Goal: Task Accomplishment & Management: Manage account settings

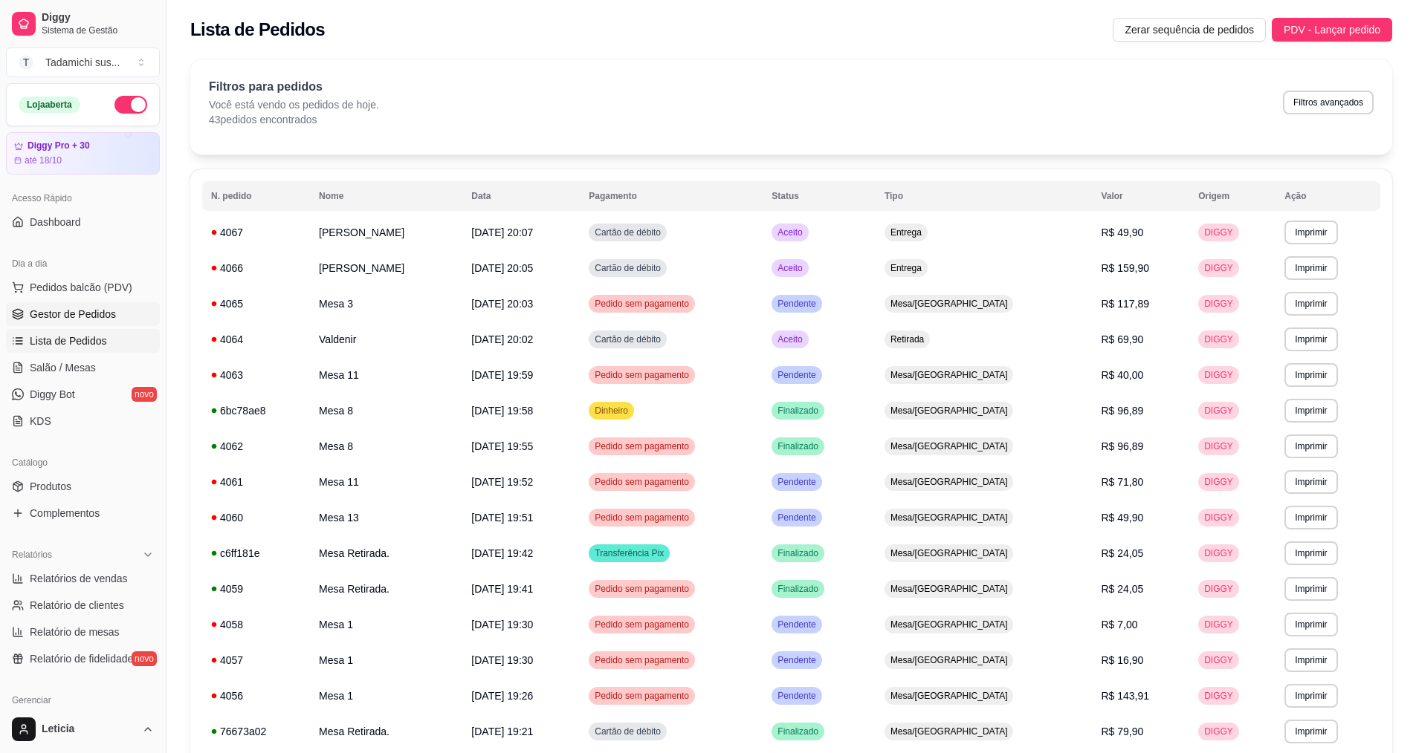
click at [63, 314] on span "Gestor de Pedidos" at bounding box center [73, 314] width 86 height 15
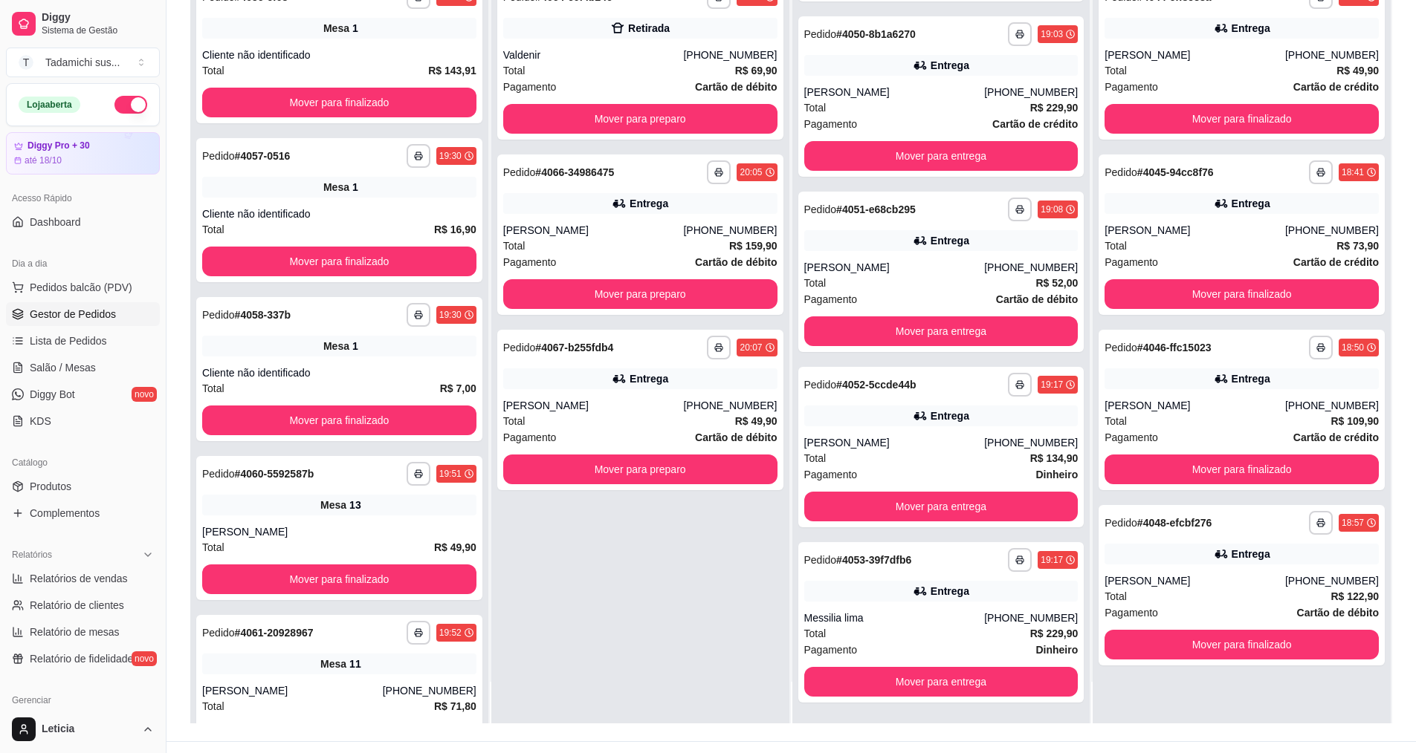
scroll to position [227, 0]
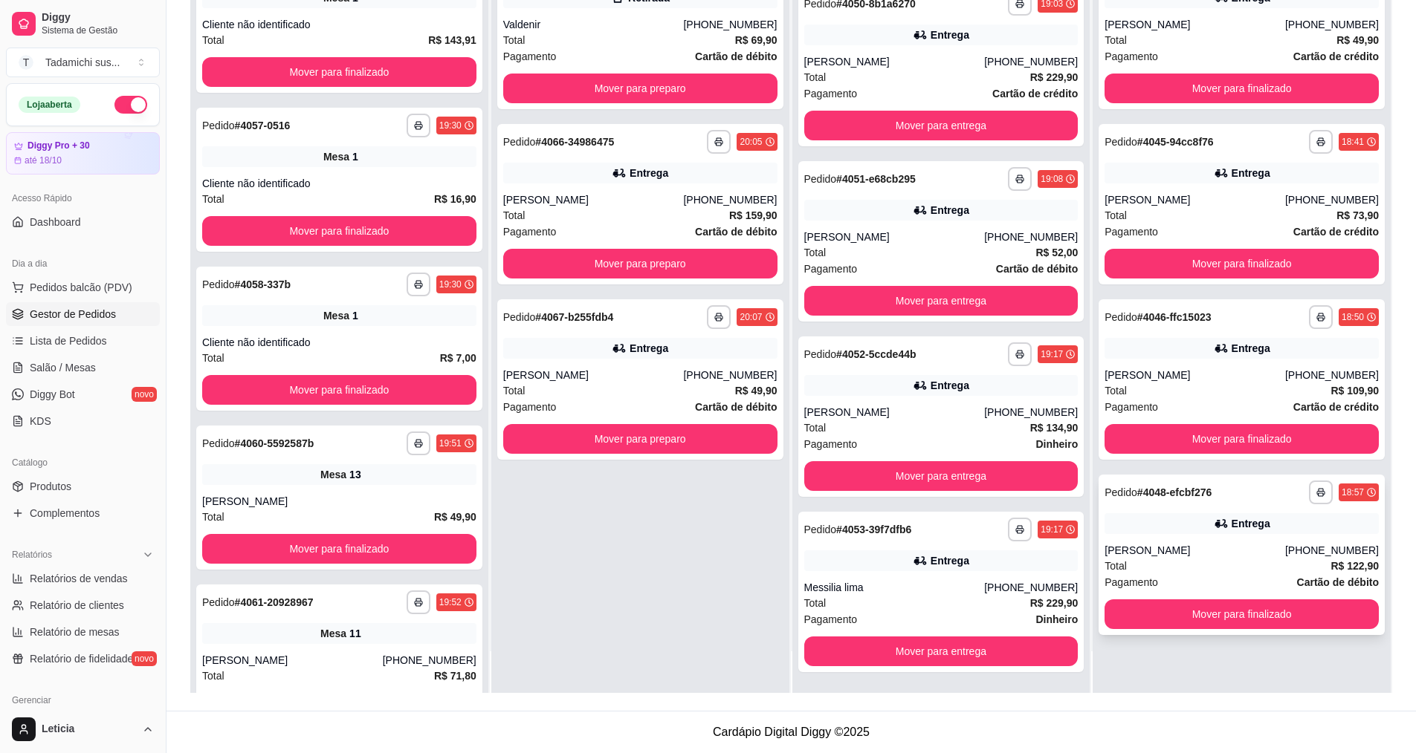
click at [1153, 488] on strong "# 4048-efcbf276" at bounding box center [1174, 493] width 74 height 12
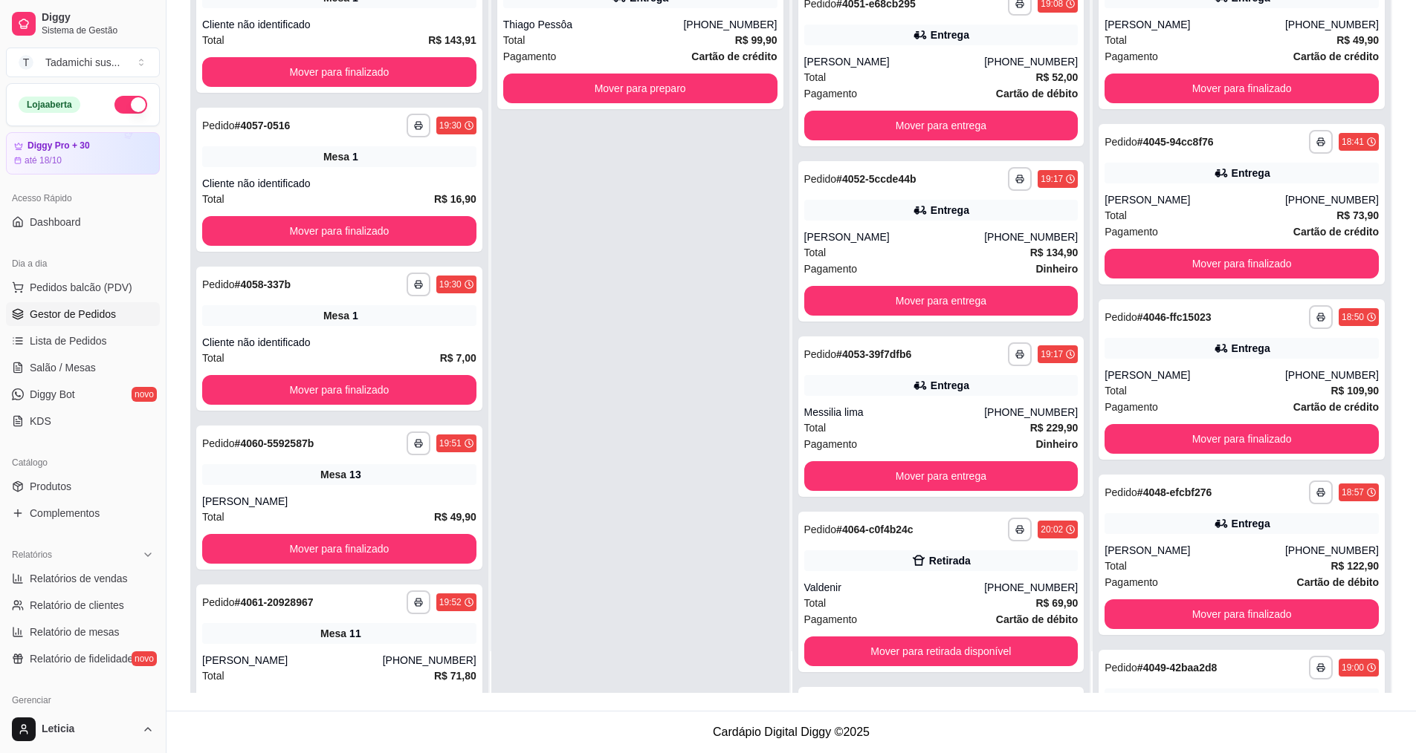
scroll to position [314, 0]
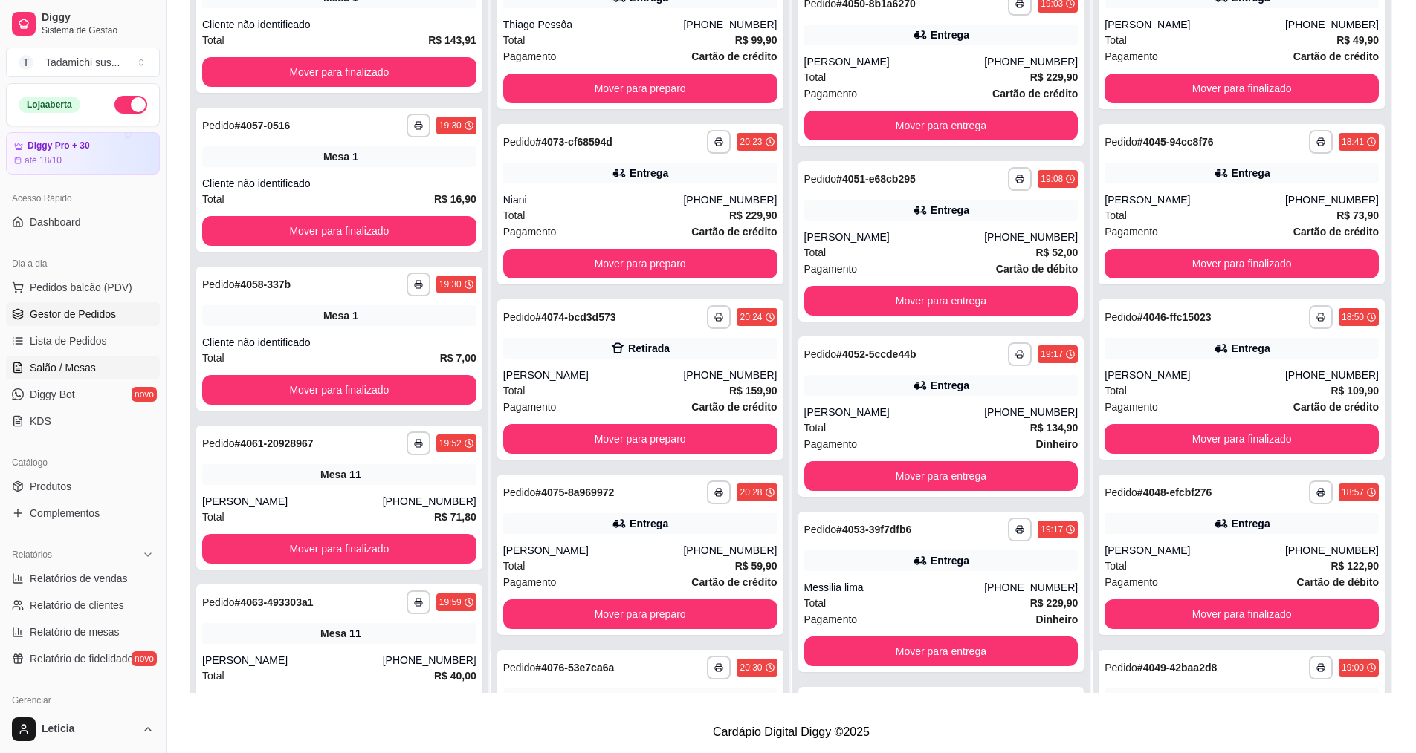
click at [75, 373] on span "Salão / Mesas" at bounding box center [63, 367] width 66 height 15
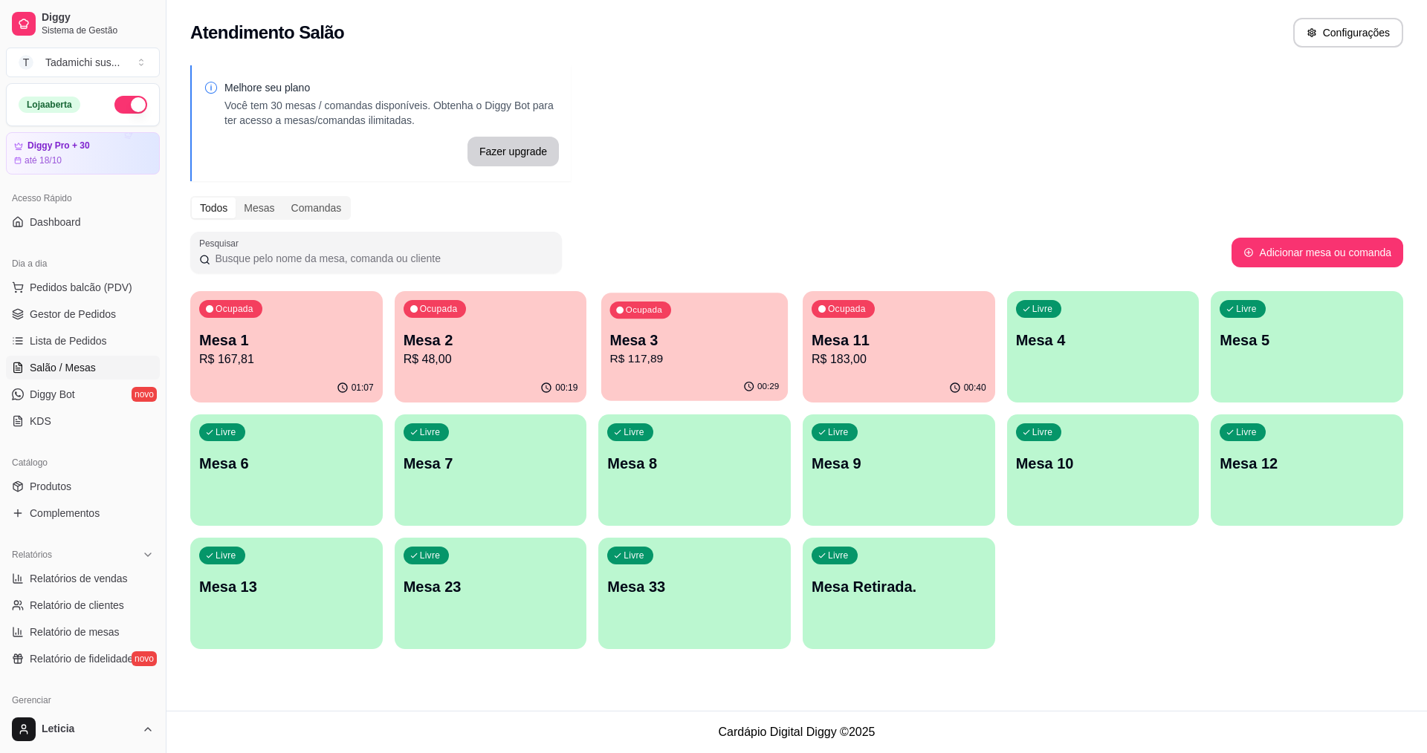
click at [666, 351] on p "R$ 117,89" at bounding box center [694, 359] width 169 height 17
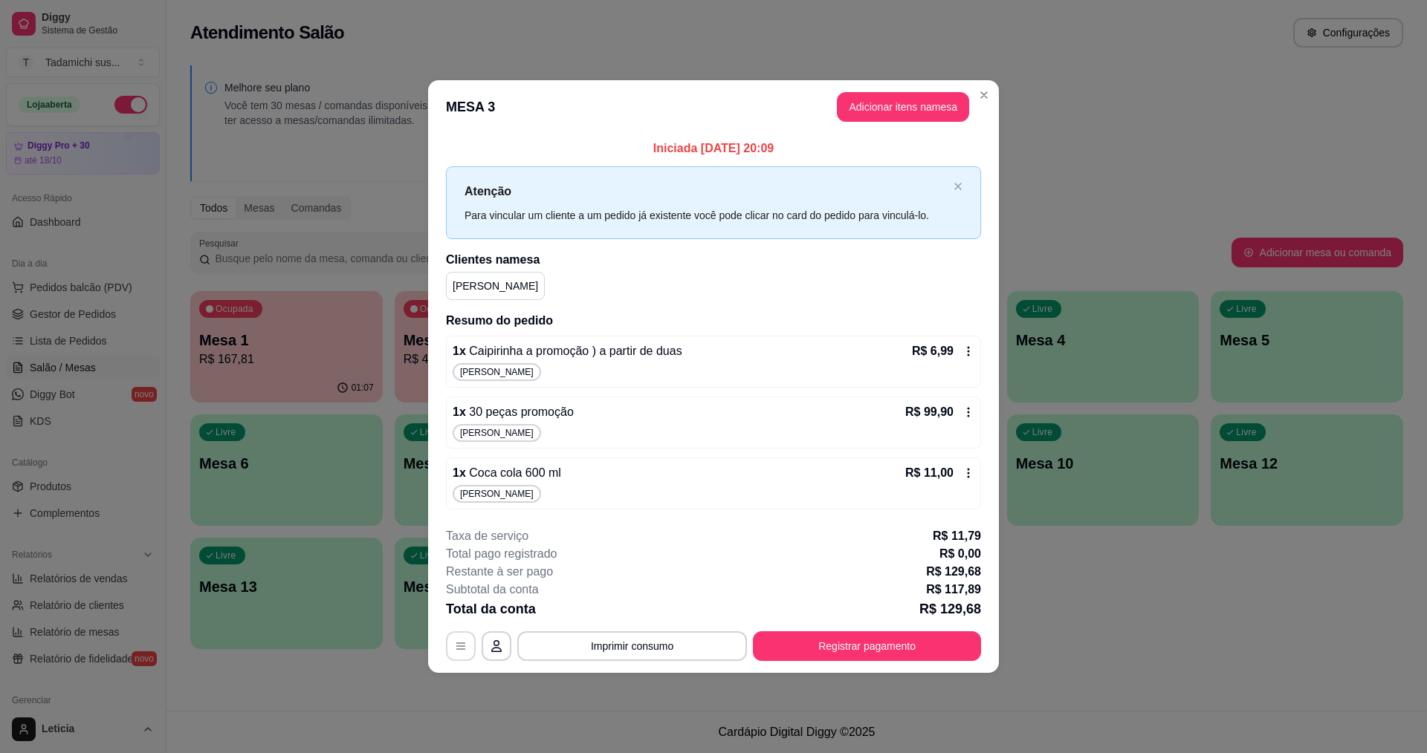
click at [452, 644] on button "button" at bounding box center [461, 647] width 30 height 30
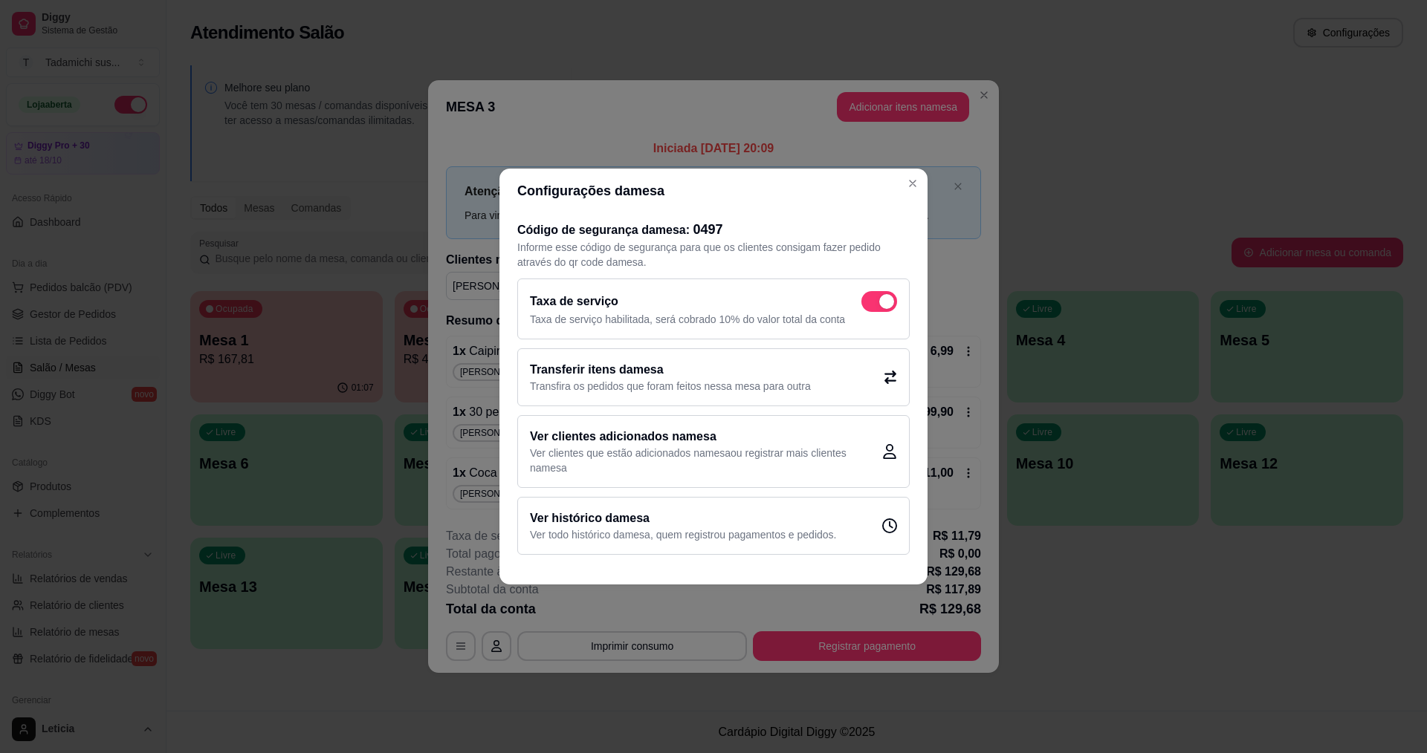
click at [890, 381] on icon at bounding box center [890, 377] width 12 height 13
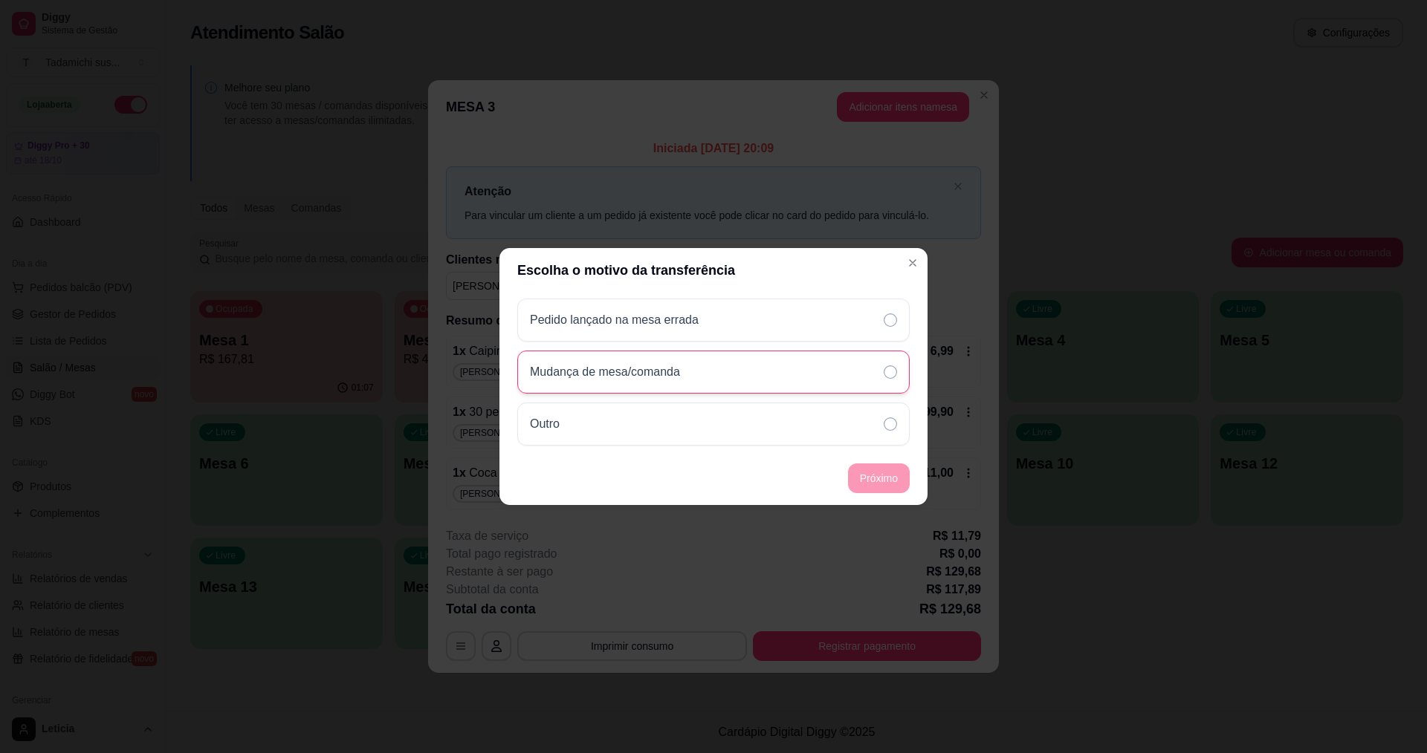
click at [830, 377] on div "Mudança de mesa/comanda" at bounding box center [713, 372] width 392 height 43
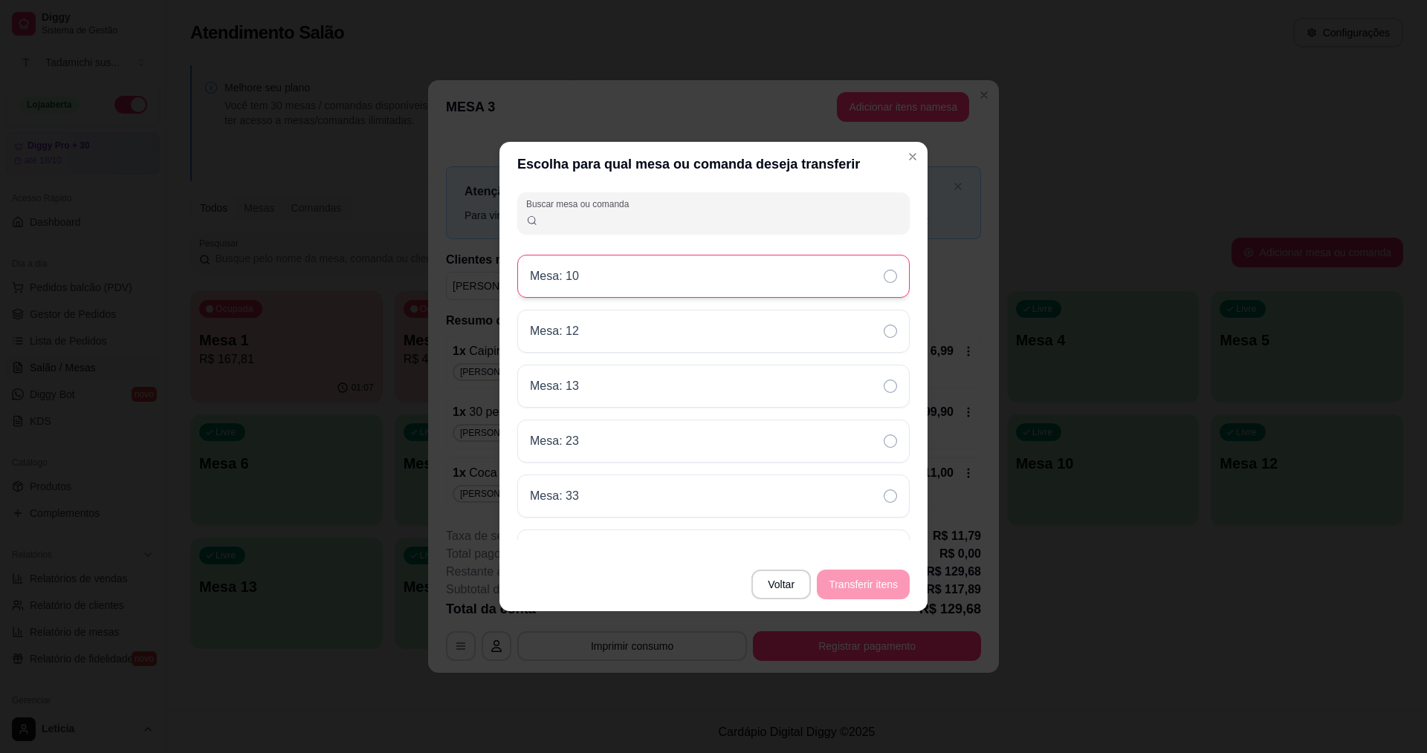
click at [892, 275] on icon at bounding box center [890, 276] width 13 height 13
click at [854, 591] on button "Transferir itens" at bounding box center [863, 585] width 90 height 29
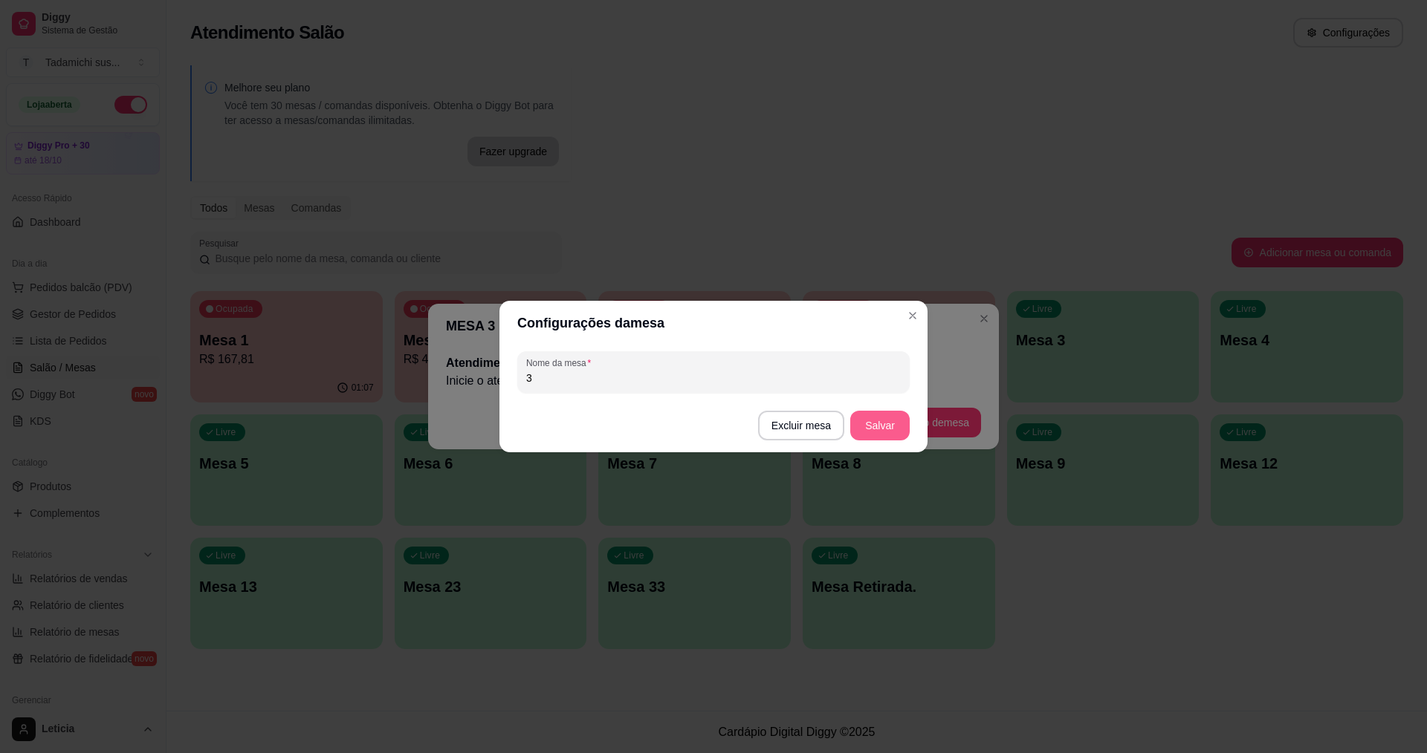
click at [880, 424] on button "Salvar" at bounding box center [879, 426] width 59 height 30
click at [879, 432] on button "Salvar" at bounding box center [879, 426] width 59 height 30
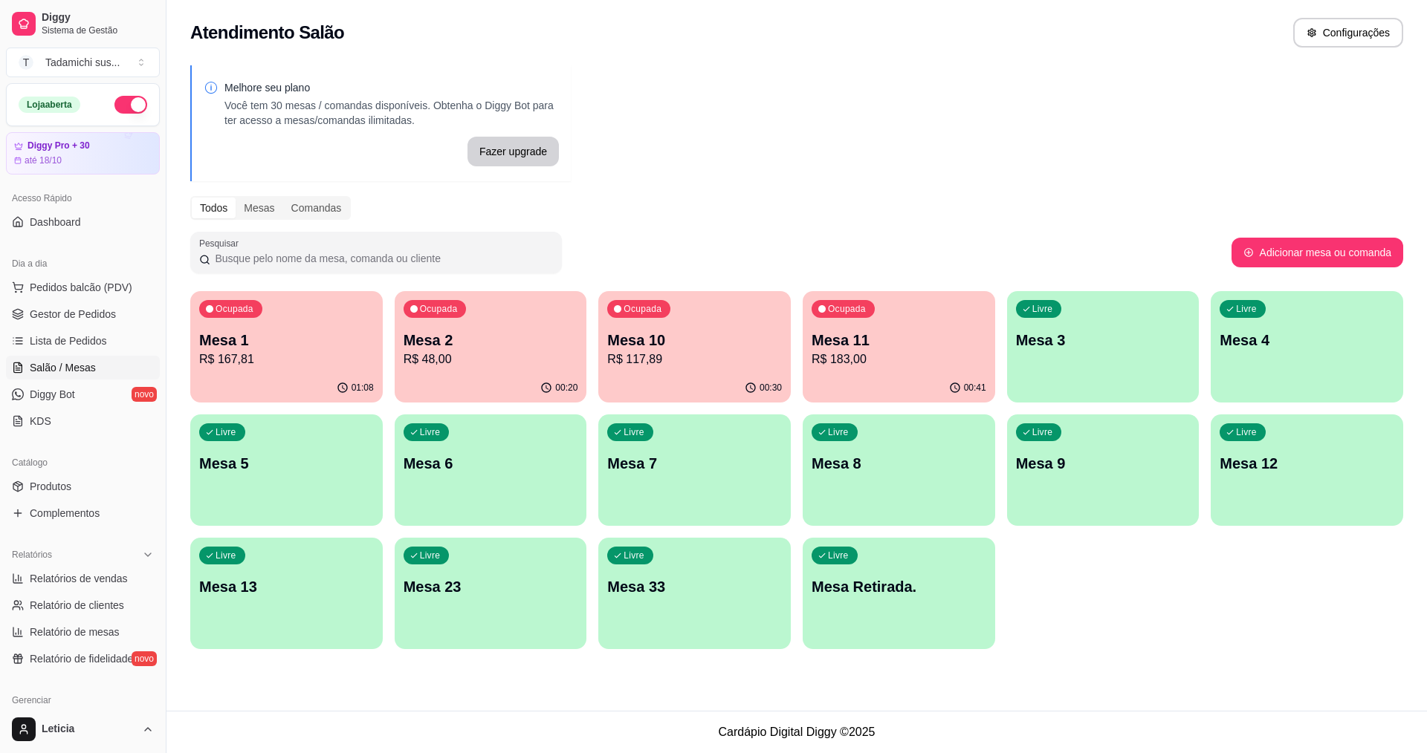
click at [670, 382] on div "00:30" at bounding box center [694, 388] width 192 height 29
click at [392, 609] on div "Ocupada Mesa 1 R$ 167,81 01:08 Ocupada Mesa 2 R$ 48,00 00:20 Ocupada Mesa 10 R$…" at bounding box center [796, 470] width 1213 height 358
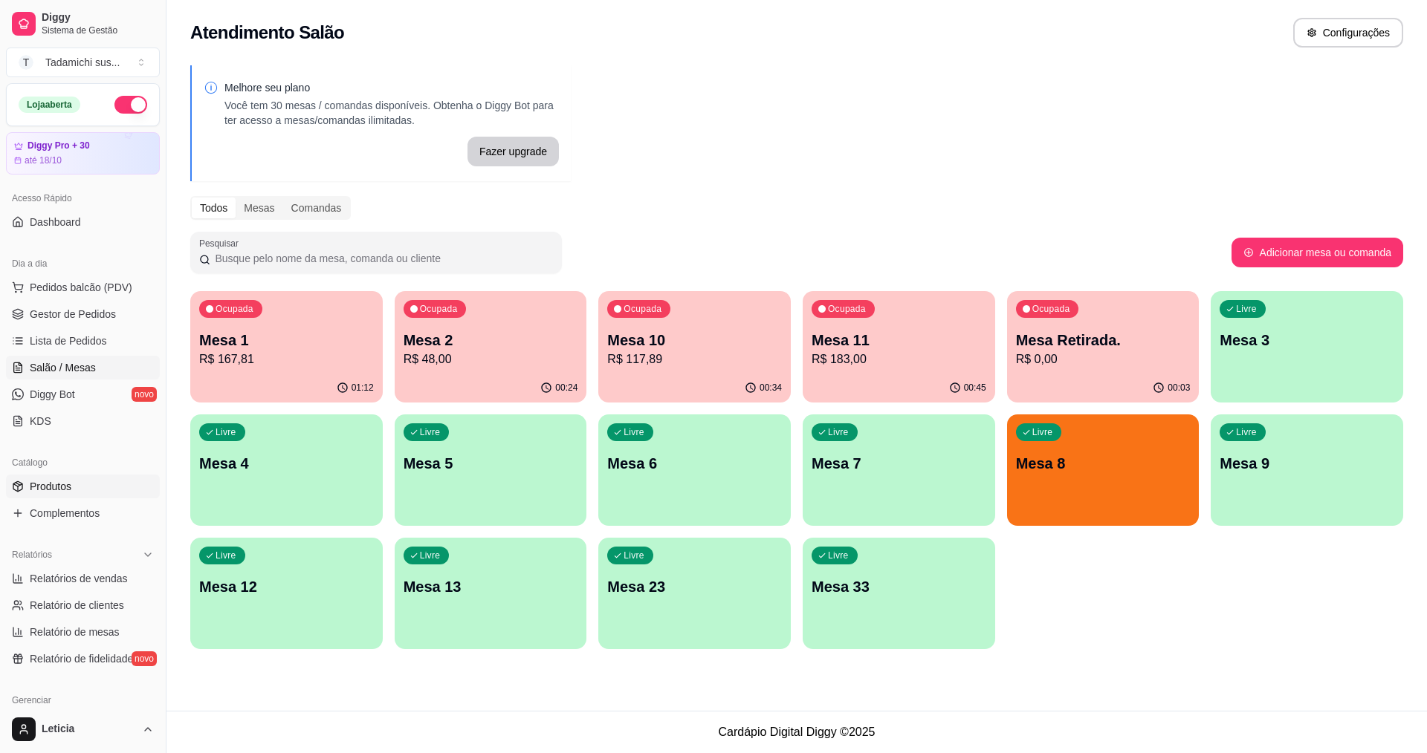
click at [71, 487] on link "Produtos" at bounding box center [83, 487] width 154 height 24
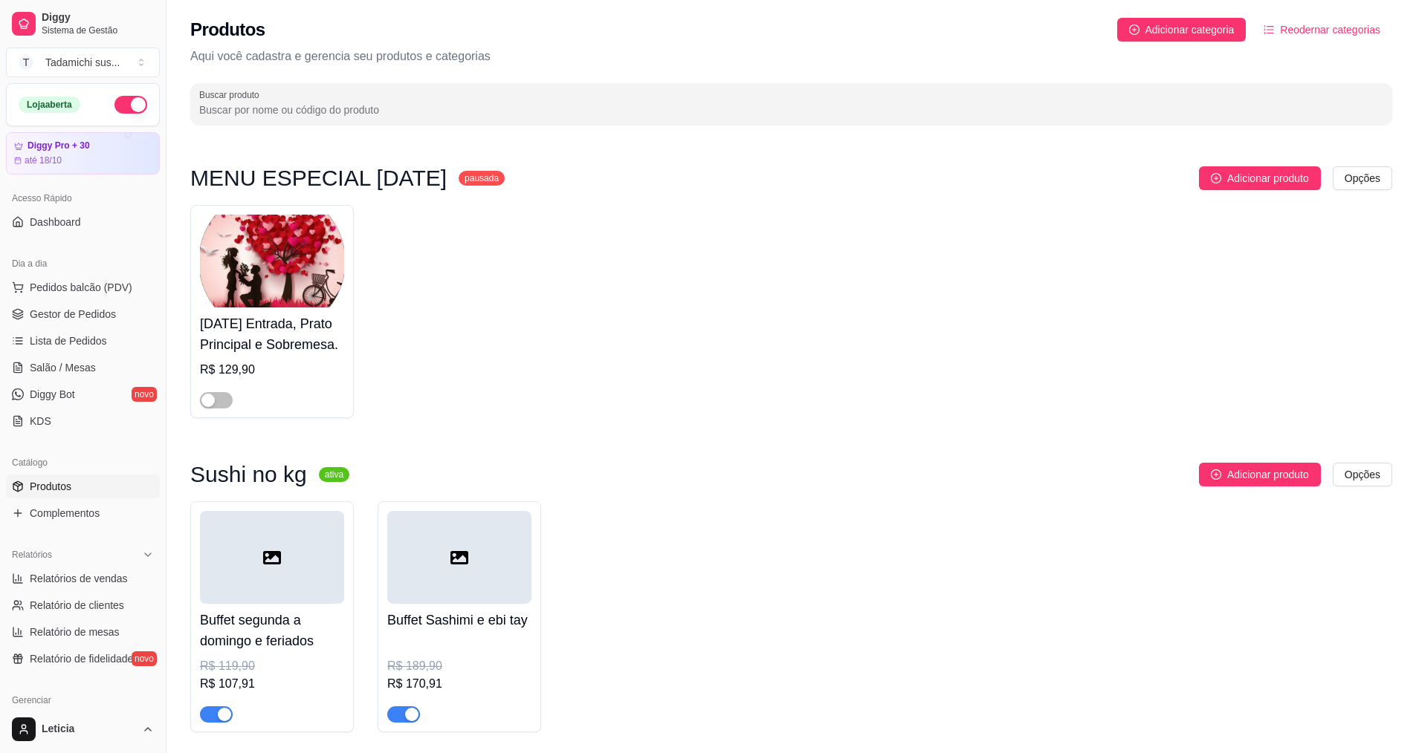
click at [366, 117] on input "Buscar produto" at bounding box center [791, 110] width 1184 height 15
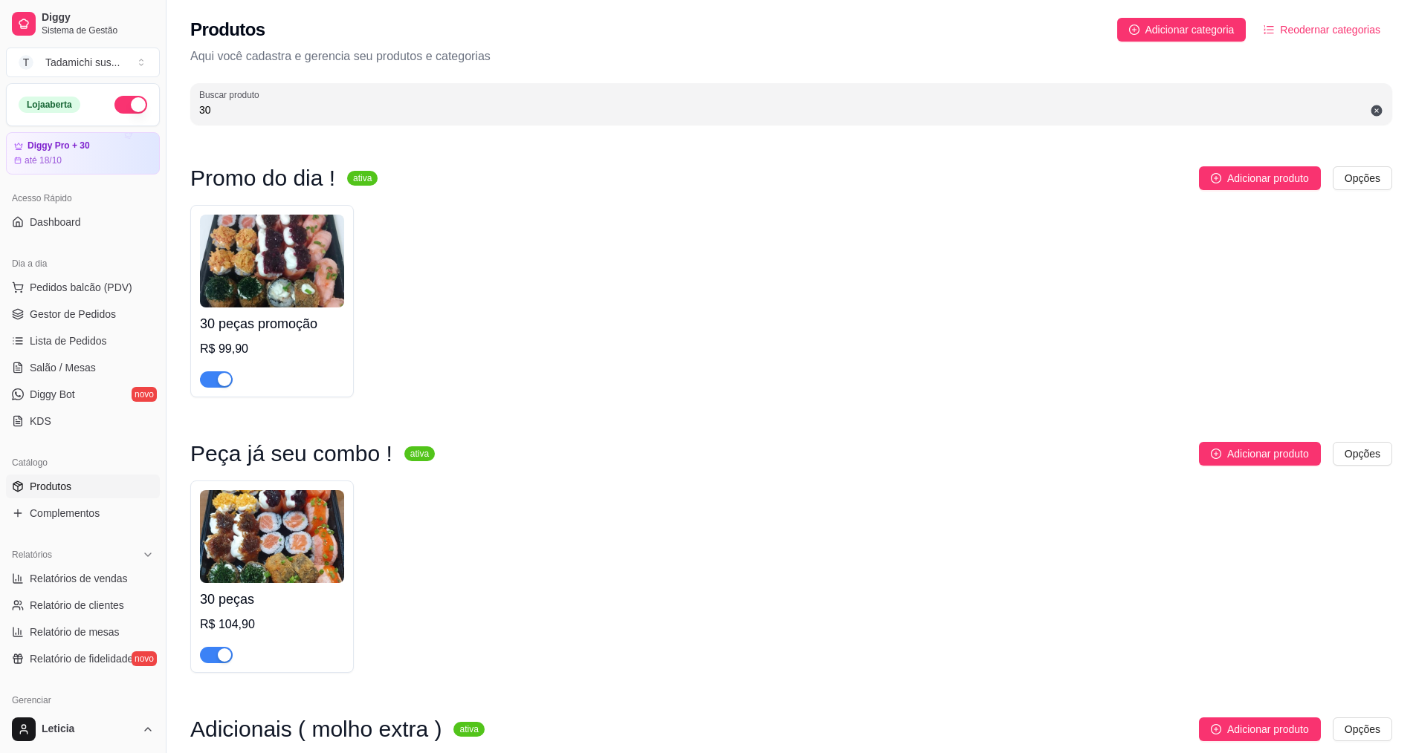
type input "30"
click at [274, 556] on img at bounding box center [272, 536] width 144 height 93
click at [261, 558] on img at bounding box center [272, 536] width 144 height 93
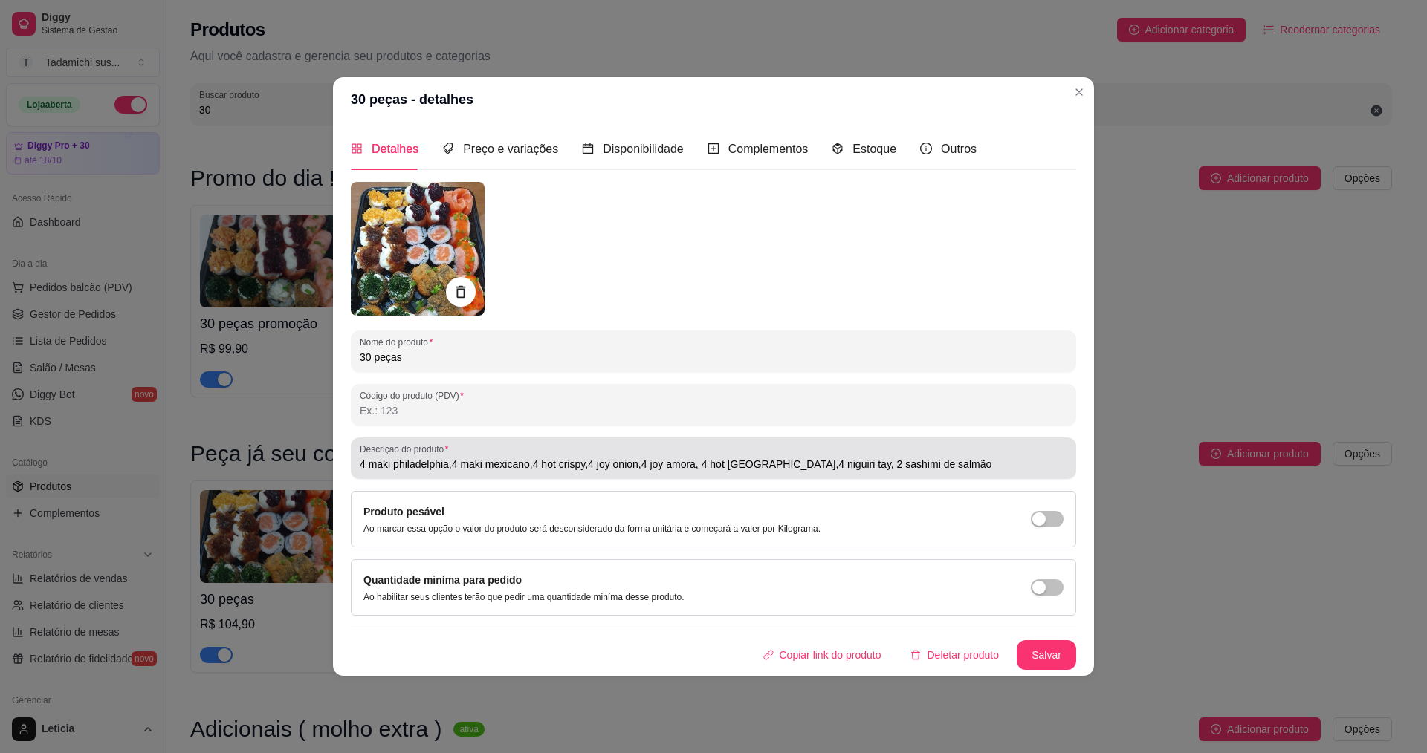
type input "4 maki philadelphia,4 maki mexicano,4 hot crispy,4 joy onion,4 joy amora, 4 hot…"
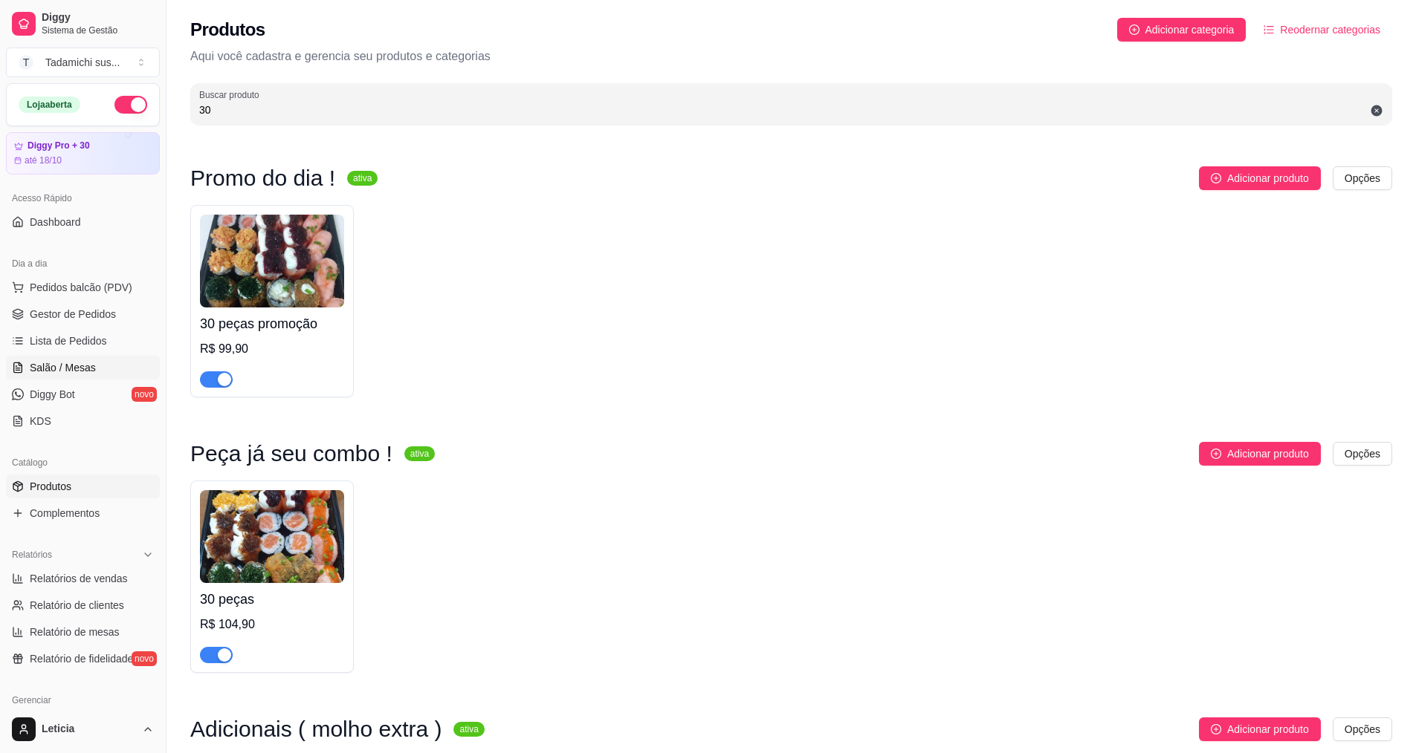
click at [79, 372] on span "Salão / Mesas" at bounding box center [63, 367] width 66 height 15
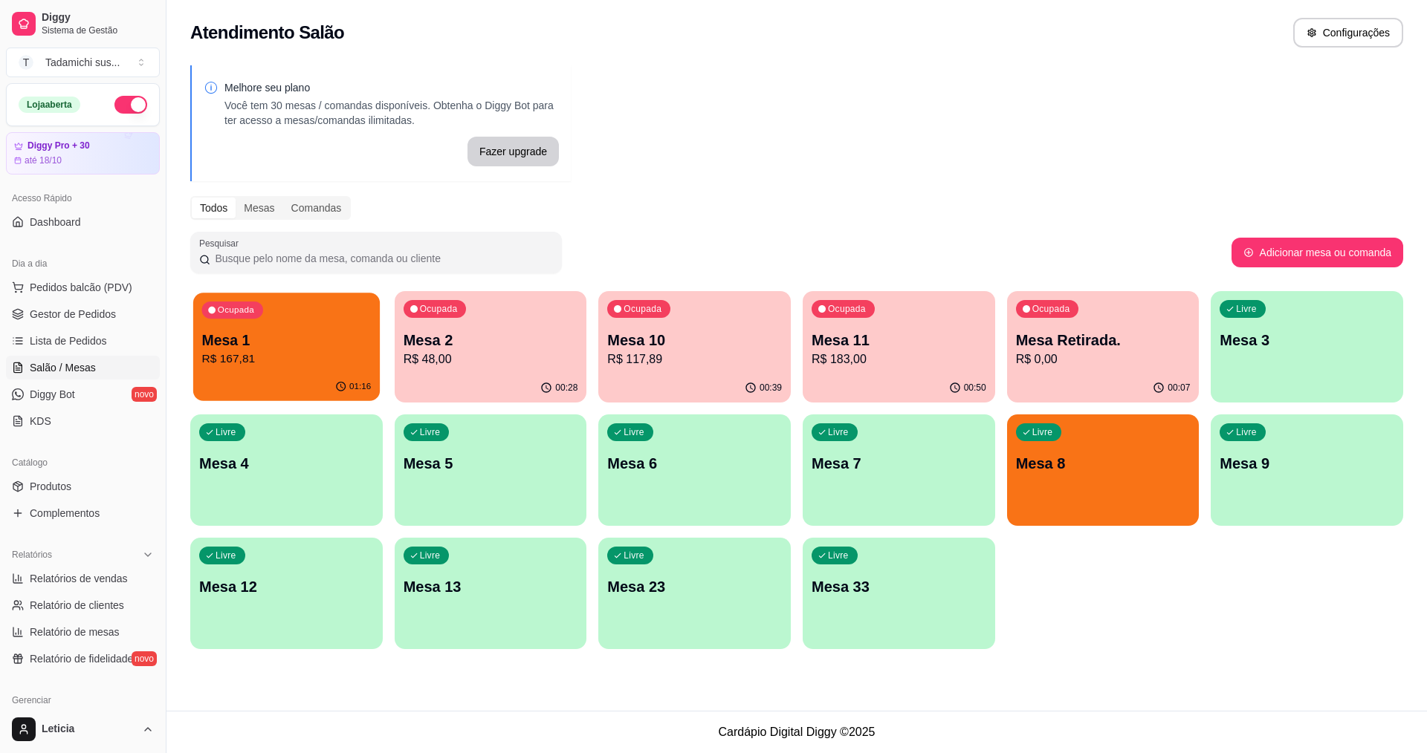
click at [241, 367] on p "R$ 167,81" at bounding box center [286, 359] width 169 height 17
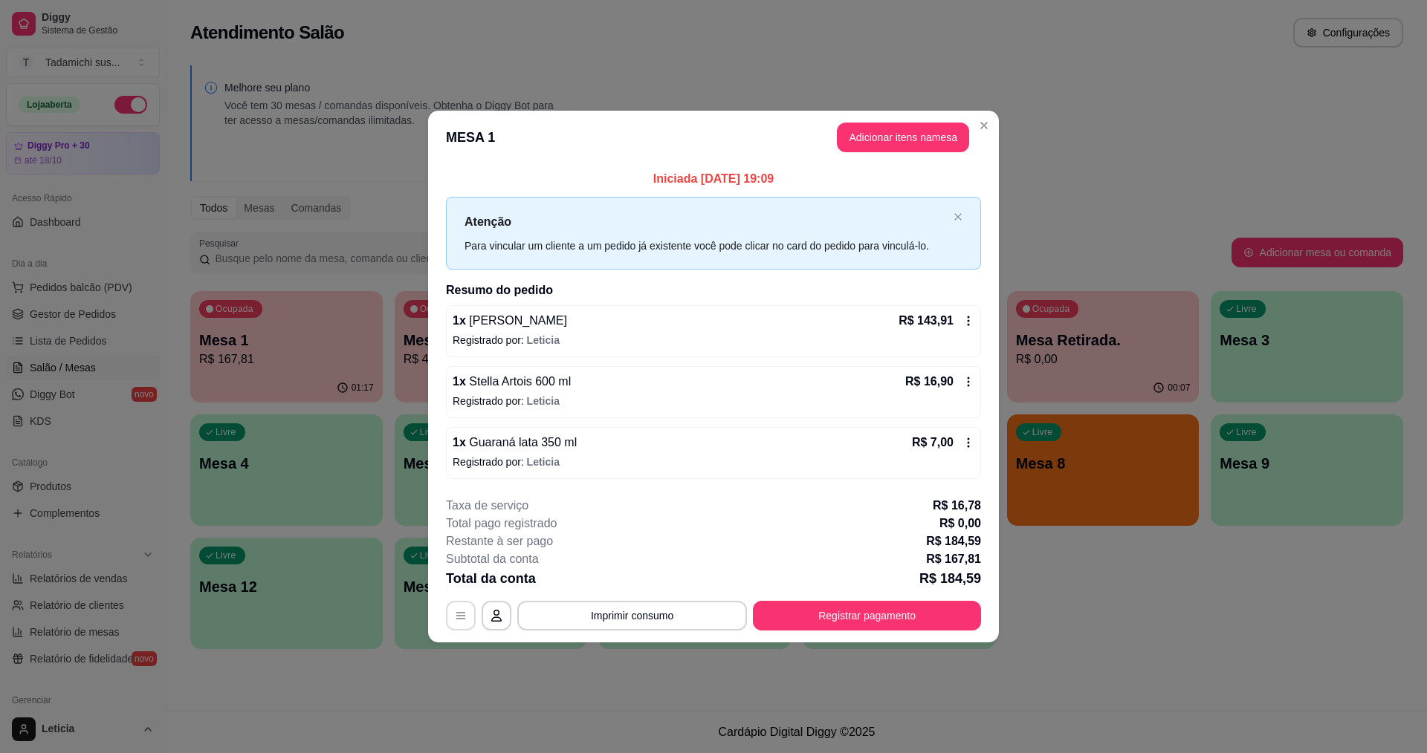
click at [453, 621] on button "button" at bounding box center [461, 616] width 30 height 30
click at [488, 677] on div "**********" at bounding box center [713, 376] width 1427 height 753
click at [487, 674] on div "**********" at bounding box center [713, 376] width 1427 height 753
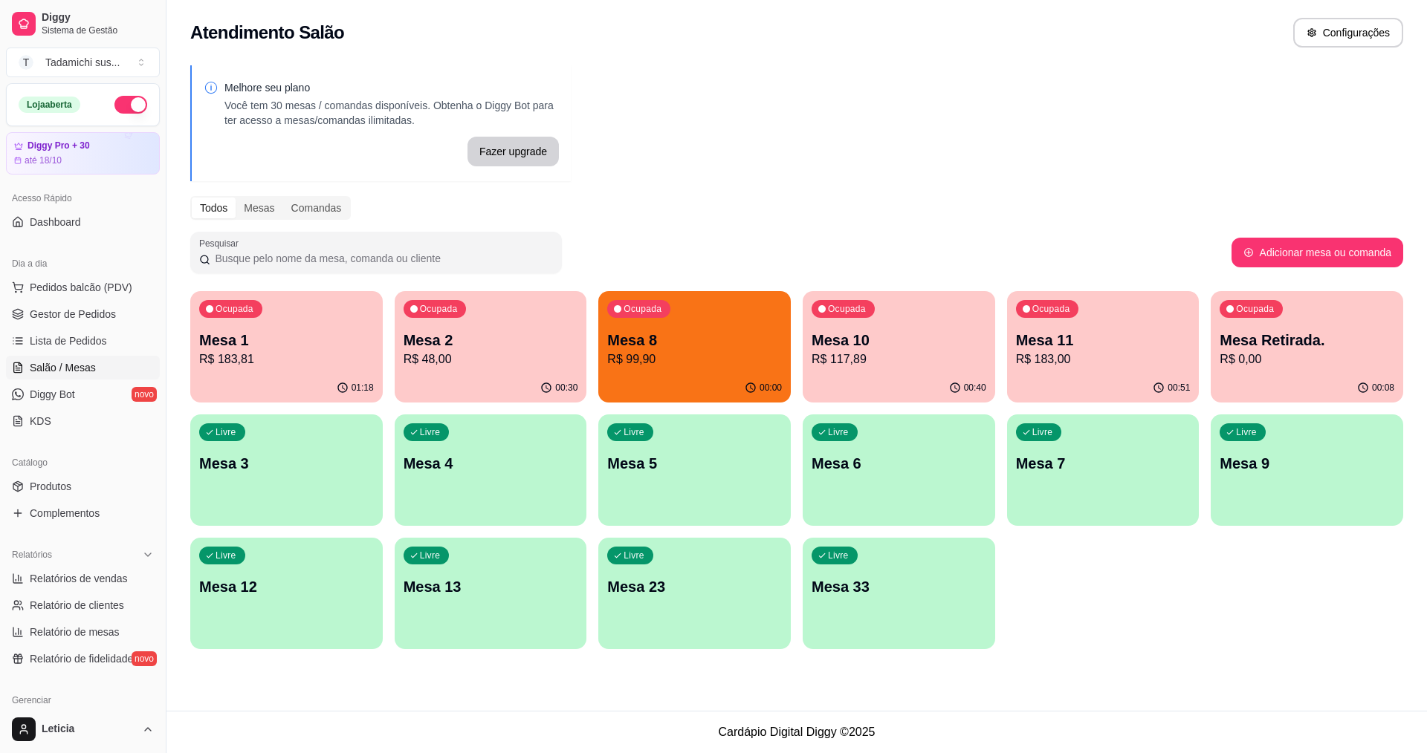
click at [312, 350] on div "Mesa 1 R$ 183,81" at bounding box center [286, 349] width 175 height 39
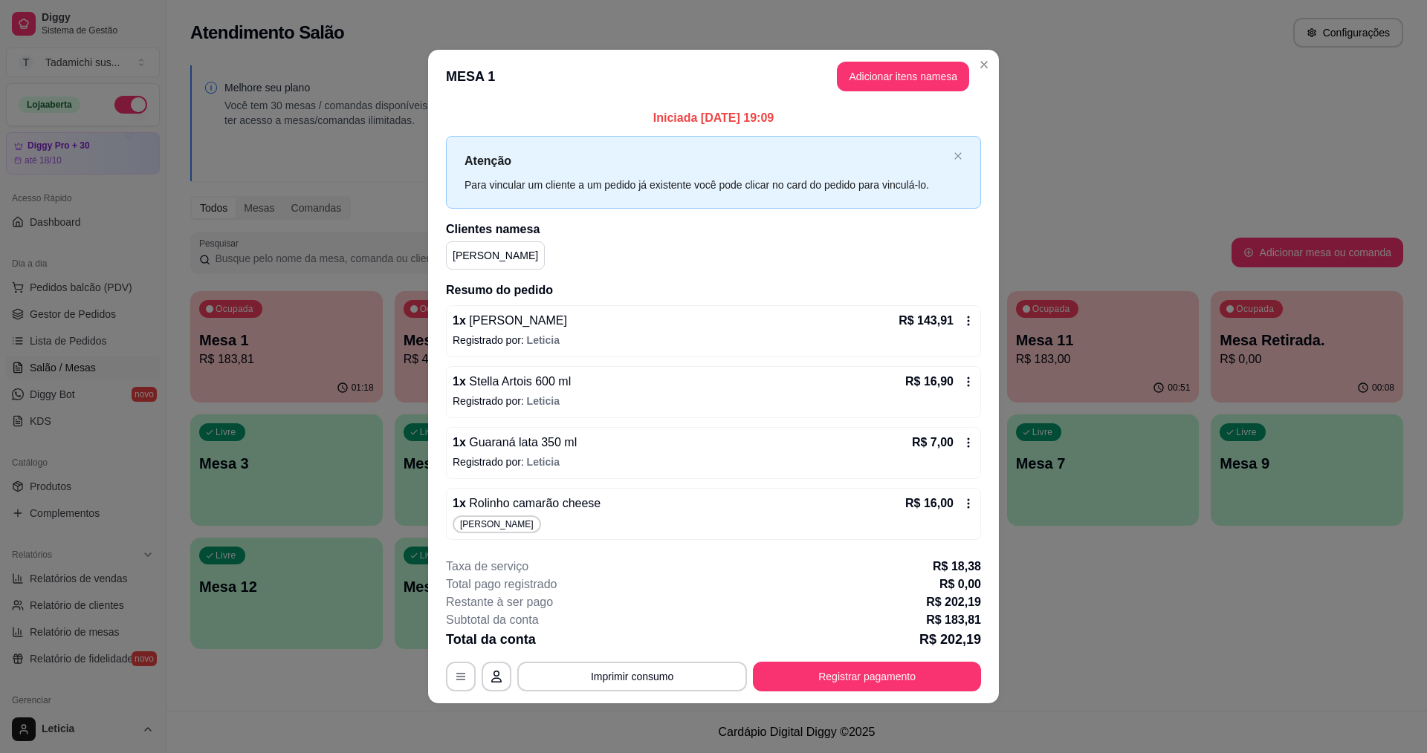
click at [965, 508] on icon at bounding box center [968, 504] width 12 height 12
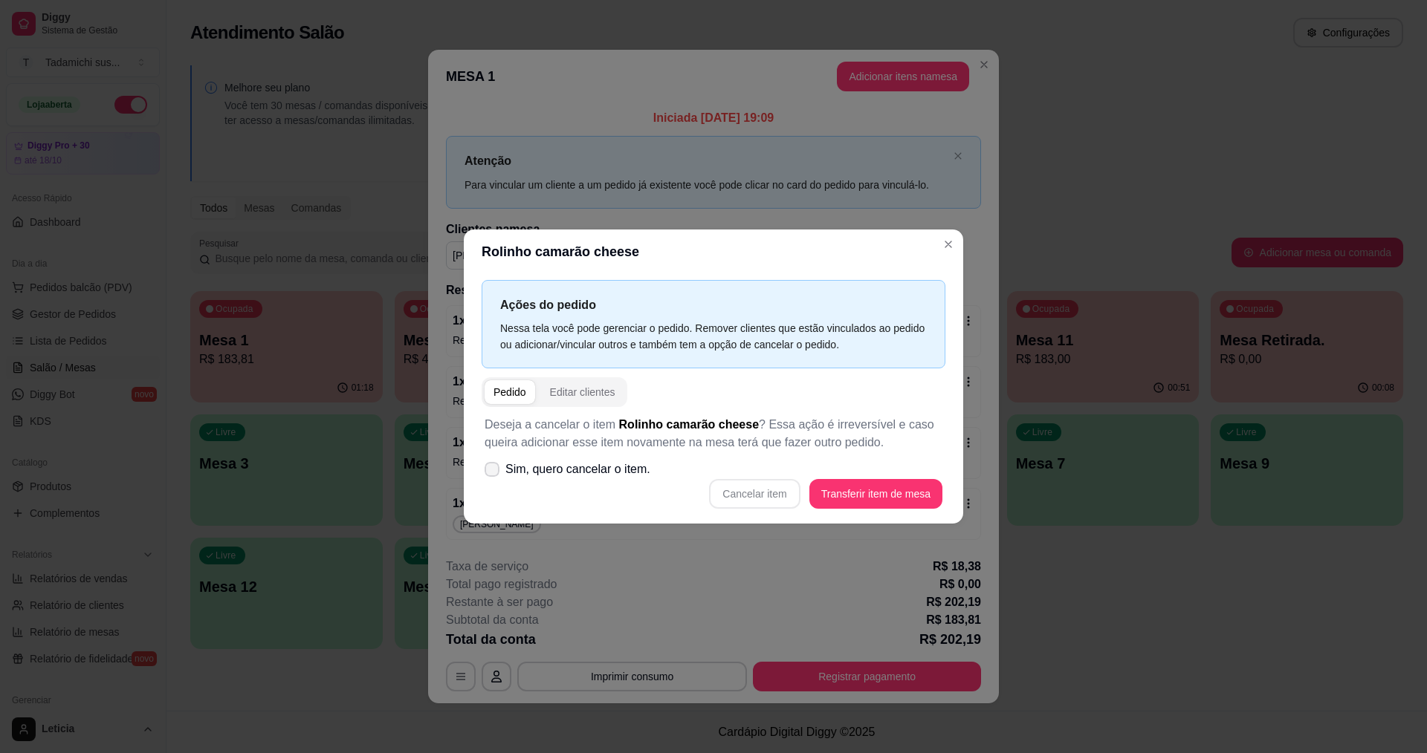
click at [496, 474] on icon at bounding box center [492, 469] width 12 height 9
click at [493, 474] on input "Sim, quero cancelar o item." at bounding box center [489, 478] width 10 height 10
checkbox input "true"
click at [783, 484] on button "Cancelar item" at bounding box center [754, 494] width 88 height 29
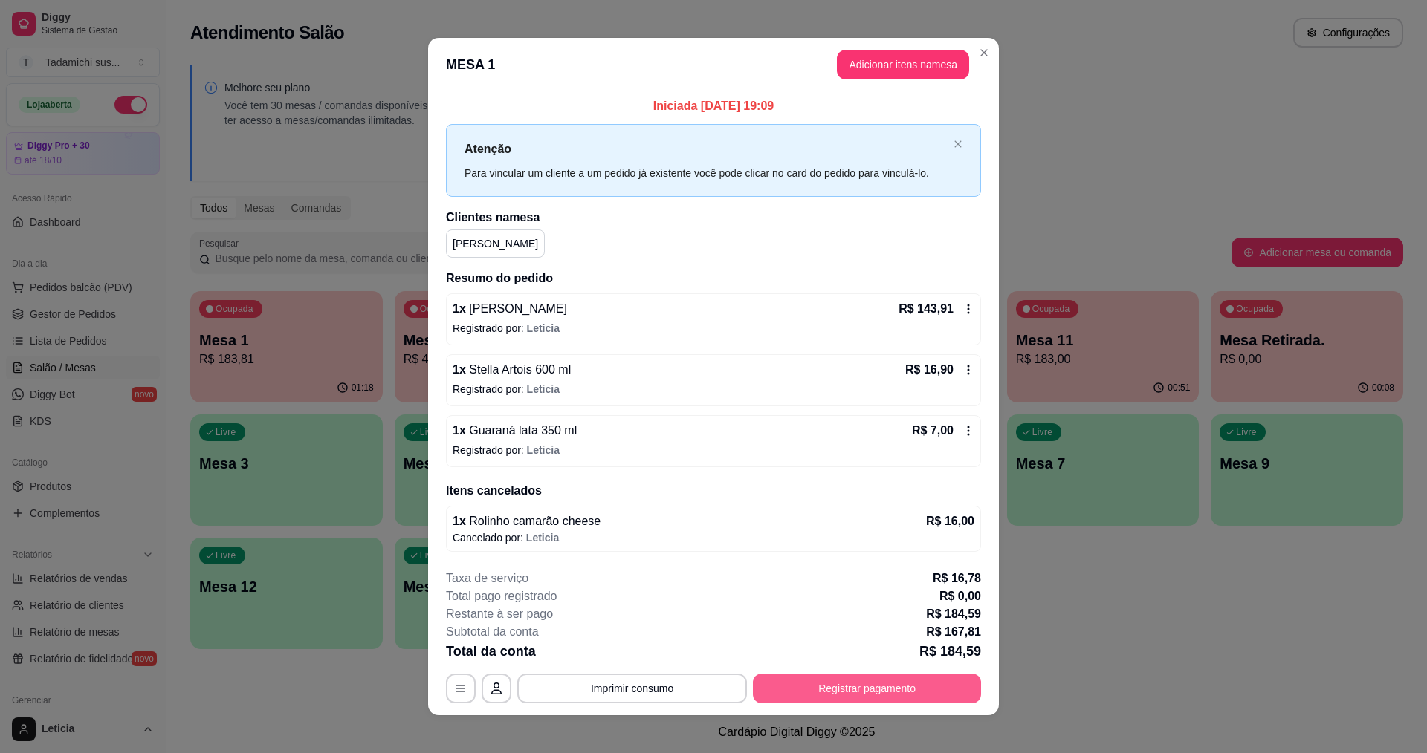
click at [857, 684] on button "Registrar pagamento" at bounding box center [867, 689] width 228 height 30
click at [809, 691] on button "Registrar pagamento" at bounding box center [866, 688] width 221 height 29
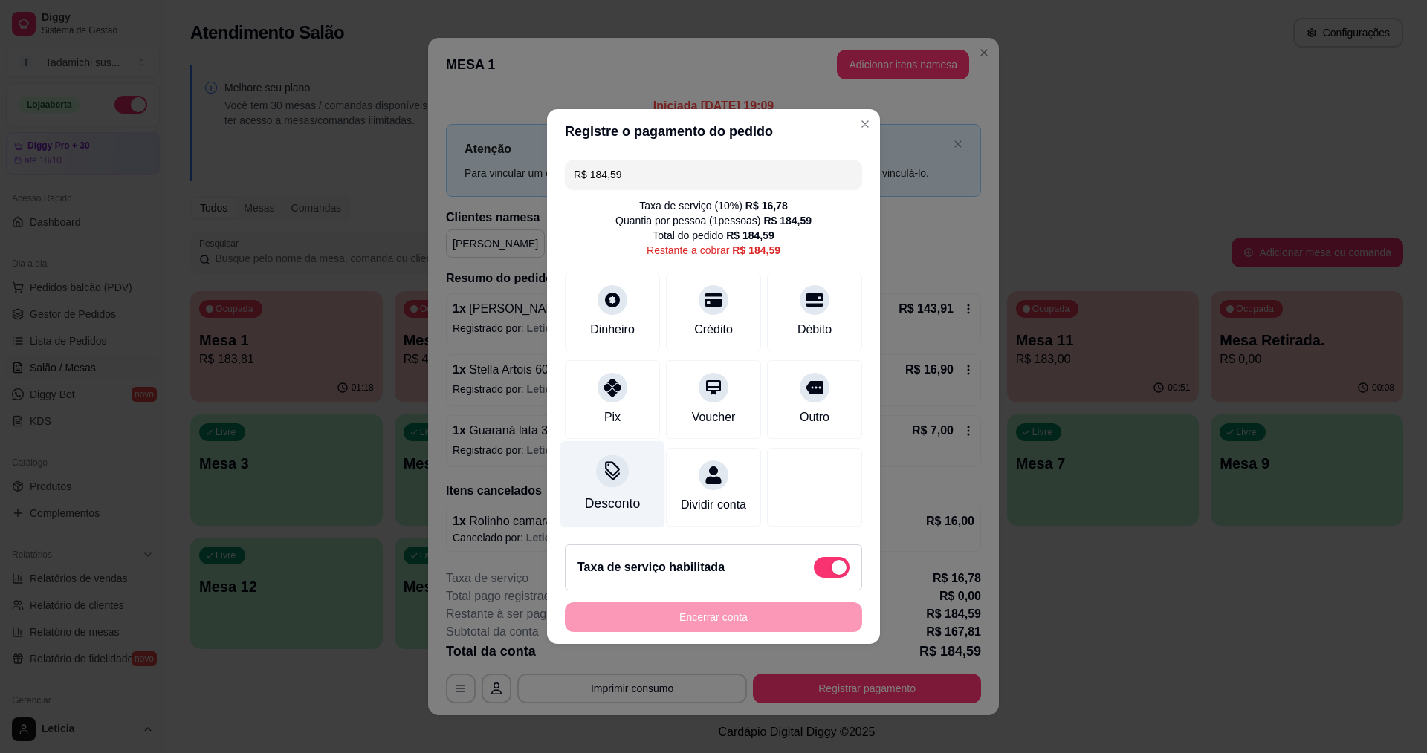
drag, startPoint x: 590, startPoint y: 390, endPoint x: 603, endPoint y: 440, distance: 51.6
click at [591, 390] on div "Pix" at bounding box center [612, 399] width 95 height 79
type input "R$ 0,00"
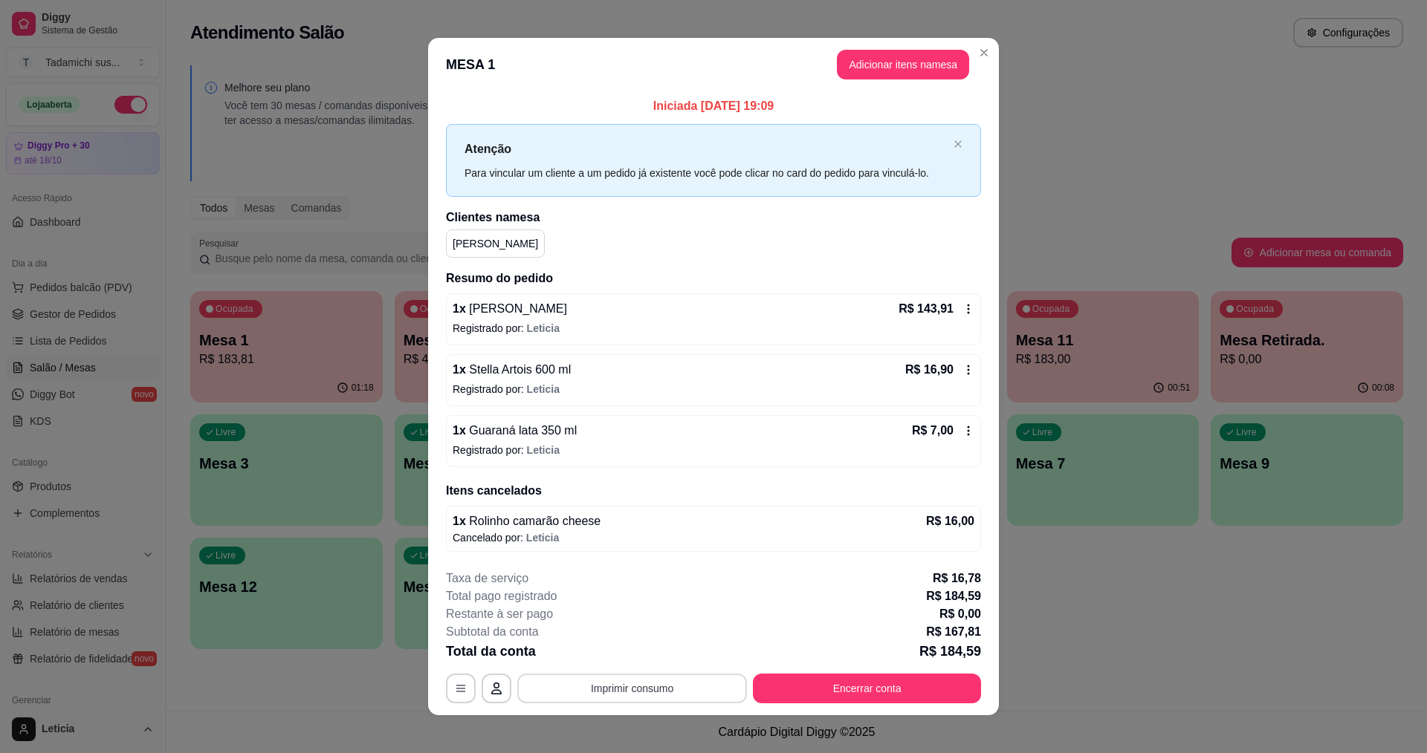
click at [675, 695] on button "Imprimir consumo" at bounding box center [632, 689] width 230 height 30
click at [655, 622] on button "IMPRESSORA HAYOM" at bounding box center [630, 624] width 114 height 24
click at [875, 693] on button "Encerrar conta" at bounding box center [867, 689] width 228 height 30
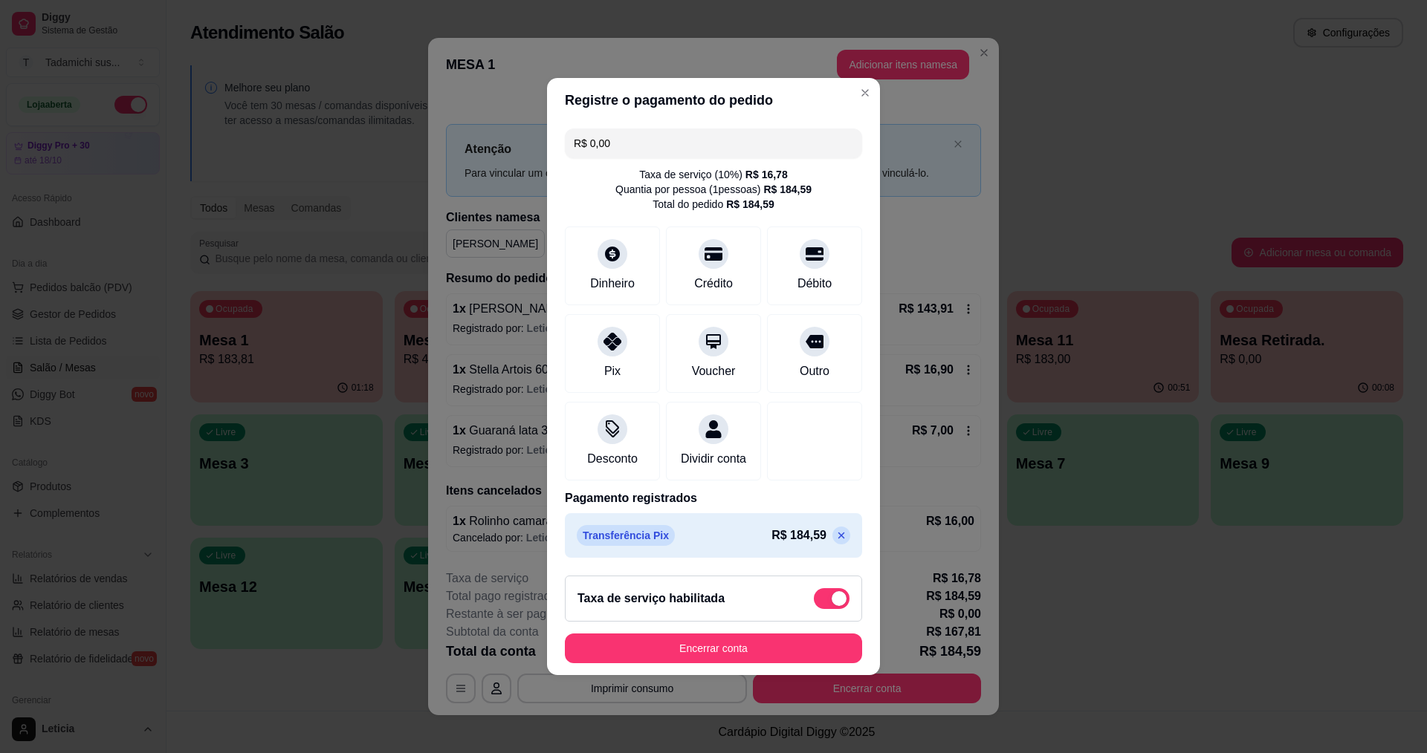
click at [777, 641] on footer "Taxa de serviço habilitada Encerrar conta" at bounding box center [713, 619] width 333 height 111
click at [742, 652] on button "Encerrar conta" at bounding box center [713, 649] width 297 height 30
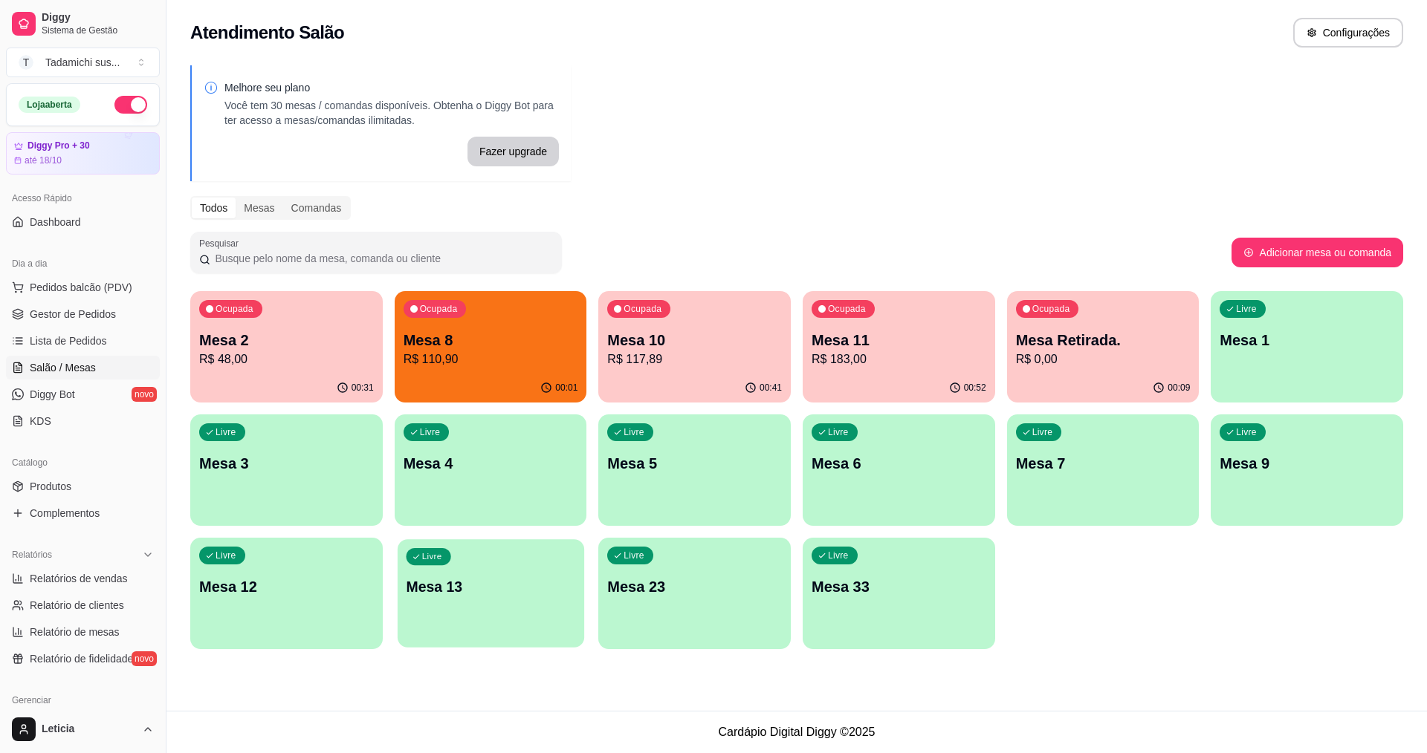
click at [400, 573] on div "Livre Mesa 13" at bounding box center [491, 584] width 187 height 91
click at [1251, 370] on div "Livre Mesa 1" at bounding box center [1306, 338] width 192 height 94
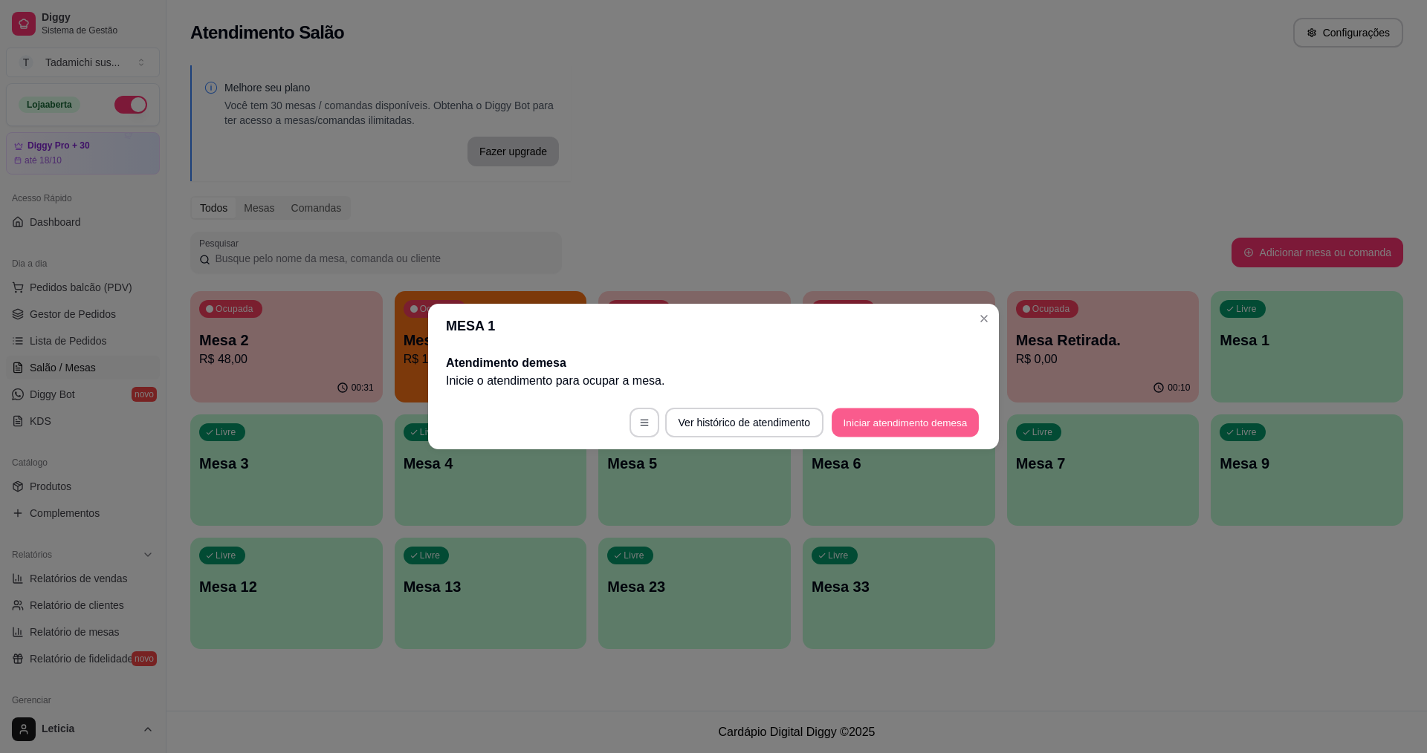
click at [940, 418] on button "Iniciar atendimento de mesa" at bounding box center [905, 423] width 147 height 29
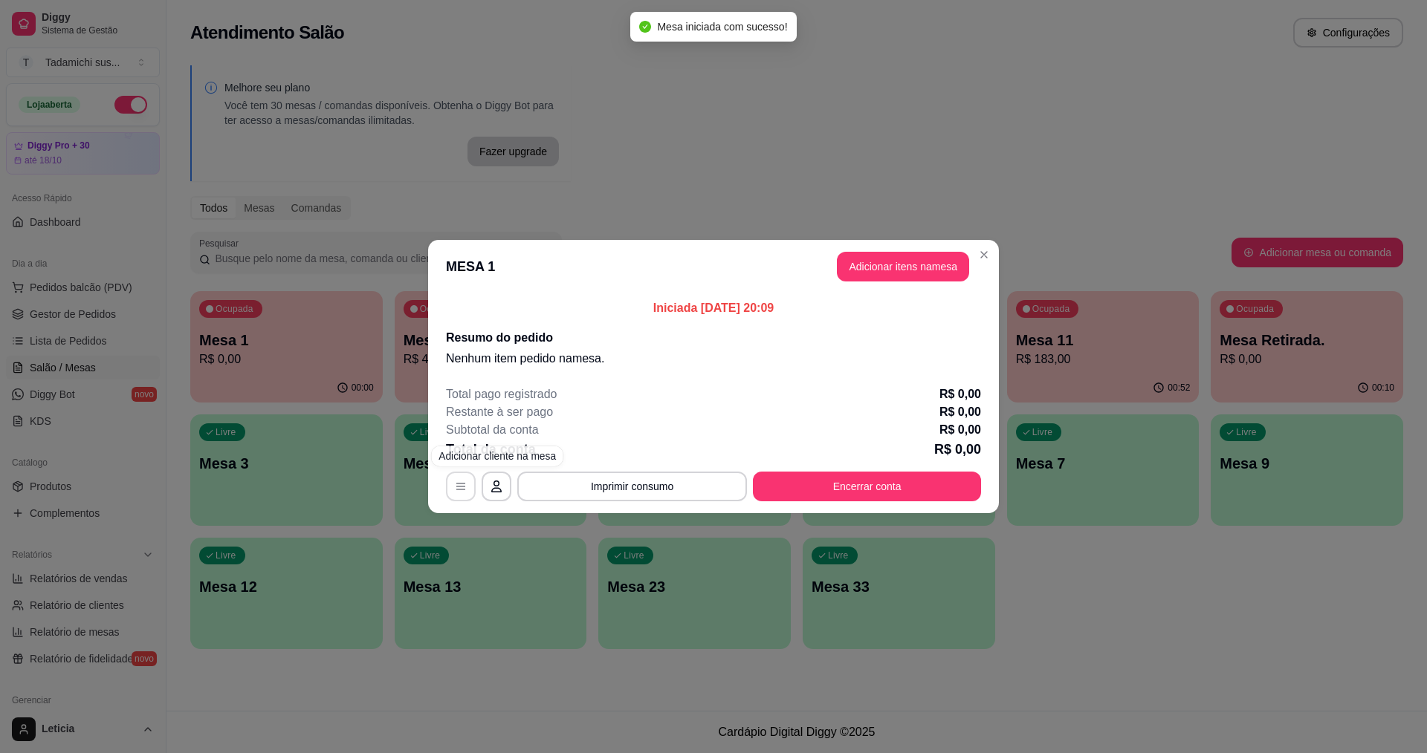
click at [437, 491] on footer "Total pago registrado R$ 0,00 Restante à ser pago R$ 0,00 Subtotal da conta R$ …" at bounding box center [713, 444] width 571 height 140
click at [456, 495] on button "button" at bounding box center [461, 487] width 30 height 30
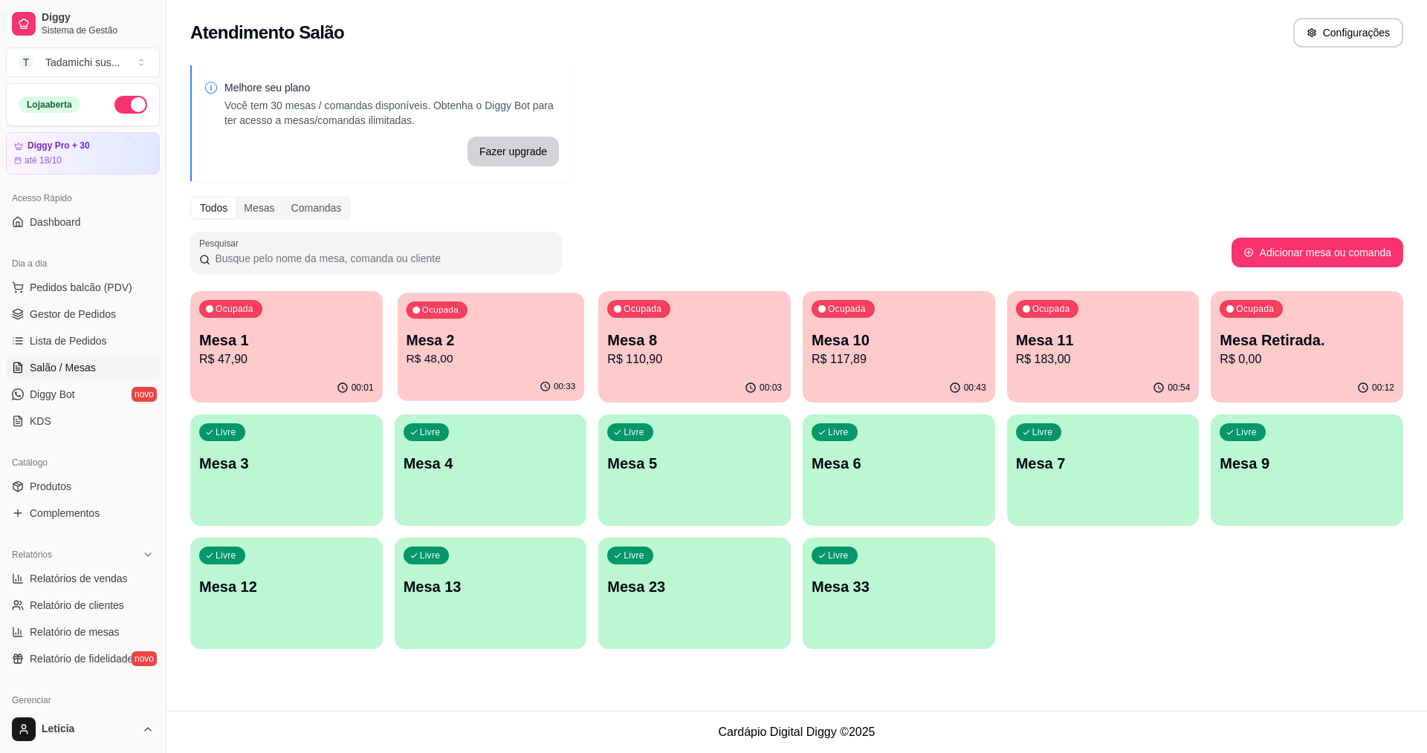
click at [430, 360] on p "R$ 48,00" at bounding box center [490, 359] width 169 height 17
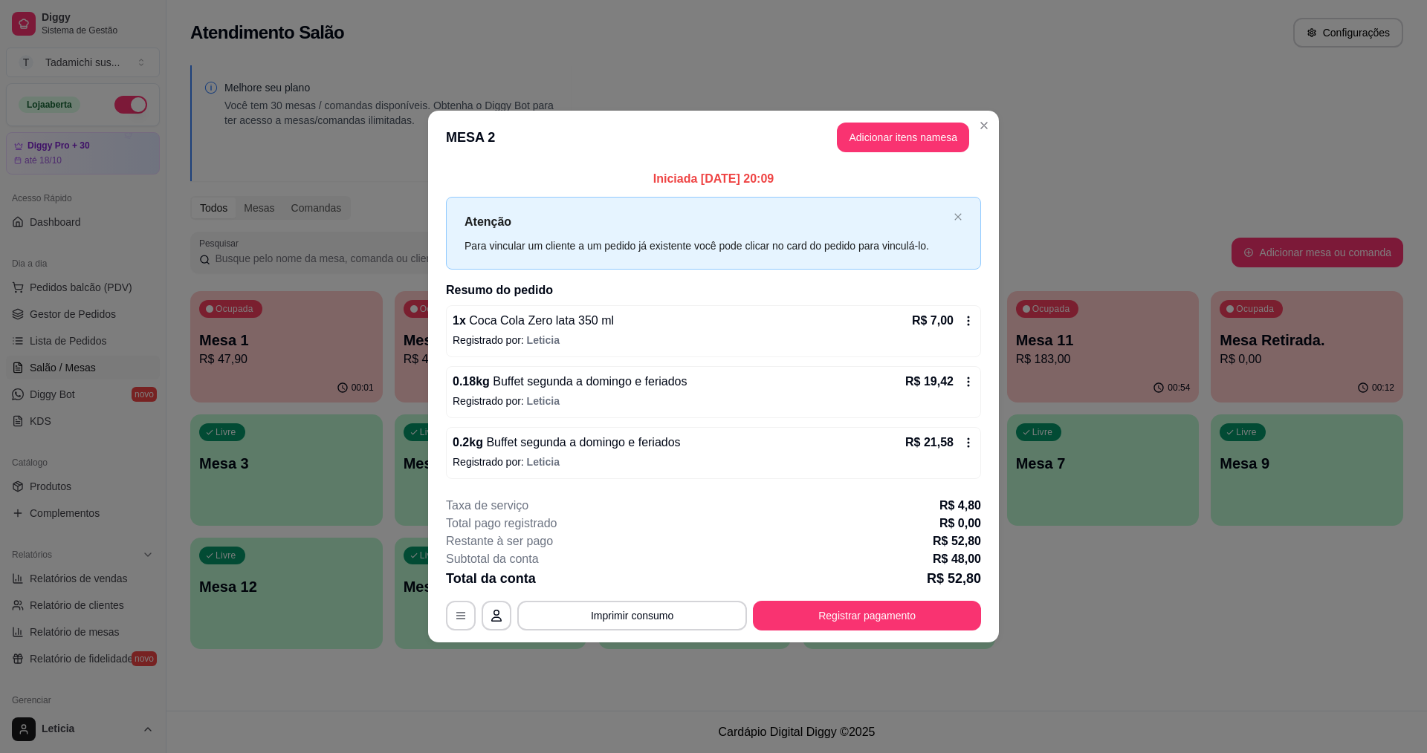
click at [965, 323] on icon at bounding box center [968, 321] width 12 height 12
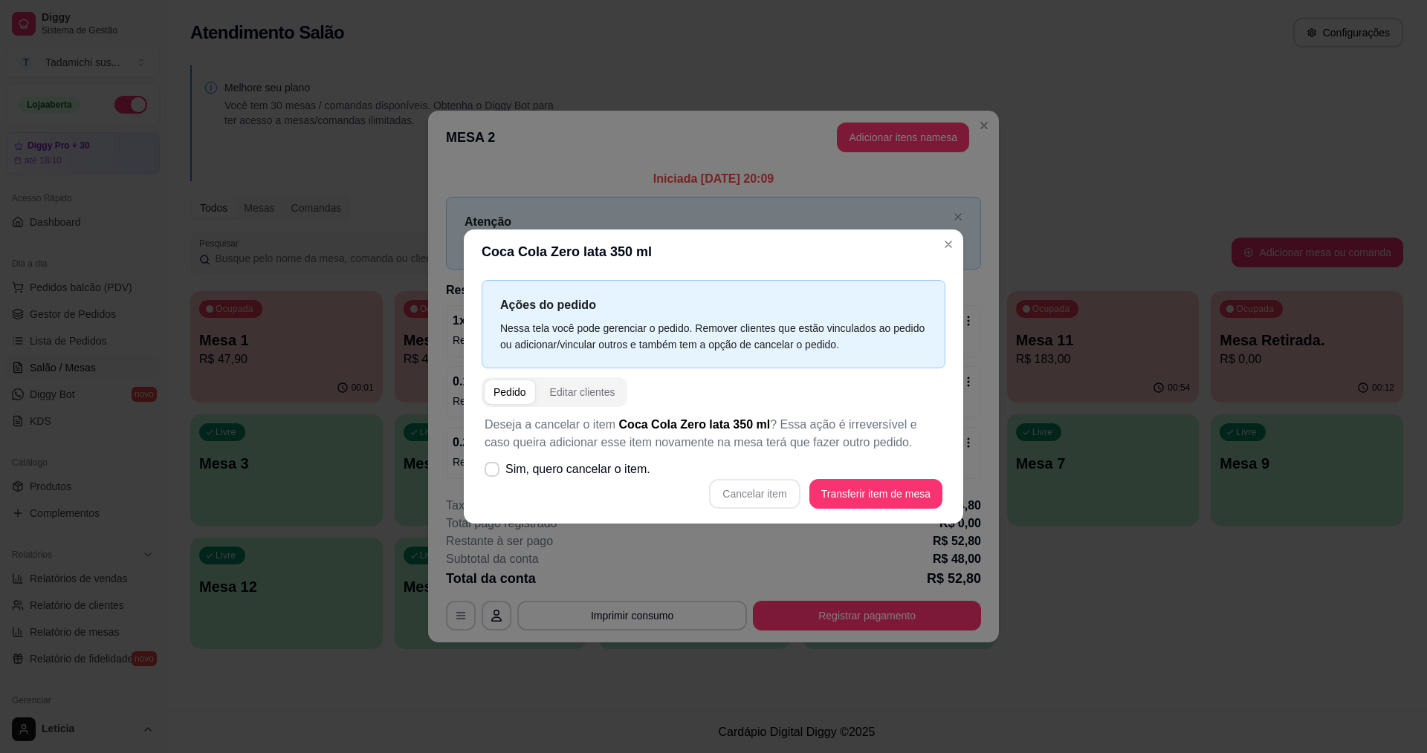
click at [760, 491] on div "Cancelar item Transferir item de mesa" at bounding box center [713, 494] width 458 height 30
click at [498, 471] on span at bounding box center [491, 469] width 15 height 15
click at [493, 473] on input "Sim, quero cancelar o item." at bounding box center [489, 478] width 10 height 10
checkbox input "true"
click at [762, 490] on button "Cancelar item" at bounding box center [754, 494] width 88 height 29
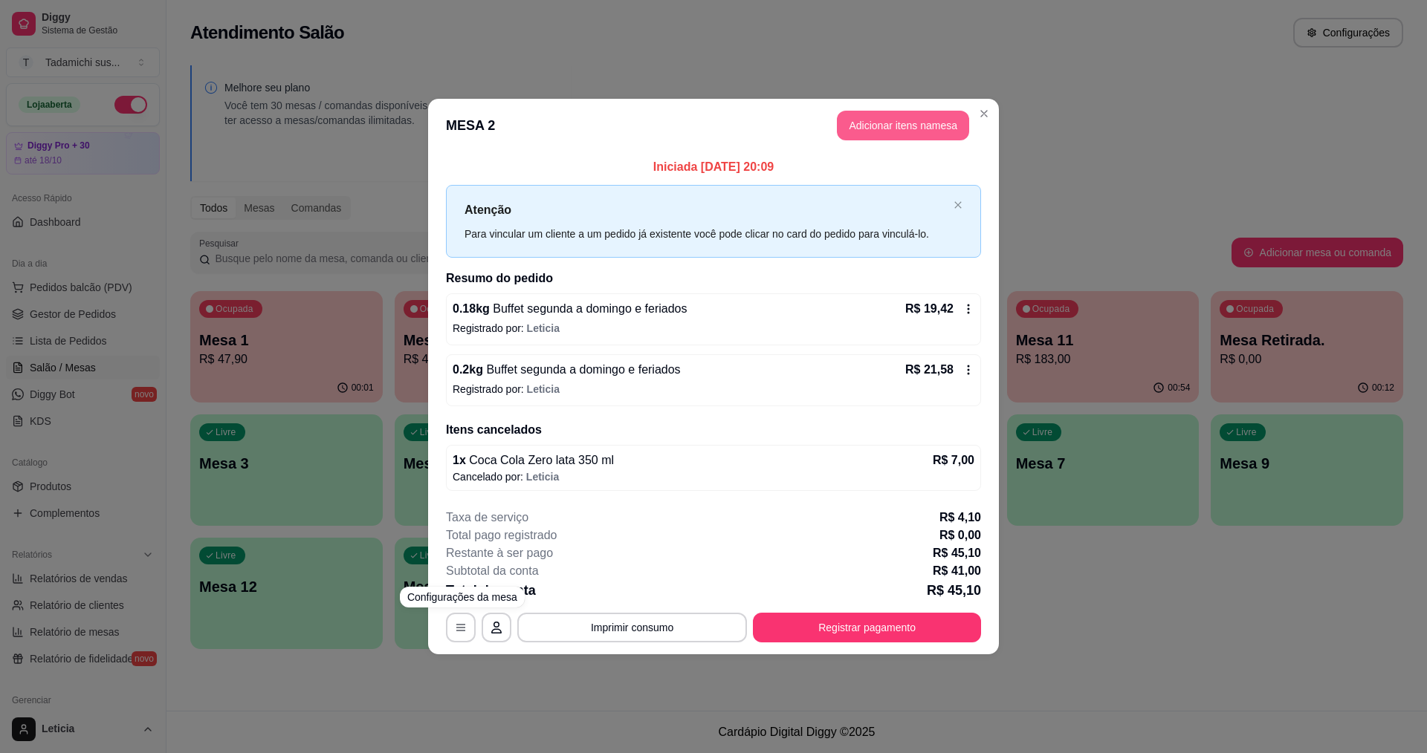
click at [890, 121] on button "Adicionar itens na mesa" at bounding box center [903, 126] width 132 height 30
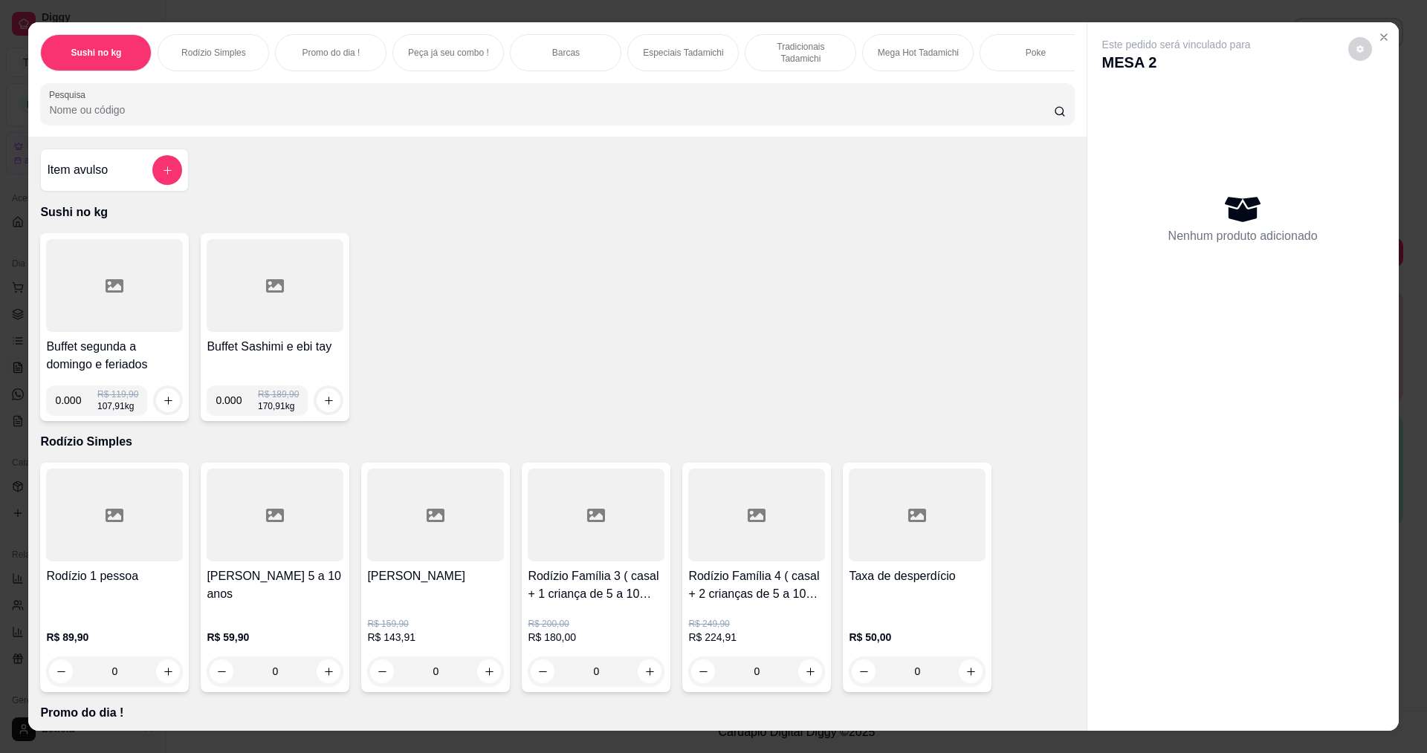
click at [94, 116] on input "Pesquisa" at bounding box center [551, 110] width 1004 height 15
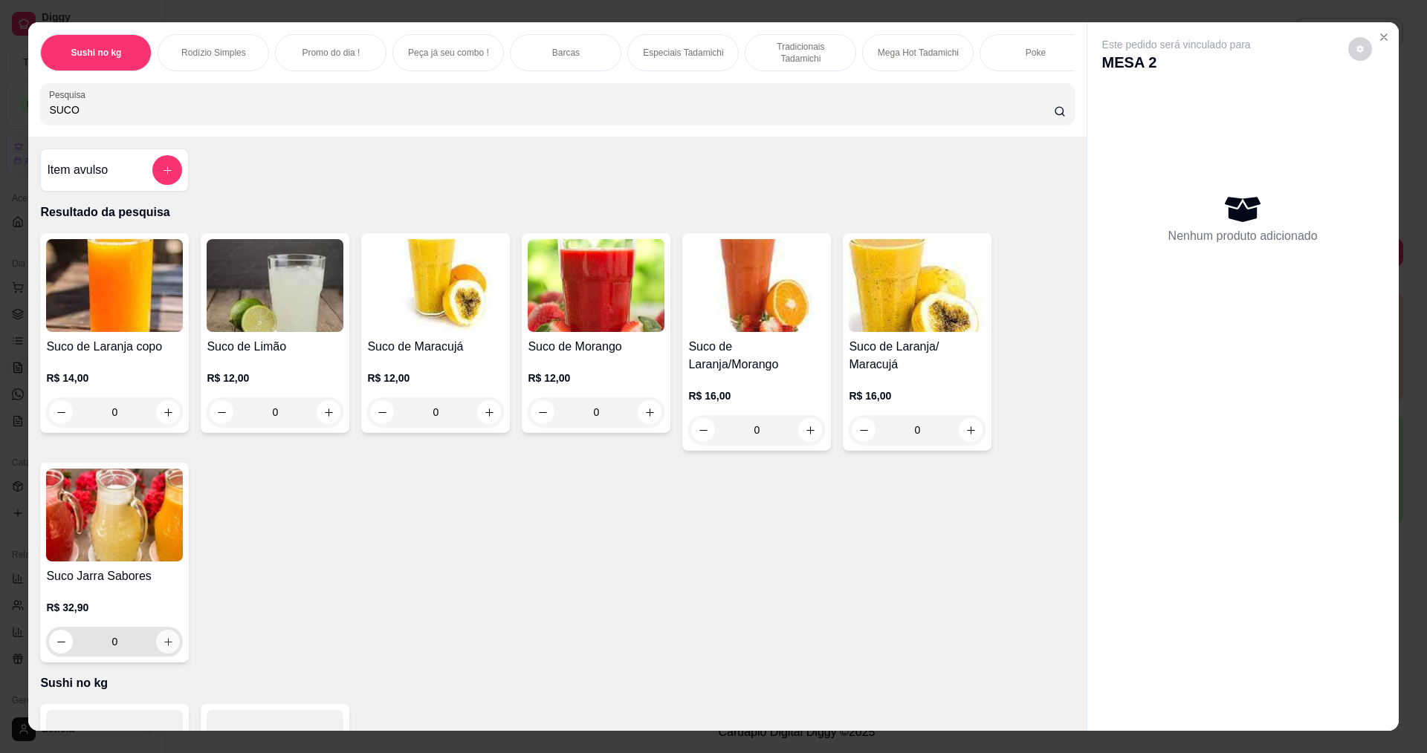
type input "SUCO"
click at [163, 648] on icon "increase-product-quantity" at bounding box center [168, 642] width 11 height 11
type input "1"
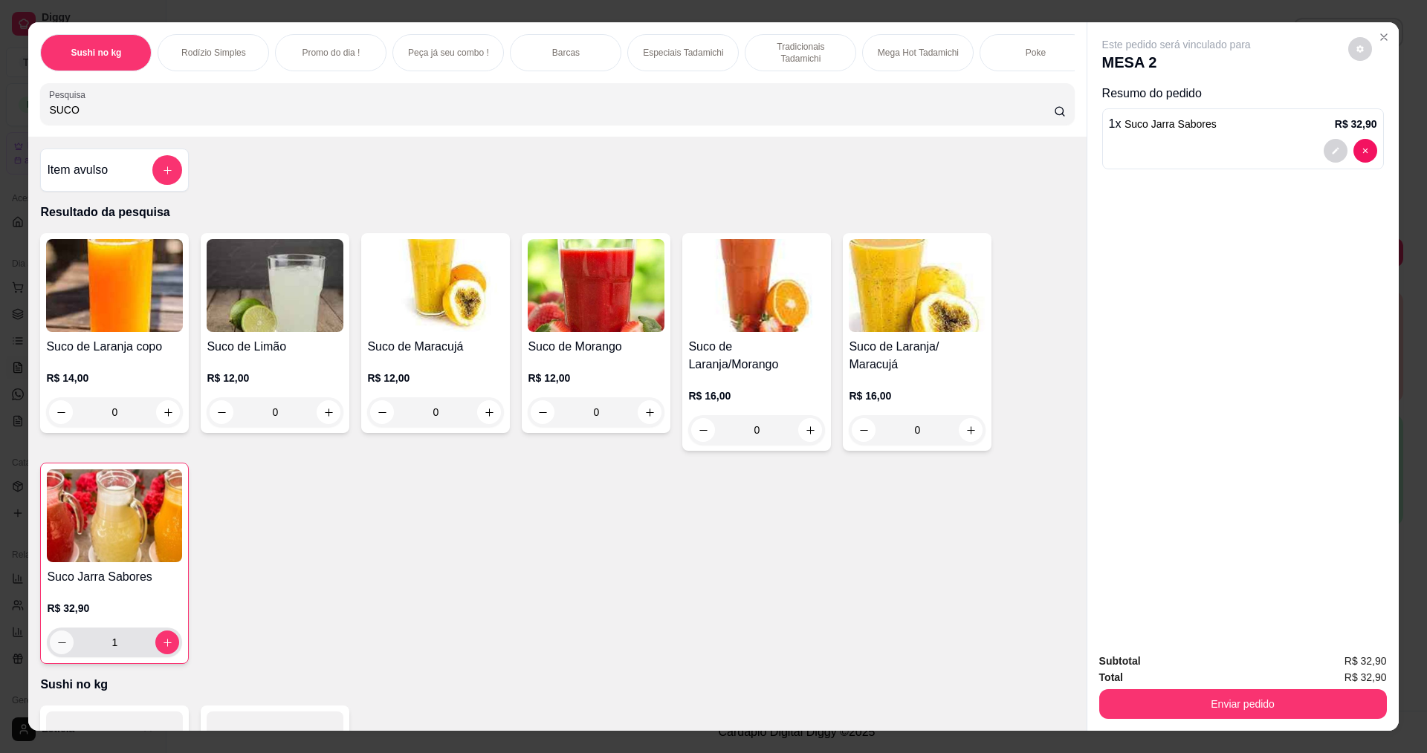
click at [56, 649] on icon "decrease-product-quantity" at bounding box center [61, 643] width 11 height 11
type input "0"
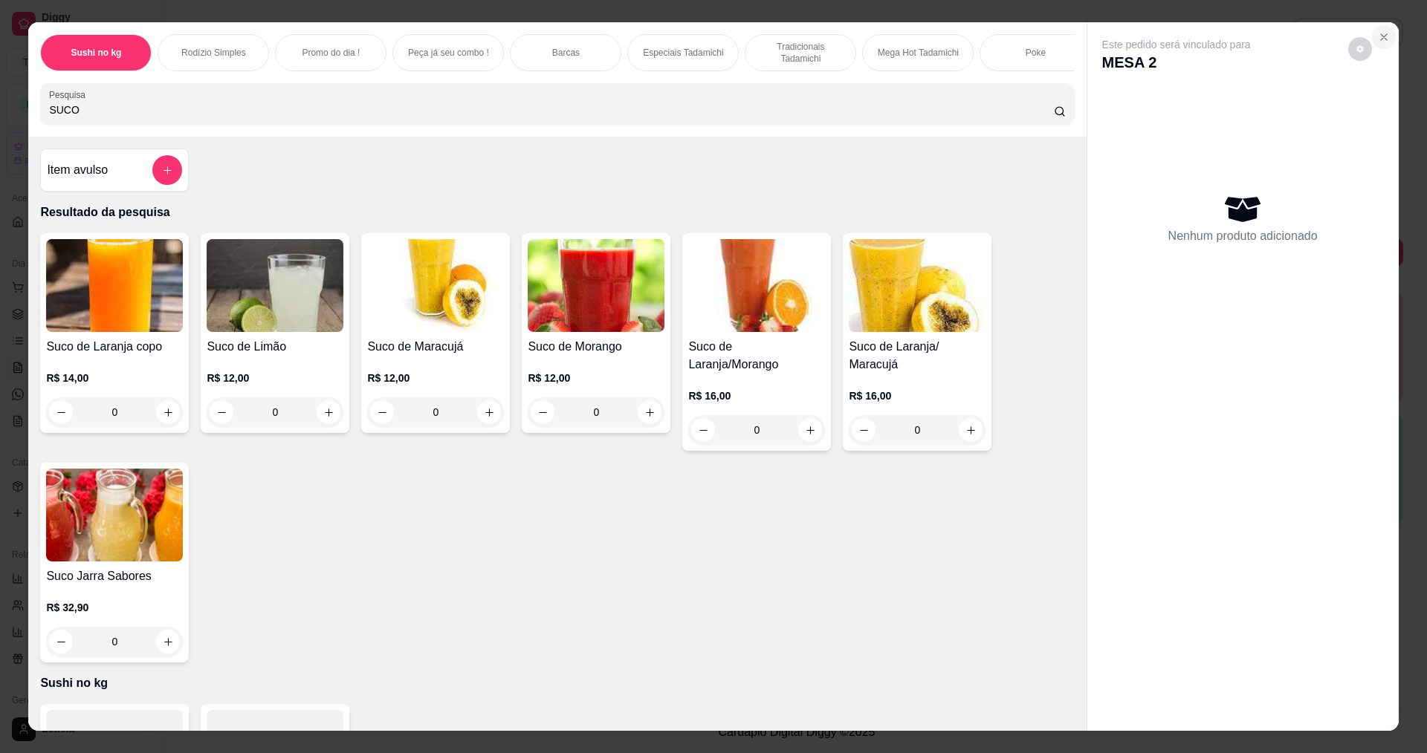
click at [1378, 42] on icon "Close" at bounding box center [1384, 37] width 12 height 12
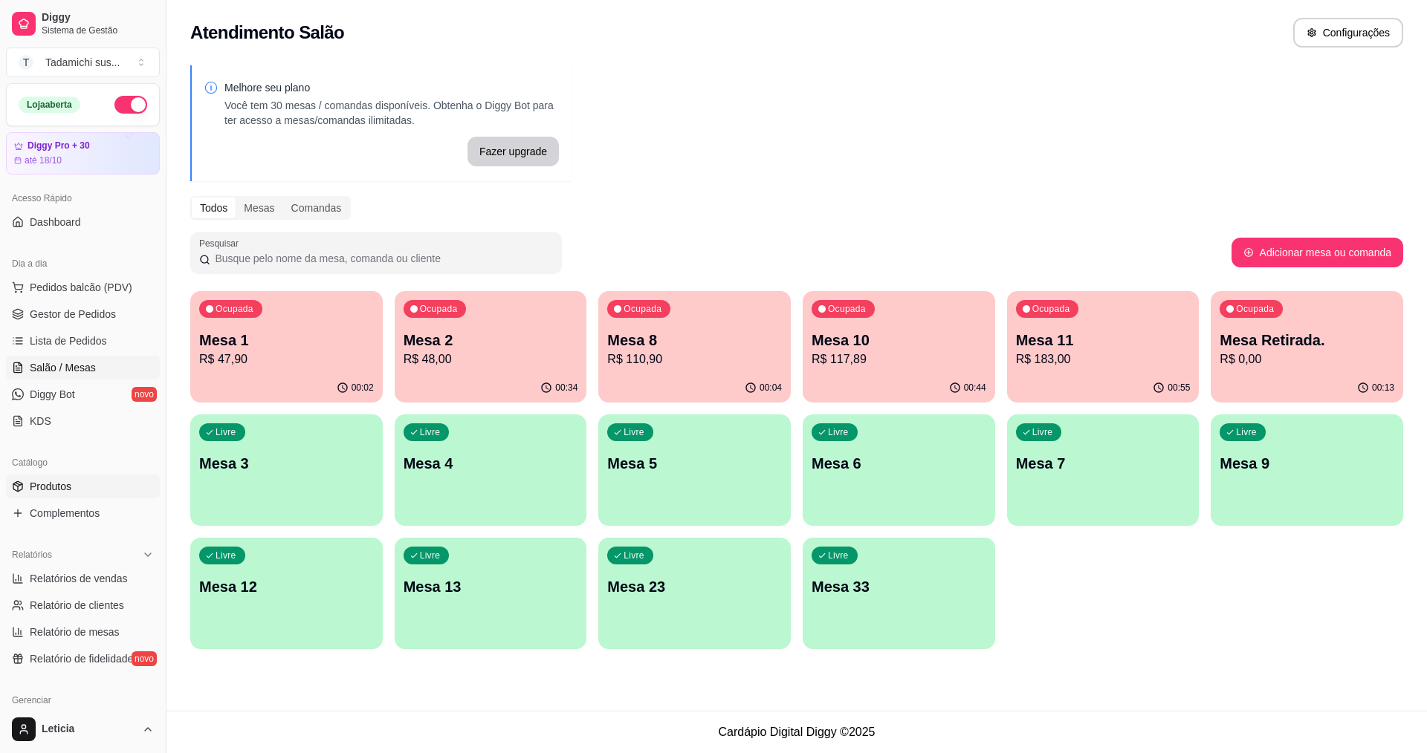
click at [62, 484] on span "Produtos" at bounding box center [51, 486] width 42 height 15
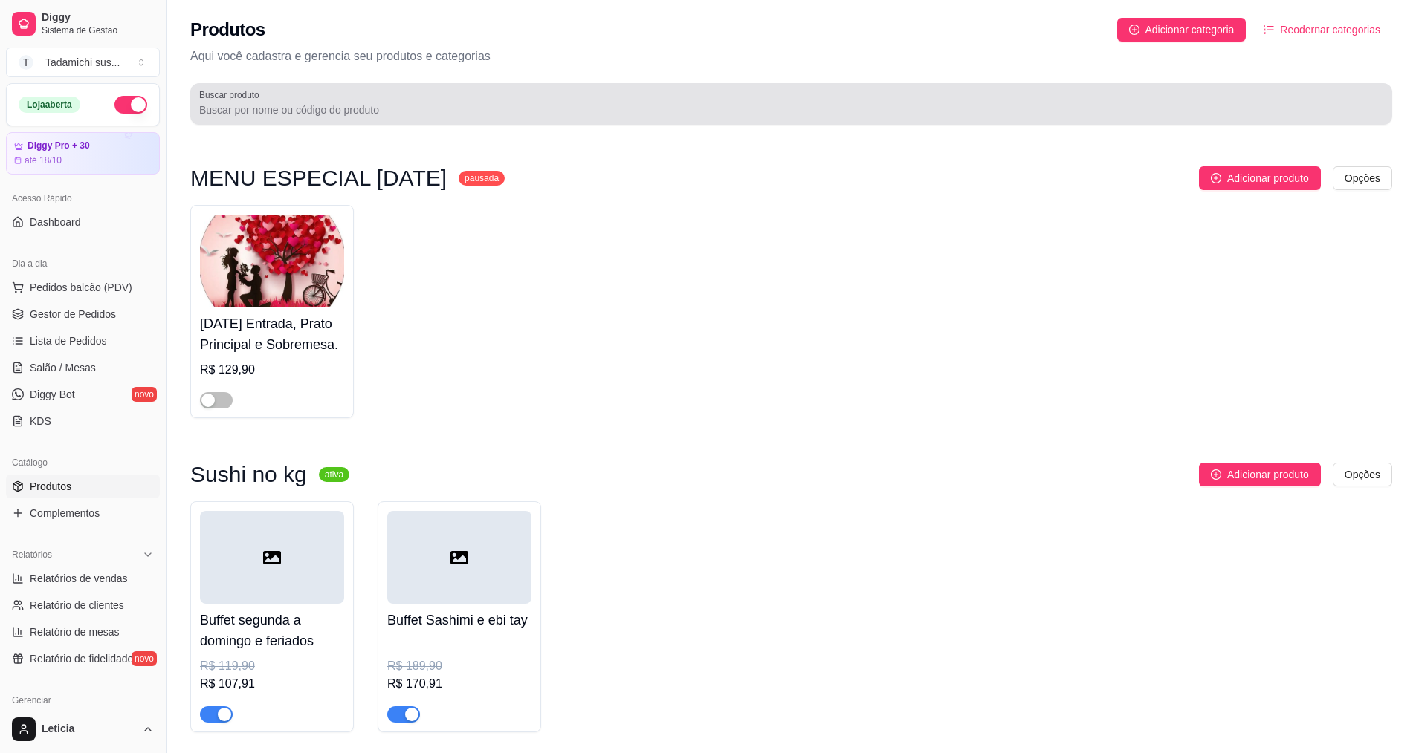
click at [376, 102] on div at bounding box center [791, 104] width 1184 height 30
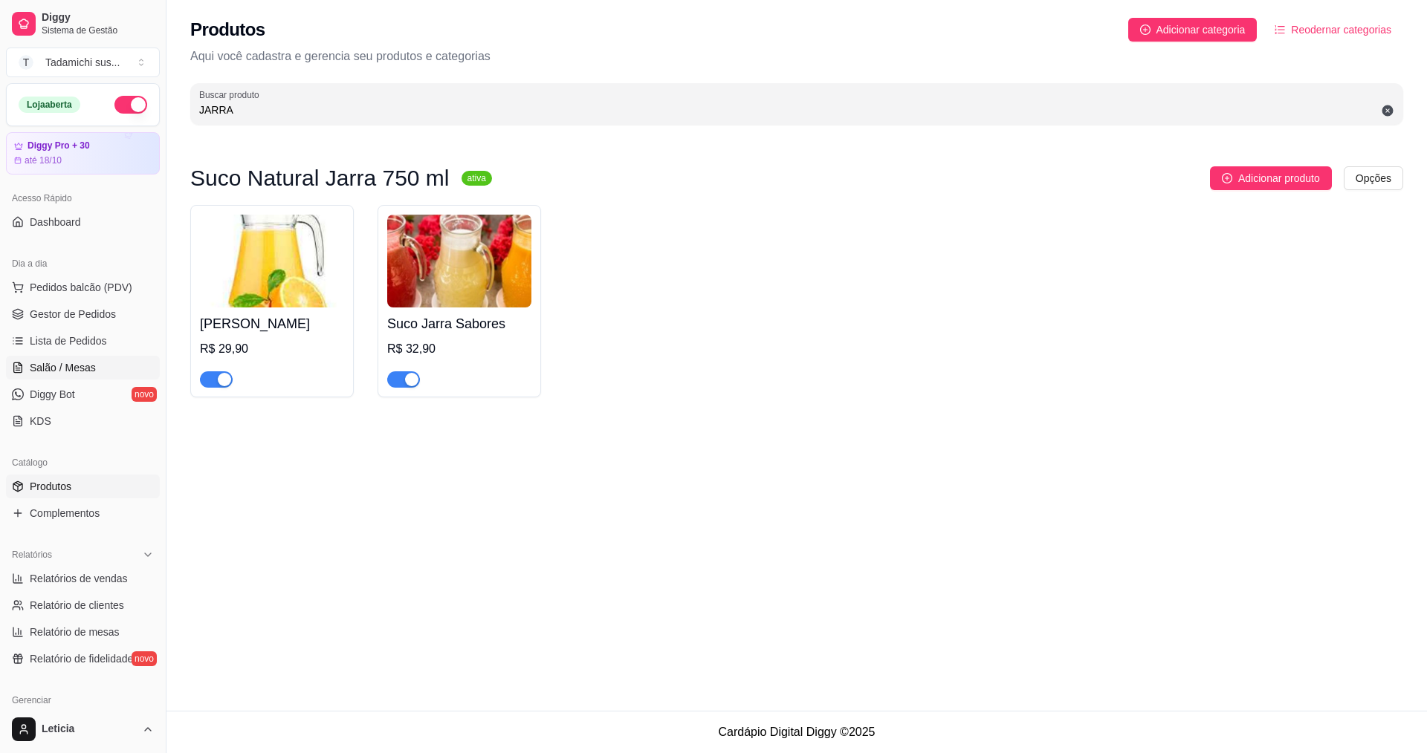
type input "JARRA"
click at [77, 366] on span "Salão / Mesas" at bounding box center [63, 367] width 66 height 15
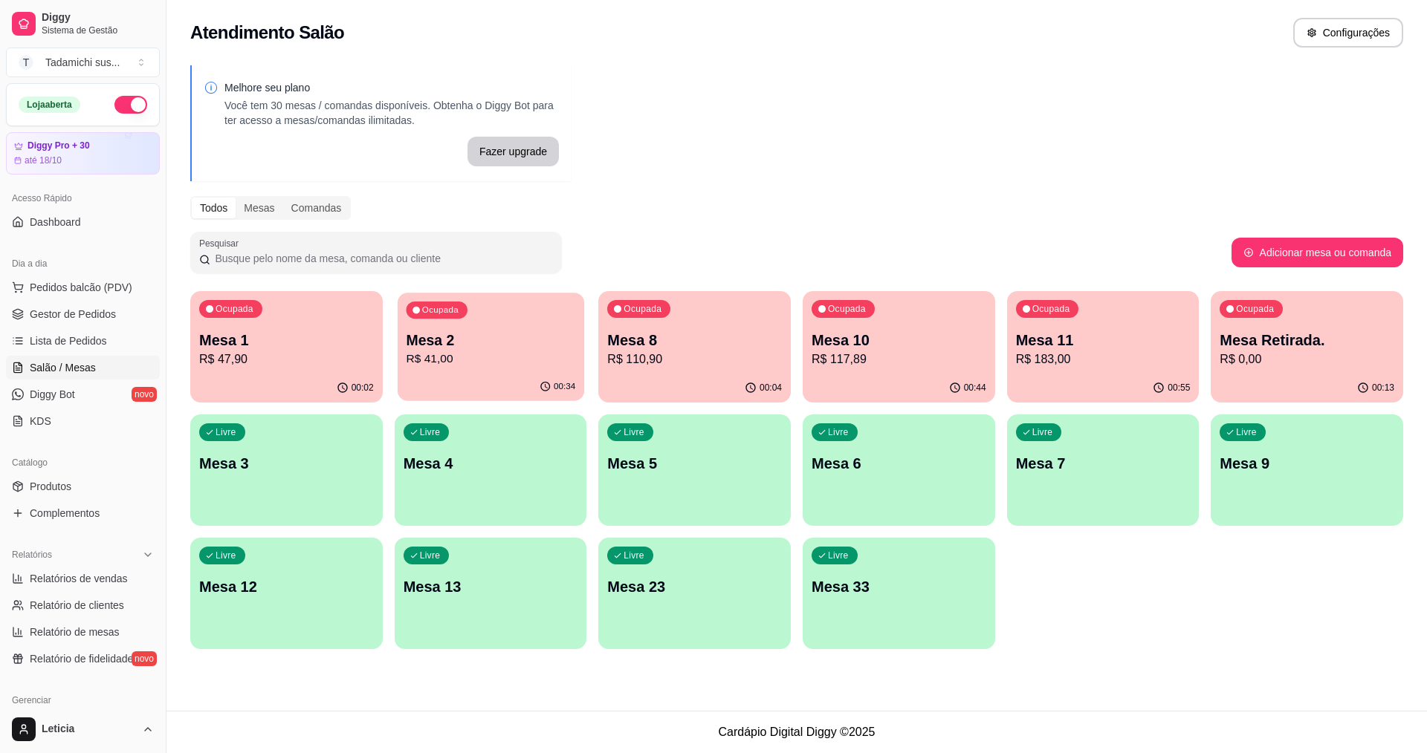
click at [475, 354] on p "R$ 41,00" at bounding box center [490, 359] width 169 height 17
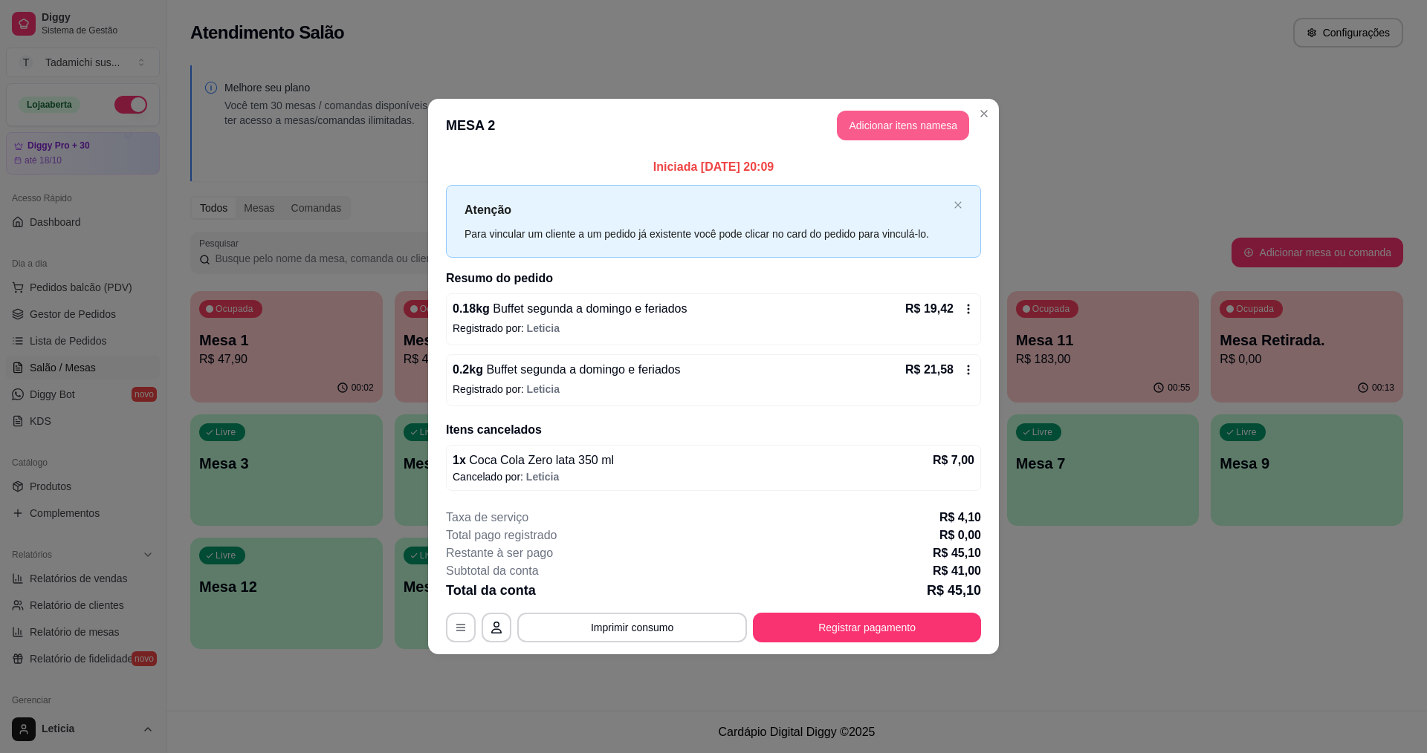
click at [875, 117] on button "Adicionar itens na mesa" at bounding box center [903, 126] width 132 height 30
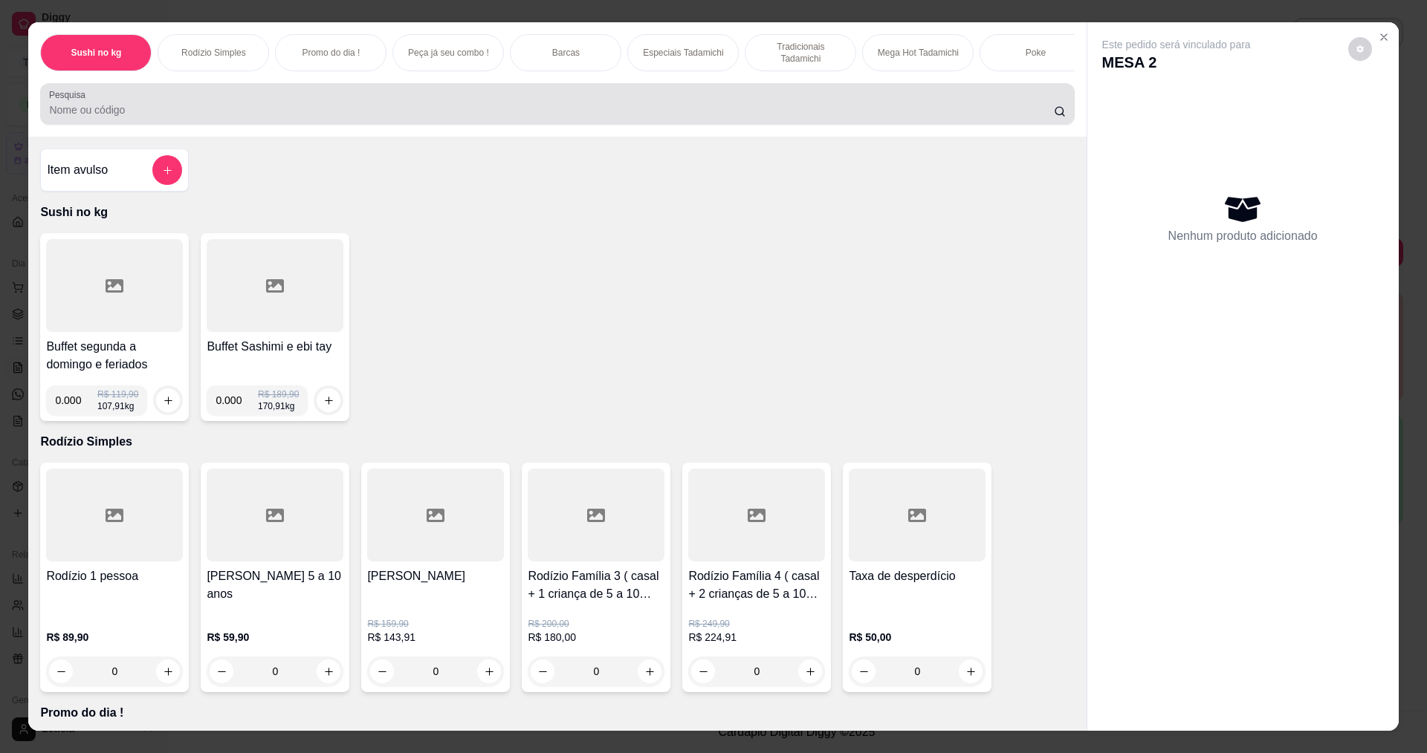
click at [134, 117] on input "Pesquisa" at bounding box center [551, 110] width 1004 height 15
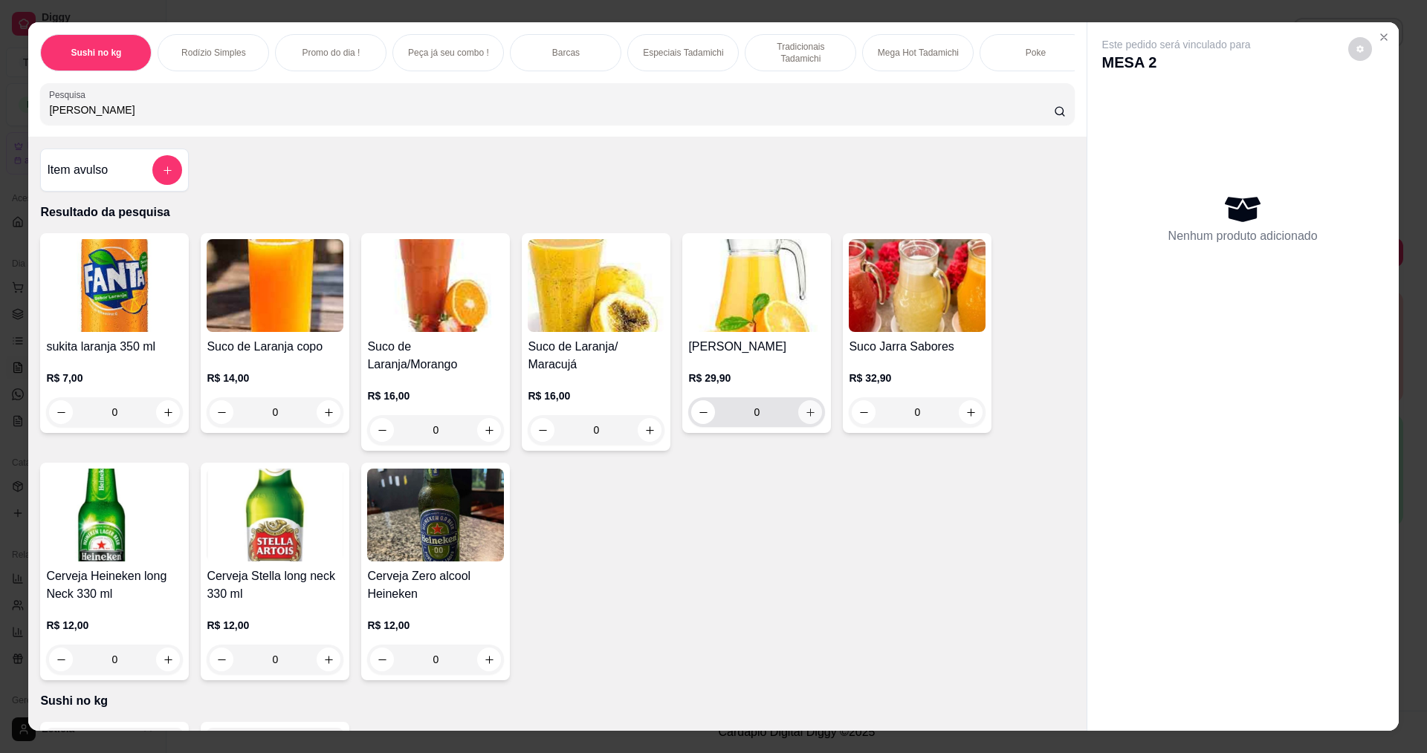
type input "[PERSON_NAME]"
click at [805, 418] on icon "increase-product-quantity" at bounding box center [810, 412] width 11 height 11
type input "1"
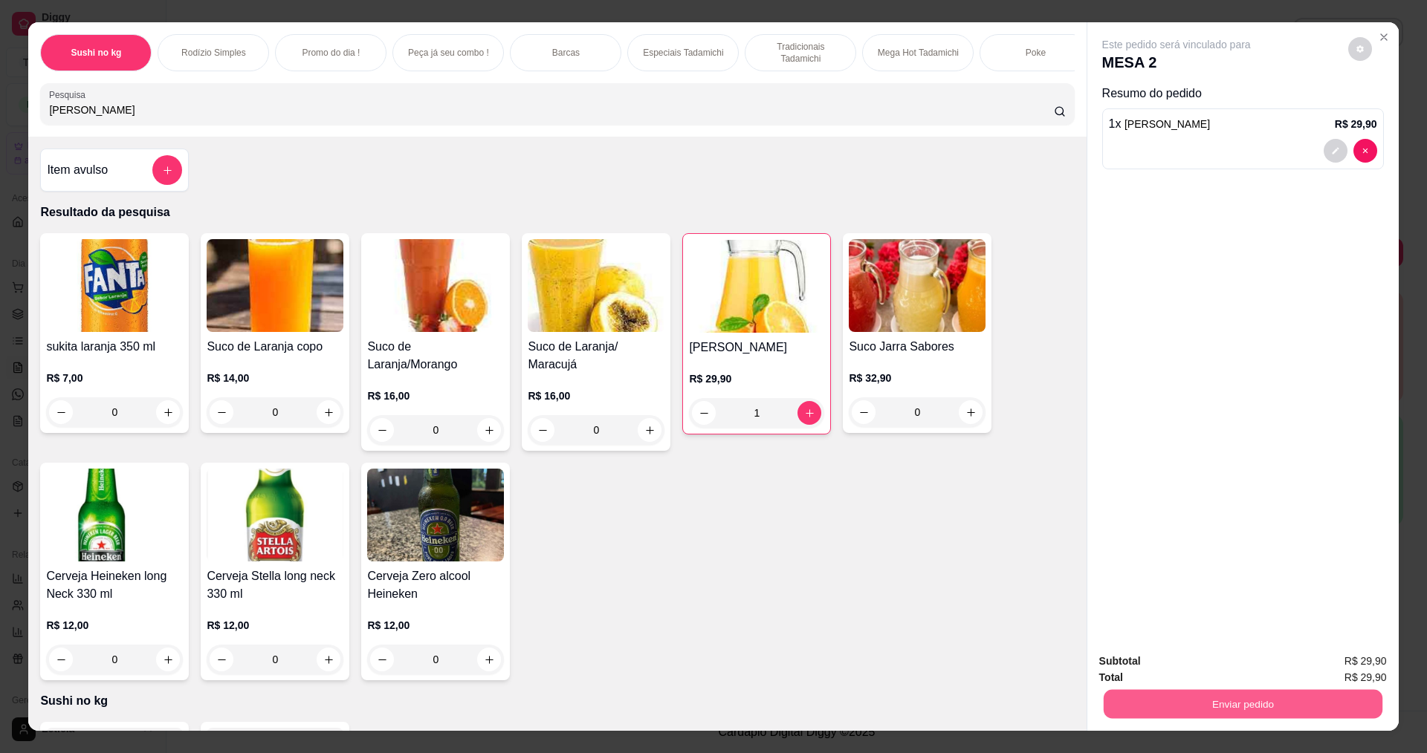
click at [1265, 703] on button "Enviar pedido" at bounding box center [1242, 704] width 279 height 29
click at [1173, 673] on button "Não registrar e enviar pedido" at bounding box center [1193, 667] width 155 height 28
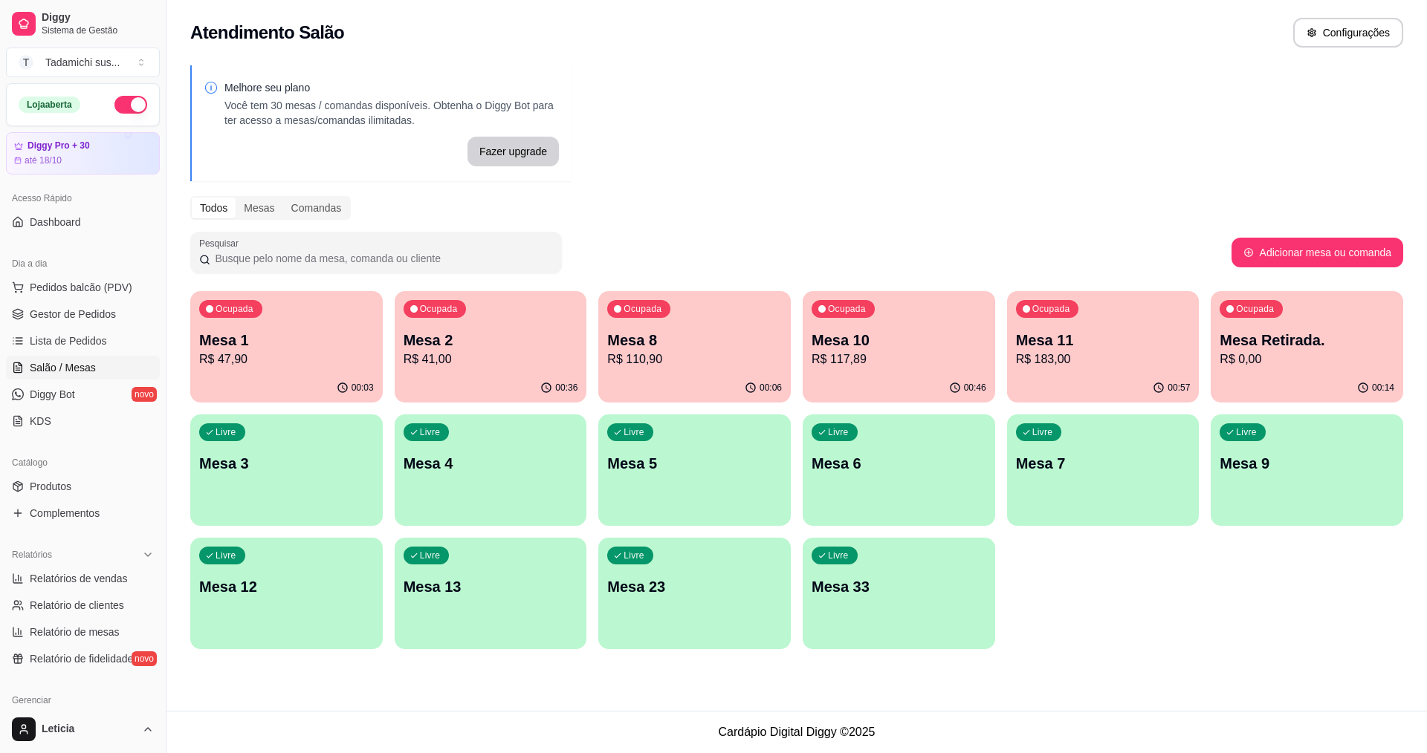
click at [609, 590] on p "Mesa 23" at bounding box center [694, 587] width 175 height 21
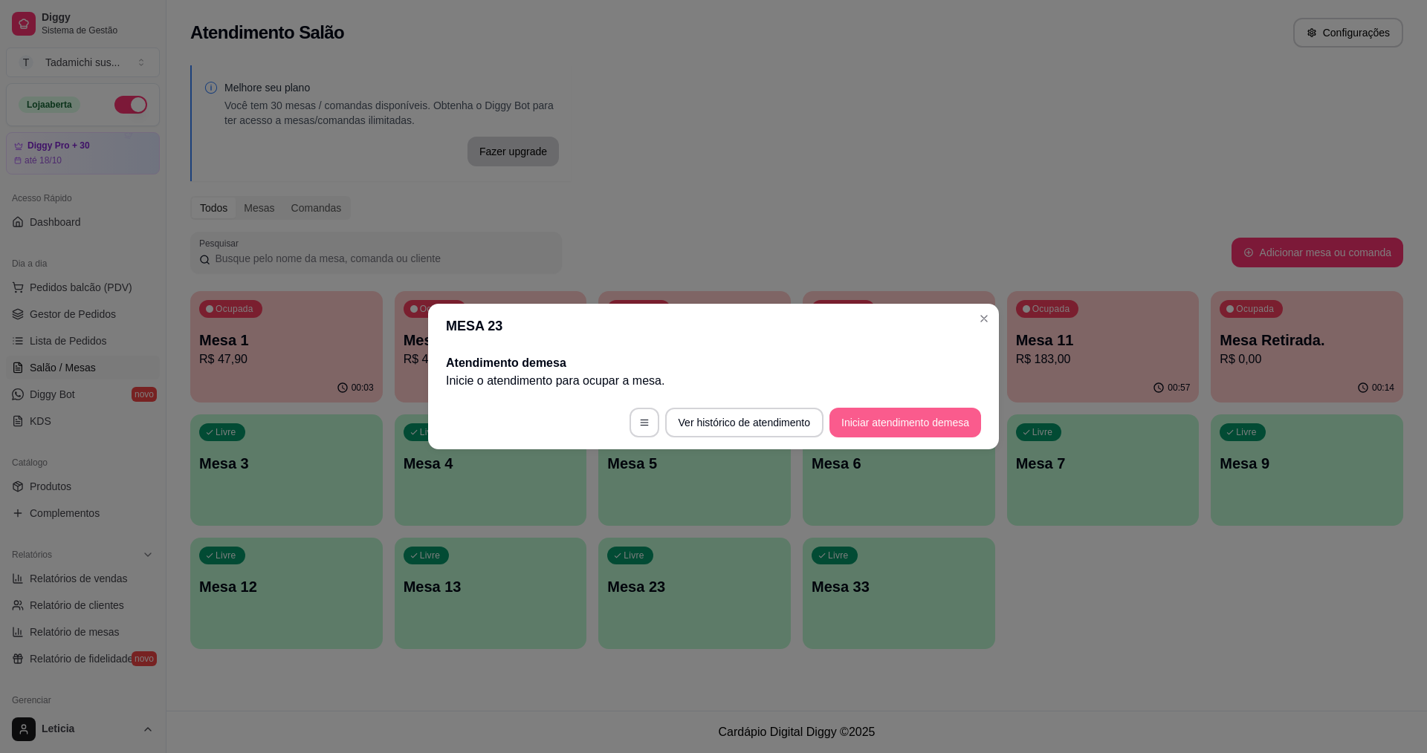
click at [877, 422] on button "Iniciar atendimento de mesa" at bounding box center [905, 423] width 152 height 30
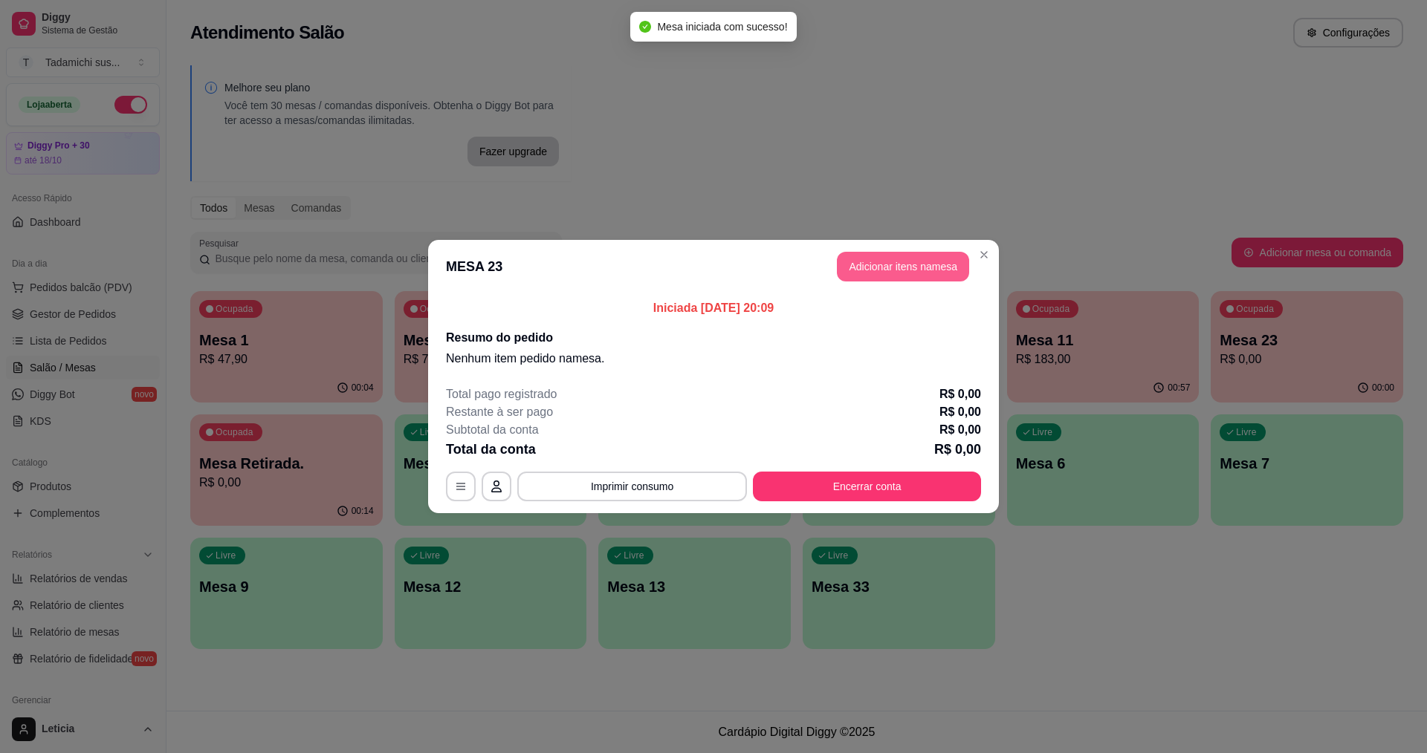
click at [944, 259] on button "Adicionar itens na mesa" at bounding box center [903, 267] width 132 height 30
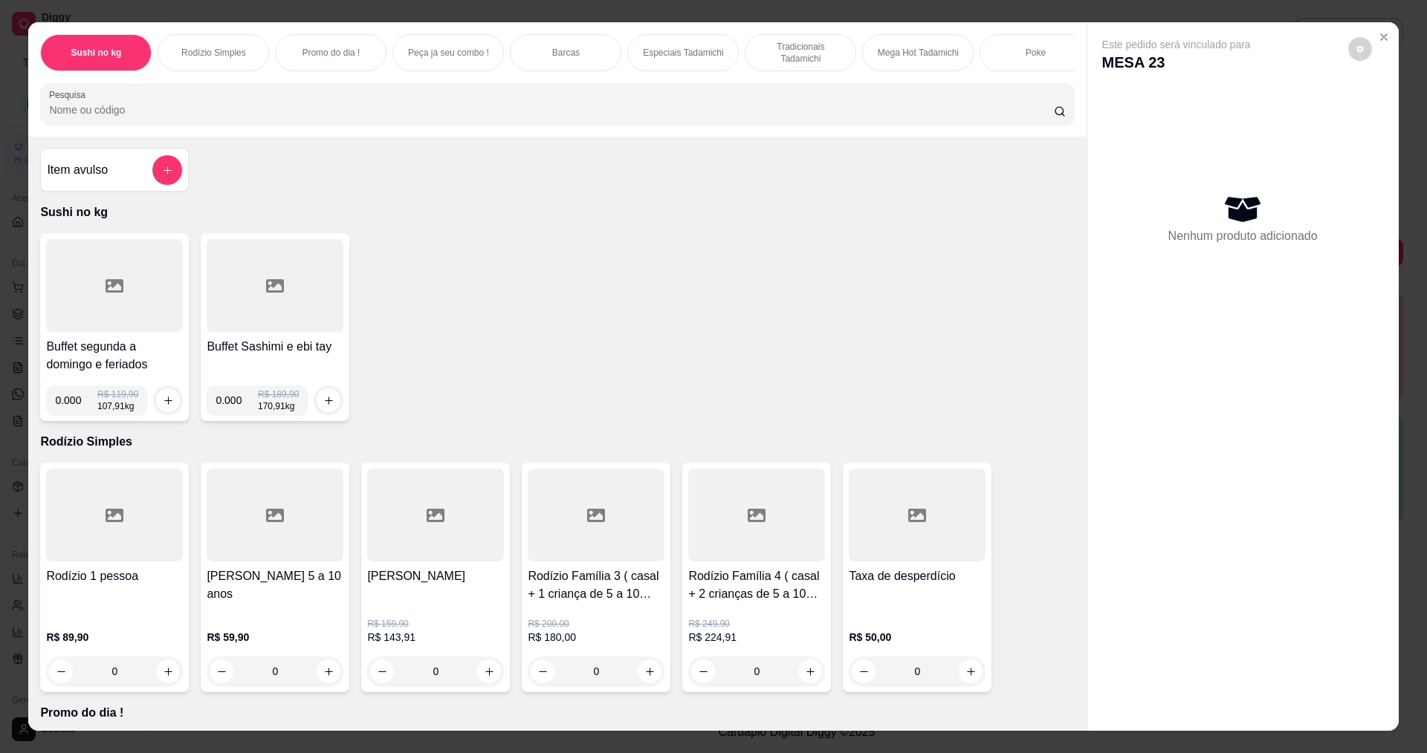
click at [76, 415] on input "0.000" at bounding box center [76, 401] width 42 height 30
type input "0.254"
click at [163, 406] on icon "increase-product-quantity" at bounding box center [168, 400] width 11 height 11
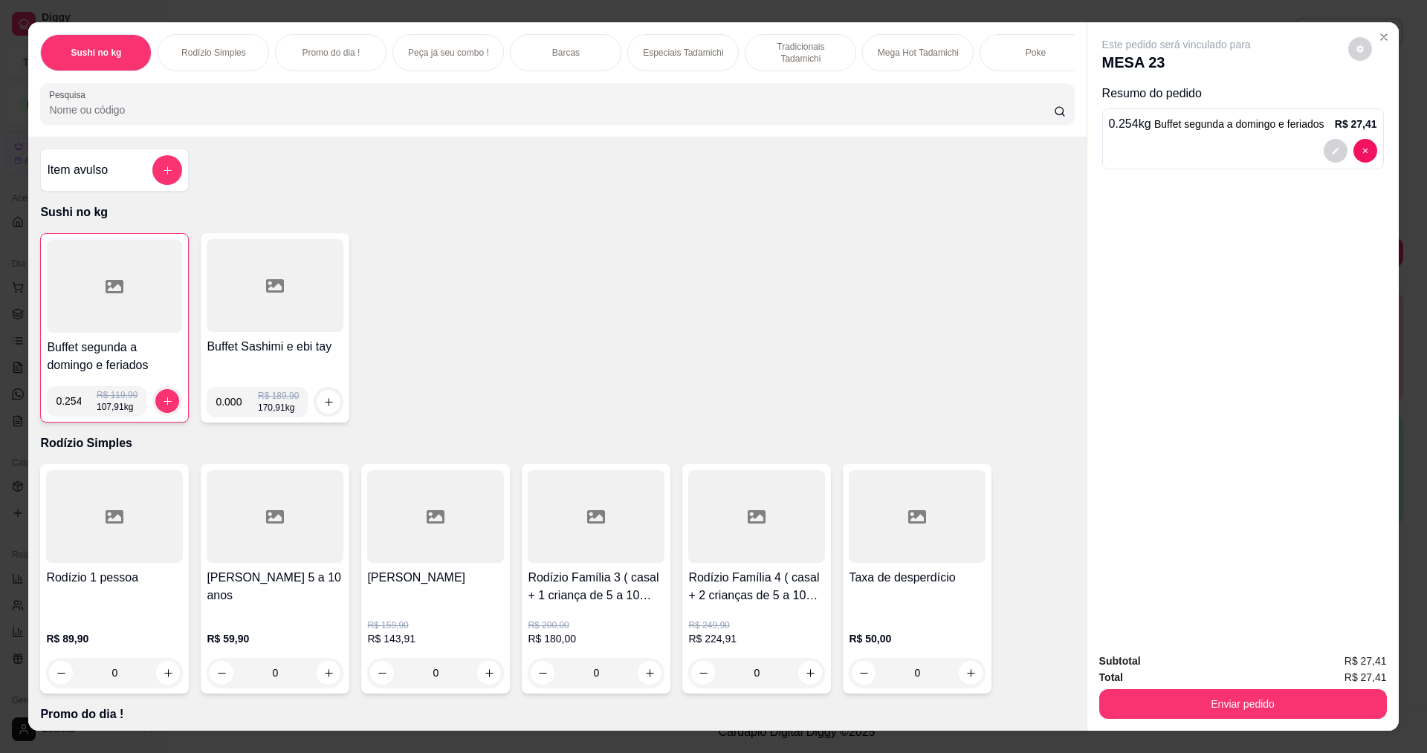
click at [122, 305] on div at bounding box center [114, 286] width 135 height 93
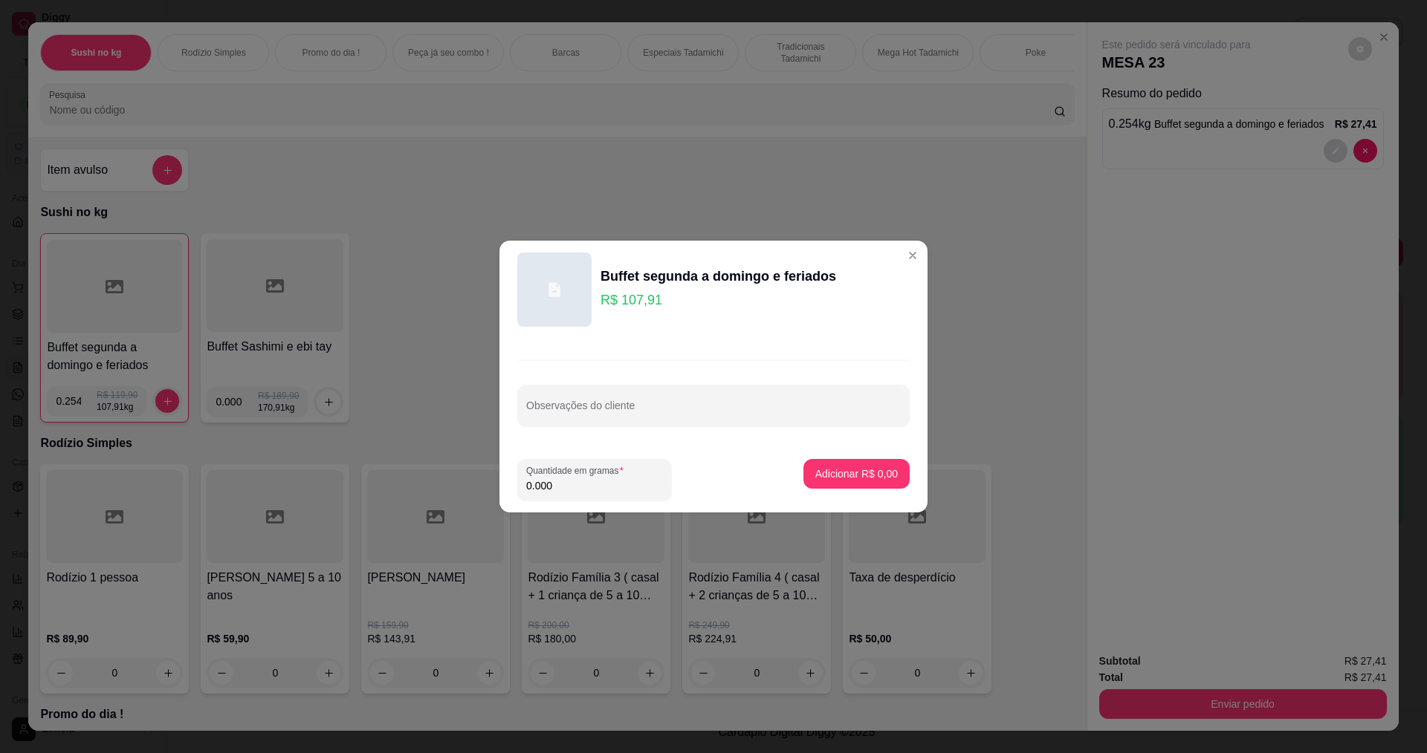
click at [563, 486] on input "0.000" at bounding box center [594, 486] width 137 height 15
type input "0.182"
click at [876, 474] on p "Adicionar R$ 19,64" at bounding box center [853, 474] width 88 height 15
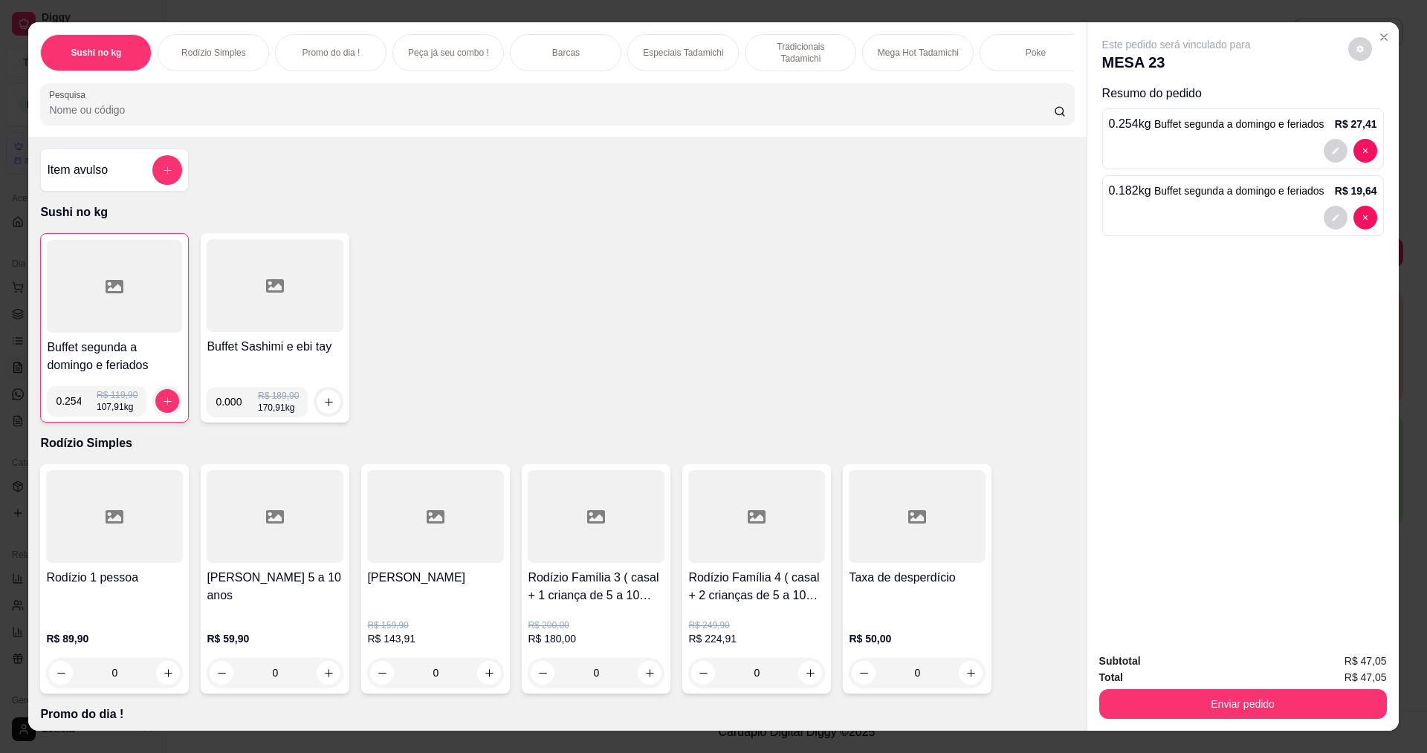
click at [106, 294] on icon at bounding box center [115, 286] width 18 height 13
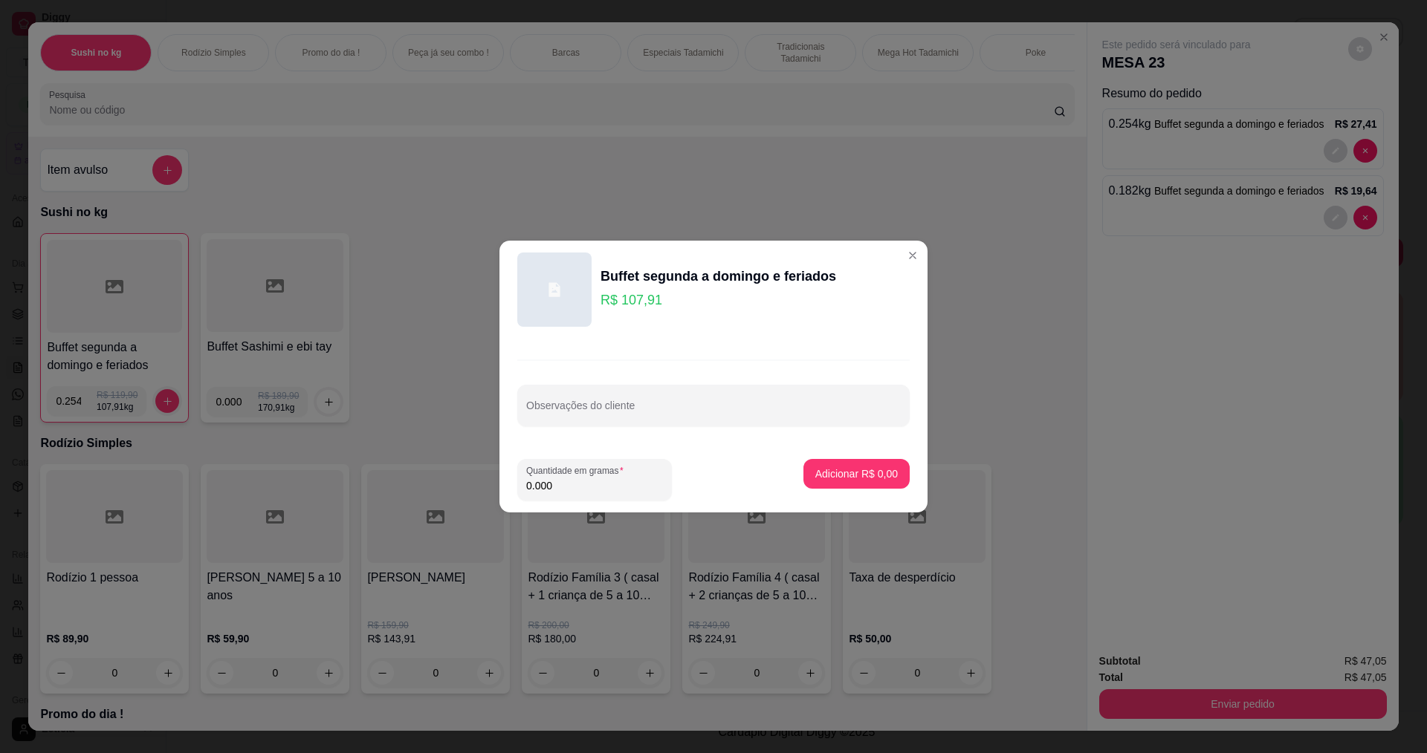
click at [601, 484] on input "0.000" at bounding box center [594, 486] width 137 height 15
type input "0.334"
click at [866, 476] on p "Adicionar R$ 36,04" at bounding box center [853, 474] width 88 height 15
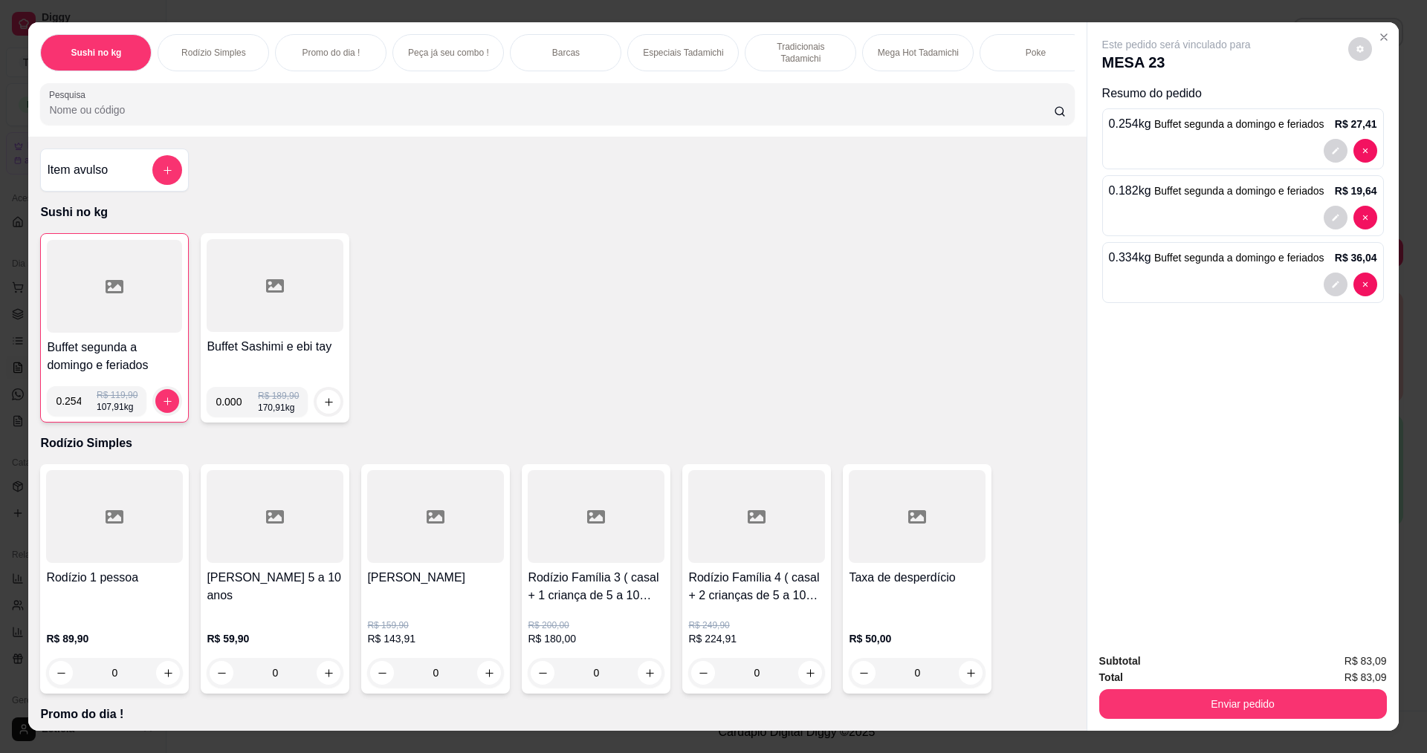
click at [149, 117] on input "Pesquisa" at bounding box center [551, 110] width 1004 height 15
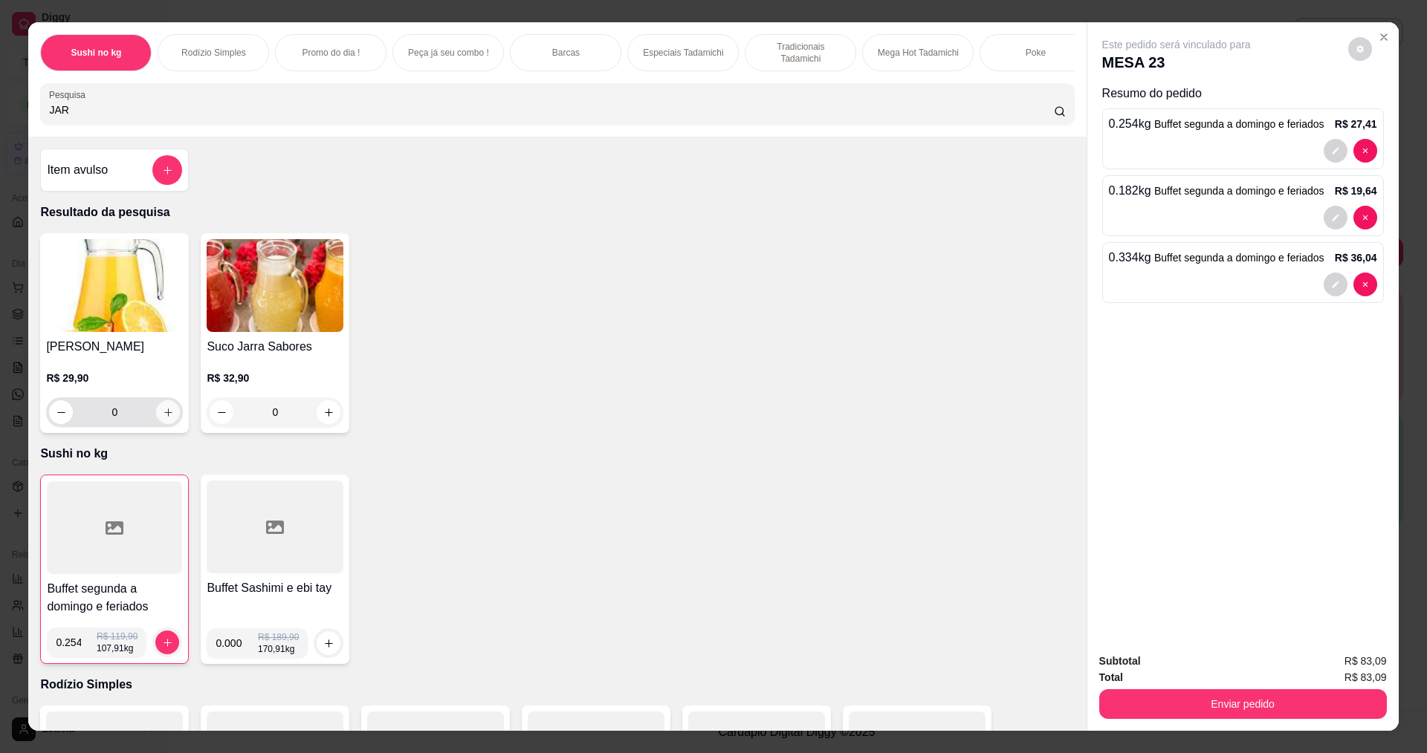
type input "JAR"
click at [161, 413] on button "increase-product-quantity" at bounding box center [168, 413] width 24 height 24
type input "1"
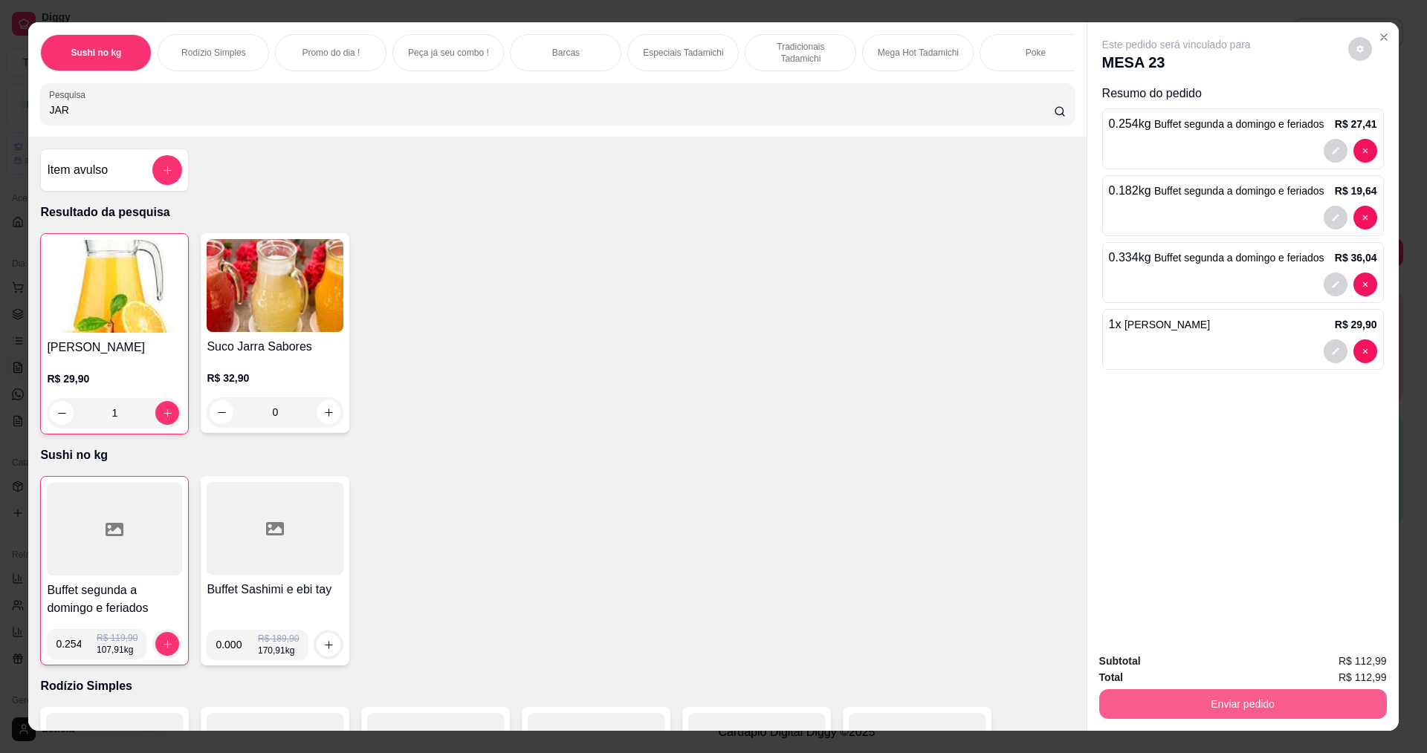
click at [1179, 708] on button "Enviar pedido" at bounding box center [1243, 705] width 288 height 30
click at [1177, 665] on button "Não registrar e enviar pedido" at bounding box center [1193, 667] width 155 height 28
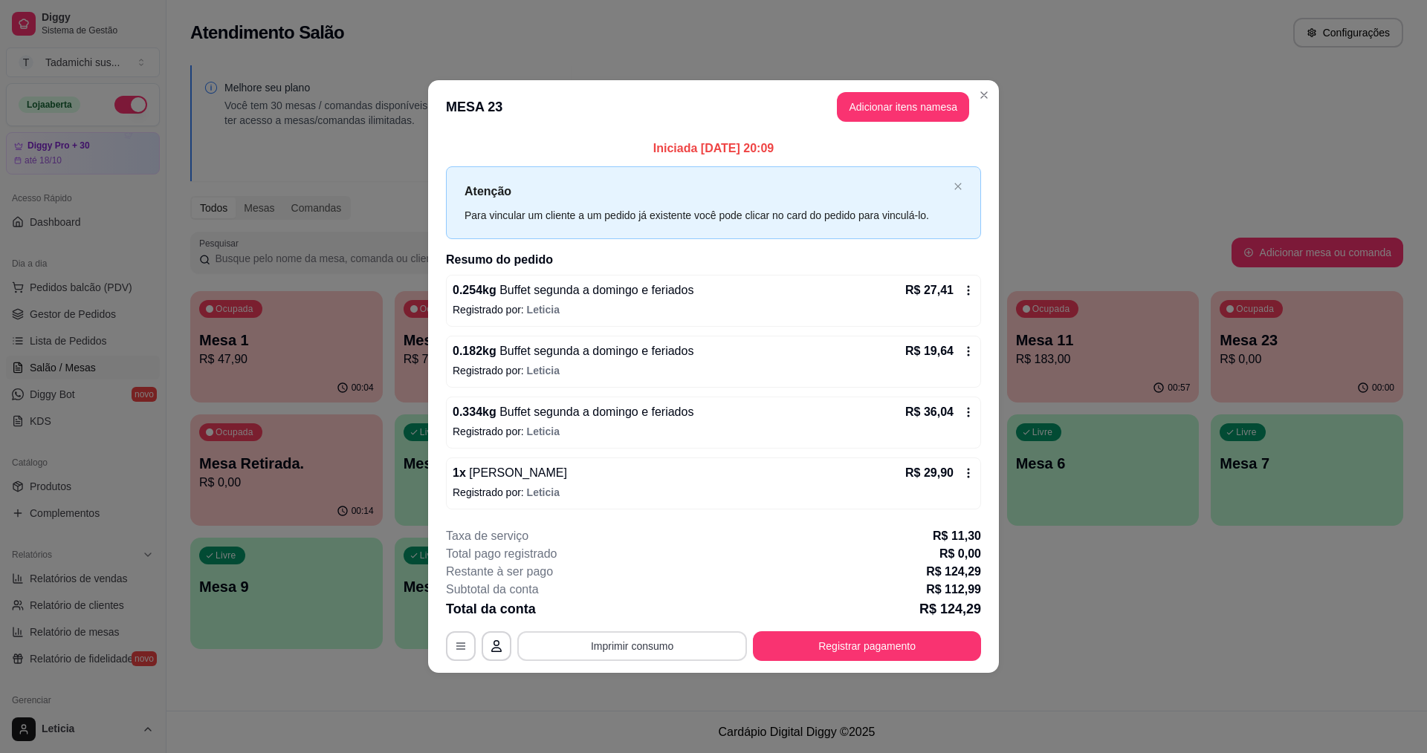
click at [599, 652] on button "Imprimir consumo" at bounding box center [632, 647] width 230 height 30
click at [654, 581] on button "IMPRESSORA HAYOM" at bounding box center [635, 581] width 111 height 23
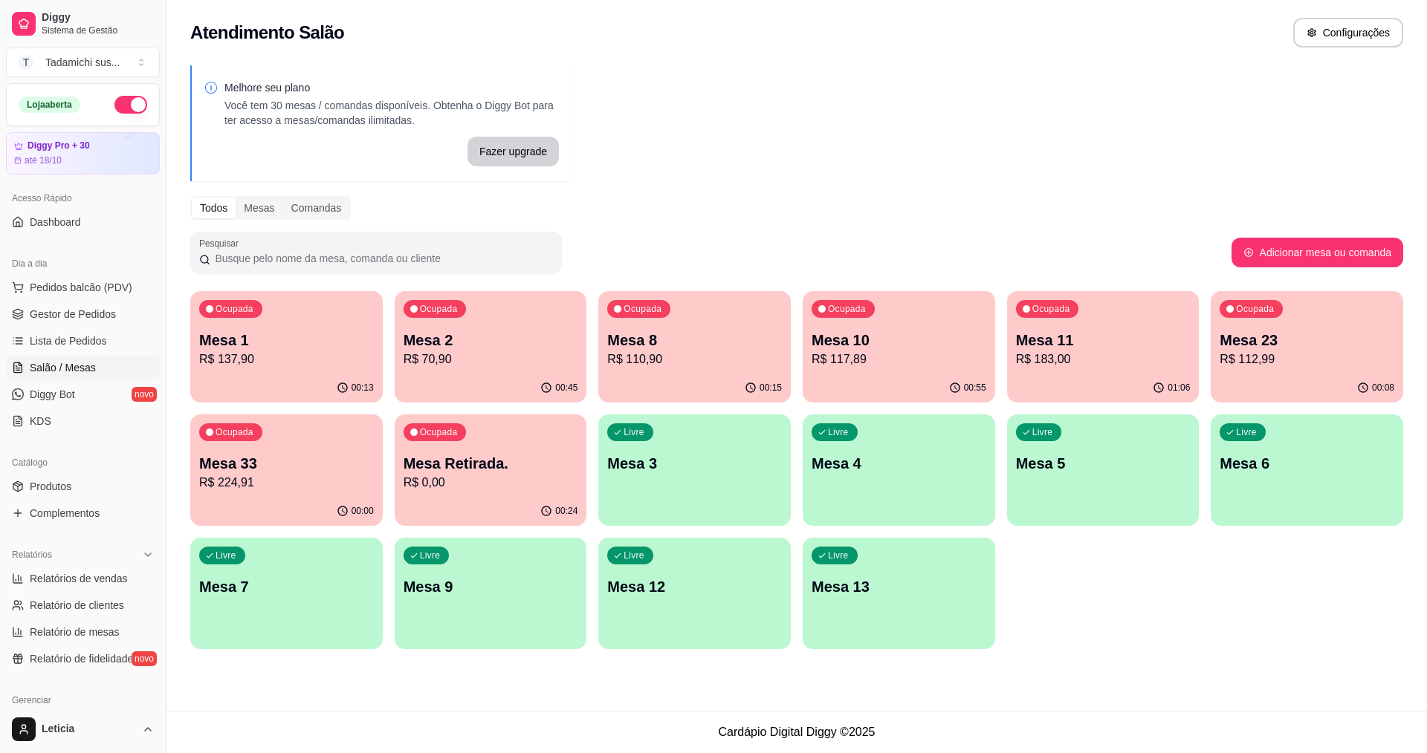
click at [1069, 361] on p "R$ 183,00" at bounding box center [1103, 360] width 175 height 18
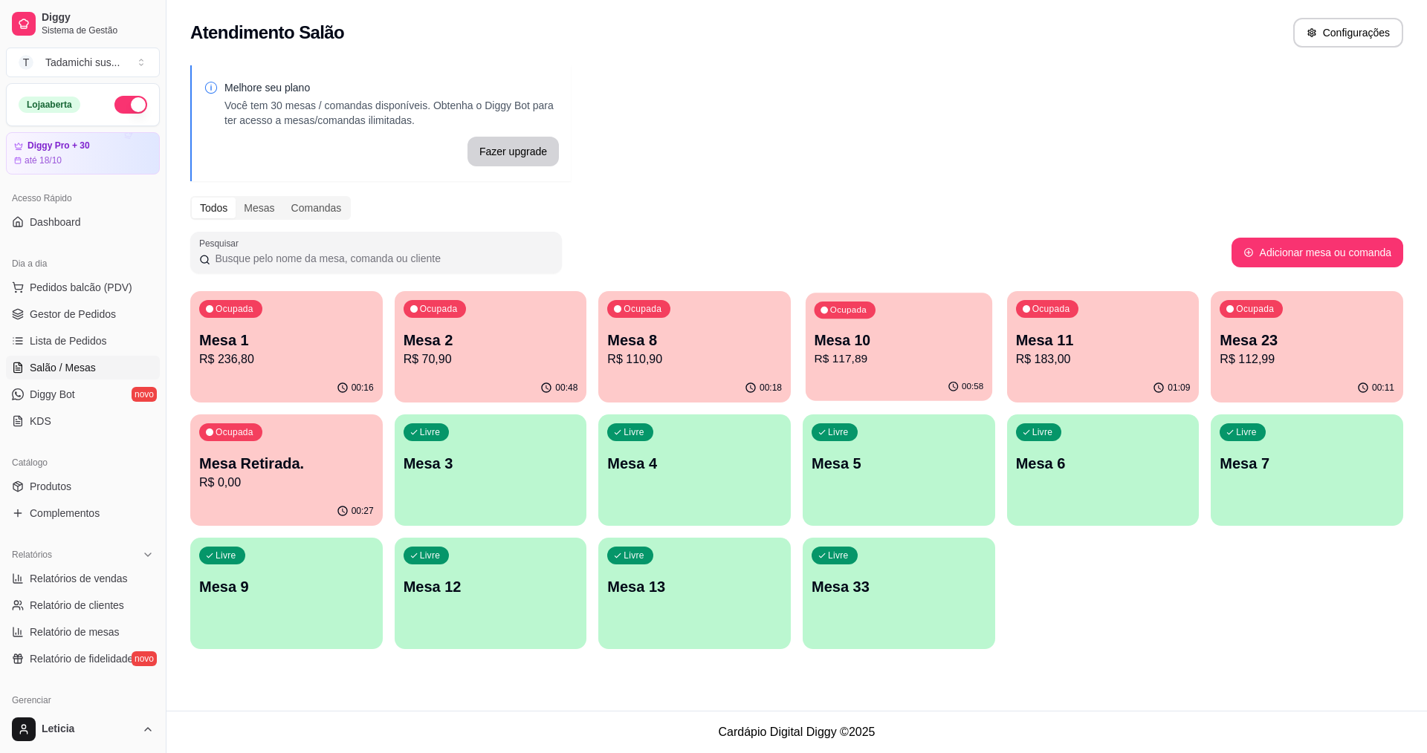
click at [898, 350] on div "Mesa 10 R$ 117,89" at bounding box center [898, 349] width 169 height 37
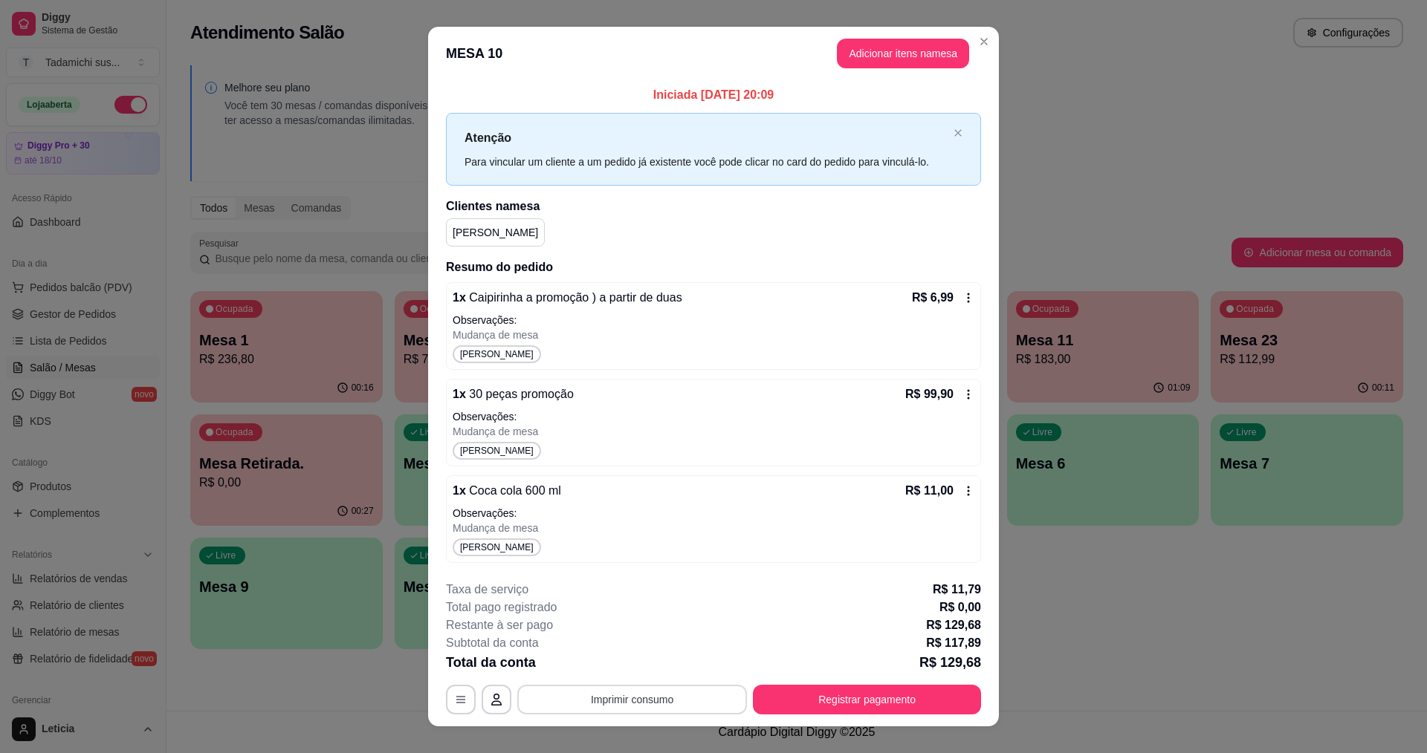
click at [684, 699] on button "Imprimir consumo" at bounding box center [632, 700] width 230 height 30
click at [820, 619] on div "Restante à ser pago R$ 129,68" at bounding box center [713, 626] width 535 height 18
click at [858, 705] on button "Registrar pagamento" at bounding box center [867, 700] width 228 height 30
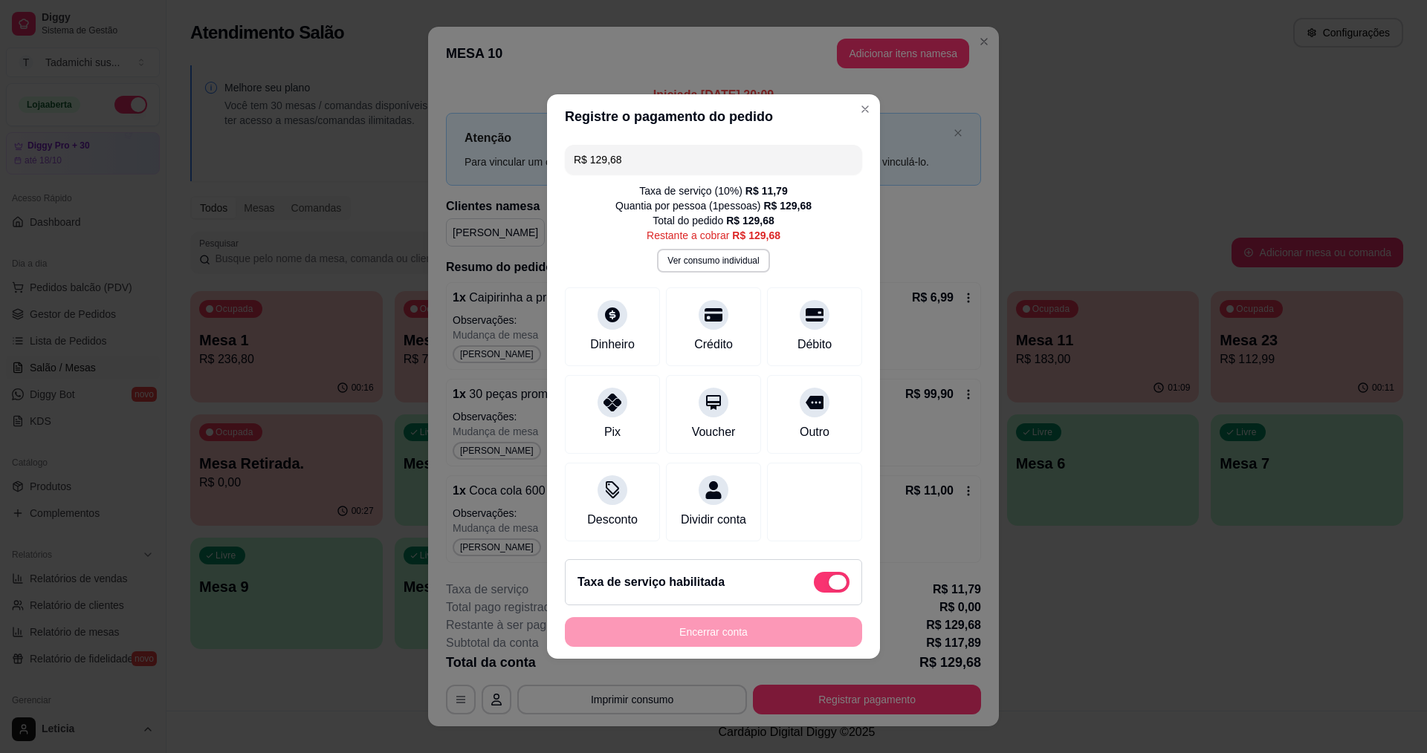
click at [814, 593] on span at bounding box center [832, 582] width 36 height 21
click at [813, 595] on input "checkbox" at bounding box center [818, 591] width 10 height 10
checkbox input "true"
type input "R$ 117,89"
checkbox input "false"
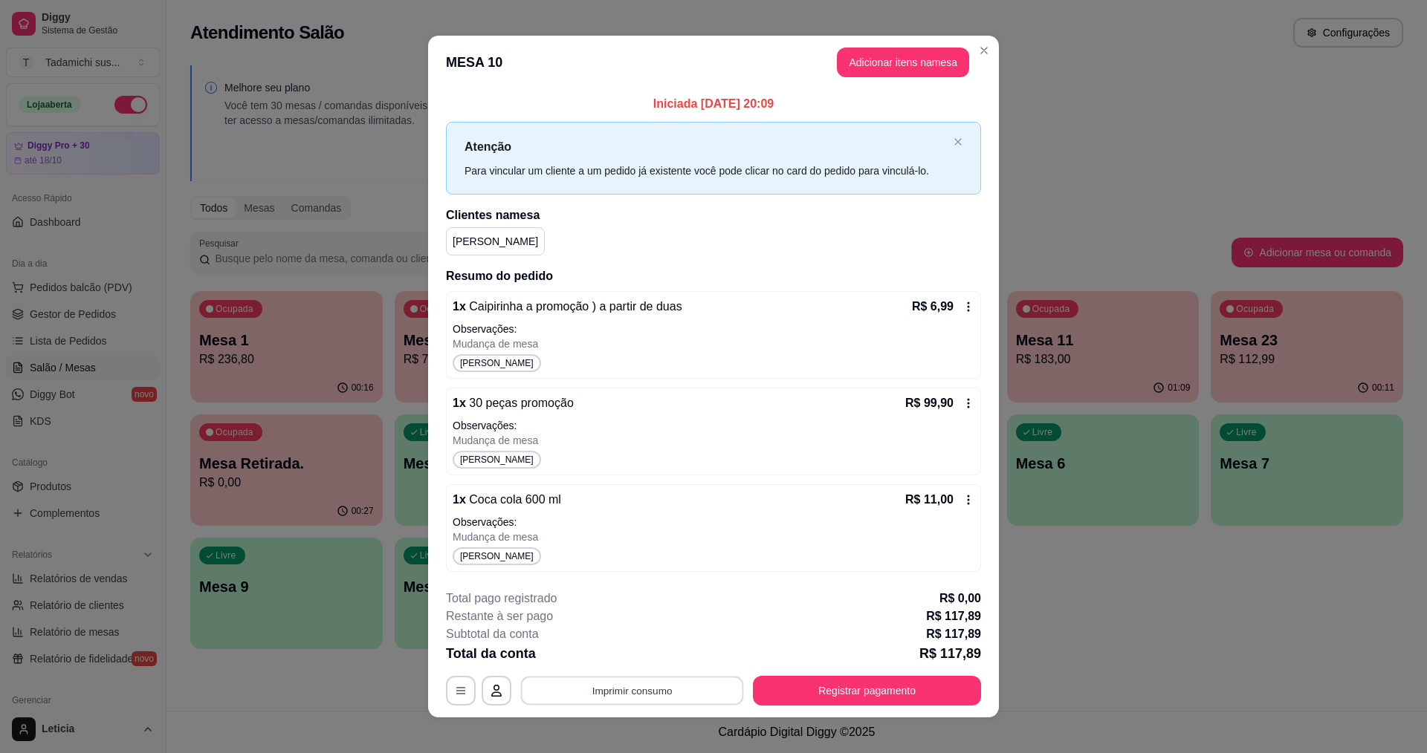
click at [673, 698] on button "Imprimir consumo" at bounding box center [632, 690] width 223 height 29
click at [657, 638] on button "IMPRESSORA HAYOM" at bounding box center [630, 627] width 114 height 24
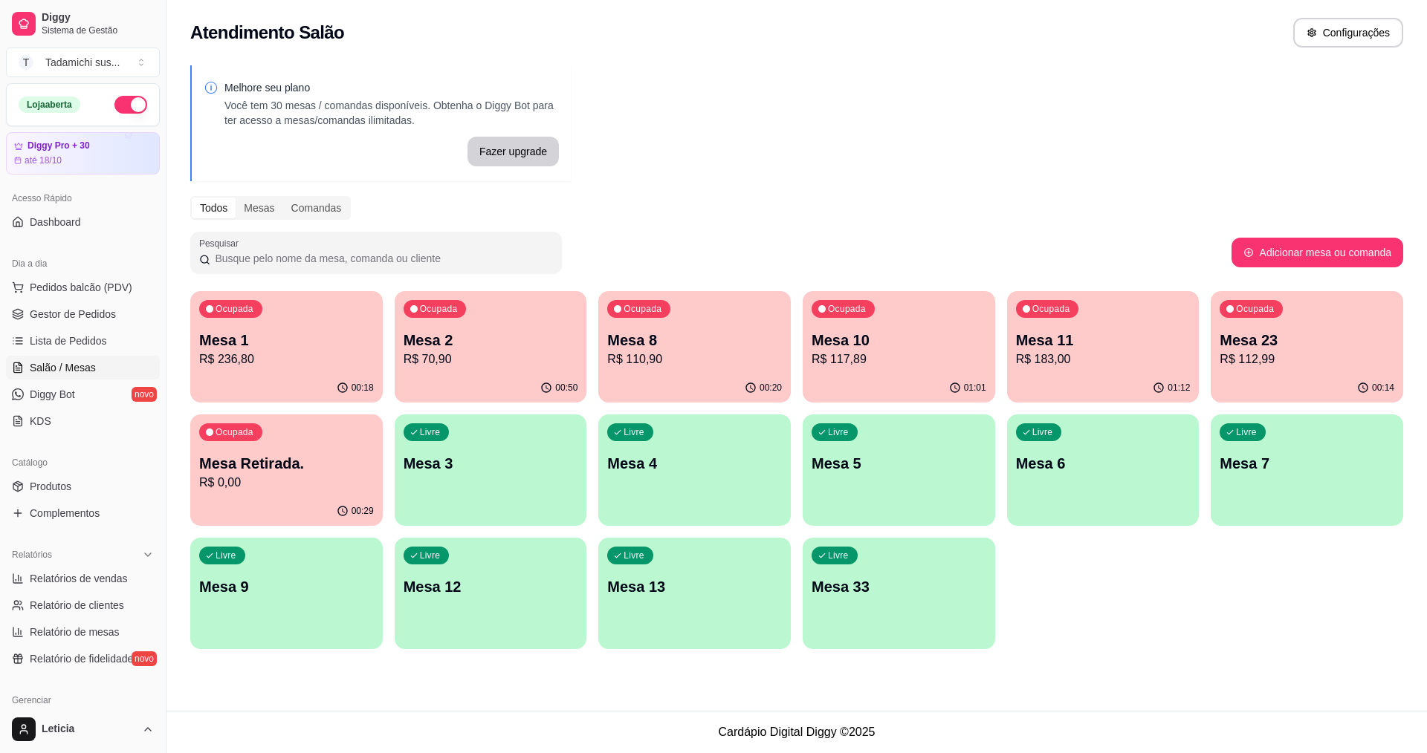
click at [1283, 354] on p "R$ 112,99" at bounding box center [1306, 360] width 175 height 18
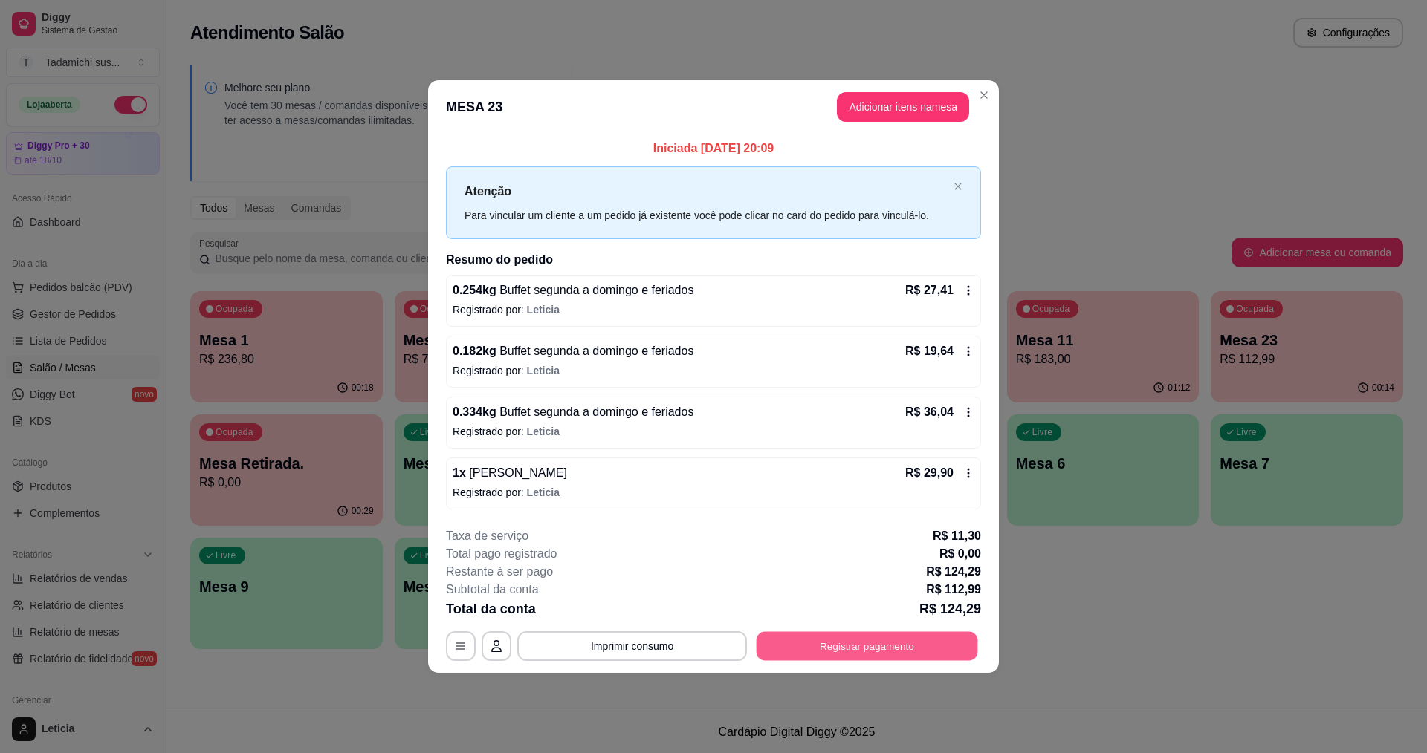
click at [839, 646] on button "Registrar pagamento" at bounding box center [866, 646] width 221 height 29
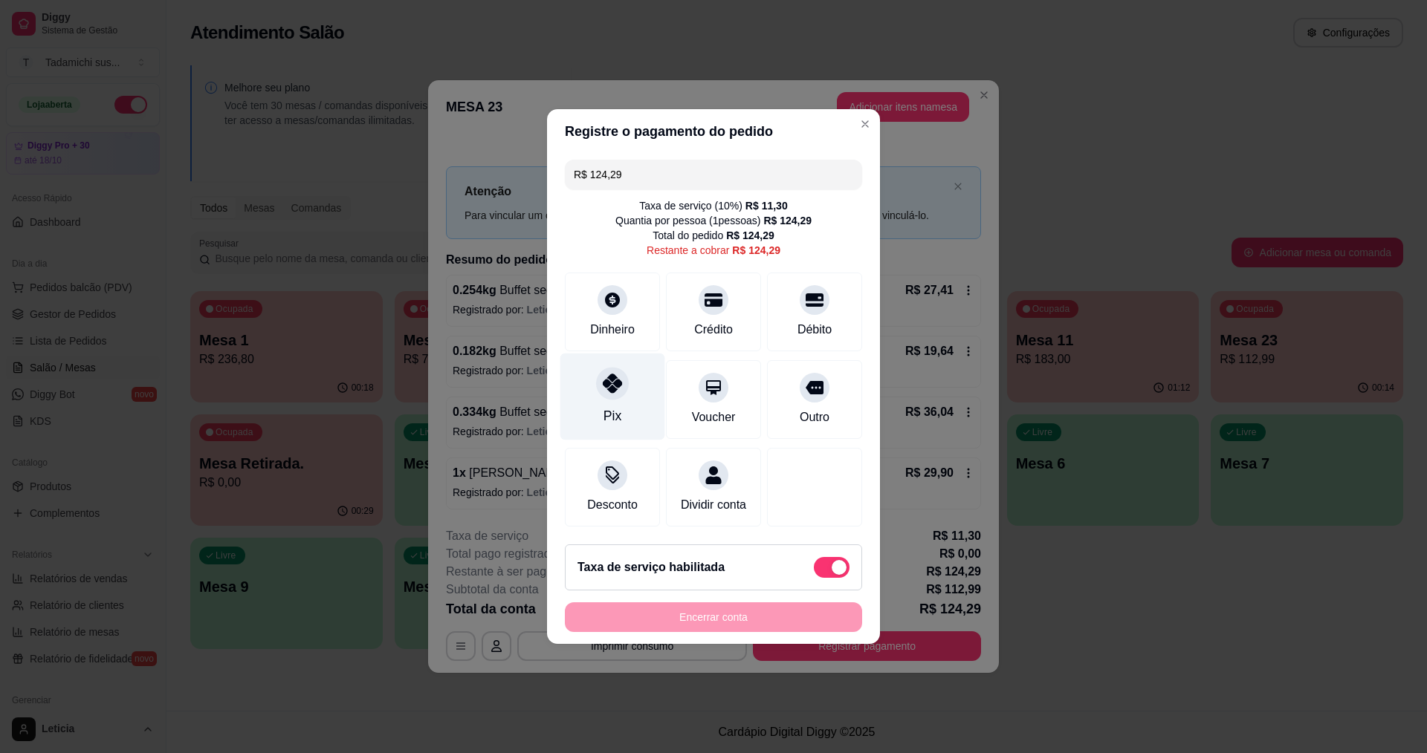
click at [612, 367] on div at bounding box center [612, 383] width 33 height 33
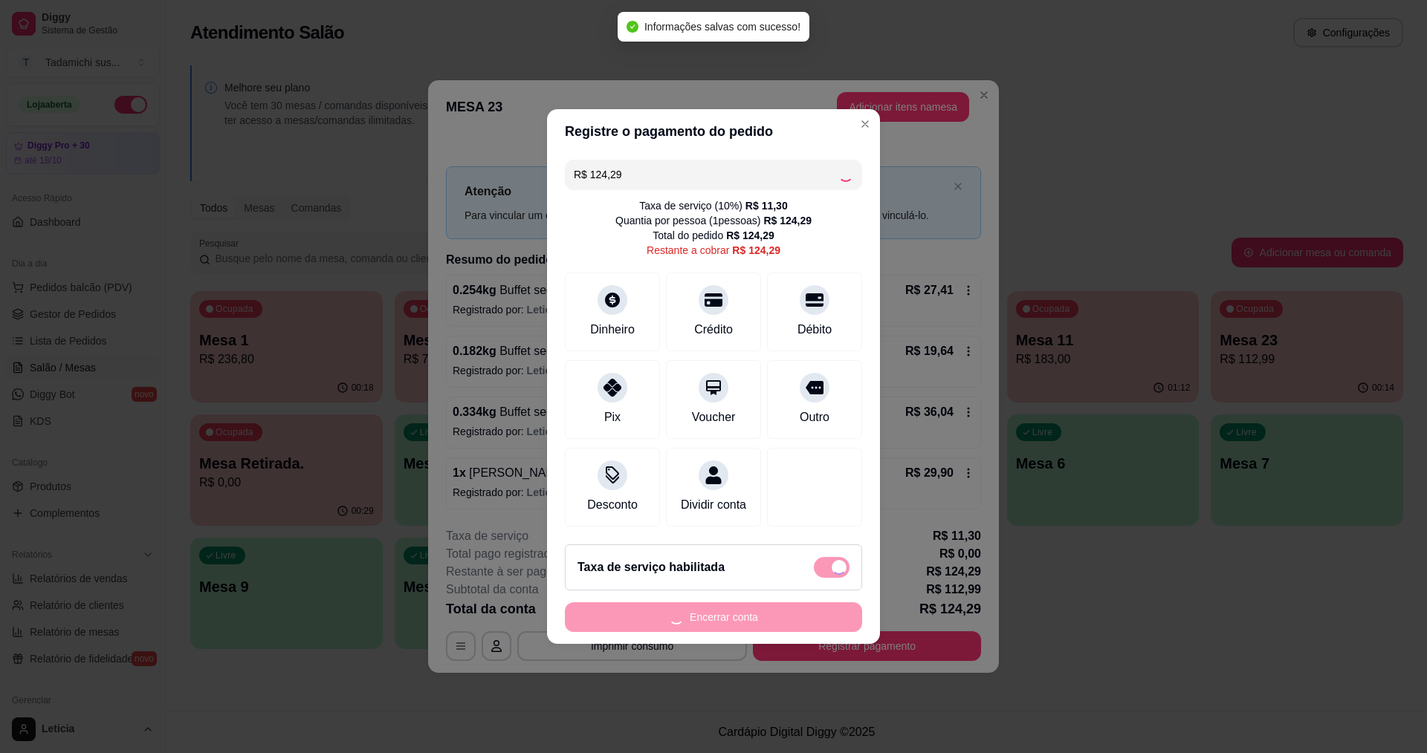
type input "R$ 0,00"
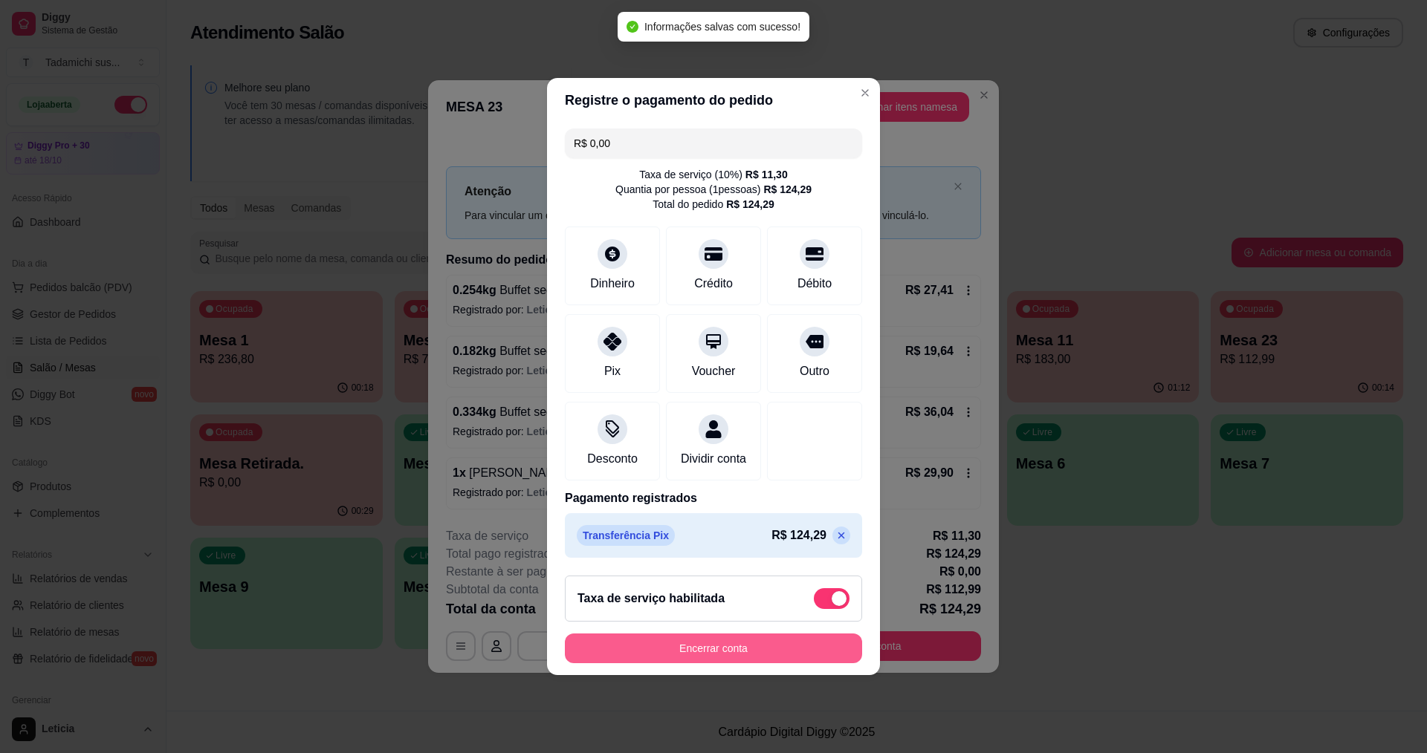
click at [733, 661] on button "Encerrar conta" at bounding box center [713, 649] width 297 height 30
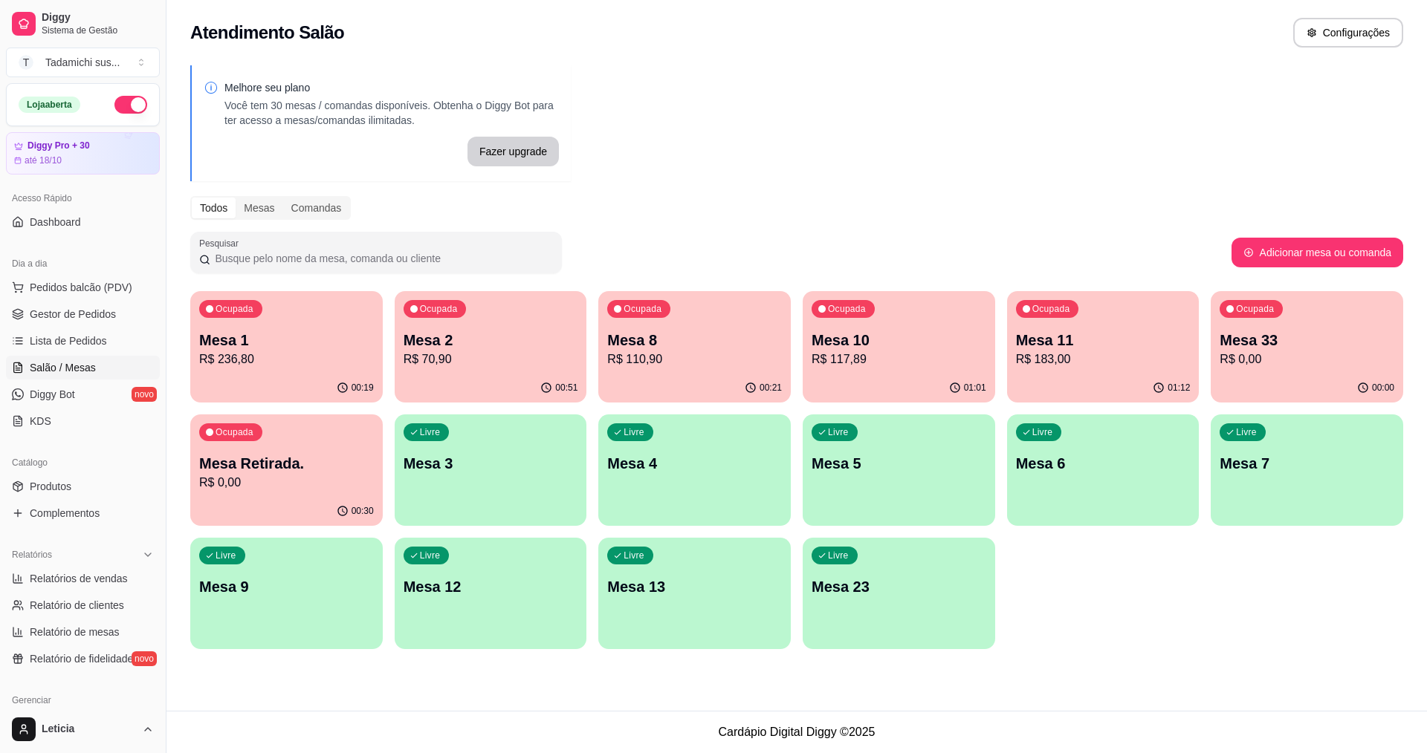
click at [1321, 340] on p "Mesa 33" at bounding box center [1306, 340] width 175 height 21
click at [1138, 347] on p "Mesa 11" at bounding box center [1103, 340] width 175 height 21
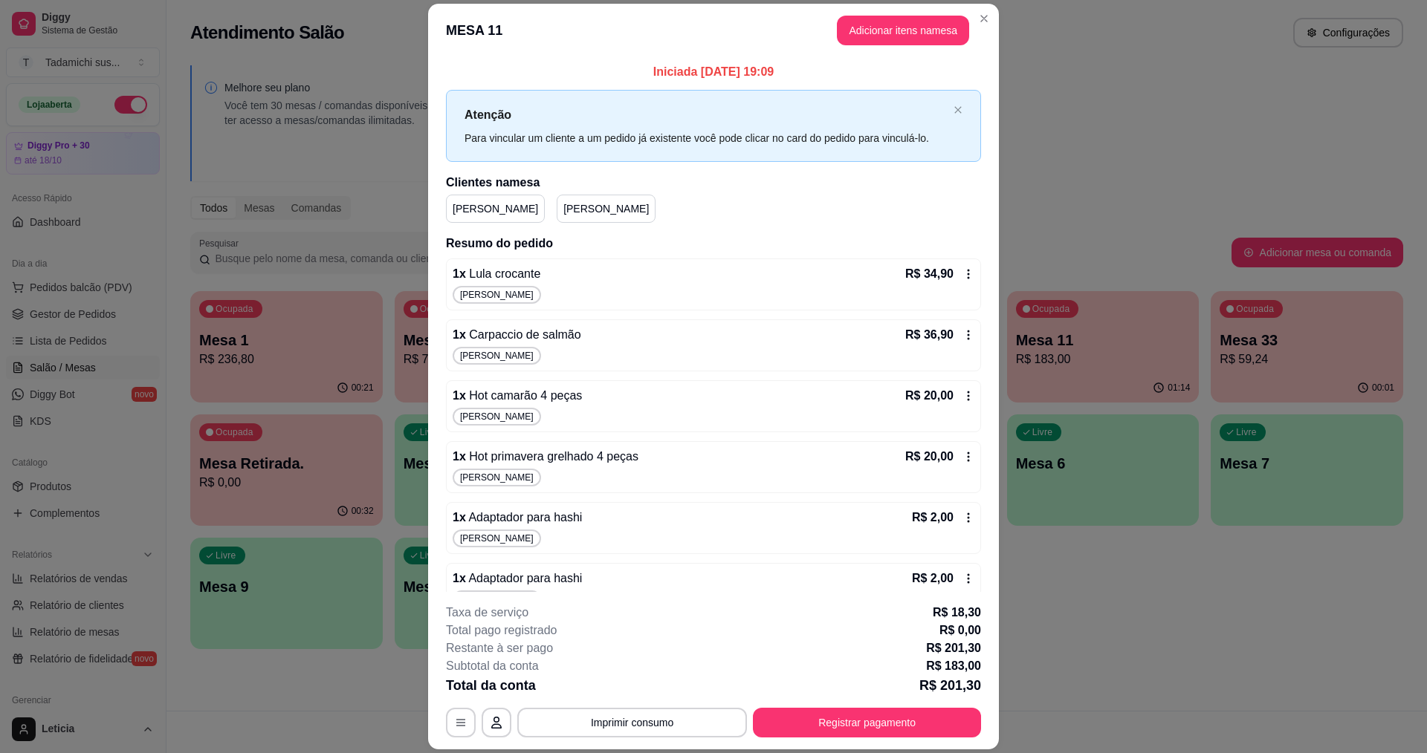
click at [959, 273] on div "1 x Lula crocante R$ 34,90 [PERSON_NAME]" at bounding box center [713, 285] width 535 height 52
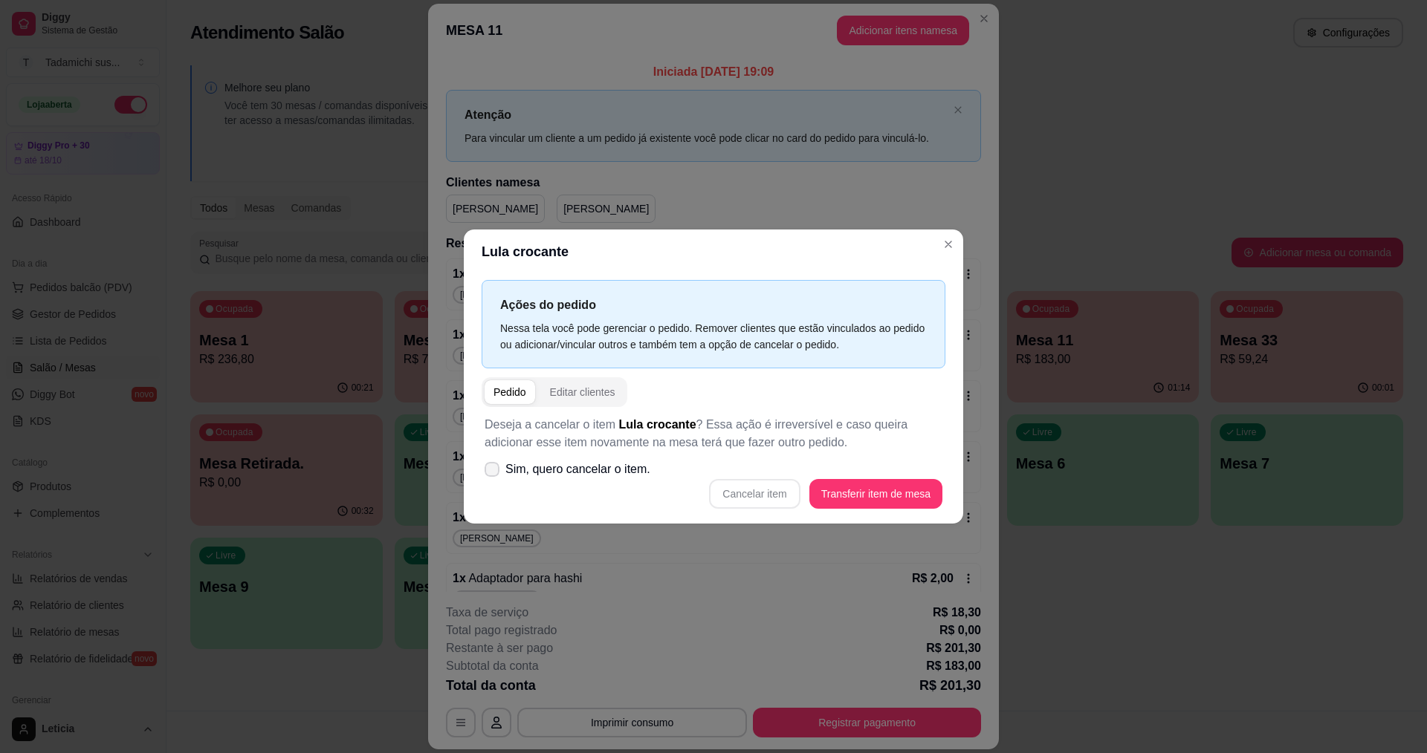
click at [499, 460] on label "Sim, quero cancelar o item." at bounding box center [568, 470] width 178 height 30
click at [493, 473] on input "Sim, quero cancelar o item." at bounding box center [489, 478] width 10 height 10
checkbox input "true"
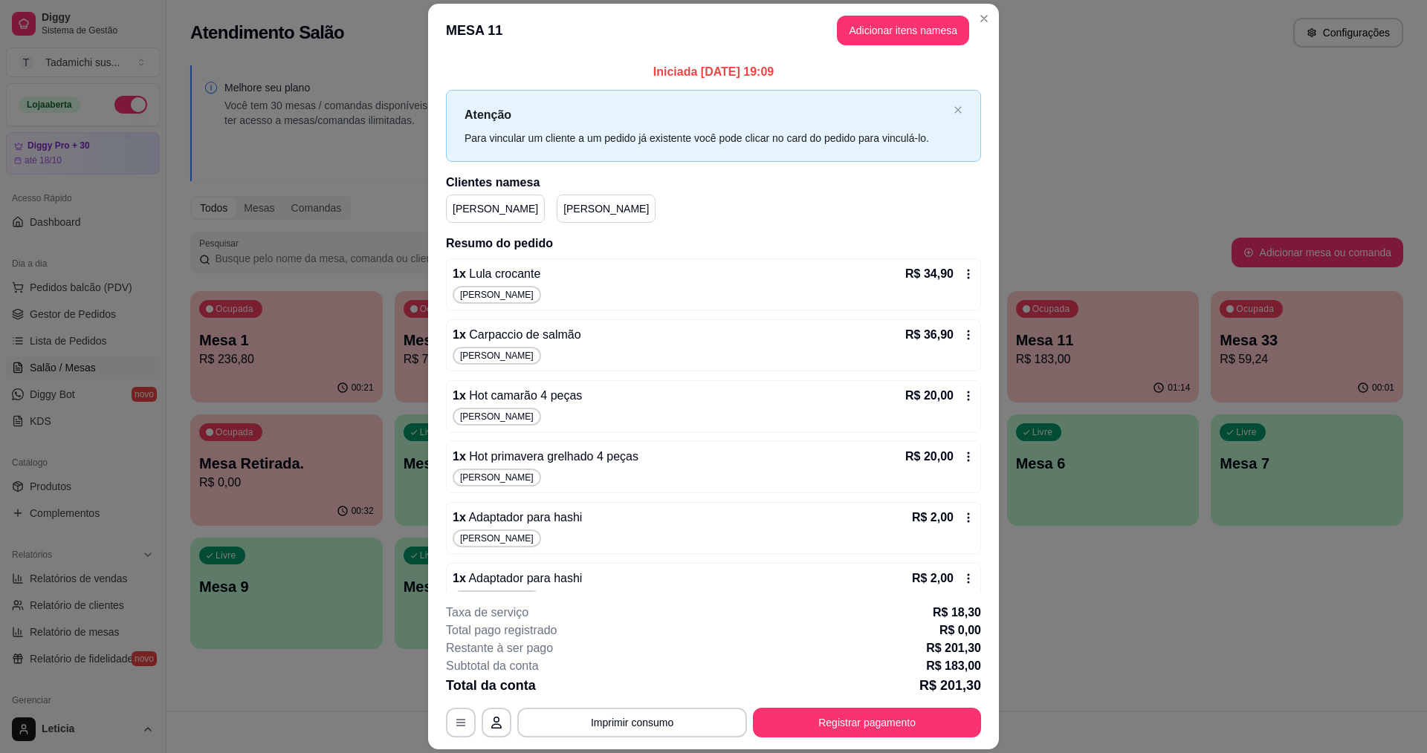
click at [962, 274] on icon at bounding box center [968, 274] width 12 height 12
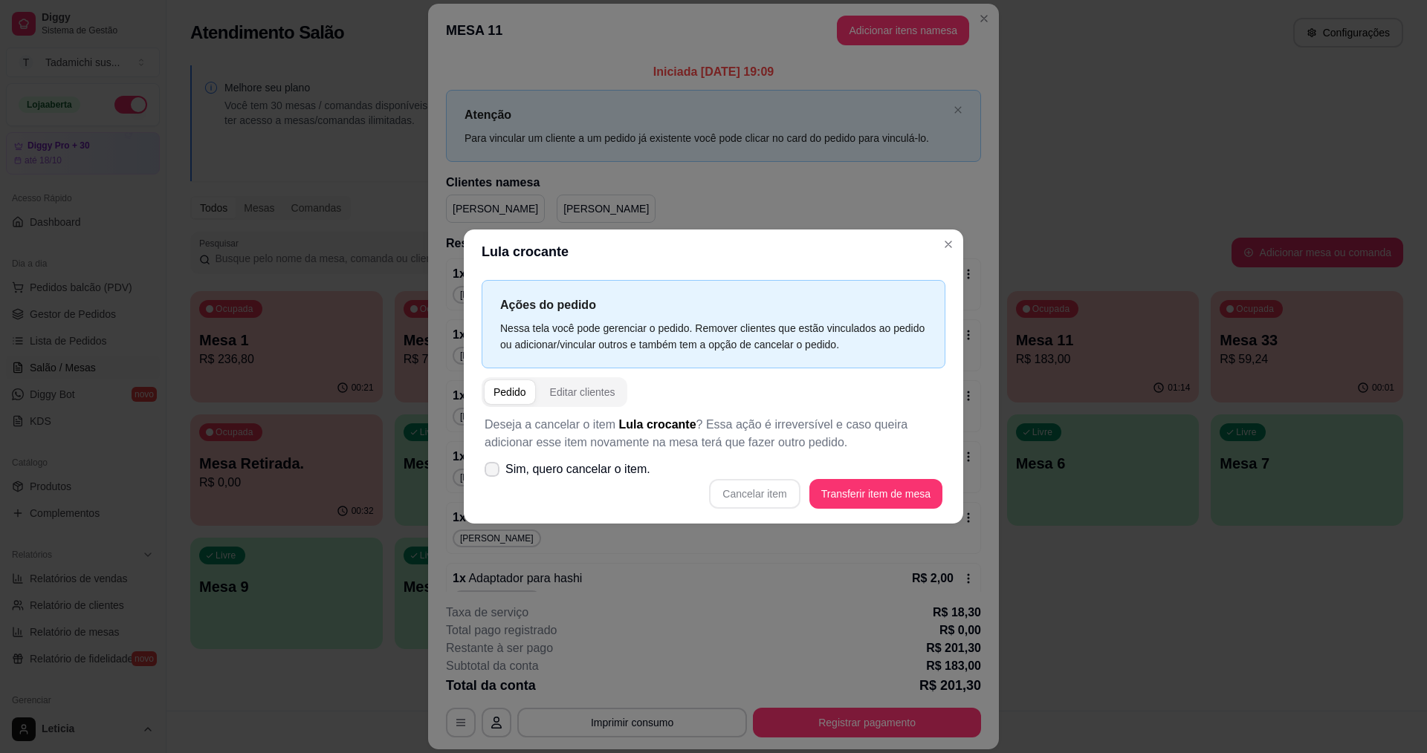
click at [493, 473] on icon at bounding box center [492, 469] width 12 height 9
click at [493, 473] on input "Sim, quero cancelar o item." at bounding box center [489, 478] width 10 height 10
checkbox input "true"
click at [771, 499] on button "Cancelar item" at bounding box center [754, 494] width 91 height 30
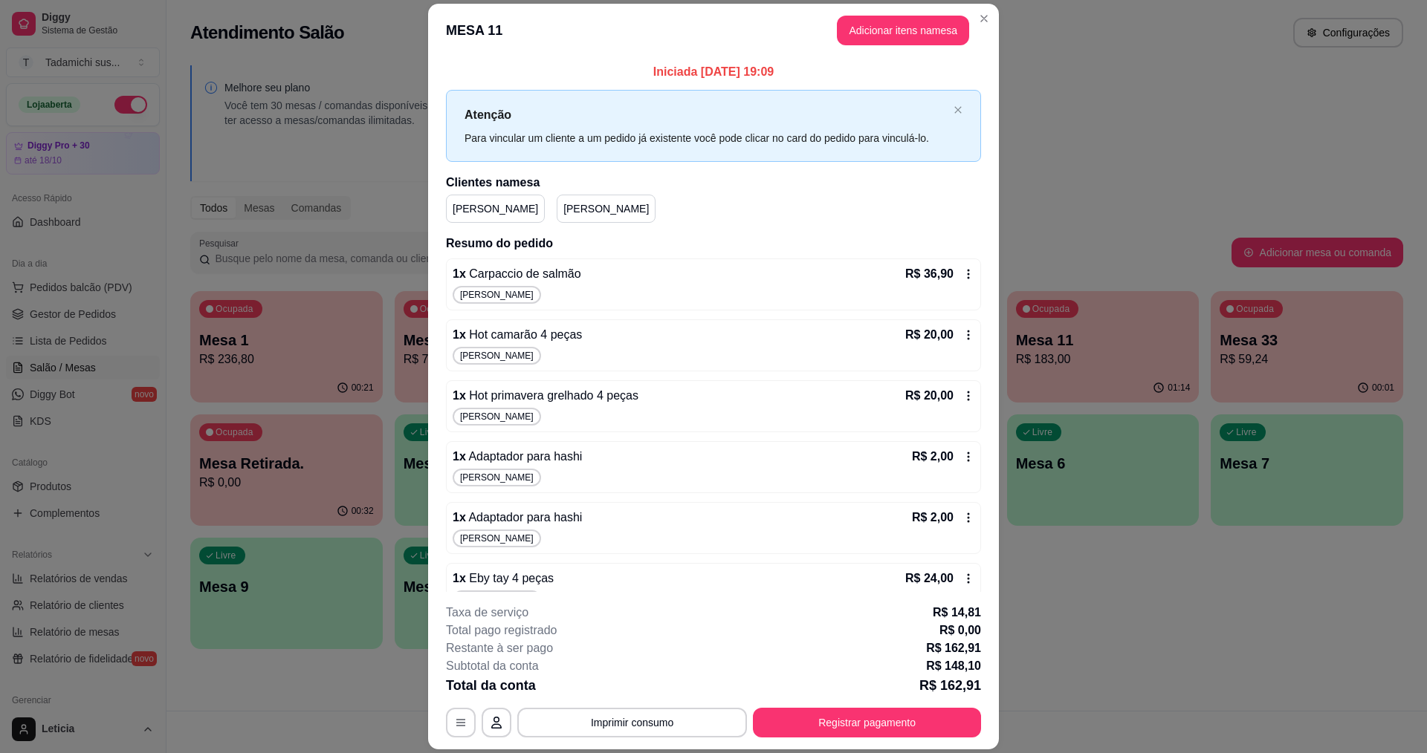
click at [962, 279] on icon at bounding box center [968, 274] width 12 height 12
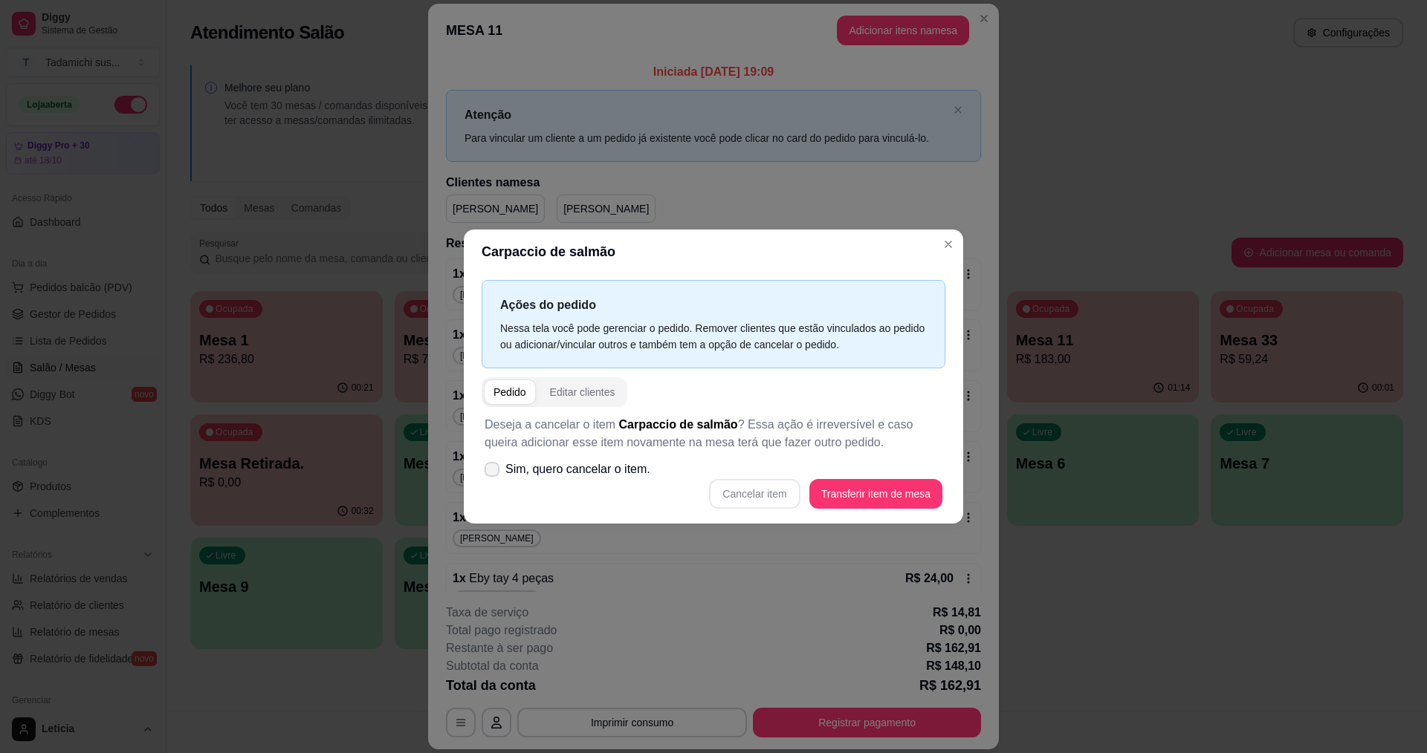
click at [493, 467] on icon at bounding box center [492, 469] width 12 height 9
click at [493, 473] on input "Sim, quero cancelar o item." at bounding box center [489, 478] width 10 height 10
checkbox input "true"
click at [742, 498] on button "Cancelar item" at bounding box center [754, 494] width 88 height 29
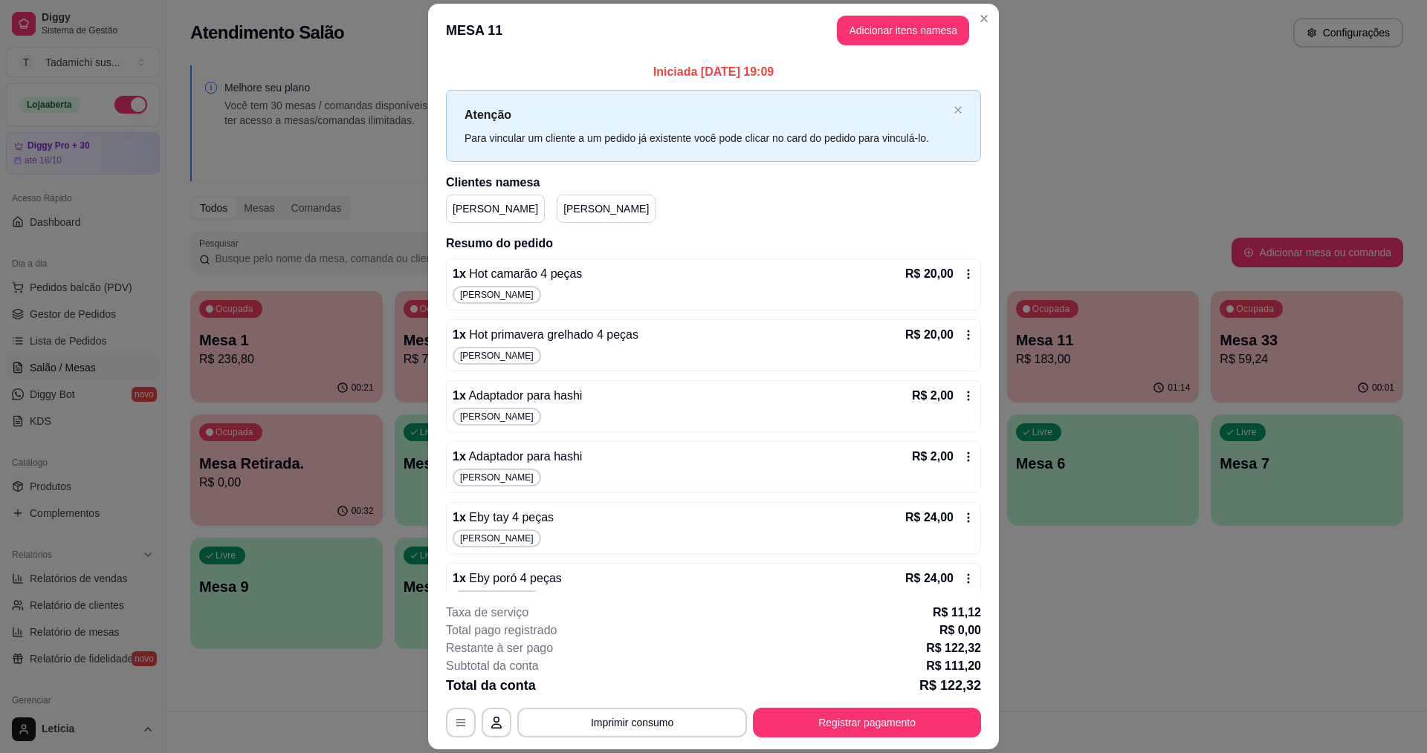
click at [962, 277] on icon at bounding box center [968, 274] width 12 height 12
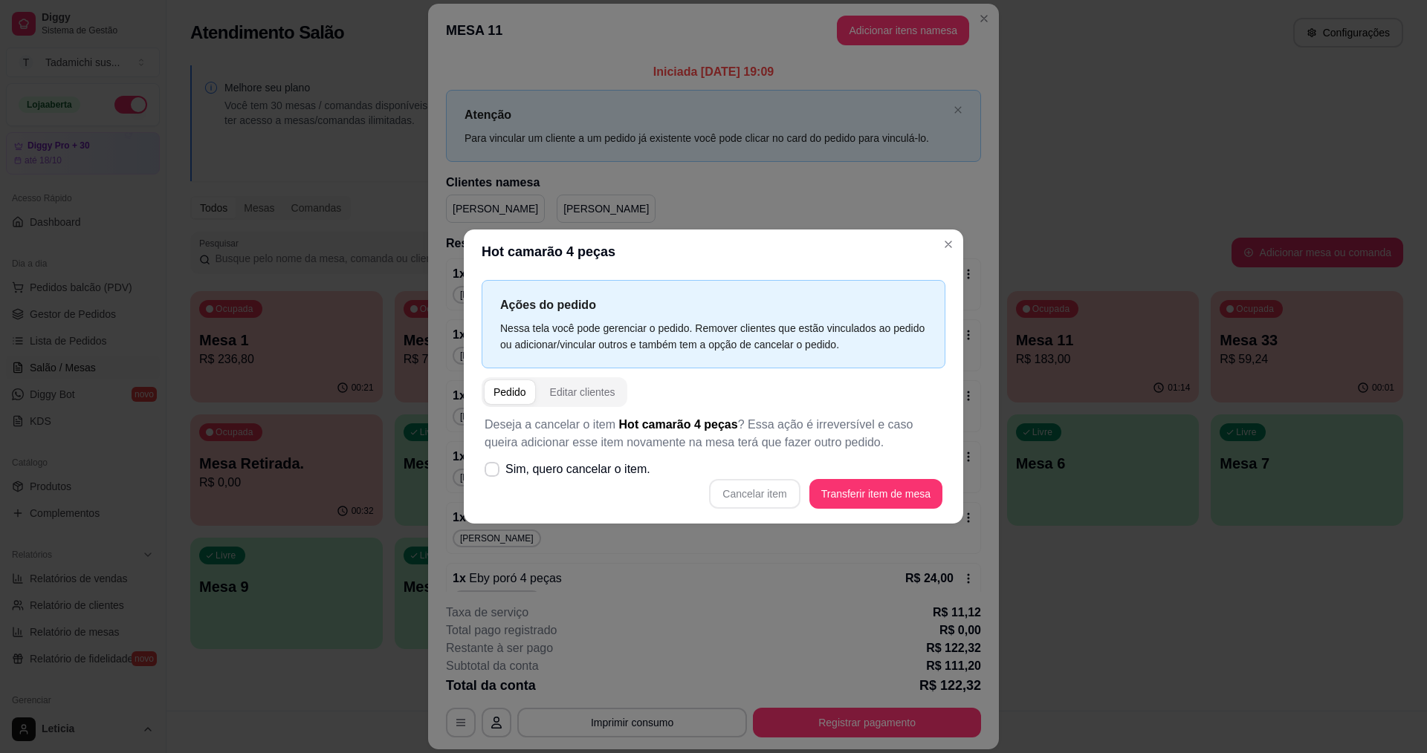
click at [739, 502] on div "Cancelar item Transferir item de mesa" at bounding box center [713, 494] width 458 height 30
click at [496, 470] on icon at bounding box center [491, 469] width 11 height 8
click at [493, 473] on input "Sim, quero cancelar o item." at bounding box center [489, 478] width 10 height 10
checkbox input "true"
click at [741, 496] on button "Cancelar item" at bounding box center [754, 494] width 91 height 30
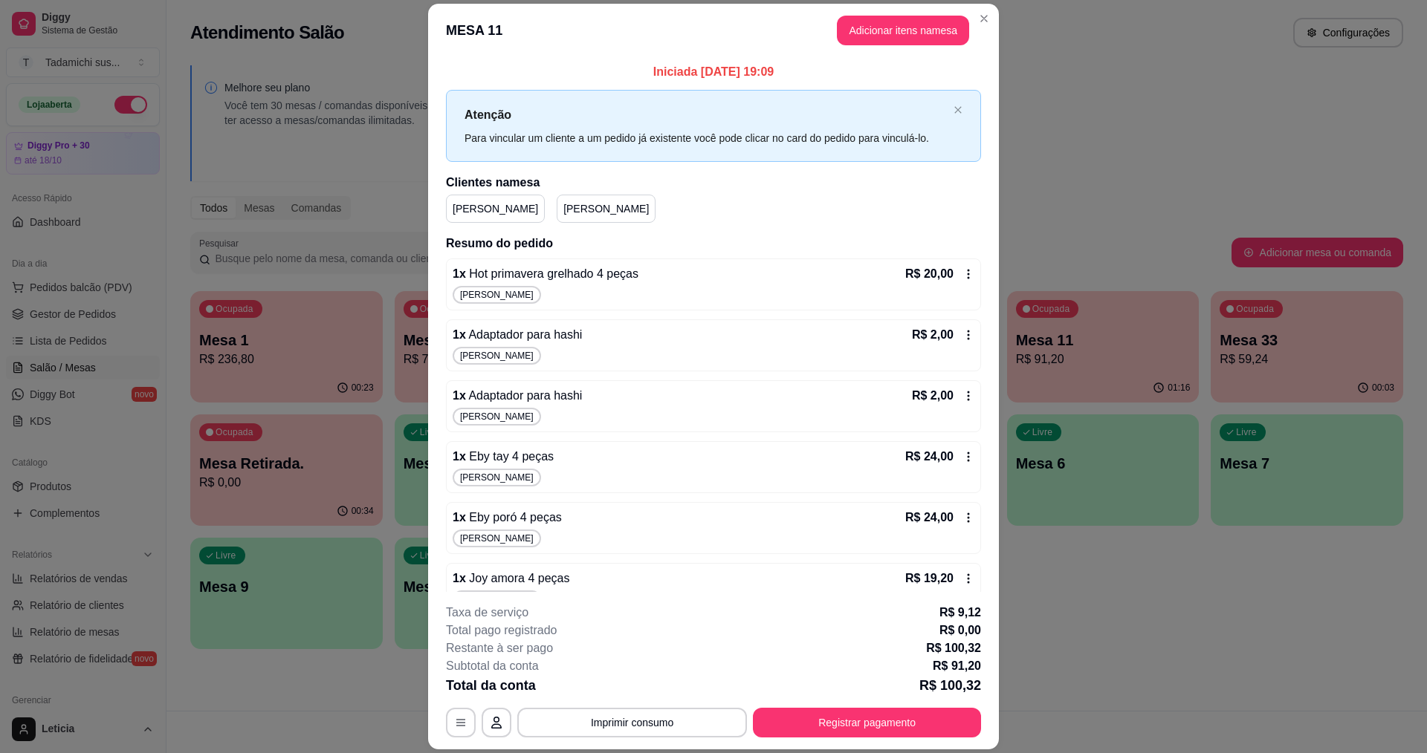
click at [962, 276] on icon at bounding box center [968, 274] width 12 height 12
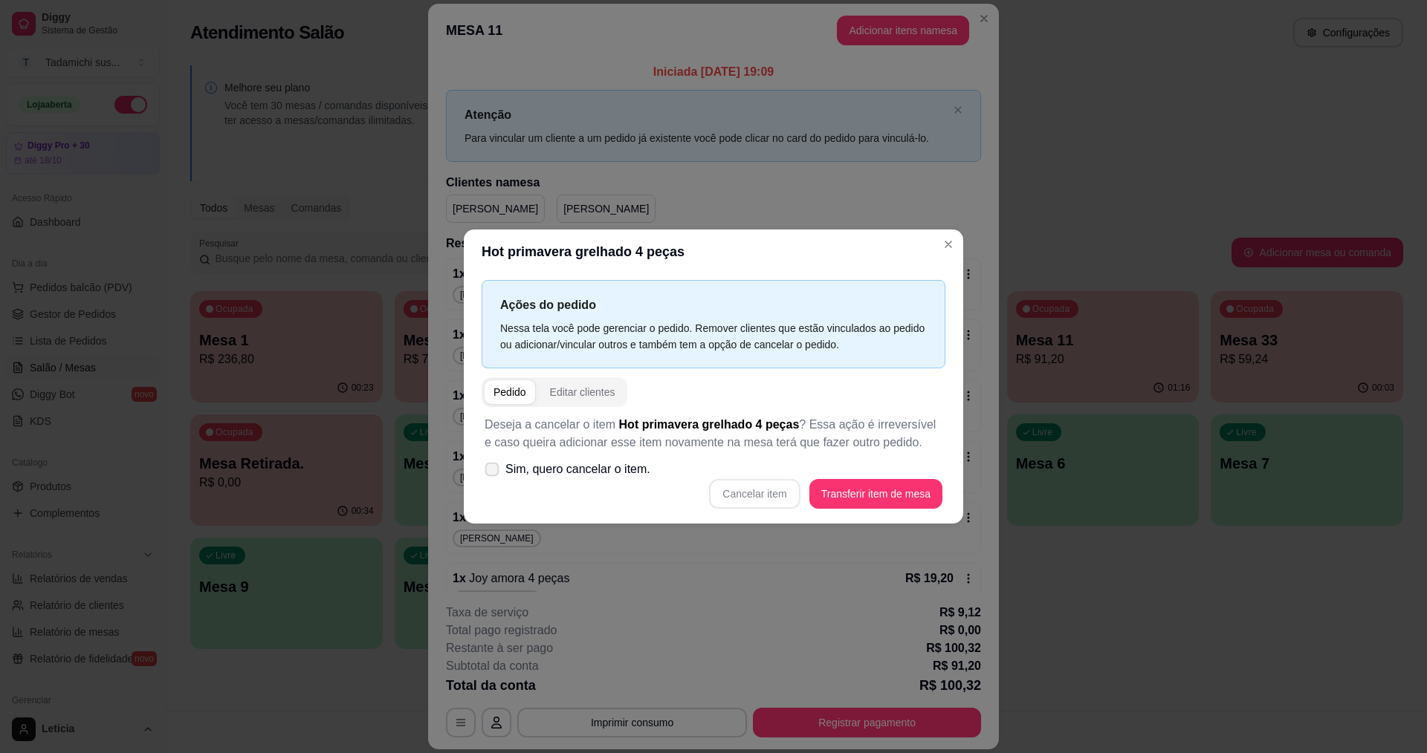
click at [502, 473] on label "Sim, quero cancelar o item." at bounding box center [568, 470] width 178 height 30
click at [493, 473] on input "Sim, quero cancelar o item." at bounding box center [489, 478] width 10 height 10
checkbox input "true"
click at [738, 489] on button "Cancelar item" at bounding box center [754, 494] width 88 height 29
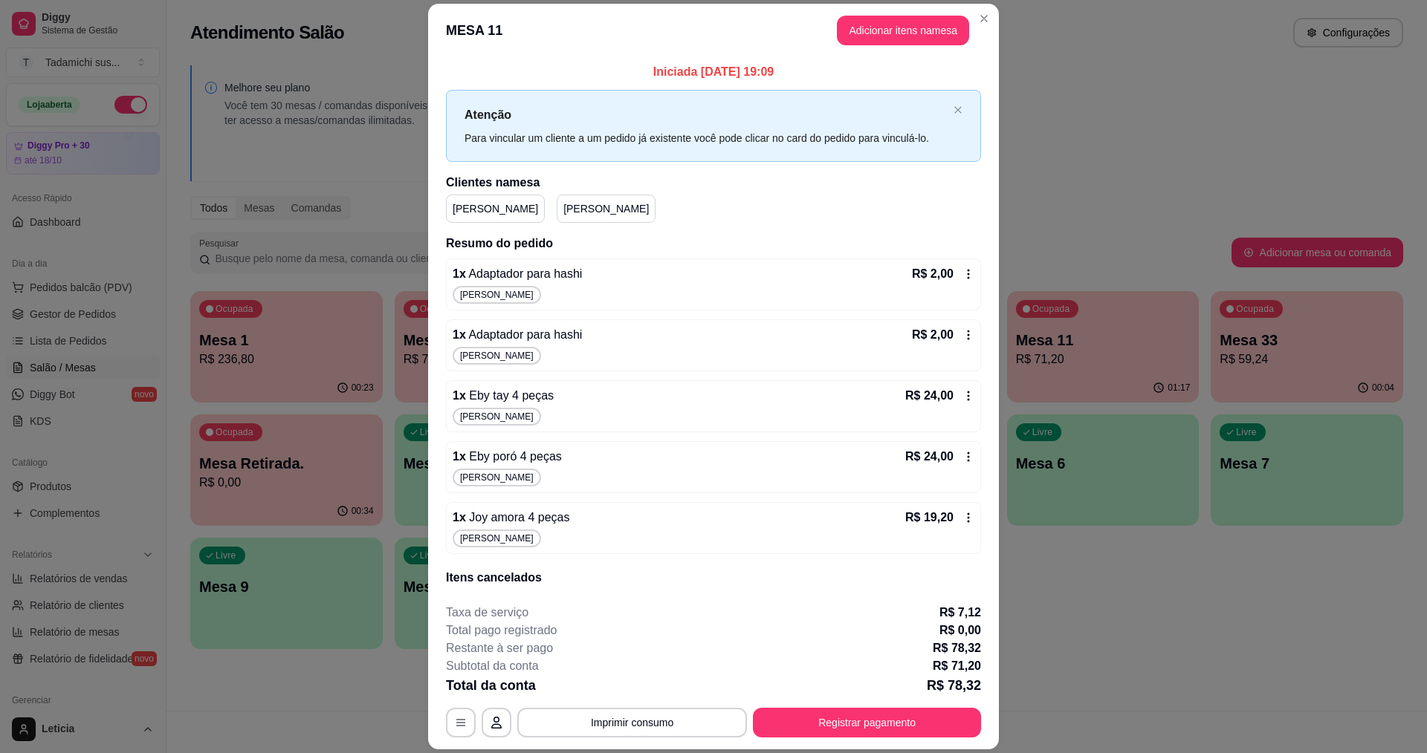
click at [962, 273] on icon at bounding box center [968, 274] width 12 height 12
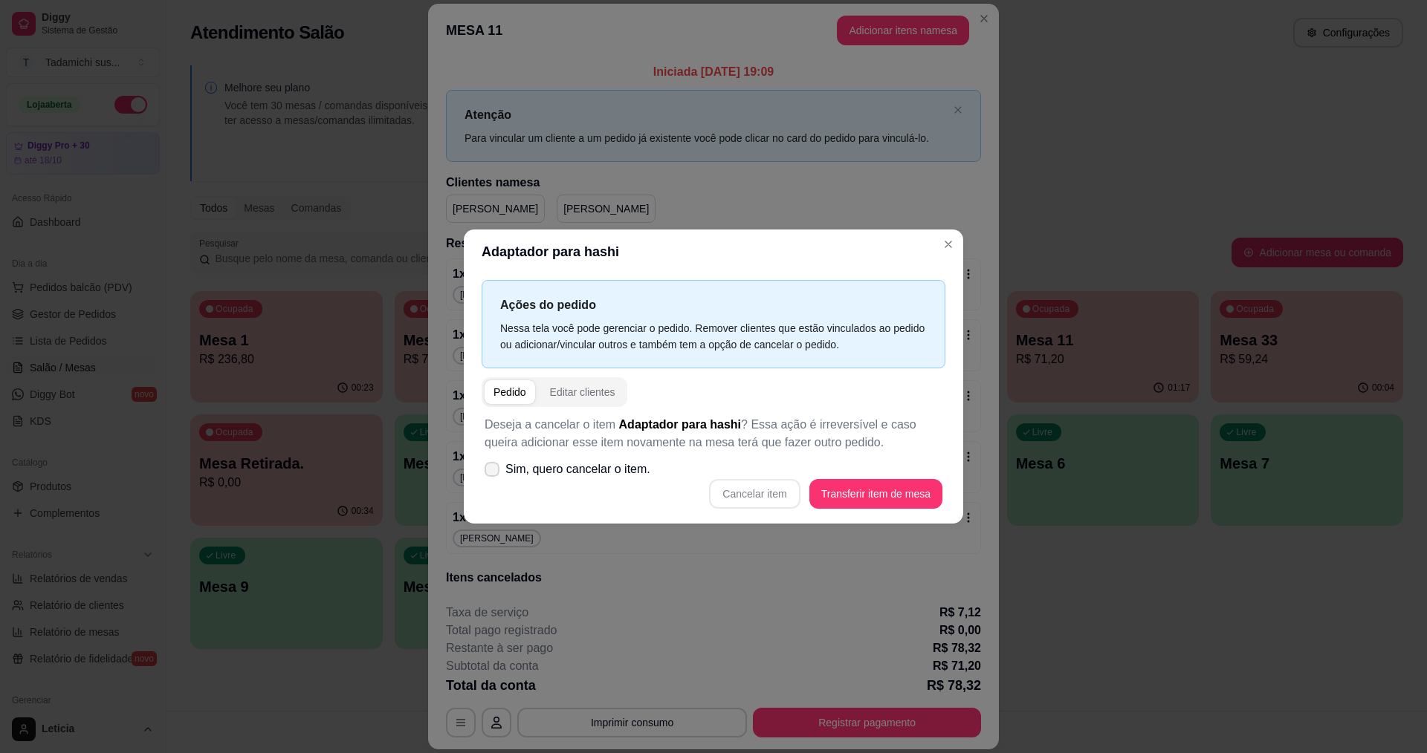
click at [499, 469] on span at bounding box center [491, 469] width 15 height 15
click at [493, 473] on input "Sim, quero cancelar o item." at bounding box center [489, 478] width 10 height 10
checkbox input "true"
click at [725, 493] on button "Cancelar item" at bounding box center [754, 494] width 91 height 30
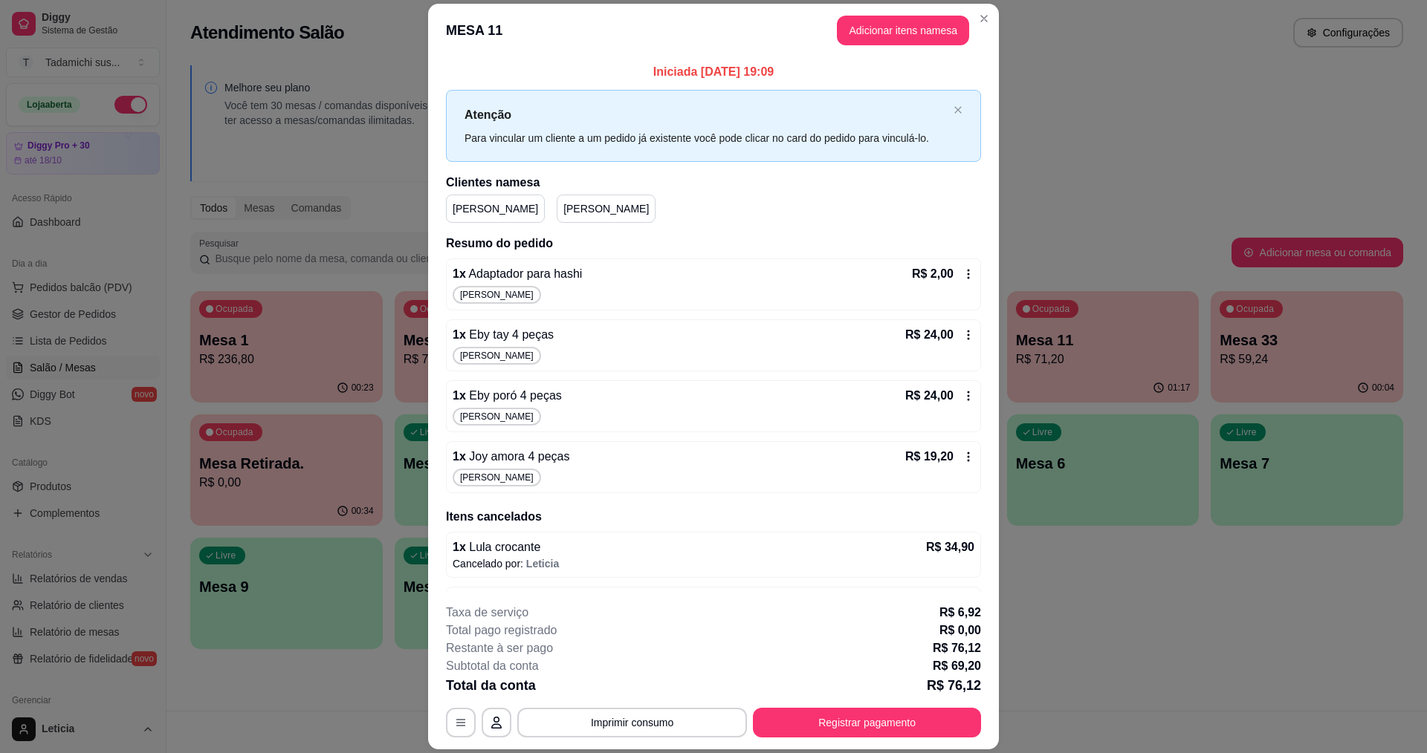
click at [958, 268] on div "1 x Adaptador para hashi R$ 2,00 Magno A." at bounding box center [713, 285] width 535 height 52
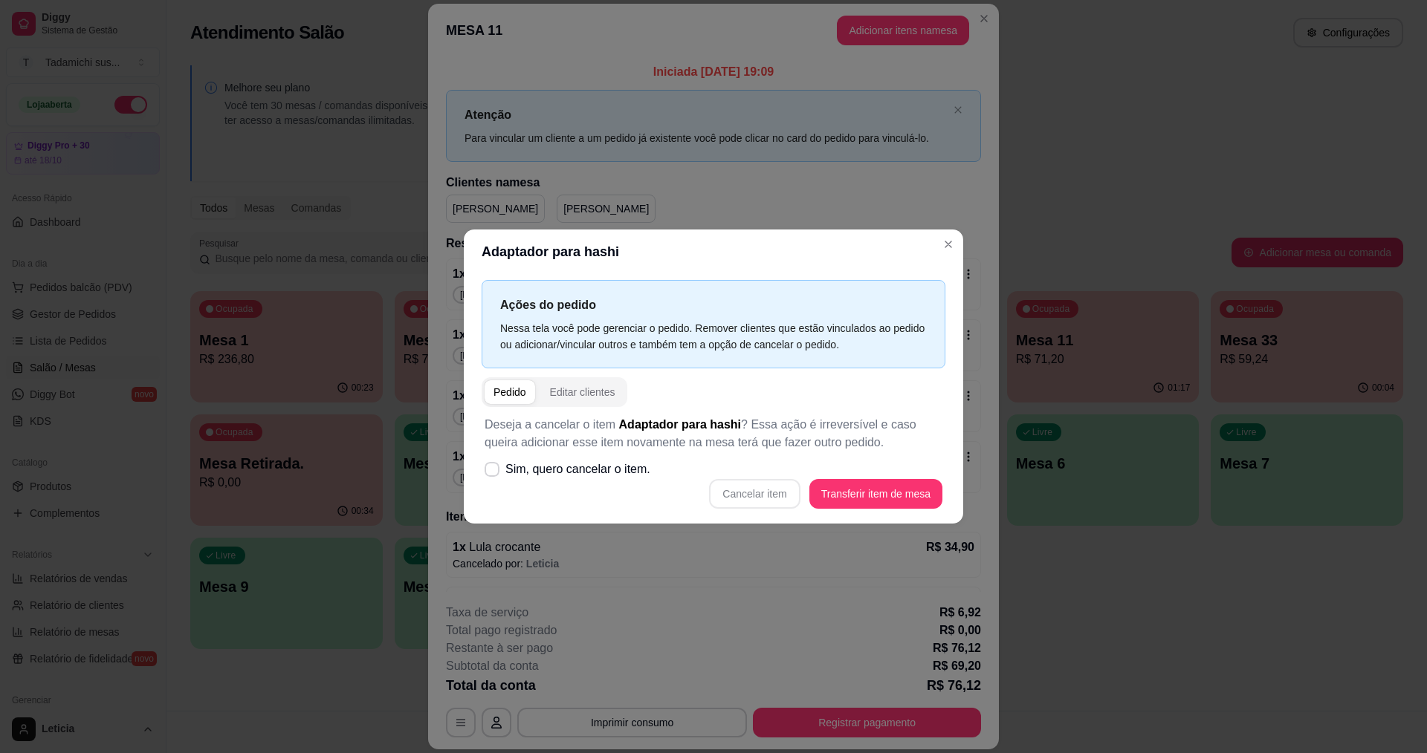
click at [503, 464] on label "Sim, quero cancelar o item." at bounding box center [568, 470] width 178 height 30
click at [493, 473] on input "Sim, quero cancelar o item." at bounding box center [489, 478] width 10 height 10
checkbox input "true"
click at [748, 496] on button "Cancelar item" at bounding box center [754, 494] width 88 height 29
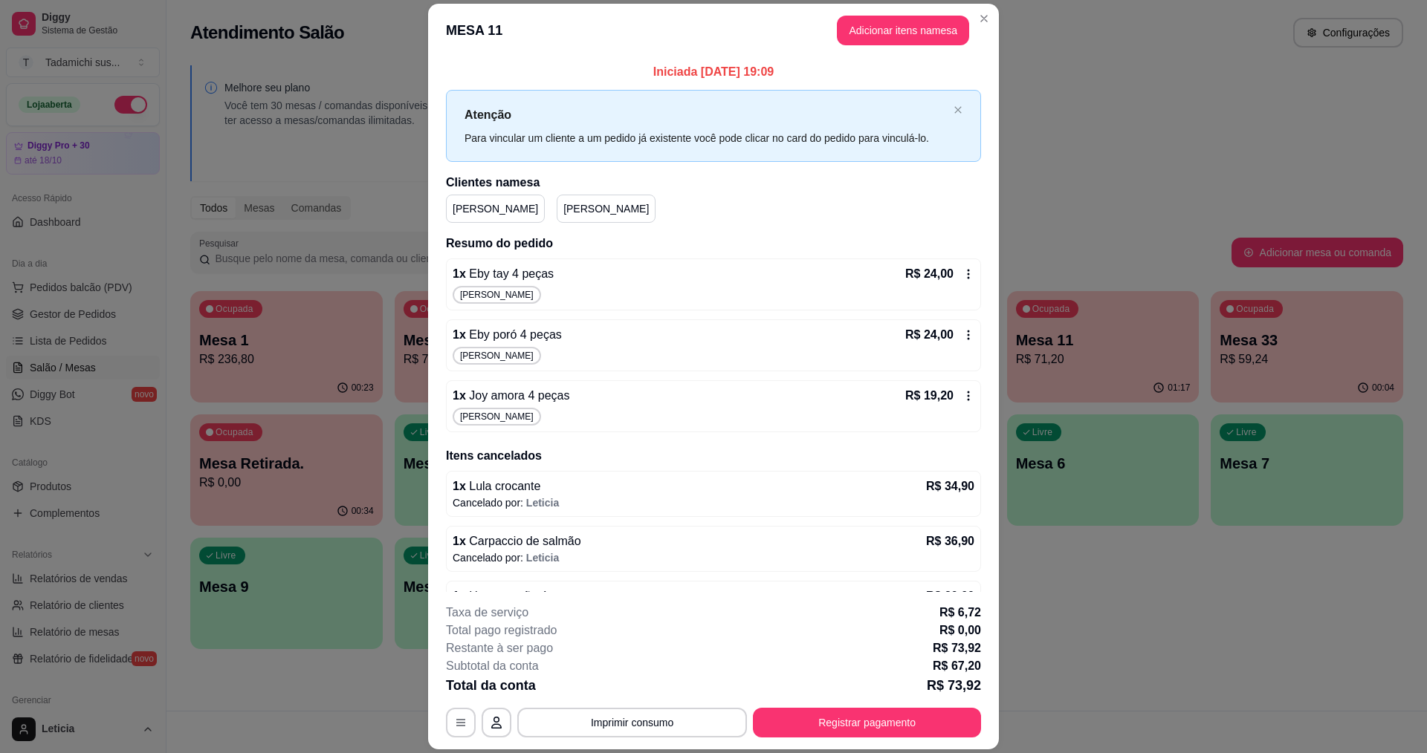
click at [962, 270] on icon at bounding box center [968, 274] width 12 height 12
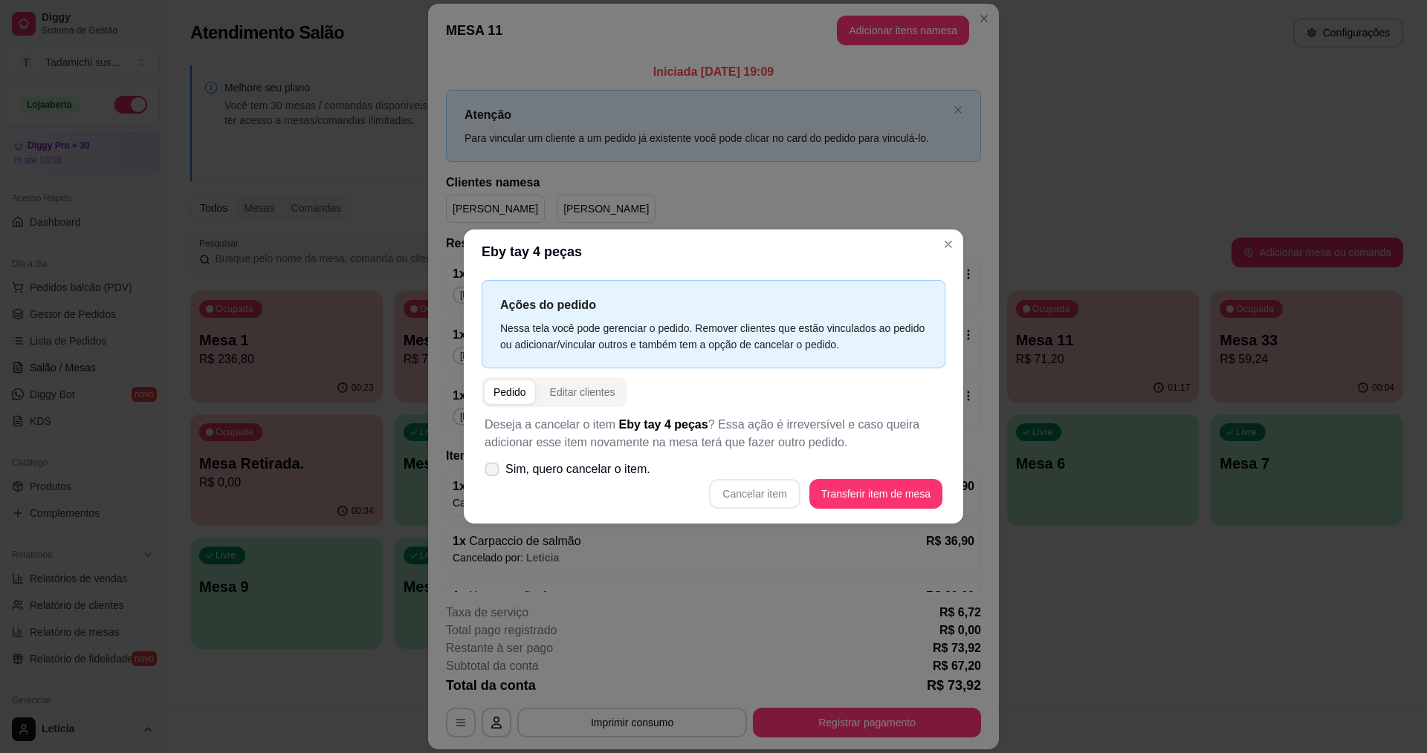
click at [508, 475] on span "Sim, quero cancelar o item." at bounding box center [577, 470] width 145 height 18
click at [493, 475] on input "Sim, quero cancelar o item." at bounding box center [489, 478] width 10 height 10
checkbox input "true"
click at [752, 488] on button "Cancelar item" at bounding box center [754, 494] width 88 height 29
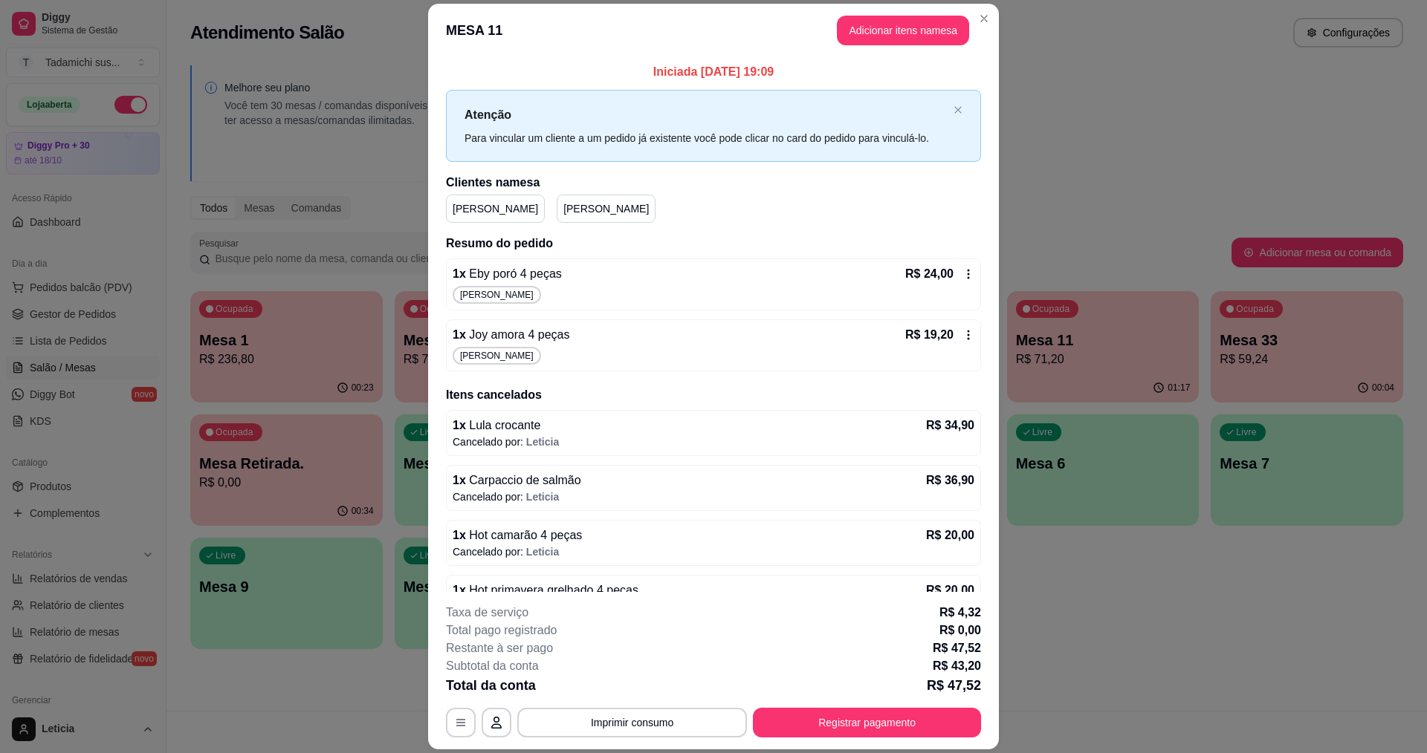
click at [962, 271] on icon at bounding box center [968, 274] width 12 height 12
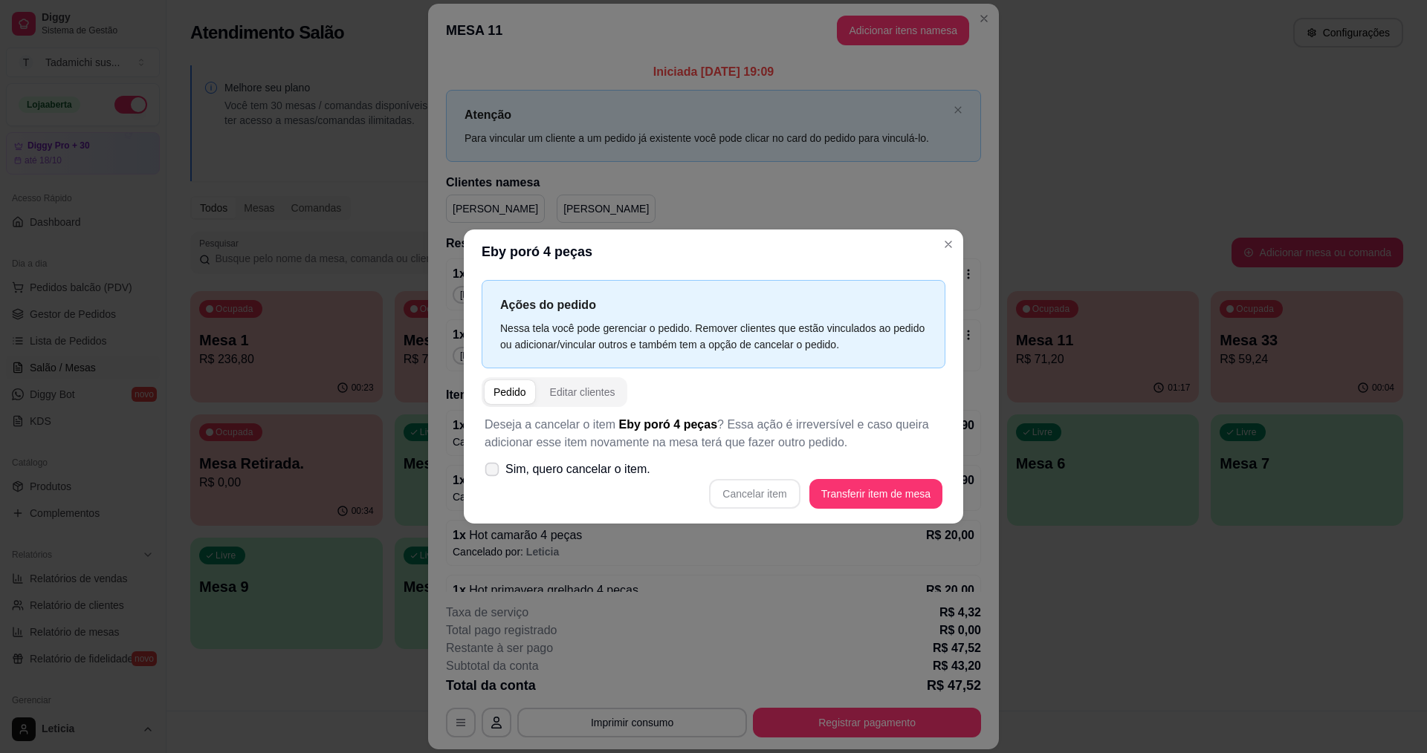
click at [562, 469] on span "Sim, quero cancelar o item." at bounding box center [577, 470] width 145 height 18
click at [493, 473] on input "Sim, quero cancelar o item." at bounding box center [489, 478] width 10 height 10
checkbox input "true"
click at [739, 501] on button "Cancelar item" at bounding box center [754, 494] width 91 height 30
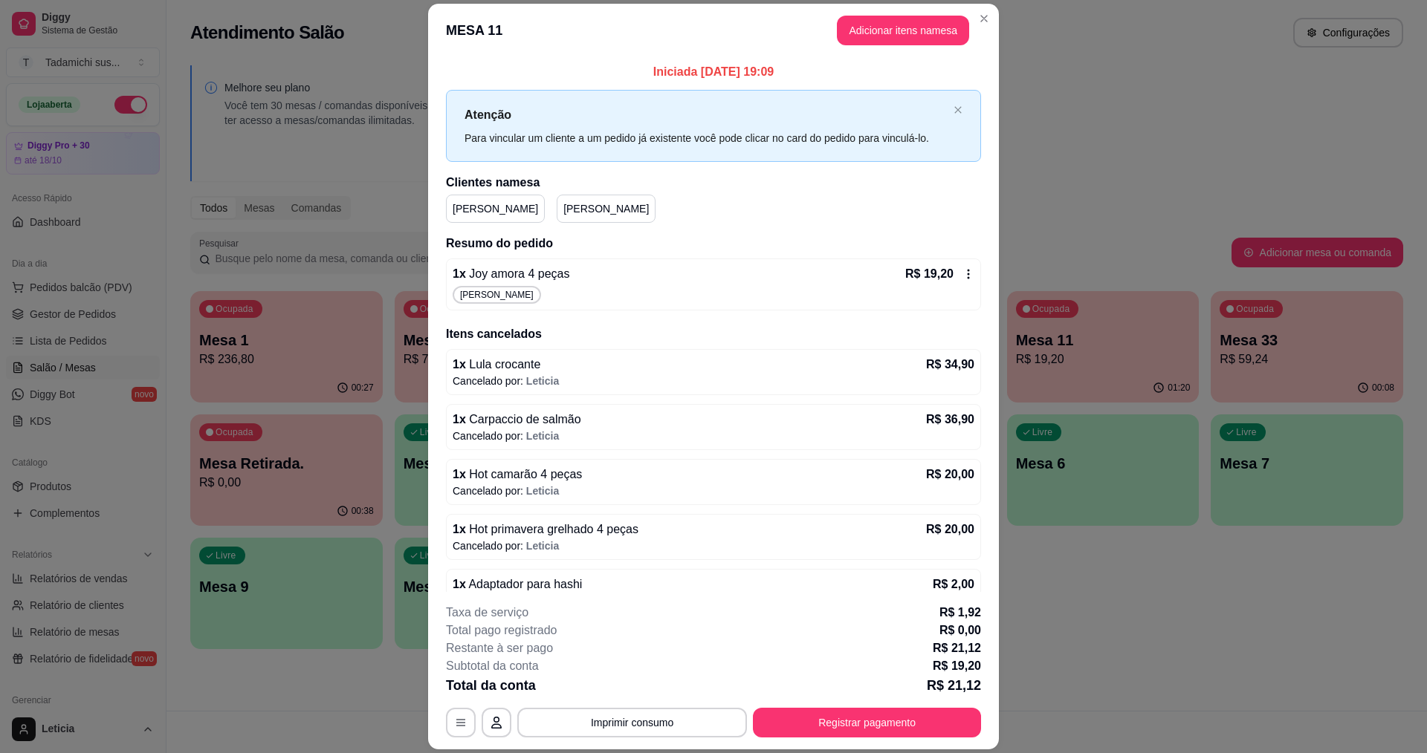
click at [955, 268] on div "R$ 19,20" at bounding box center [939, 274] width 69 height 18
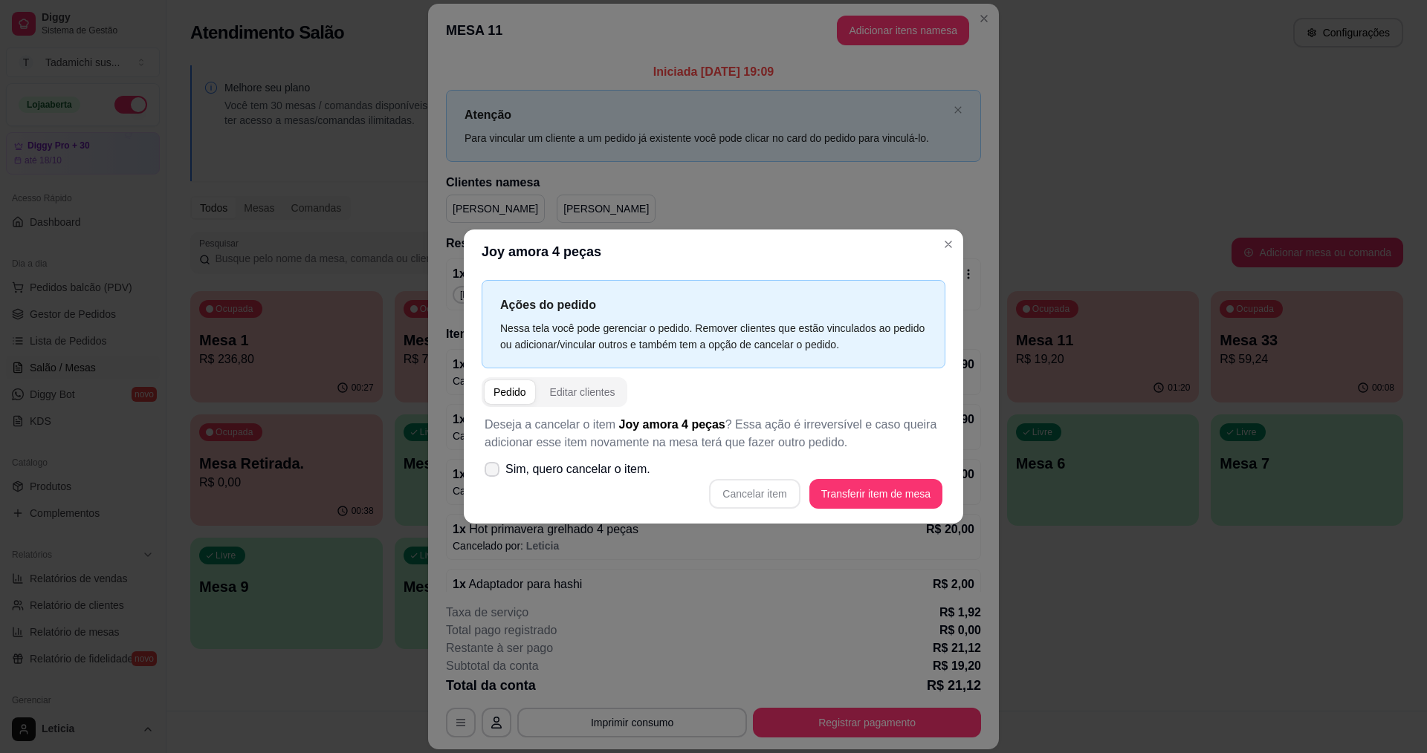
click at [527, 469] on span "Sim, quero cancelar o item." at bounding box center [577, 470] width 145 height 18
click at [493, 473] on input "Sim, quero cancelar o item." at bounding box center [489, 478] width 10 height 10
checkbox input "true"
click at [740, 486] on button "Cancelar item" at bounding box center [754, 494] width 91 height 30
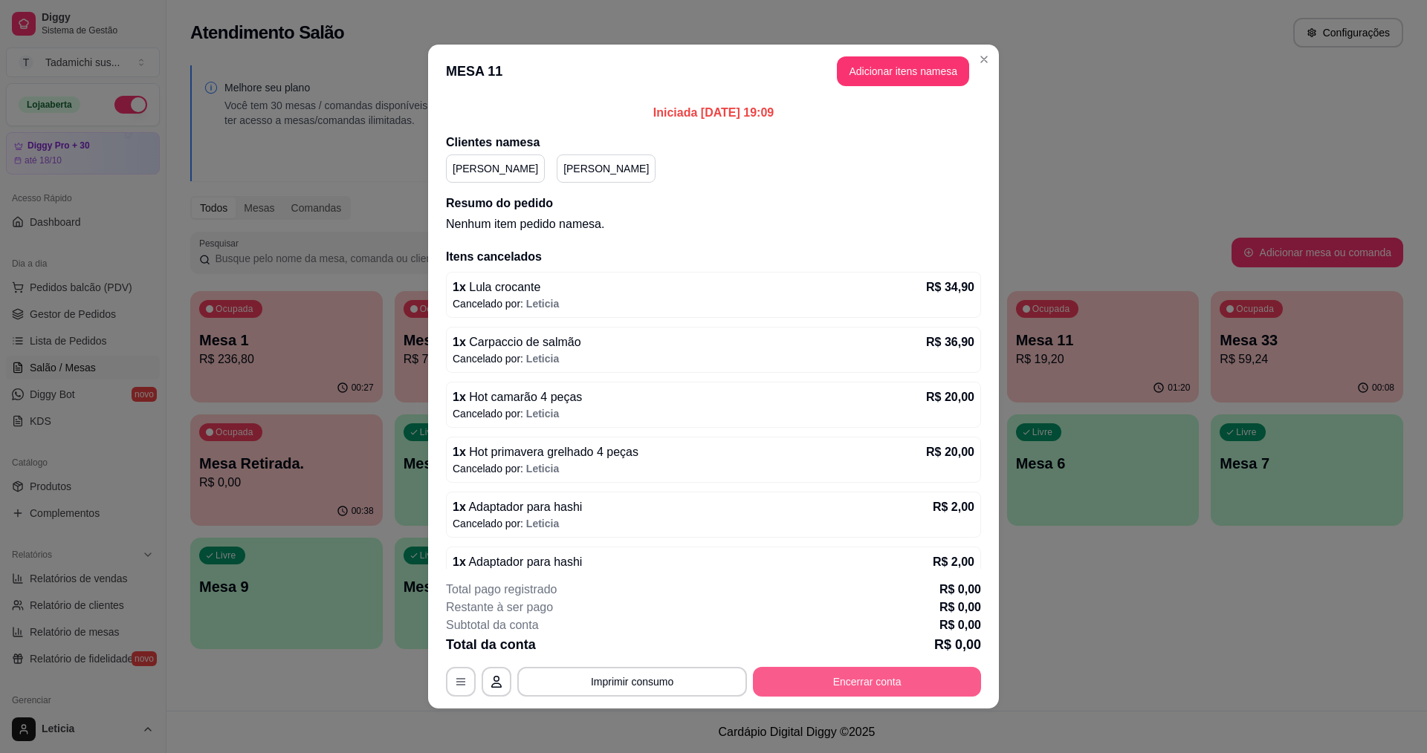
click at [863, 683] on button "Encerrar conta" at bounding box center [867, 682] width 228 height 30
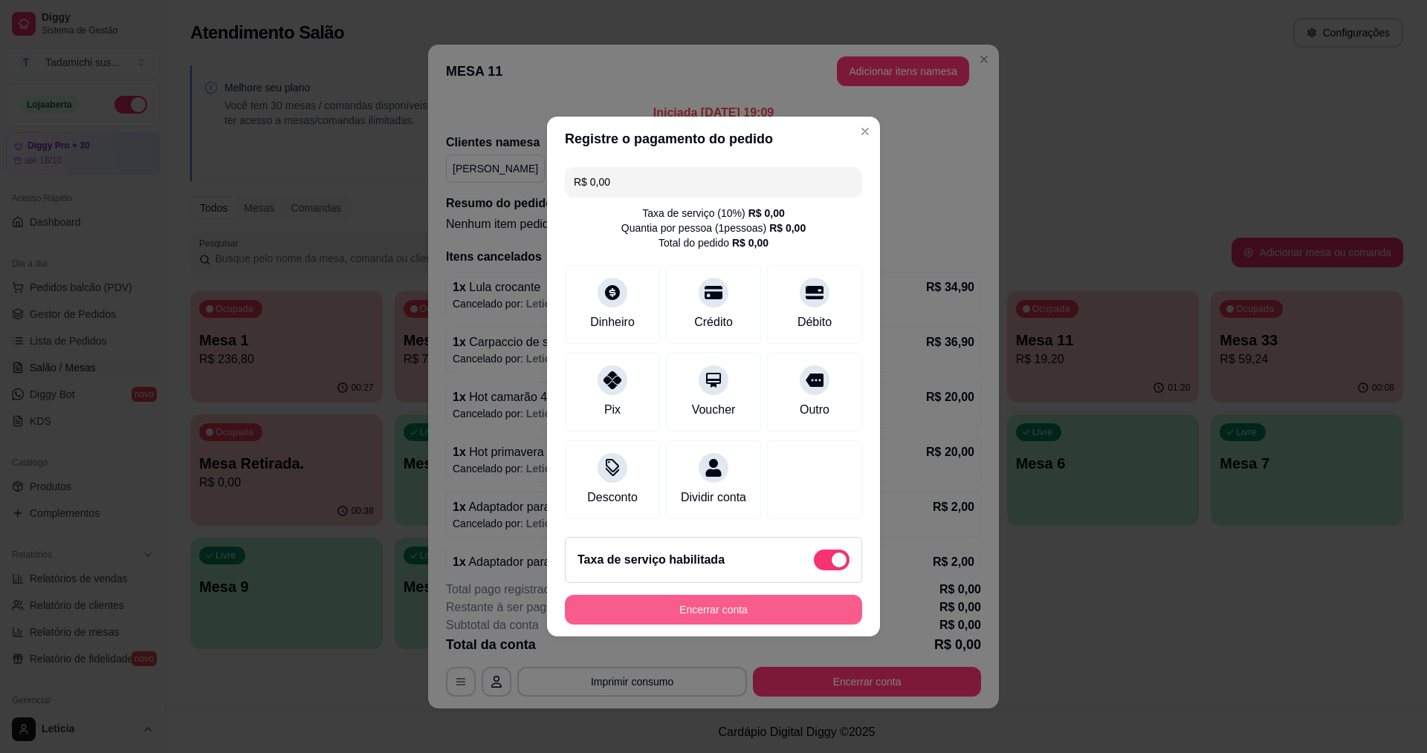
click at [710, 618] on button "Encerrar conta" at bounding box center [713, 610] width 297 height 30
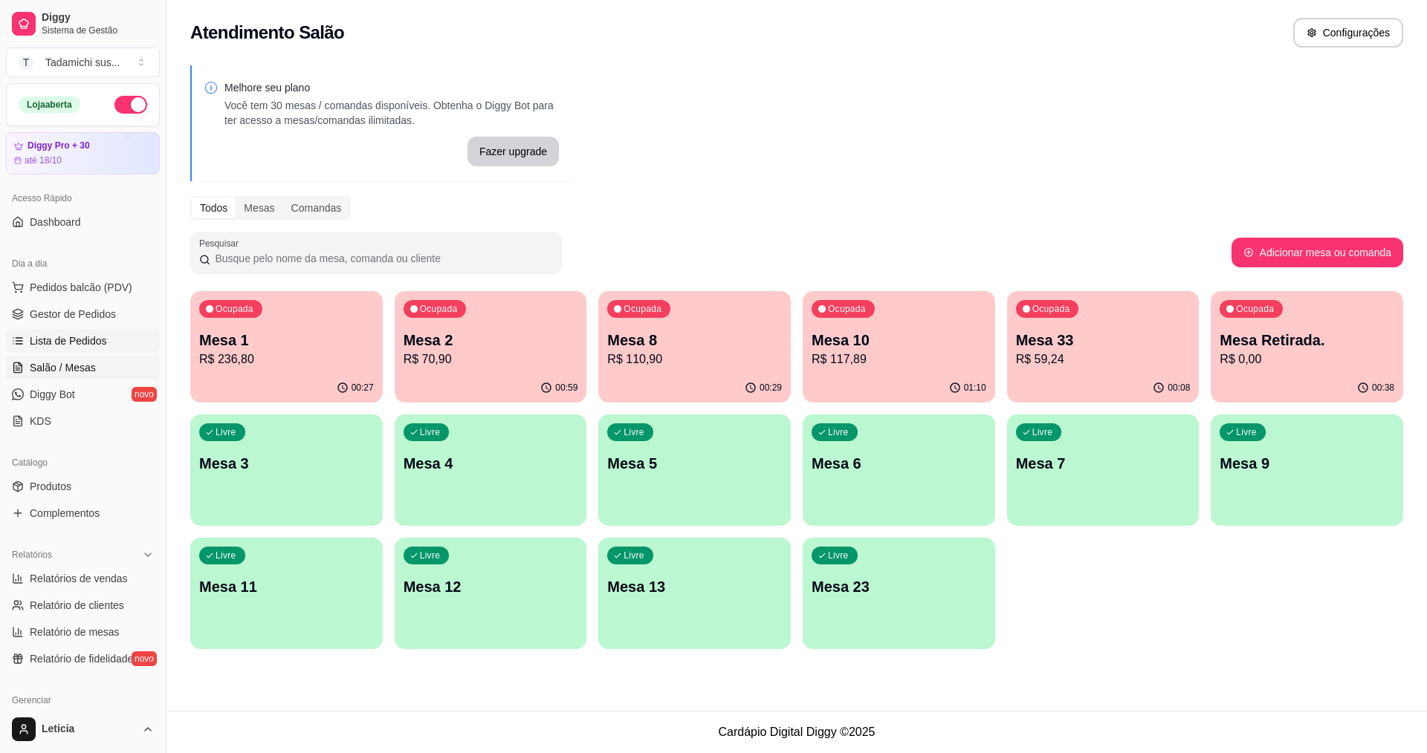
click at [52, 347] on span "Lista de Pedidos" at bounding box center [68, 341] width 77 height 15
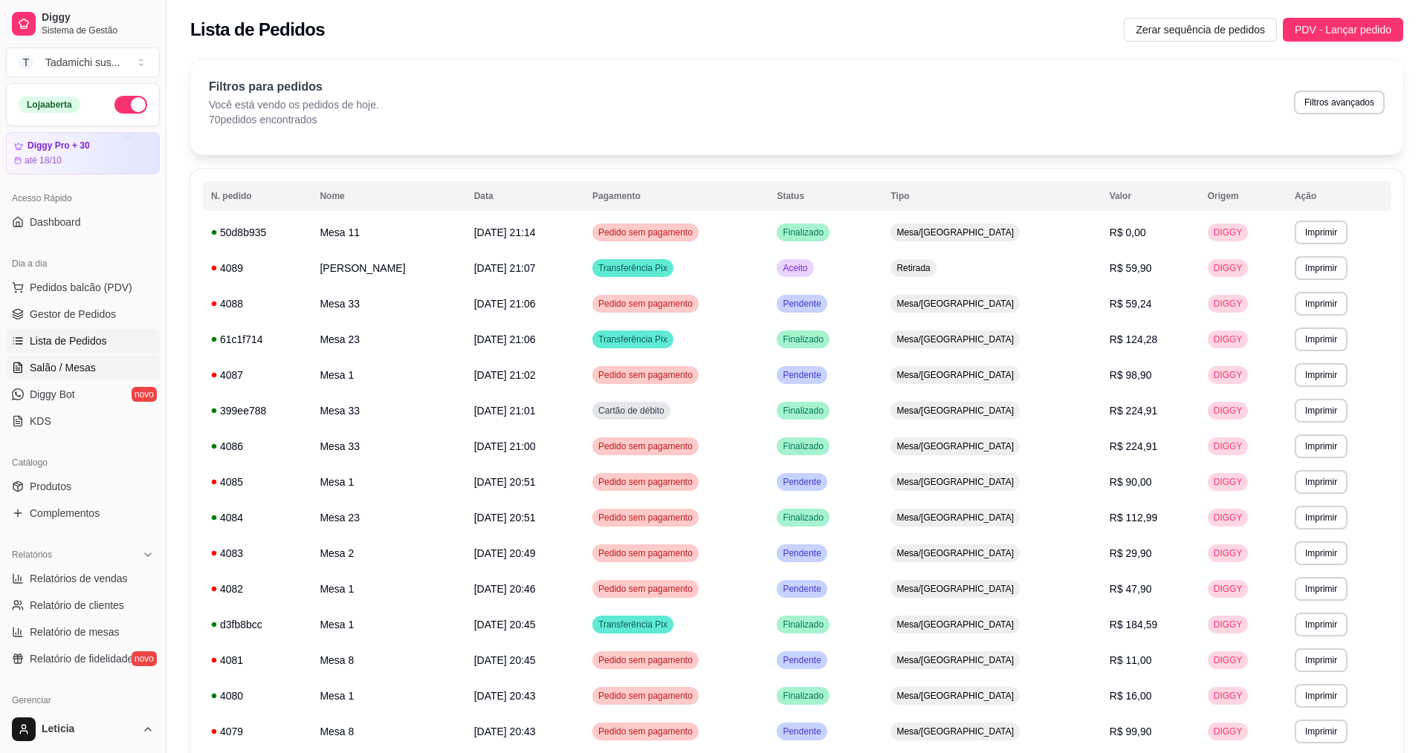
click at [48, 365] on span "Salão / Mesas" at bounding box center [63, 367] width 66 height 15
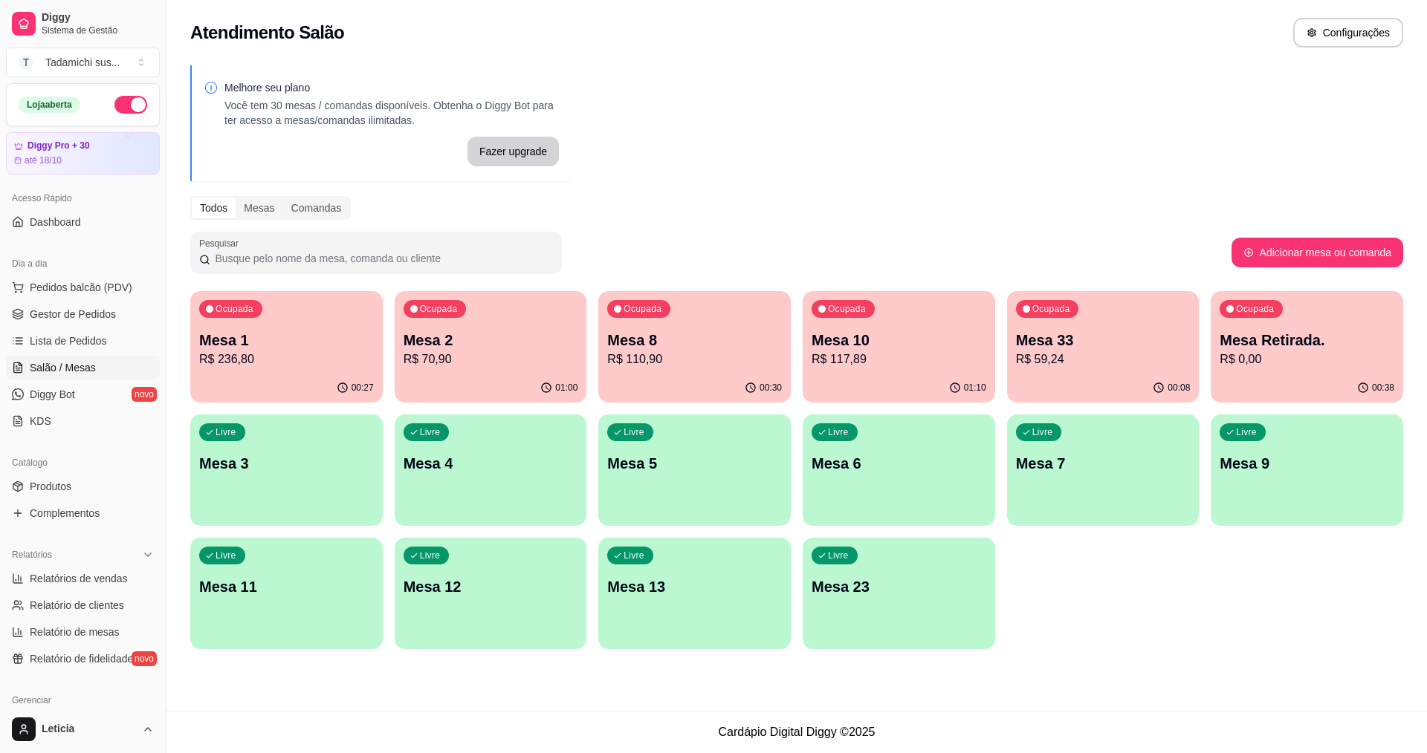
click at [1317, 357] on p "R$ 0,00" at bounding box center [1306, 360] width 175 height 18
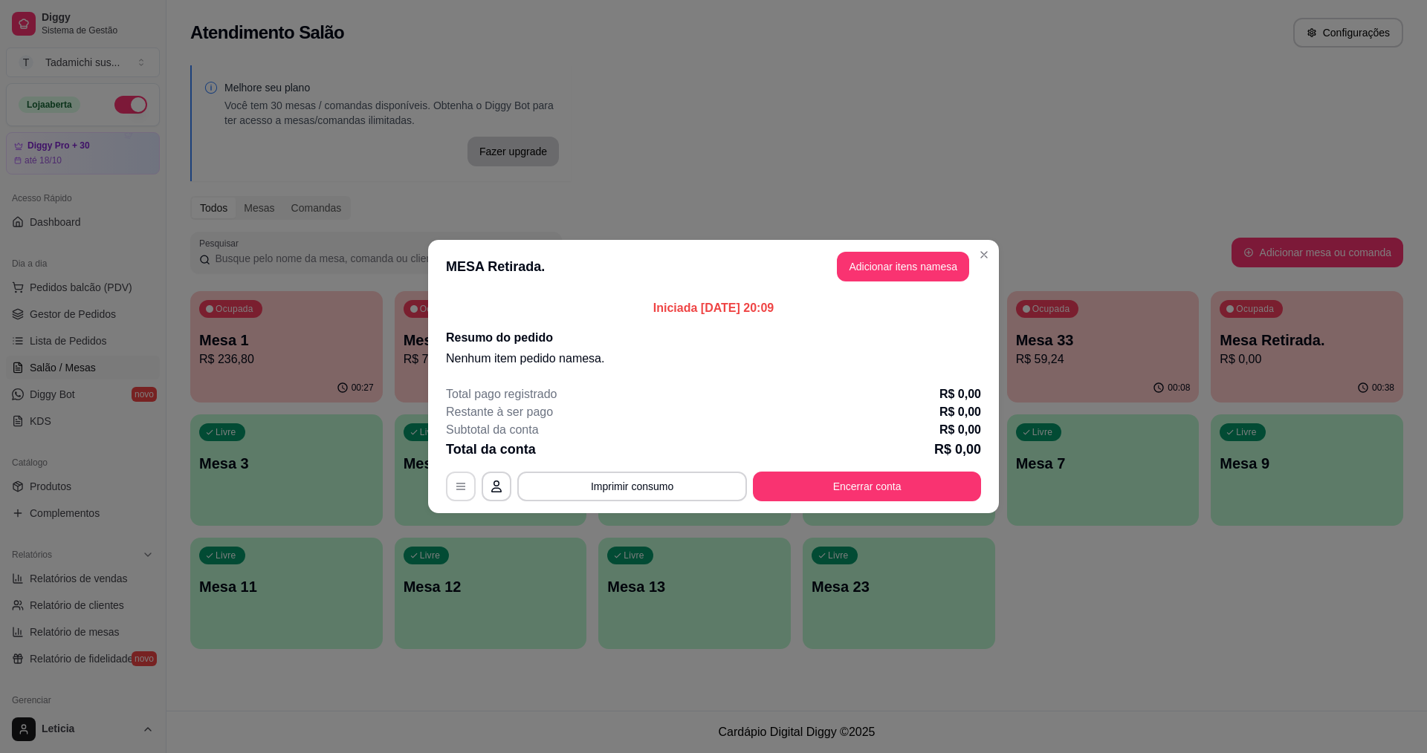
click at [450, 486] on button "button" at bounding box center [461, 487] width 30 height 30
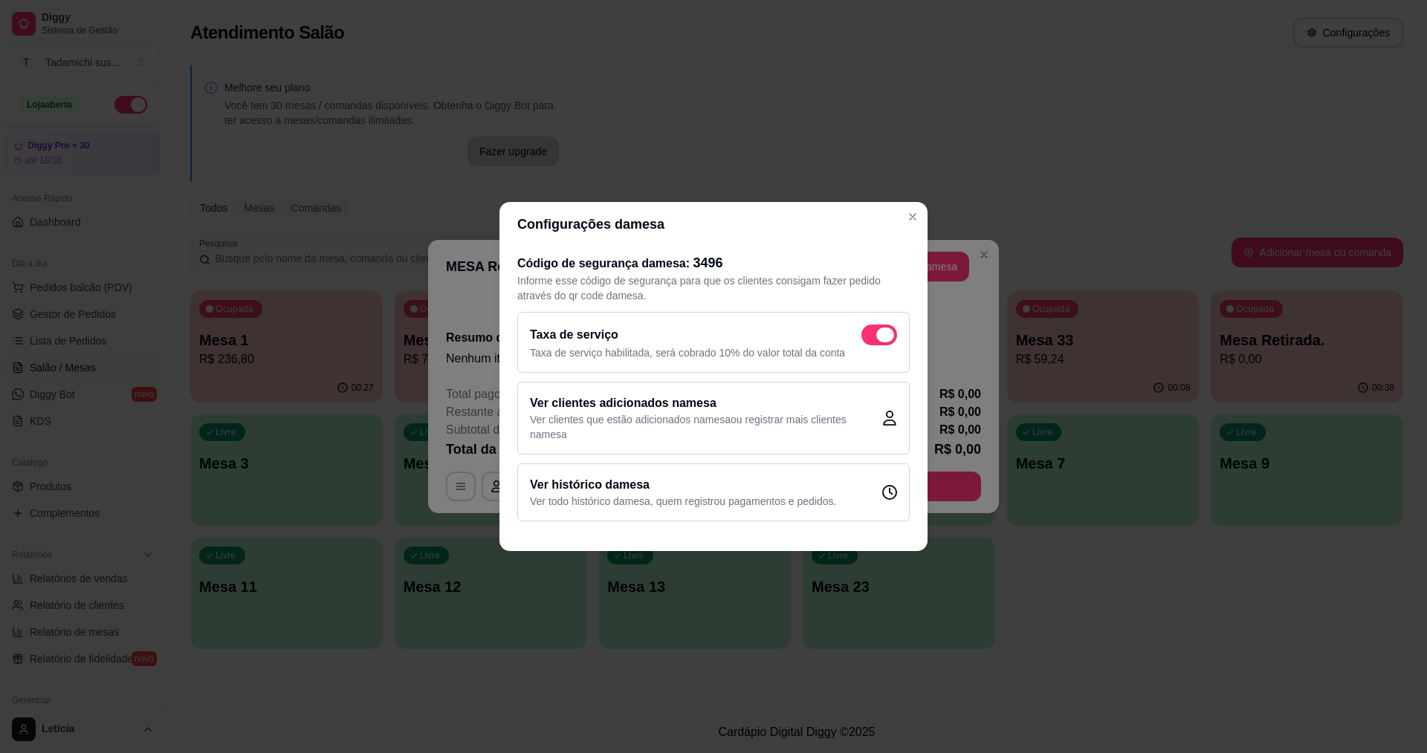
click at [873, 334] on span at bounding box center [879, 335] width 36 height 21
click at [870, 338] on input "checkbox" at bounding box center [865, 343] width 10 height 10
checkbox input "false"
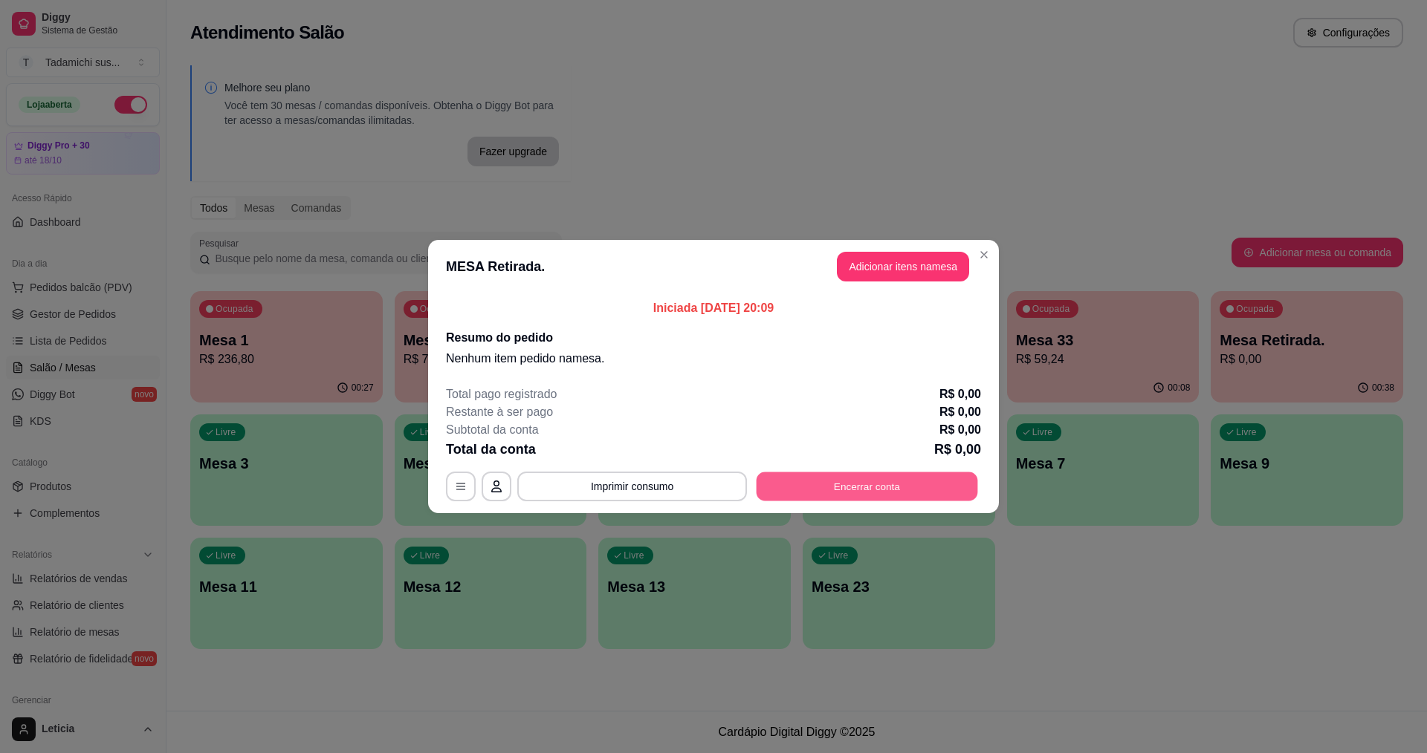
click at [840, 486] on button "Encerrar conta" at bounding box center [866, 487] width 221 height 29
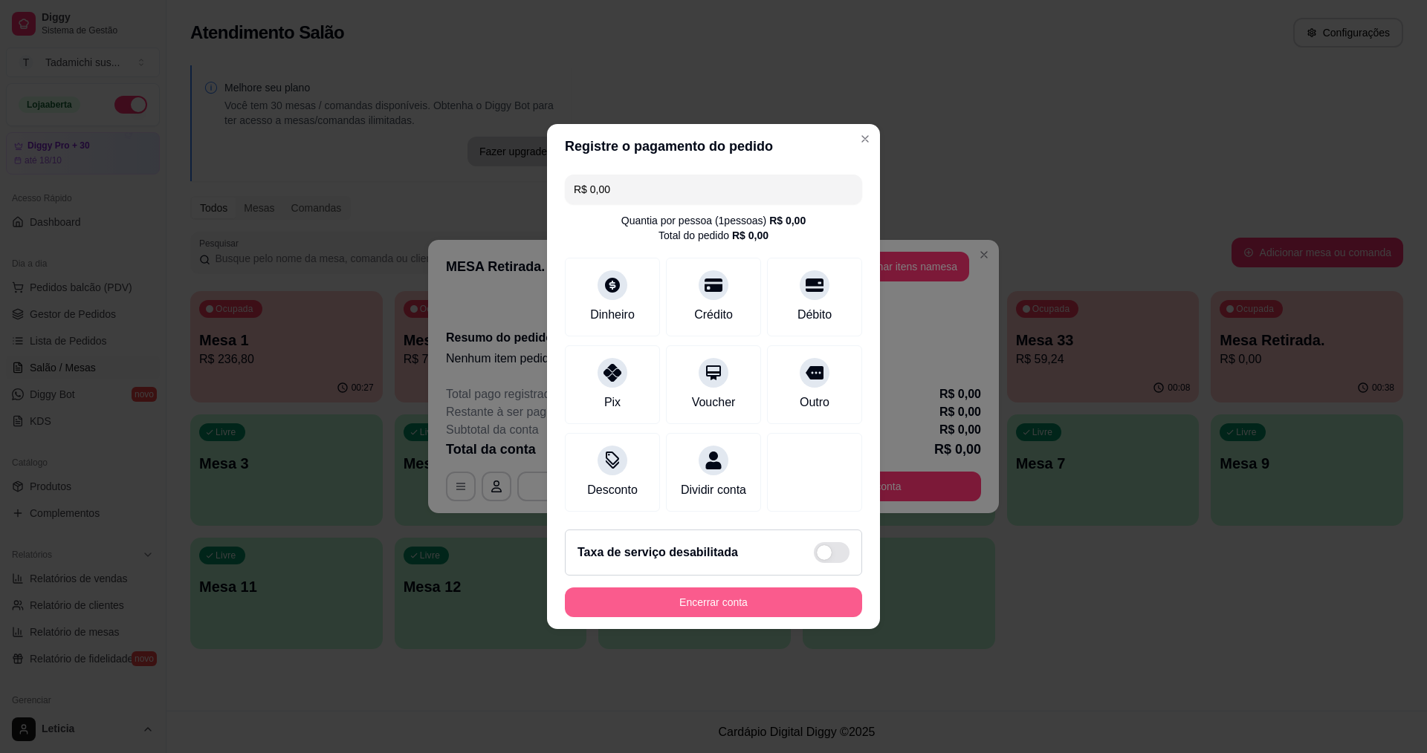
click at [746, 613] on button "Encerrar conta" at bounding box center [713, 603] width 297 height 30
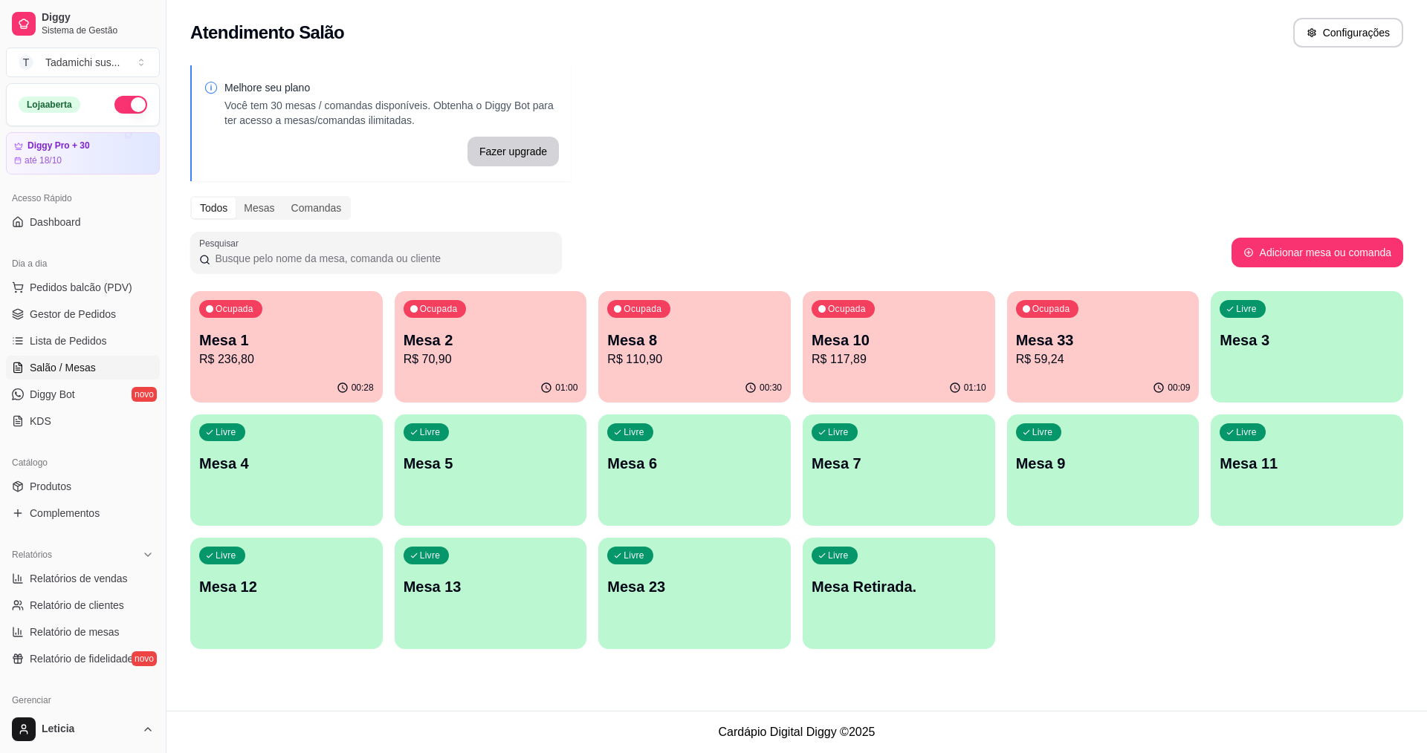
click at [899, 387] on div "01:10" at bounding box center [899, 388] width 192 height 29
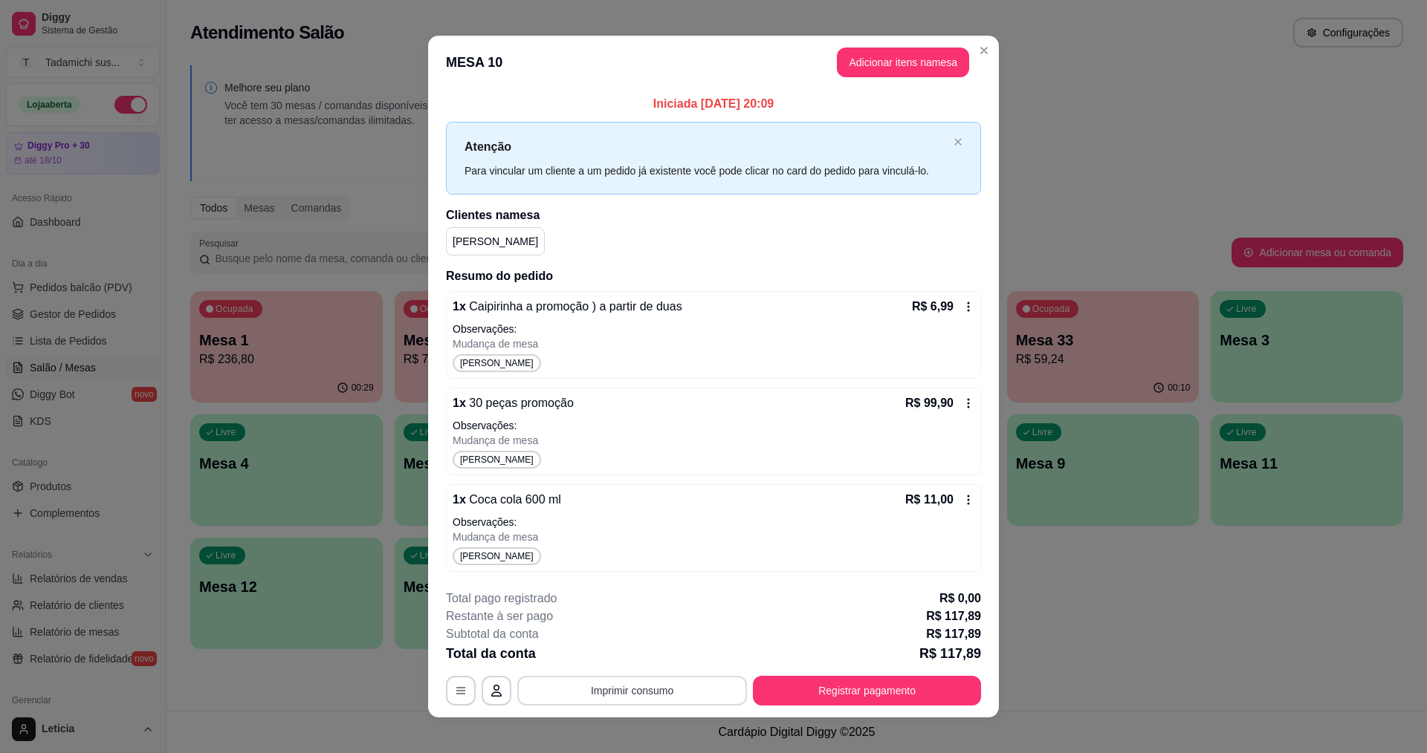
click at [644, 696] on button "Imprimir consumo" at bounding box center [632, 691] width 230 height 30
click at [653, 628] on button "IMPRESSORA HAYOM" at bounding box center [630, 627] width 114 height 24
click at [859, 686] on button "Registrar pagamento" at bounding box center [866, 690] width 221 height 29
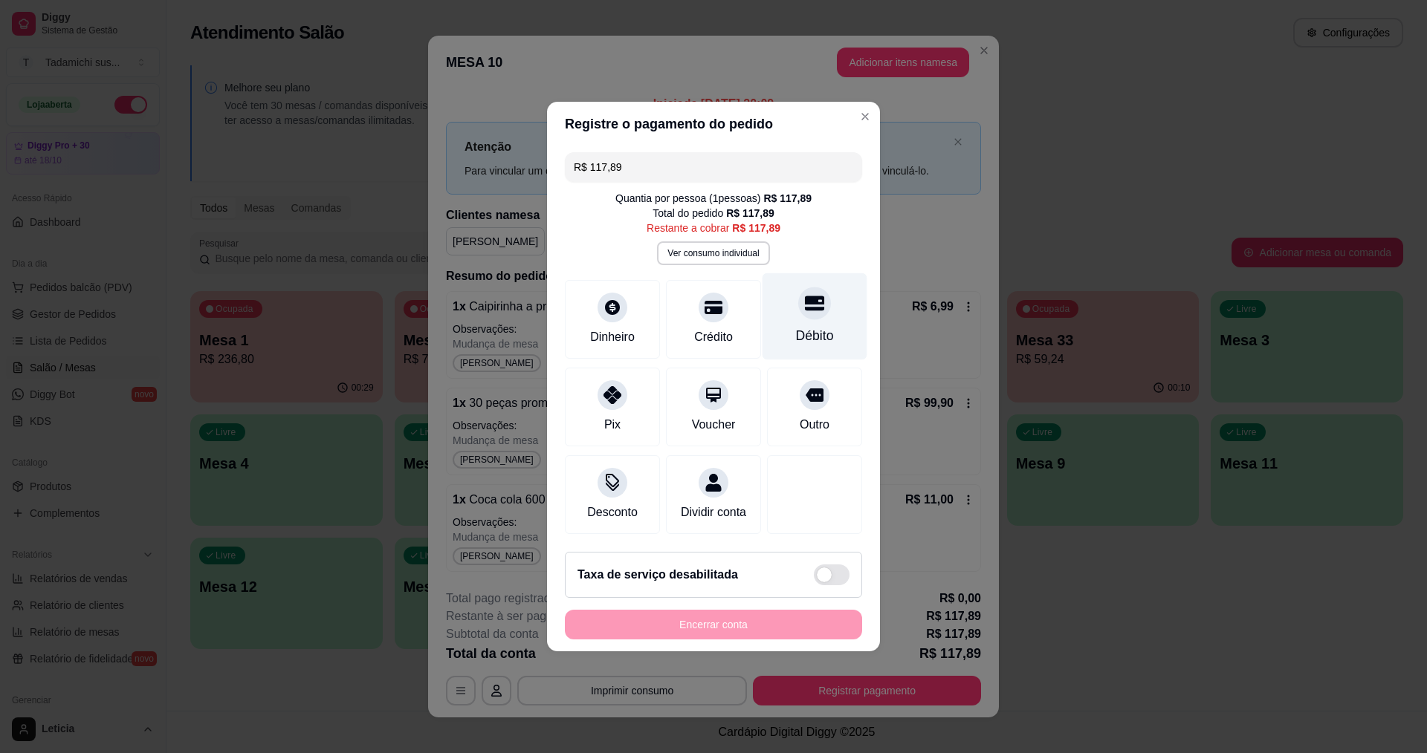
click at [822, 326] on div "Débito" at bounding box center [815, 335] width 38 height 19
type input "R$ 0,00"
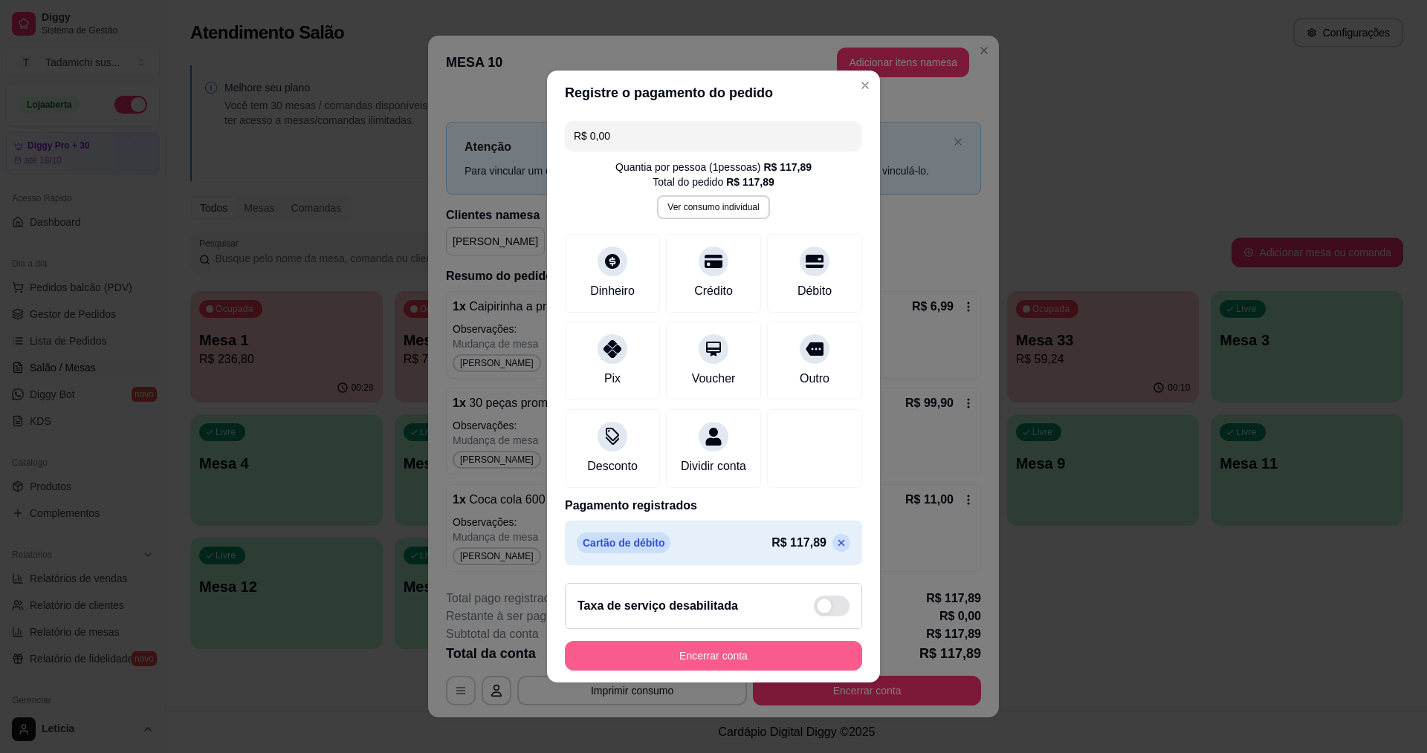
click at [774, 663] on button "Encerrar conta" at bounding box center [713, 656] width 297 height 30
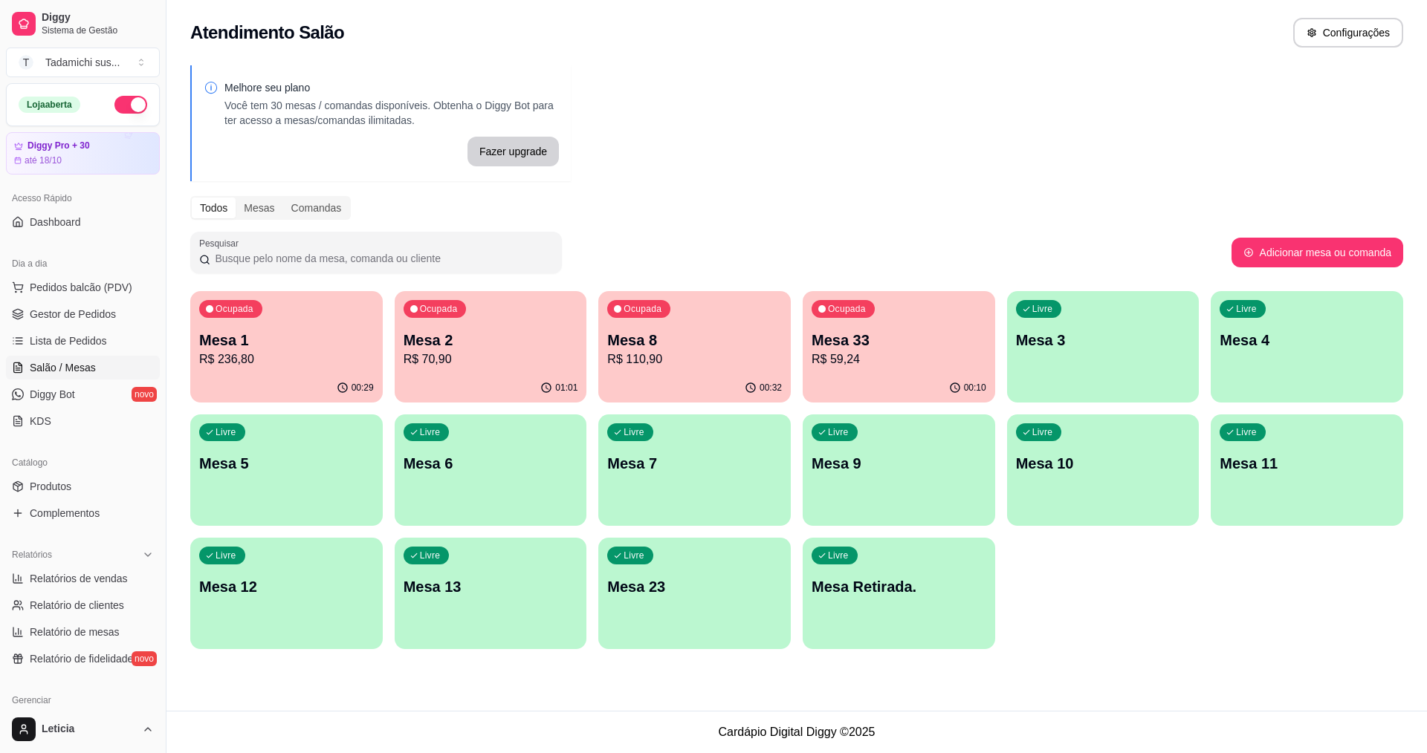
click at [950, 467] on p "Mesa 9" at bounding box center [898, 463] width 175 height 21
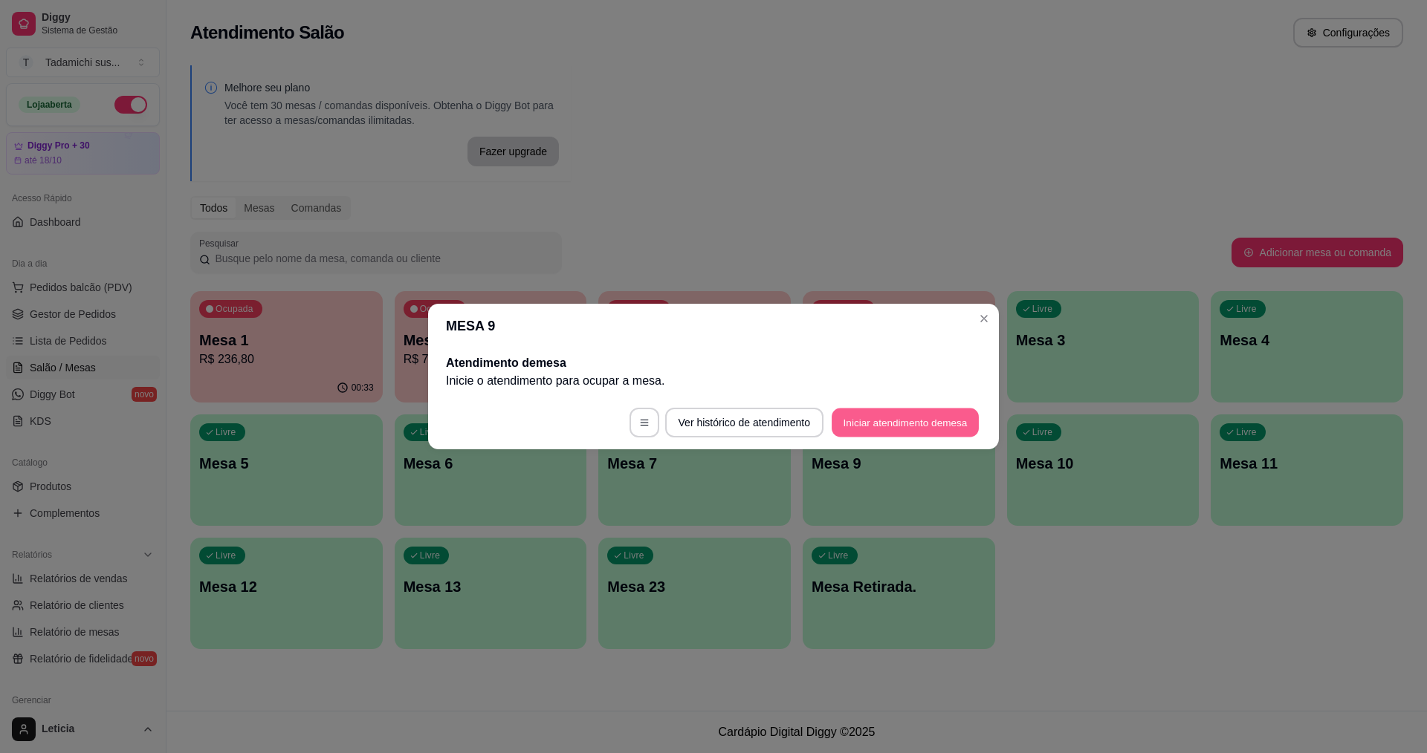
click at [910, 422] on button "Iniciar atendimento de mesa" at bounding box center [905, 423] width 147 height 29
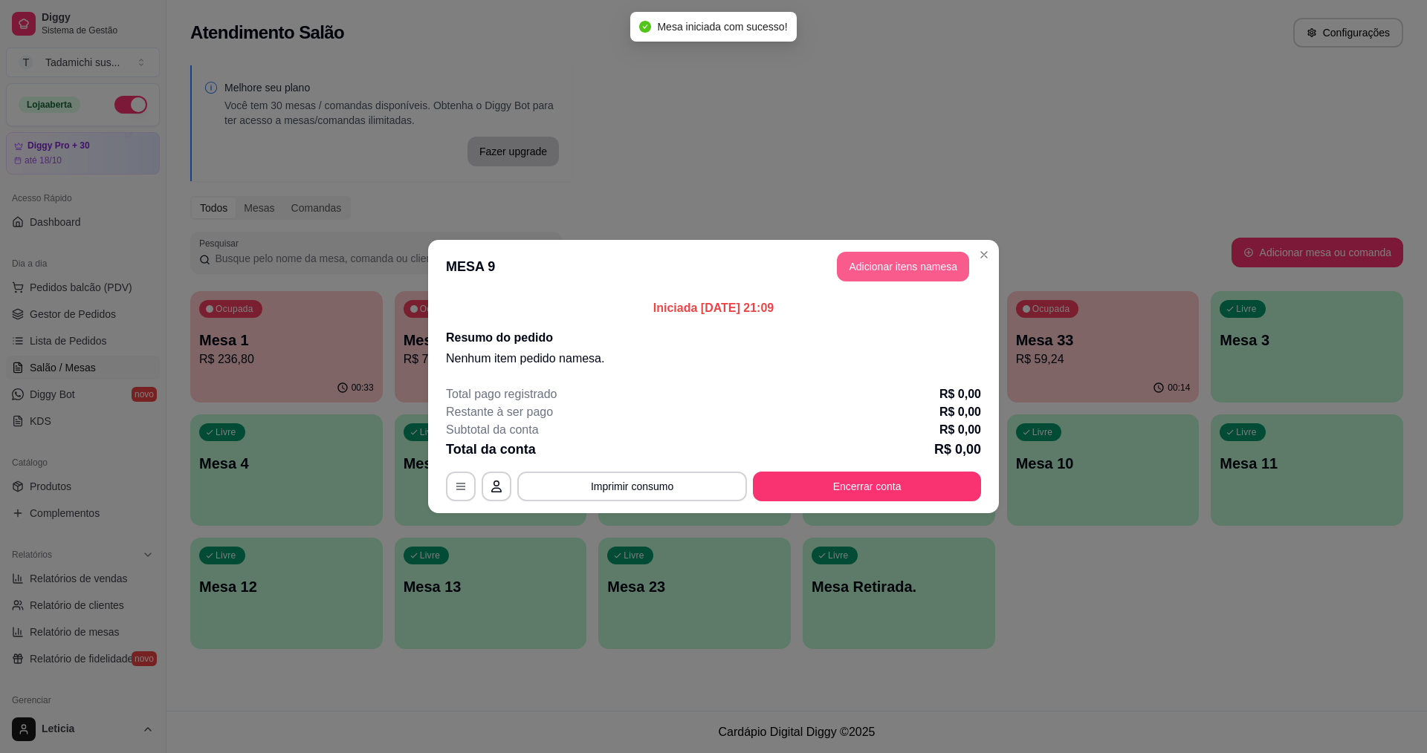
click at [918, 259] on button "Adicionar itens na mesa" at bounding box center [903, 267] width 132 height 30
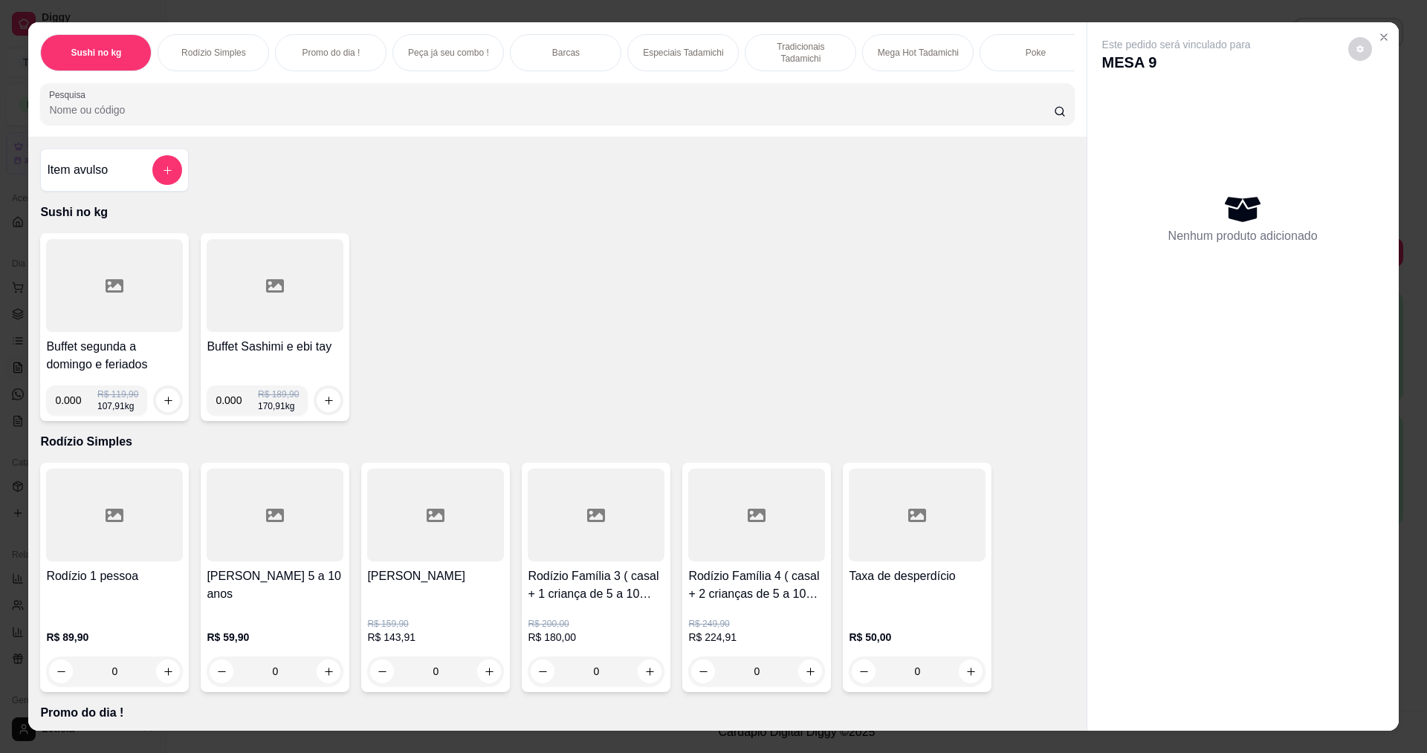
click at [77, 415] on input "0.000" at bounding box center [76, 401] width 42 height 30
type input "0.160"
click at [164, 405] on icon "increase-product-quantity" at bounding box center [168, 401] width 8 height 8
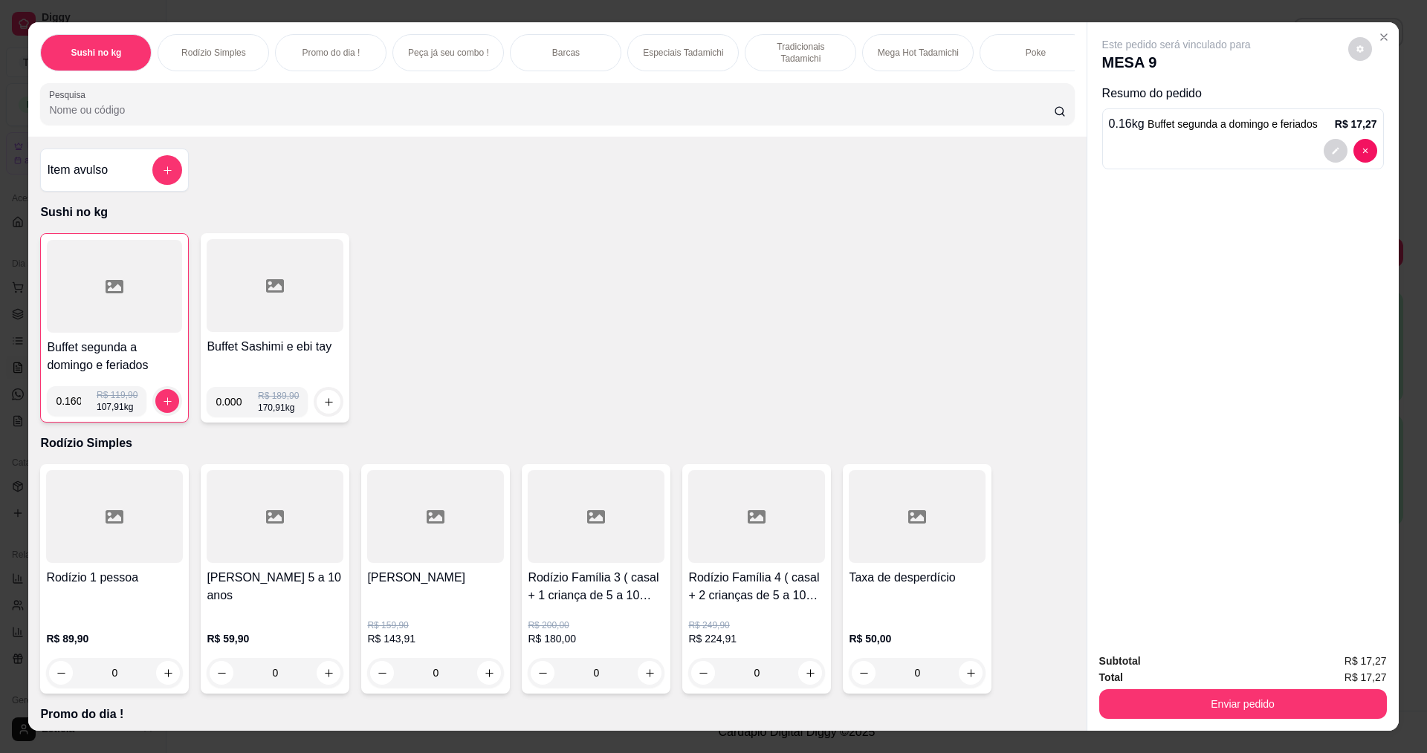
click at [114, 291] on icon at bounding box center [115, 286] width 18 height 13
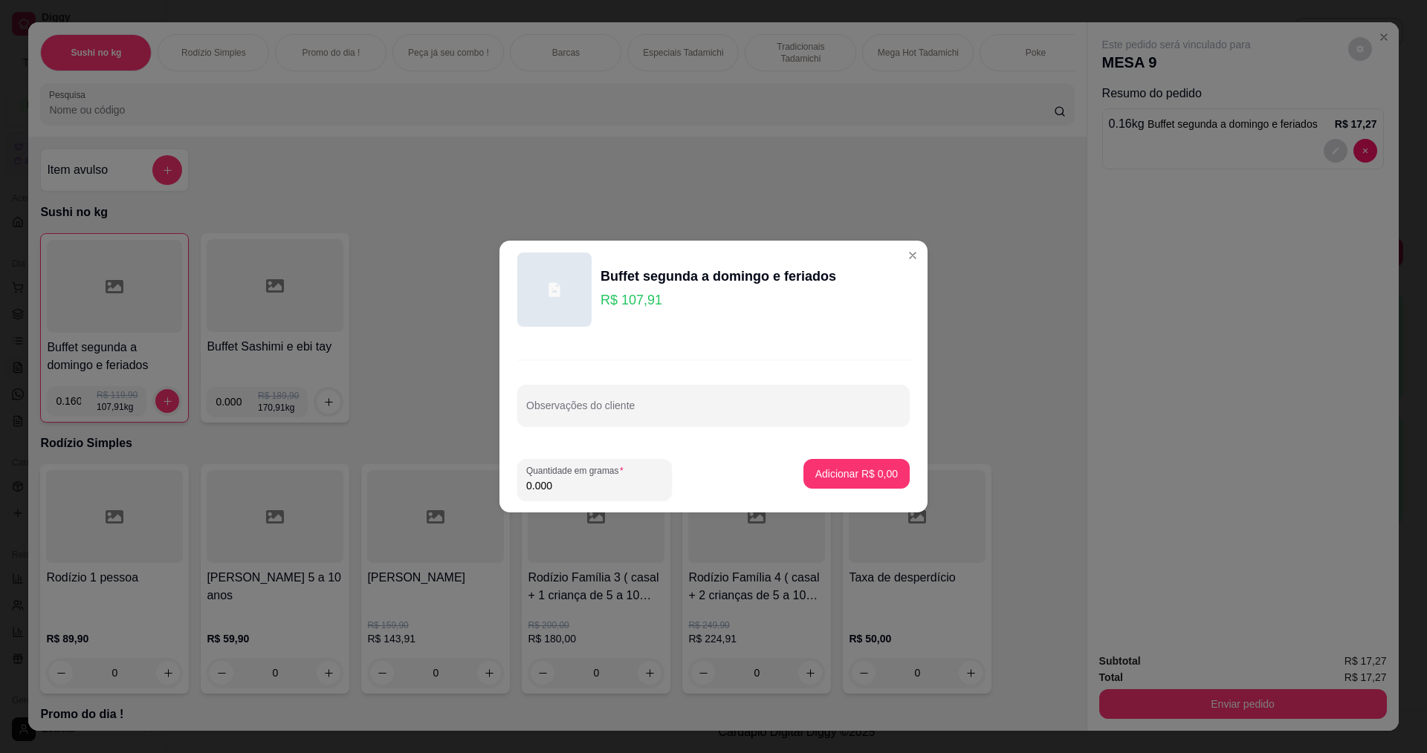
click at [557, 489] on input "0.000" at bounding box center [594, 486] width 137 height 15
type input "0.112"
click at [809, 471] on p "Adicionar R$ 12,09" at bounding box center [853, 474] width 88 height 15
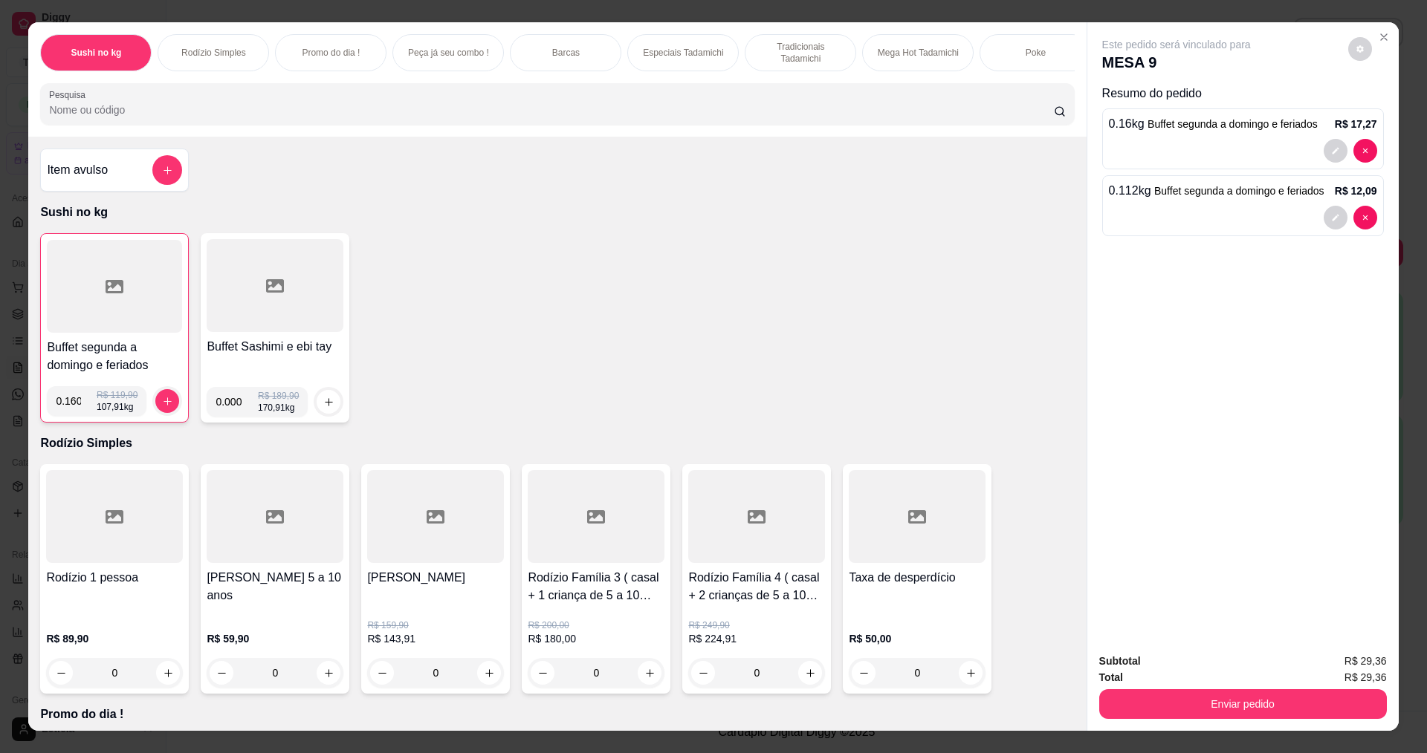
click at [95, 326] on div at bounding box center [114, 286] width 135 height 93
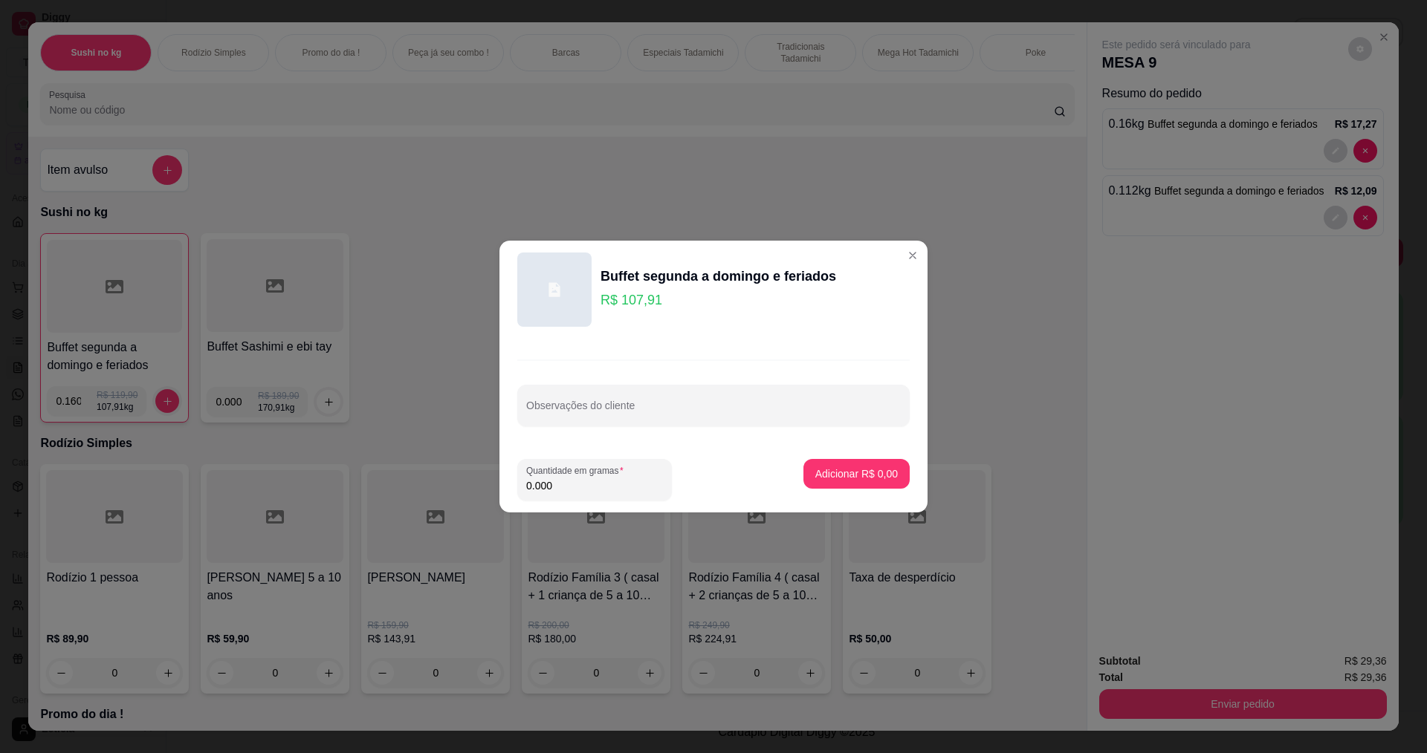
click at [564, 484] on input "0.000" at bounding box center [594, 486] width 137 height 15
type input "0.270"
click at [841, 479] on p "Adicionar R$ 29,14" at bounding box center [853, 474] width 88 height 15
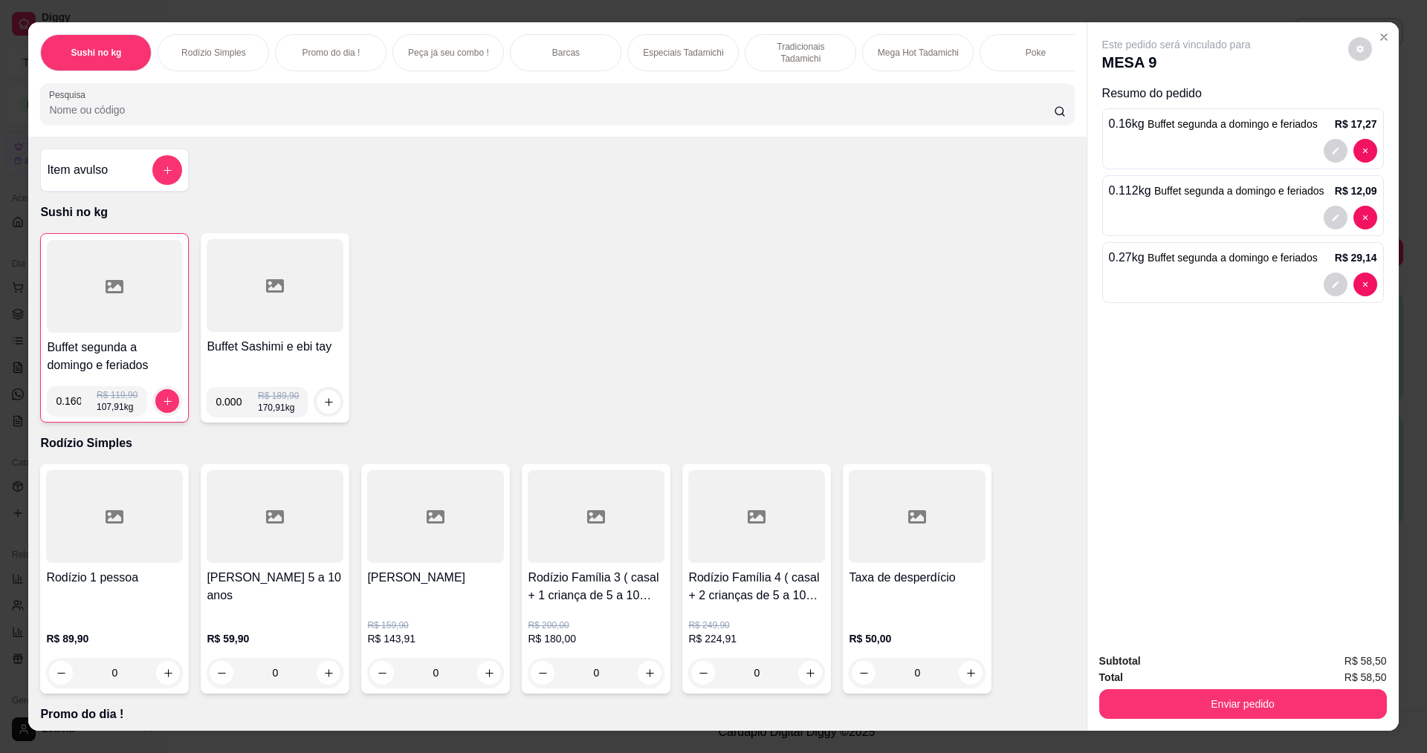
click at [84, 304] on div at bounding box center [114, 286] width 135 height 93
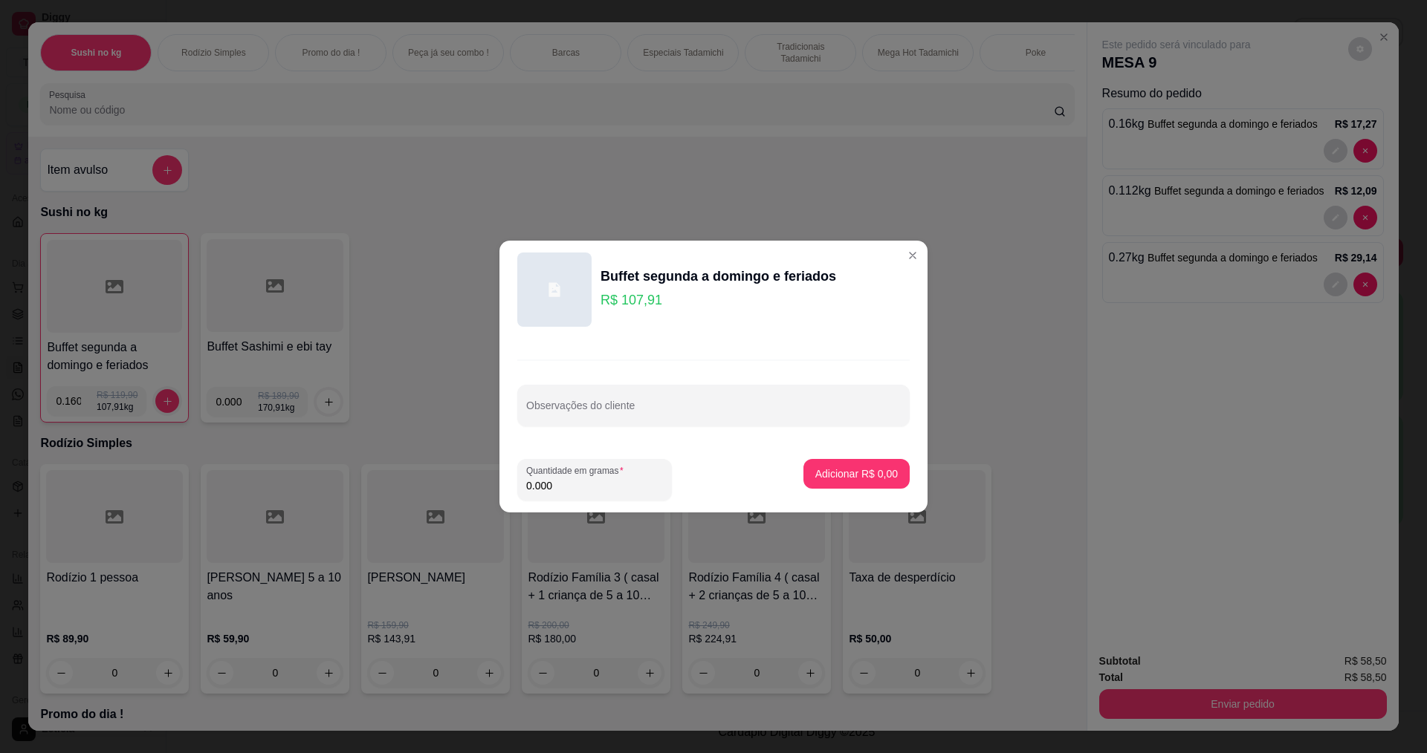
click at [583, 487] on input "0.000" at bounding box center [594, 486] width 137 height 15
type input "0.100"
click at [860, 473] on p "Adicionar R$ 10,79" at bounding box center [854, 474] width 86 height 14
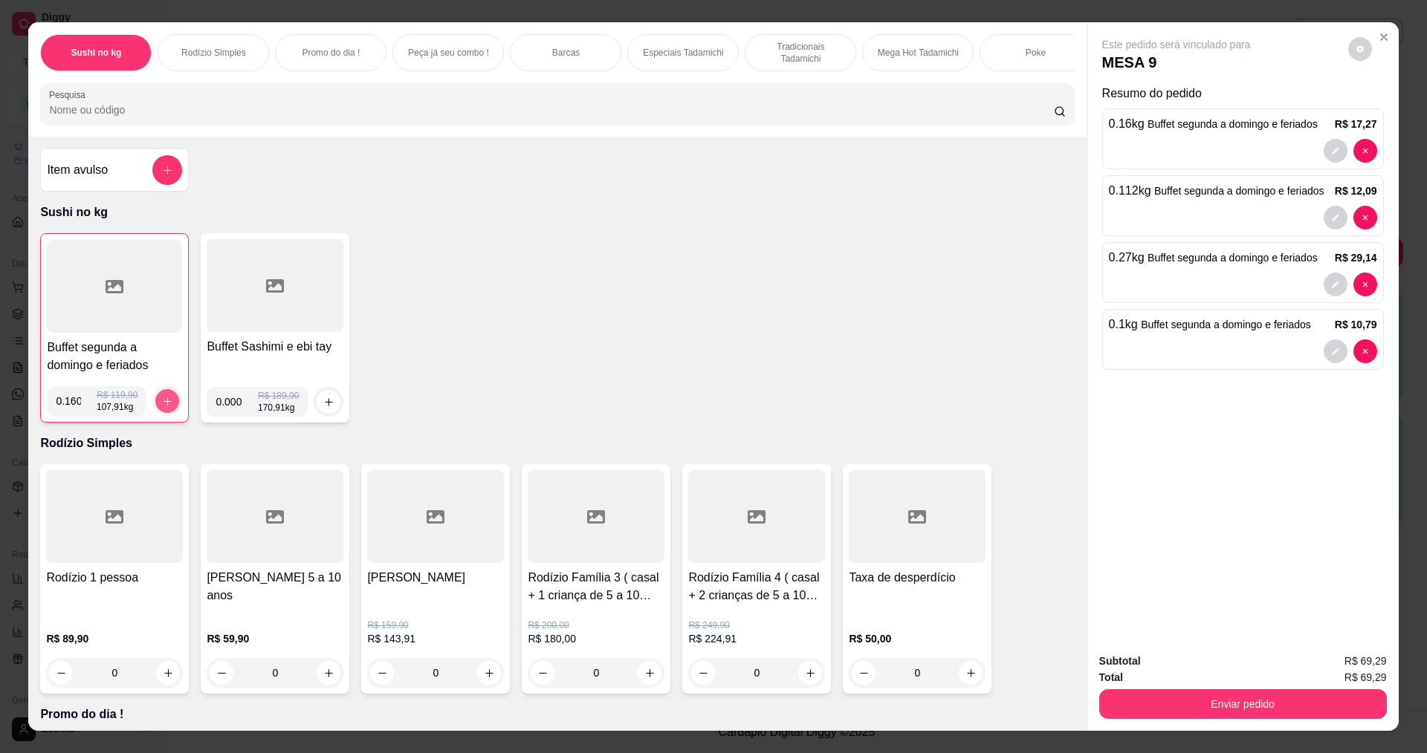
click at [166, 407] on icon "increase-product-quantity" at bounding box center [167, 401] width 11 height 11
click at [120, 299] on div at bounding box center [114, 286] width 135 height 93
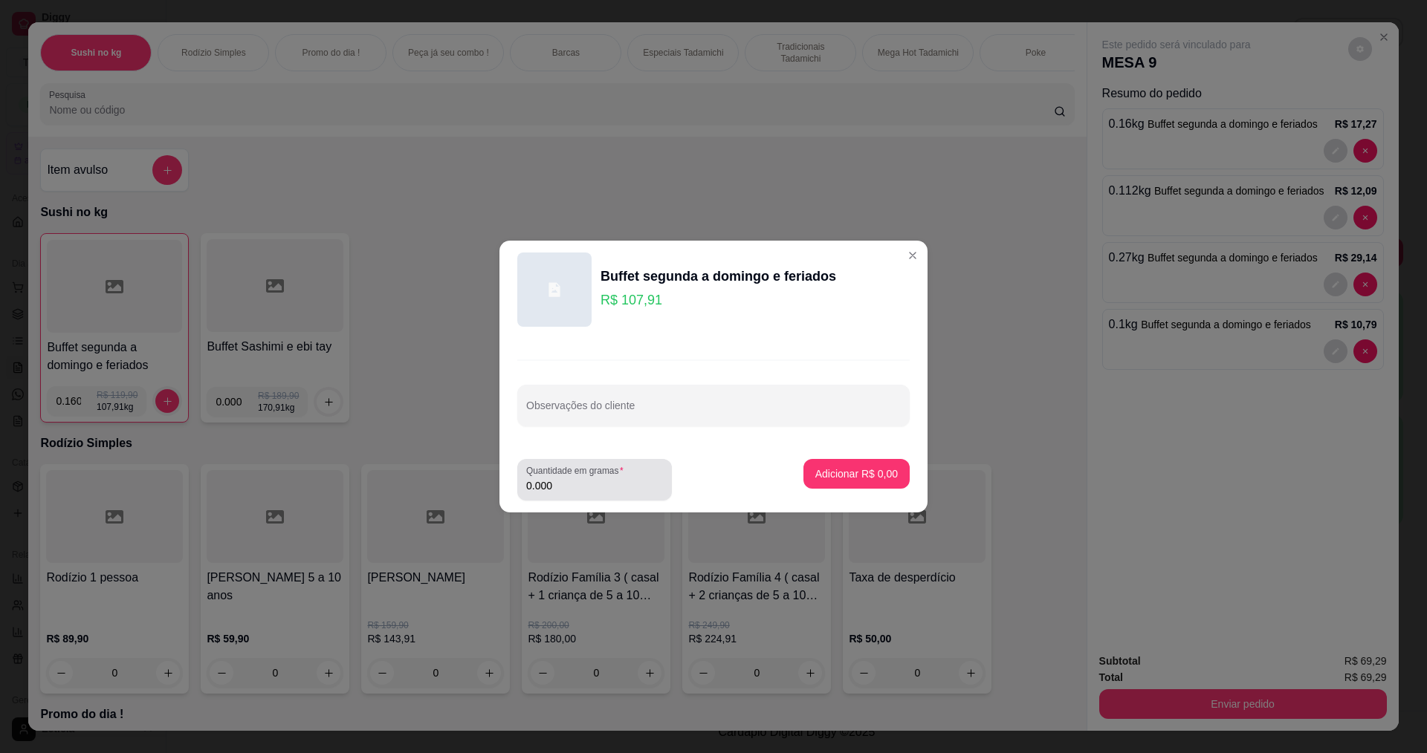
click at [570, 496] on div "Quantidade em gramas 0.000" at bounding box center [594, 480] width 155 height 42
type input "0.132"
click at [867, 474] on p "Adicionar R$ 14,24" at bounding box center [853, 474] width 88 height 15
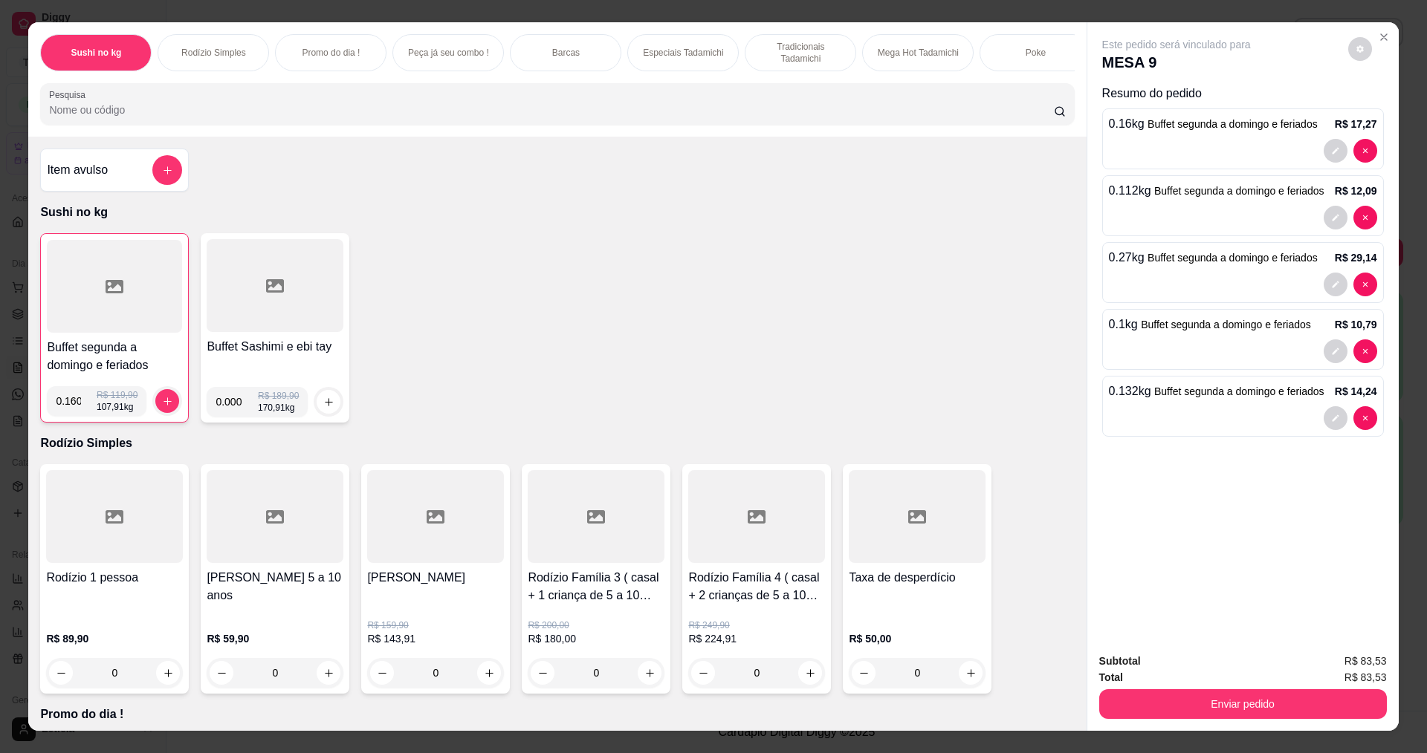
click at [236, 415] on input "0.000" at bounding box center [236, 402] width 42 height 30
type input "0.192"
click at [327, 414] on button "increase-product-quantity" at bounding box center [328, 402] width 23 height 23
click at [230, 117] on input "Pesquisa" at bounding box center [551, 110] width 1004 height 15
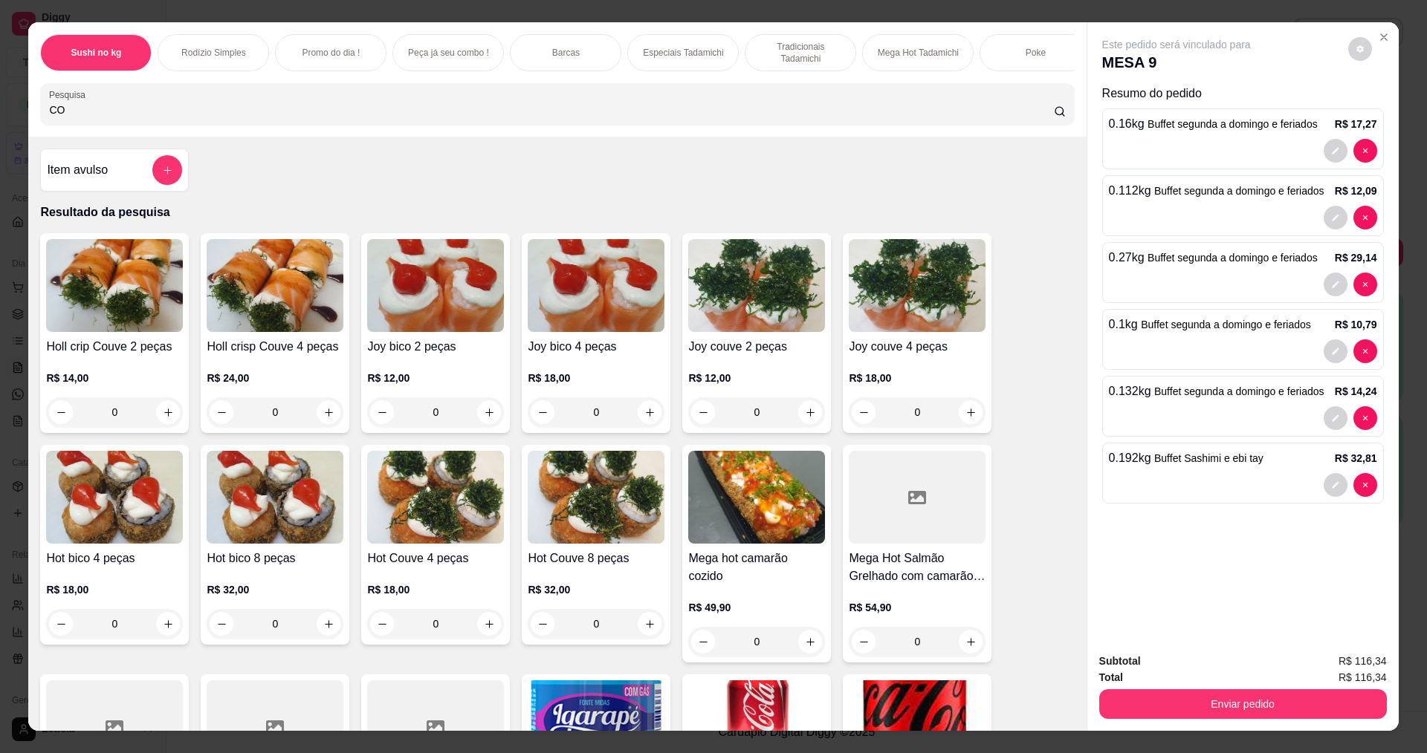
type input "C"
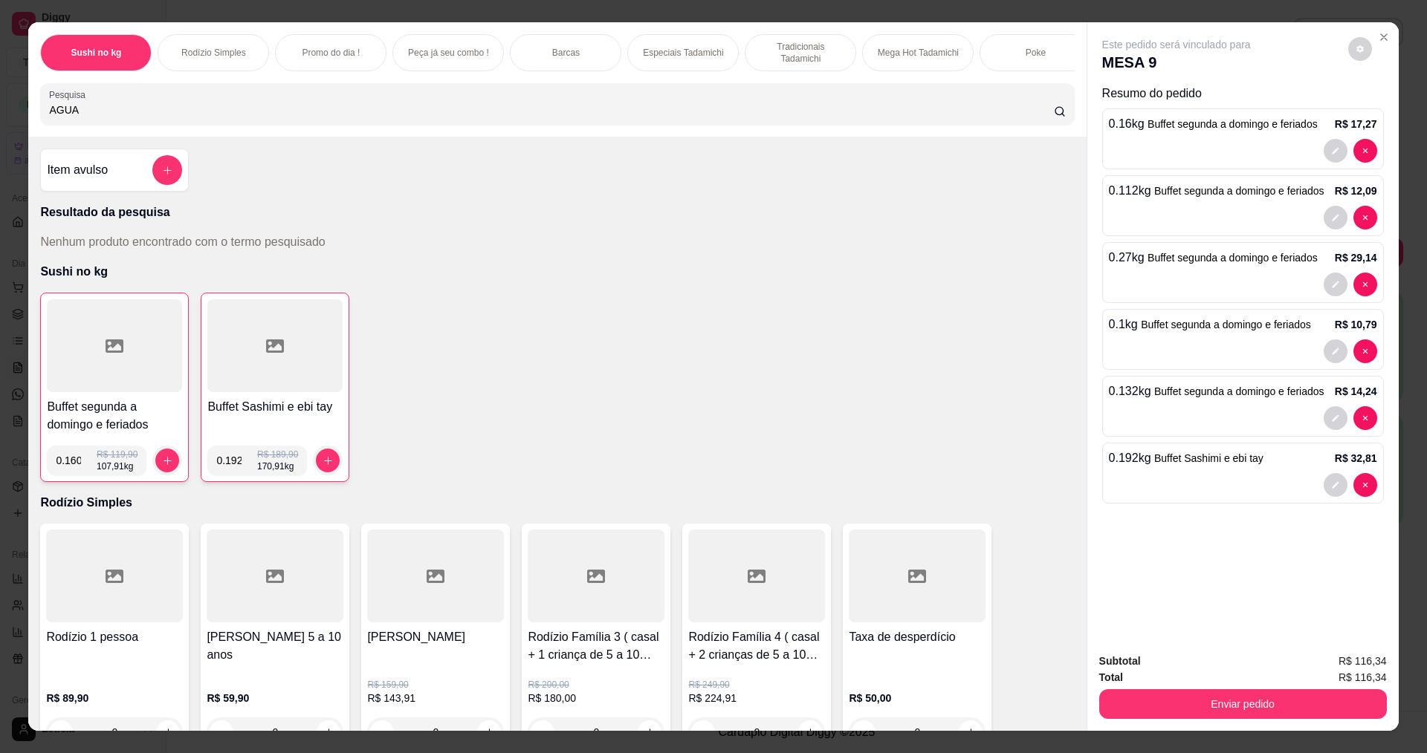
click at [113, 117] on input "AGUA" at bounding box center [551, 110] width 1004 height 15
type input "A"
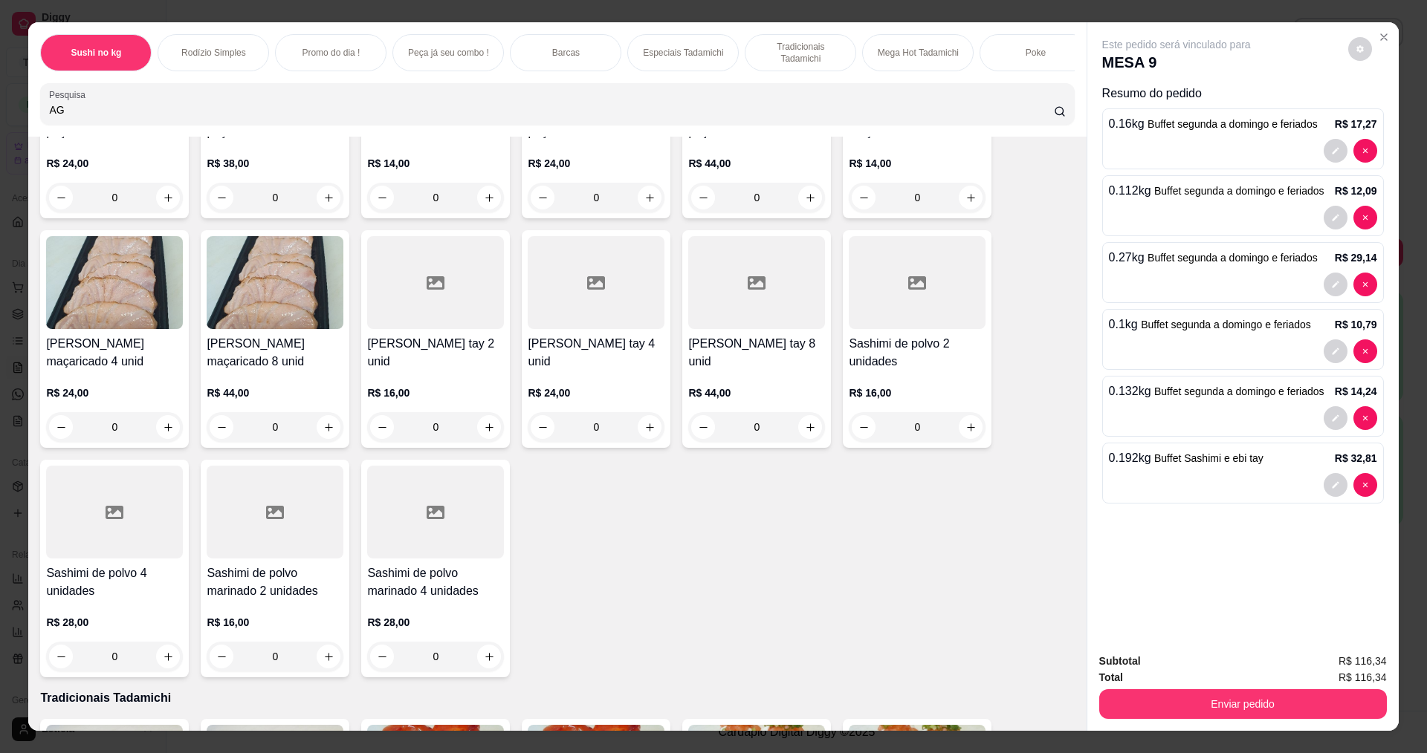
scroll to position [4087, 0]
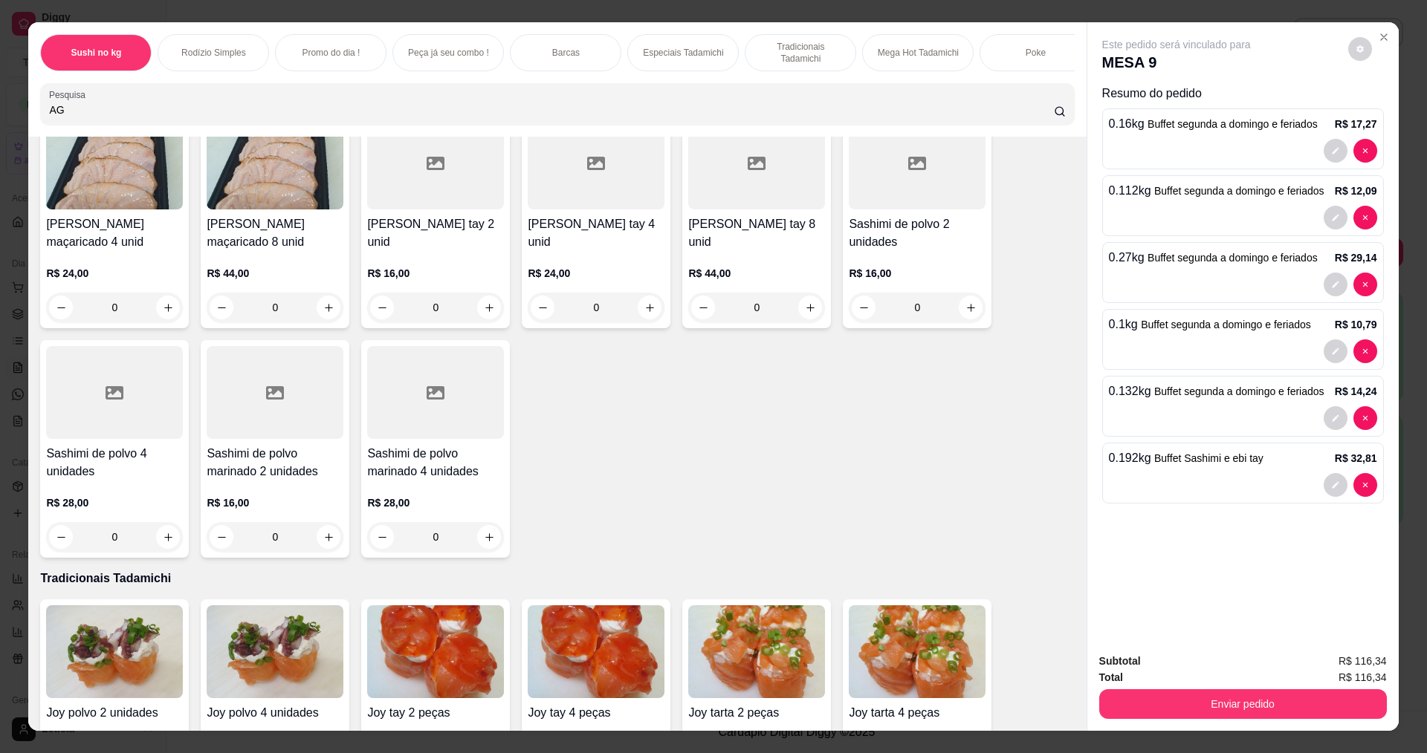
click at [108, 117] on input "AG" at bounding box center [551, 110] width 1004 height 15
type input "A"
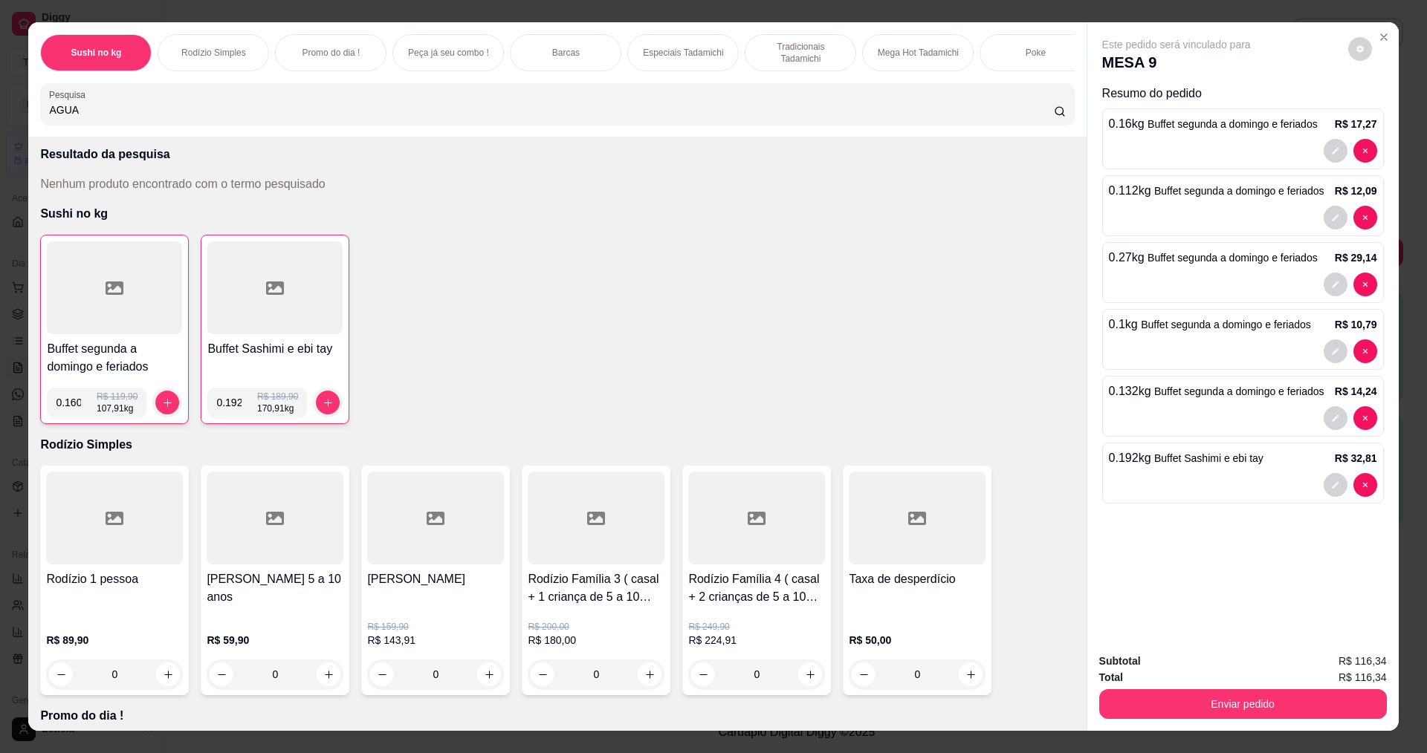
scroll to position [0, 0]
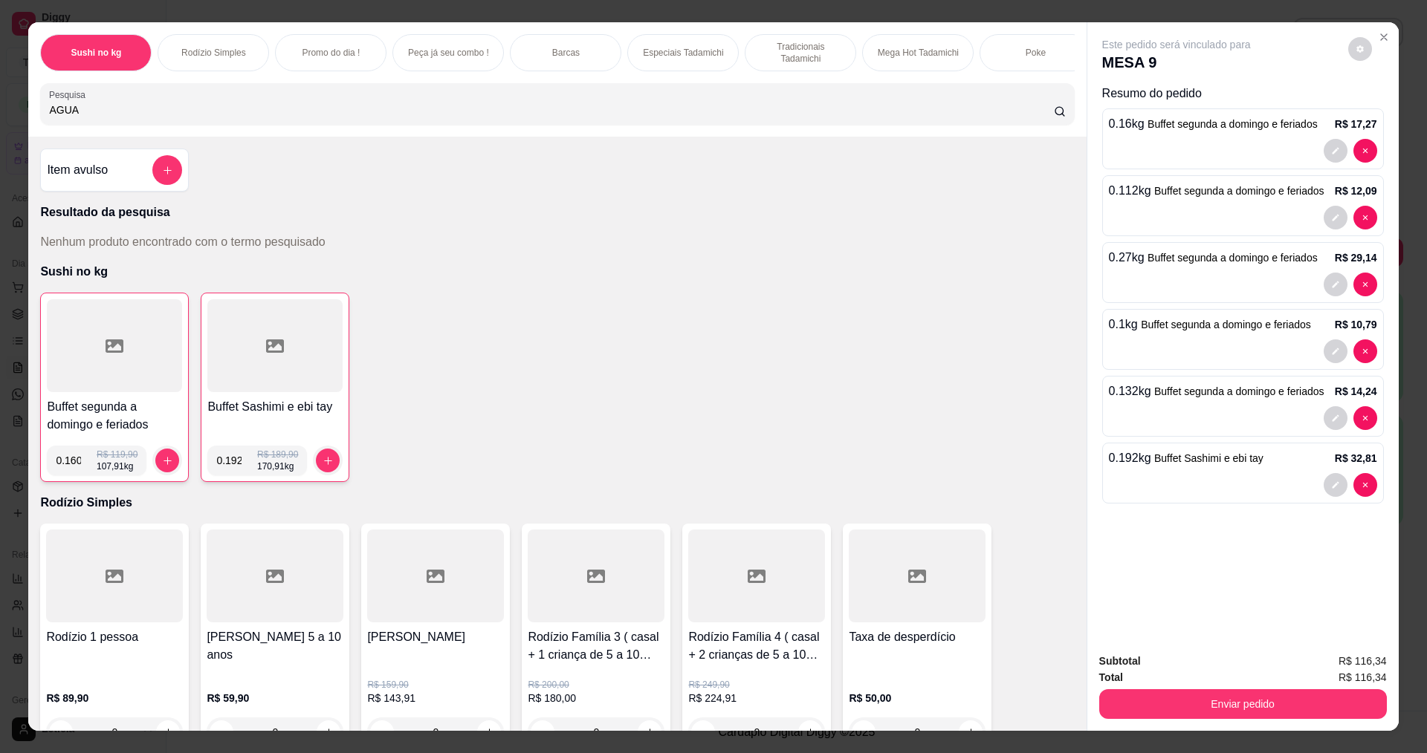
click at [100, 117] on input "AGUA" at bounding box center [551, 110] width 1004 height 15
type input "A"
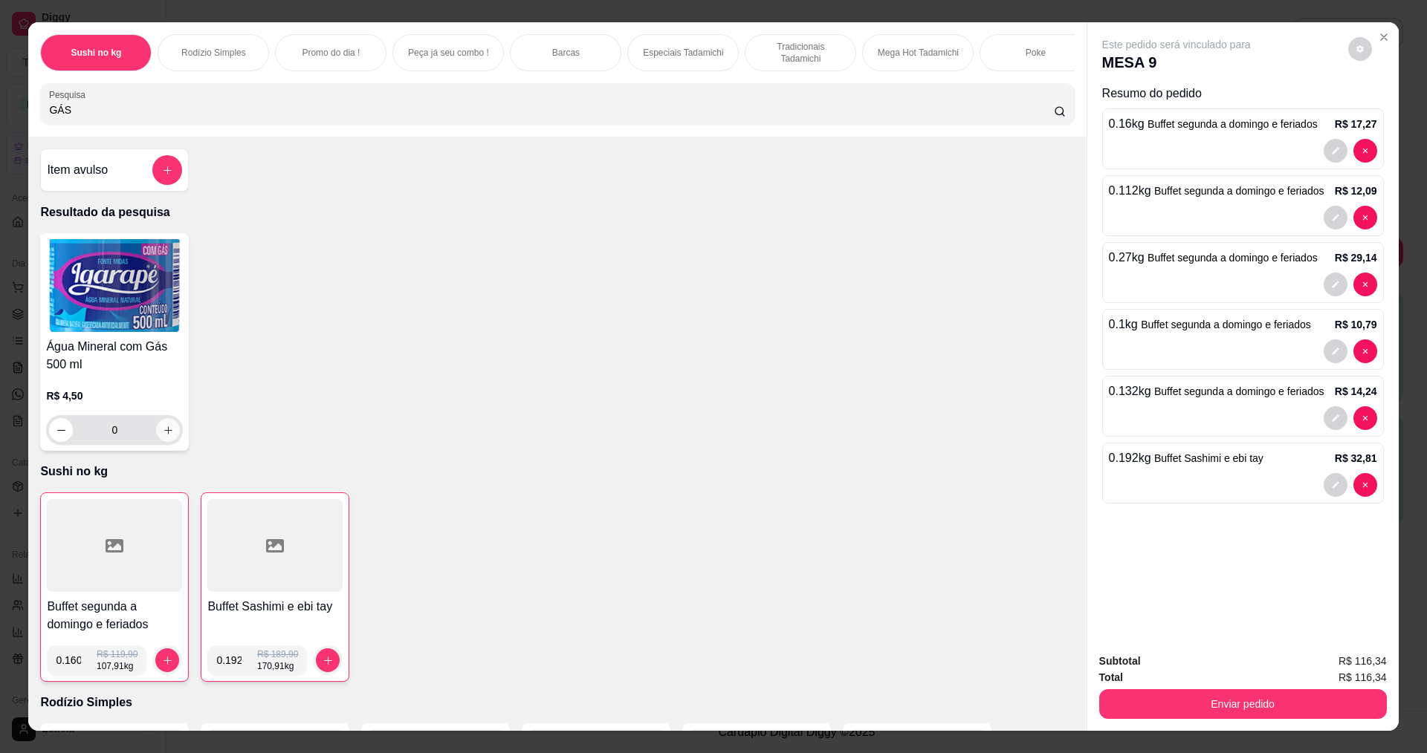
type input "GÁS"
click at [164, 435] on icon "increase-product-quantity" at bounding box center [168, 431] width 8 height 8
type input "1"
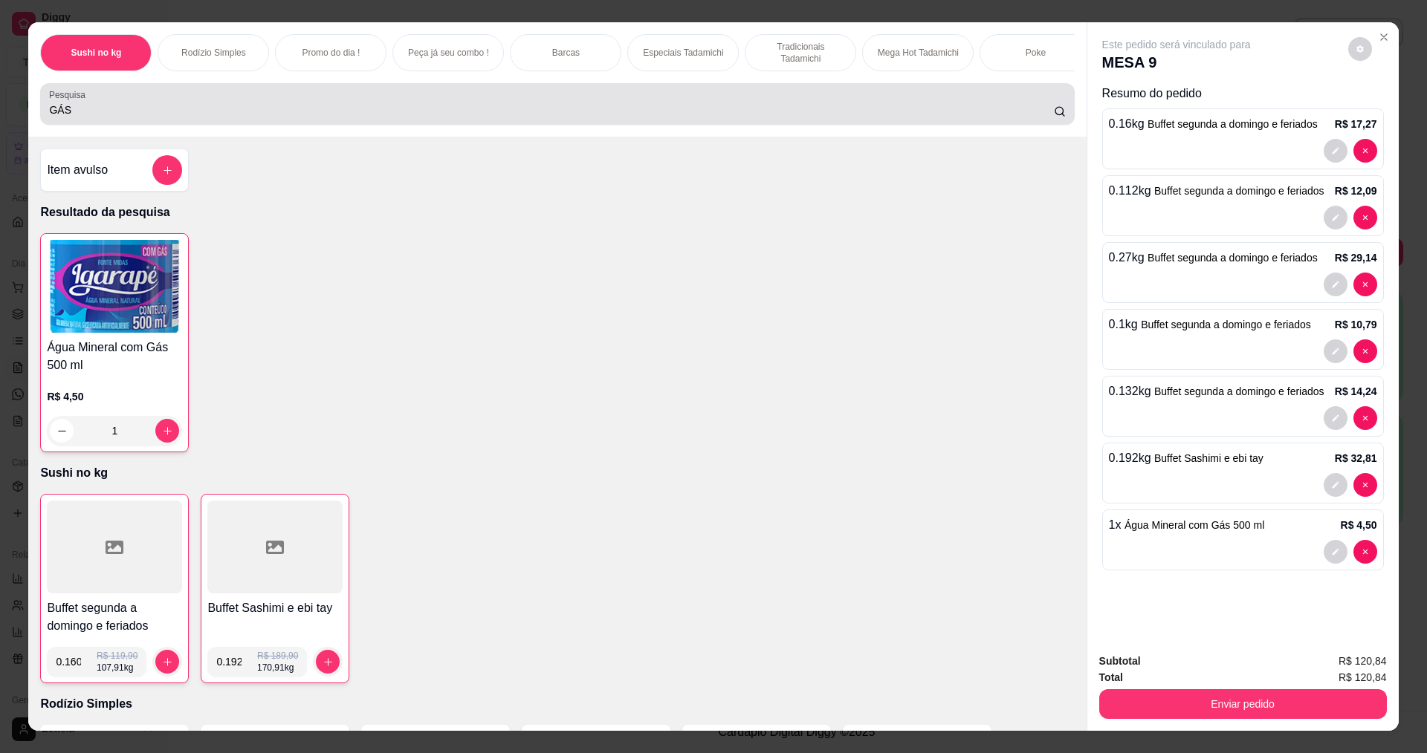
click at [93, 117] on input "GÁS" at bounding box center [551, 110] width 1004 height 15
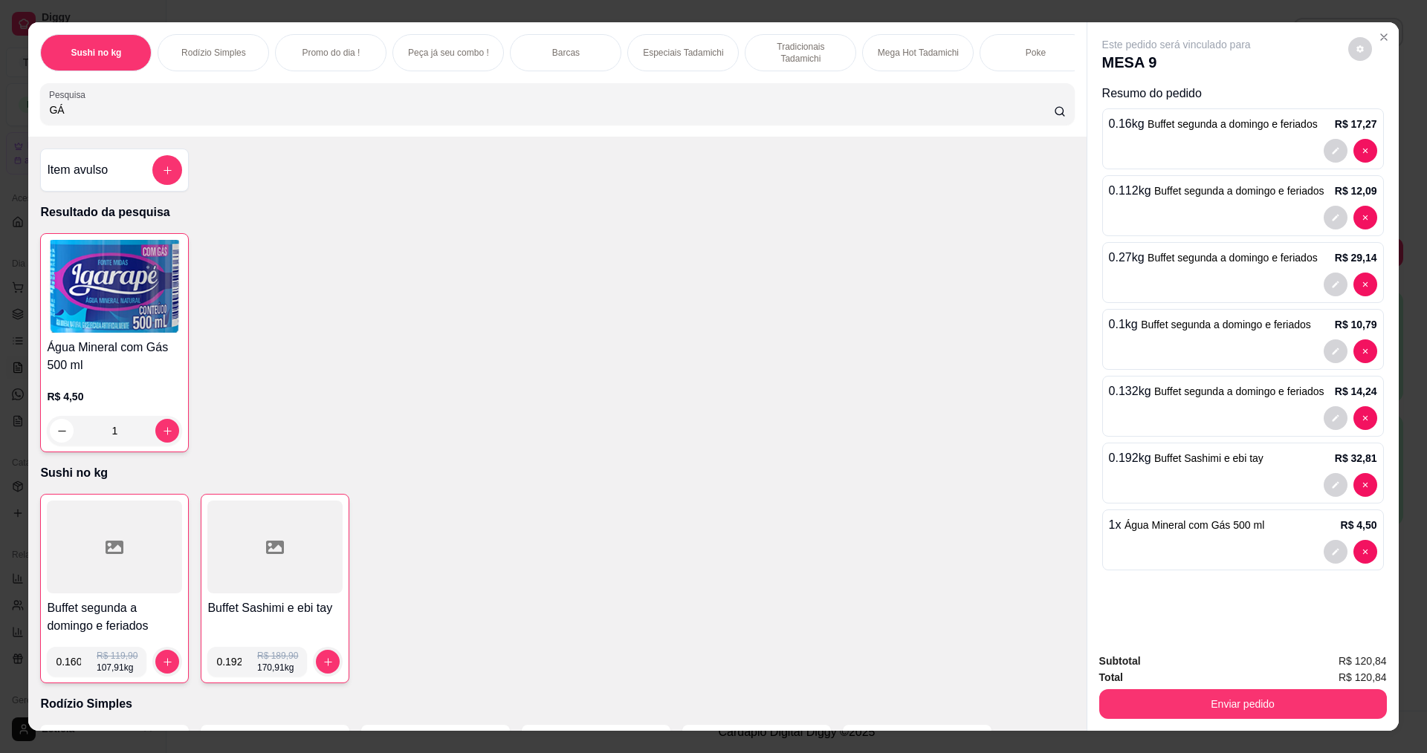
type input "G"
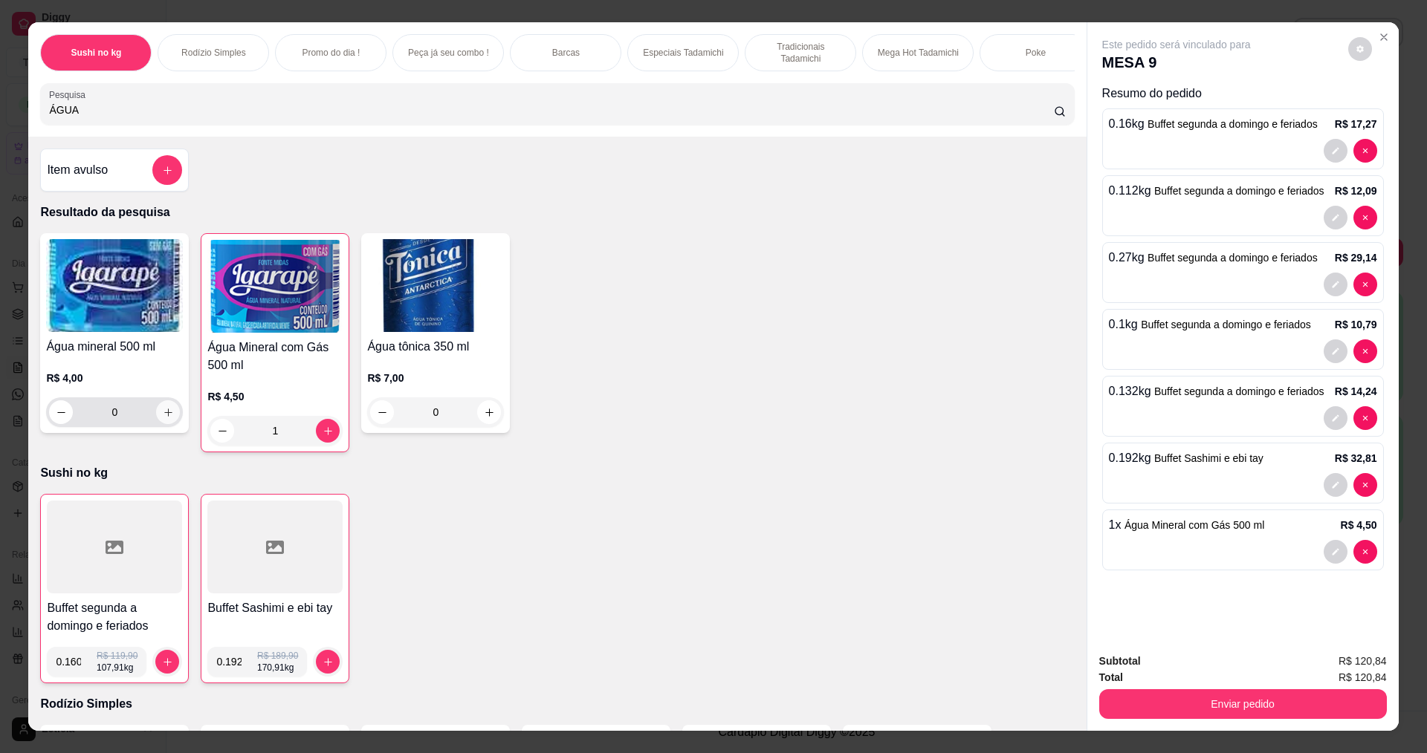
type input "ÁGUA"
click at [163, 418] on icon "increase-product-quantity" at bounding box center [168, 412] width 11 height 11
type input "1"
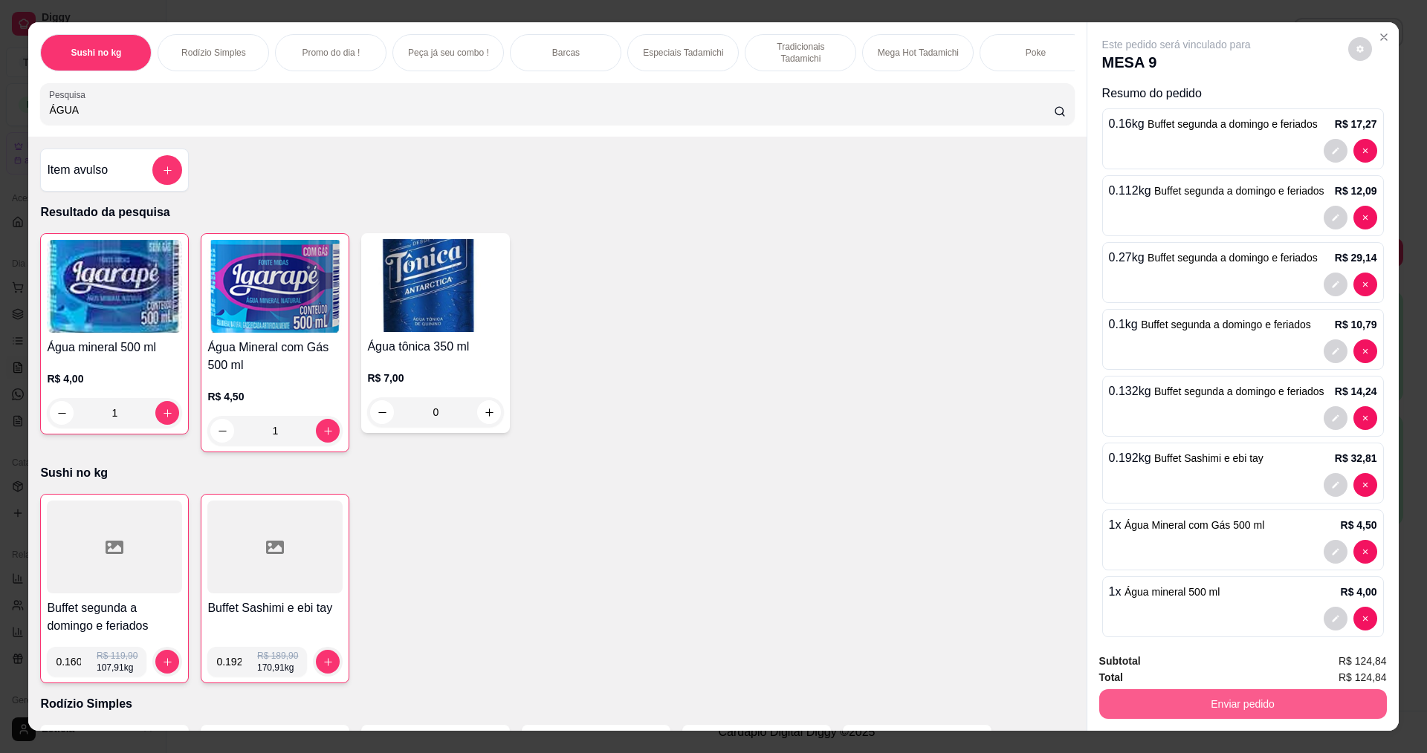
click at [1187, 705] on button "Enviar pedido" at bounding box center [1243, 705] width 288 height 30
click at [1193, 663] on button "Não registrar e enviar pedido" at bounding box center [1193, 666] width 150 height 27
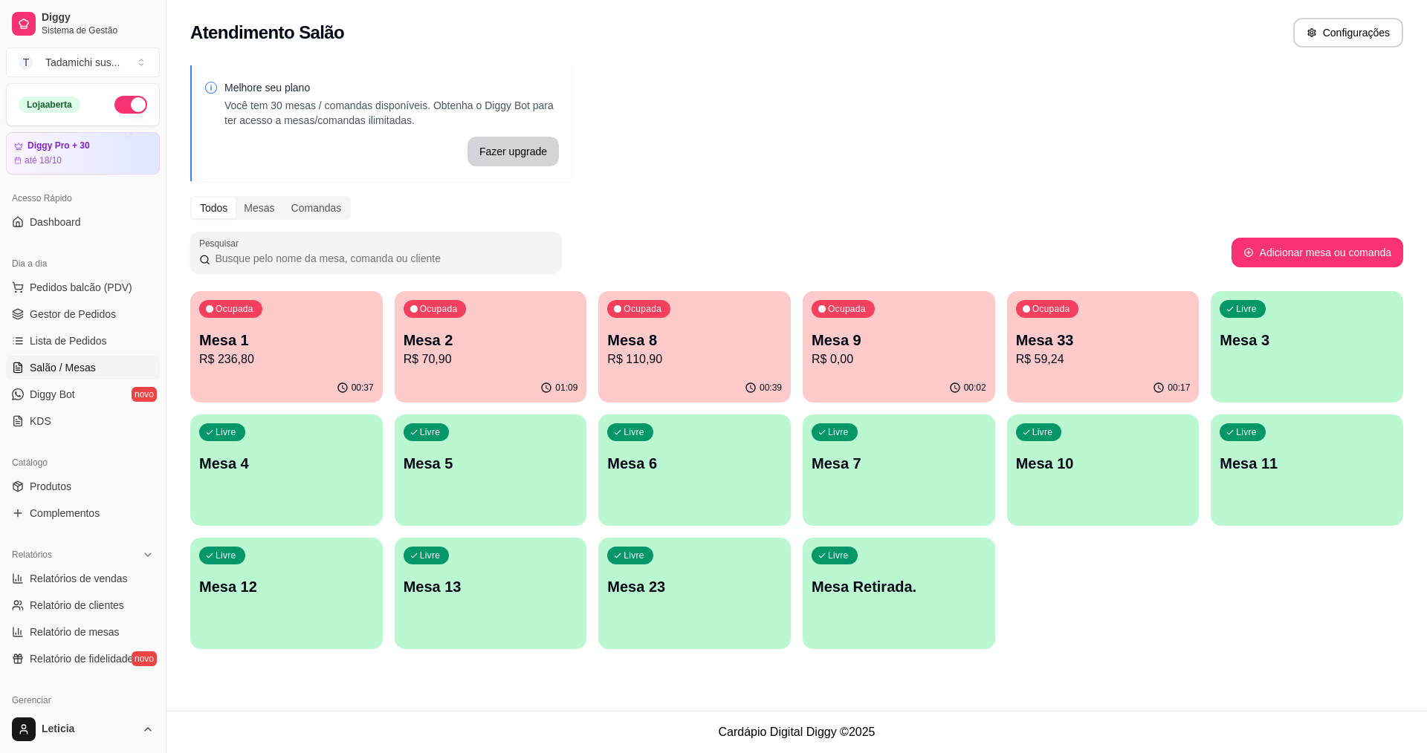
click at [1067, 347] on p "Mesa 33" at bounding box center [1103, 340] width 175 height 21
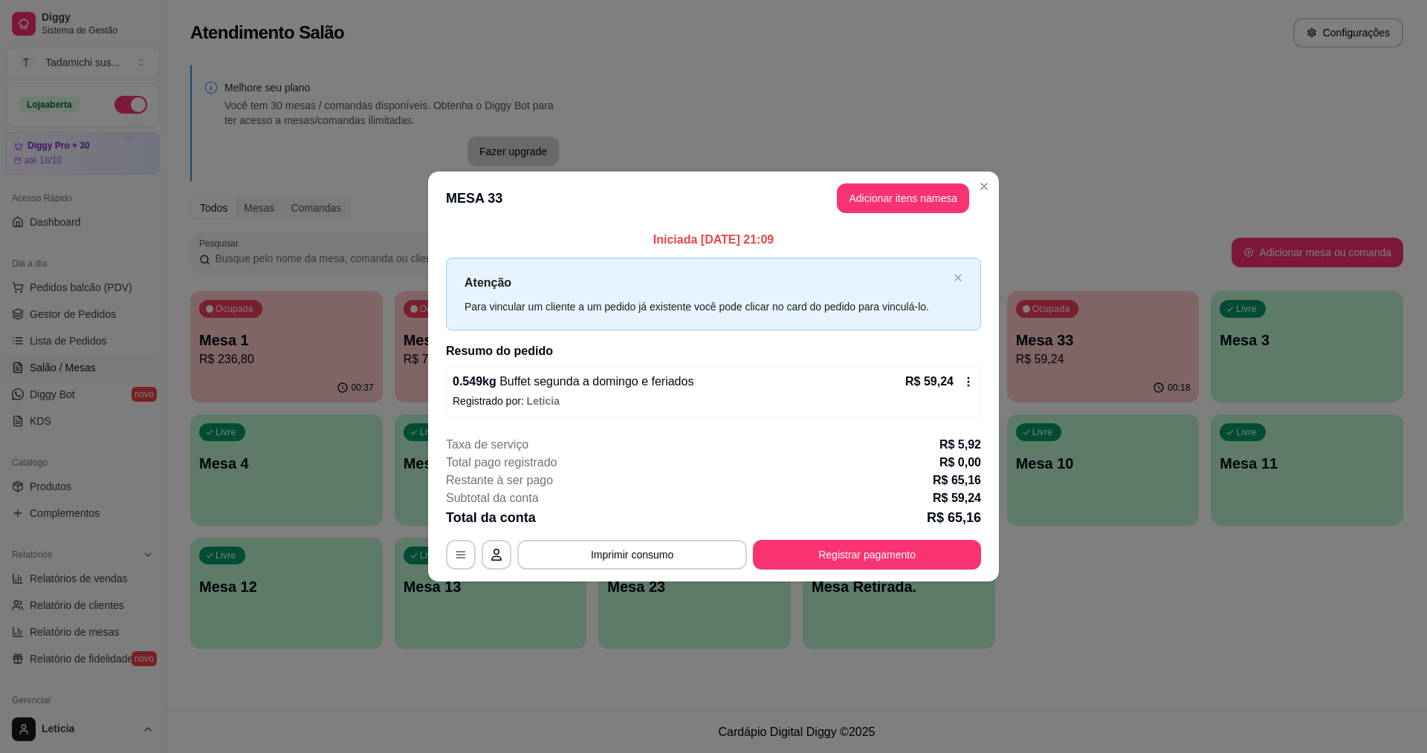
click at [913, 204] on button "Adicionar itens na mesa" at bounding box center [903, 199] width 132 height 30
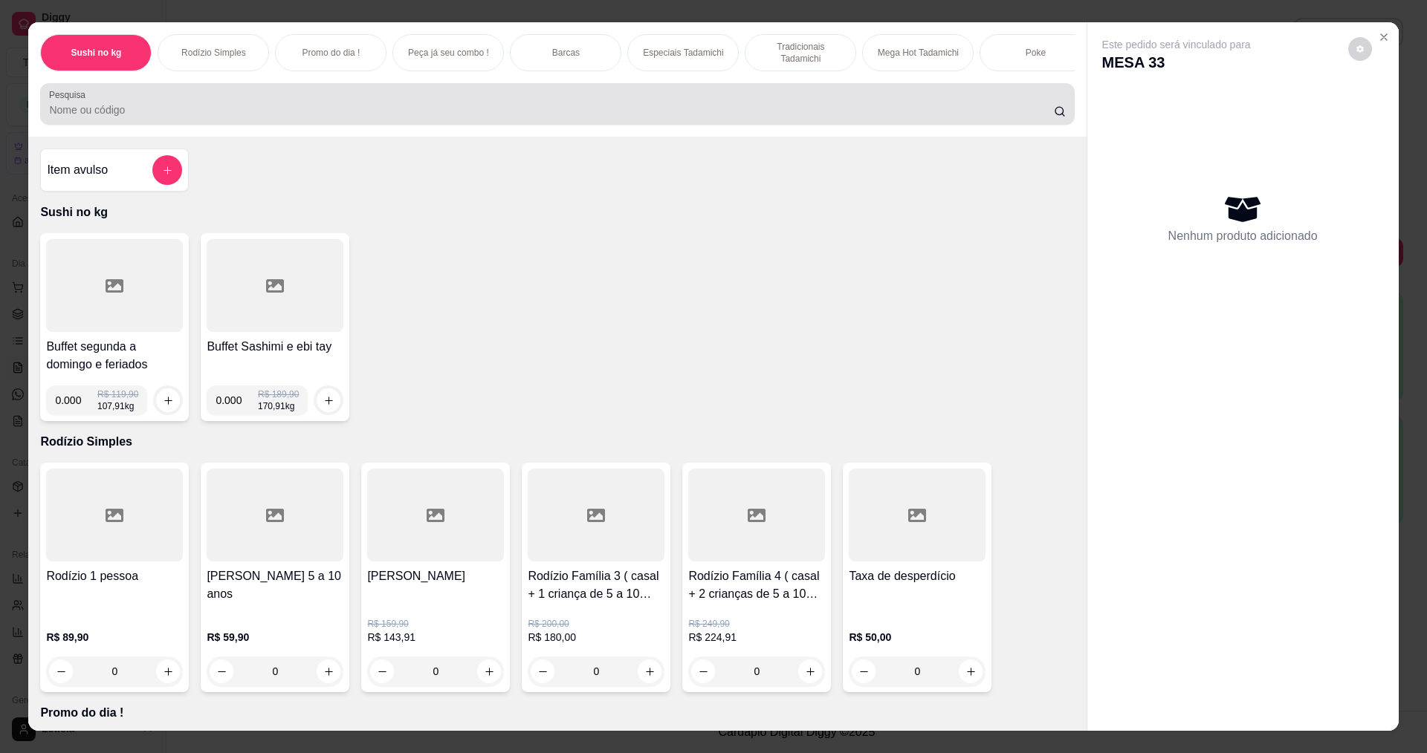
click at [134, 115] on input "Pesquisa" at bounding box center [551, 110] width 1004 height 15
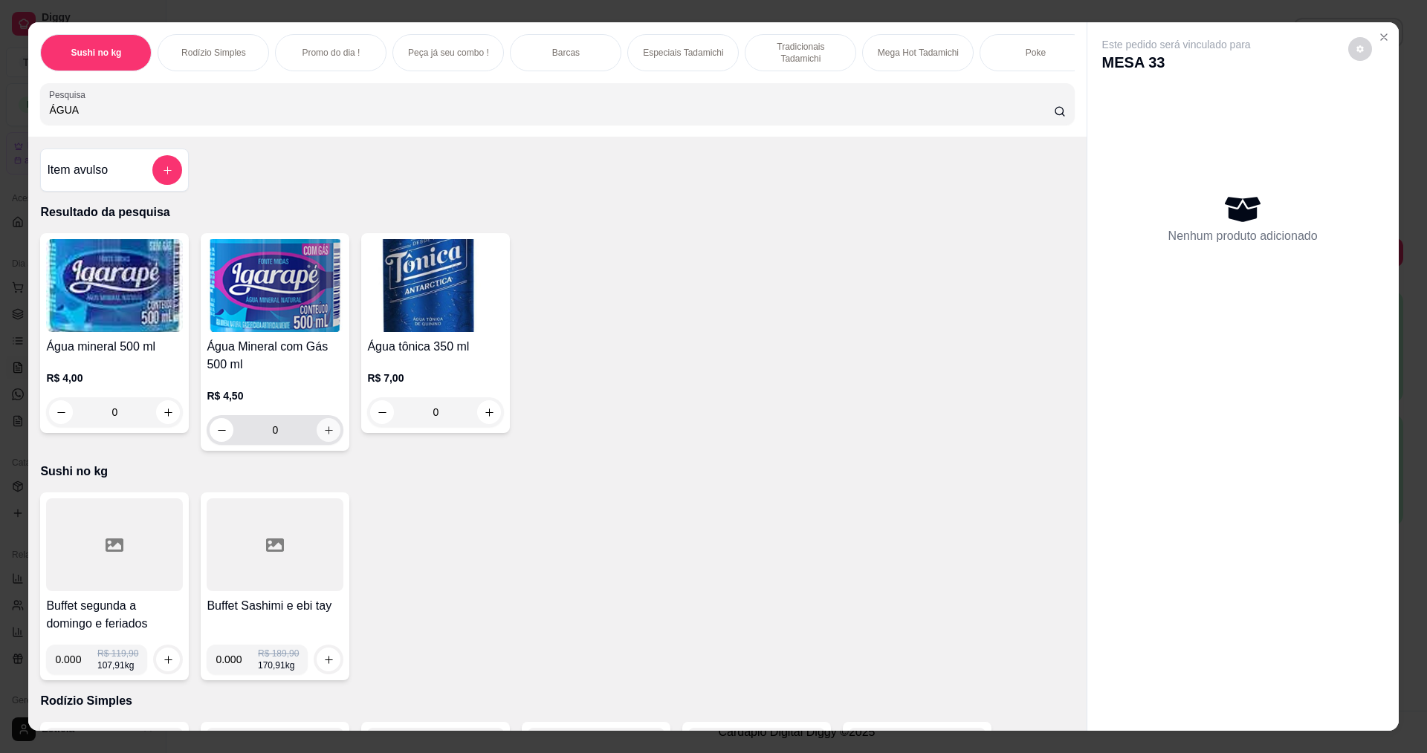
type input "ÁGUA"
click at [327, 436] on icon "increase-product-quantity" at bounding box center [328, 430] width 11 height 11
type input "1"
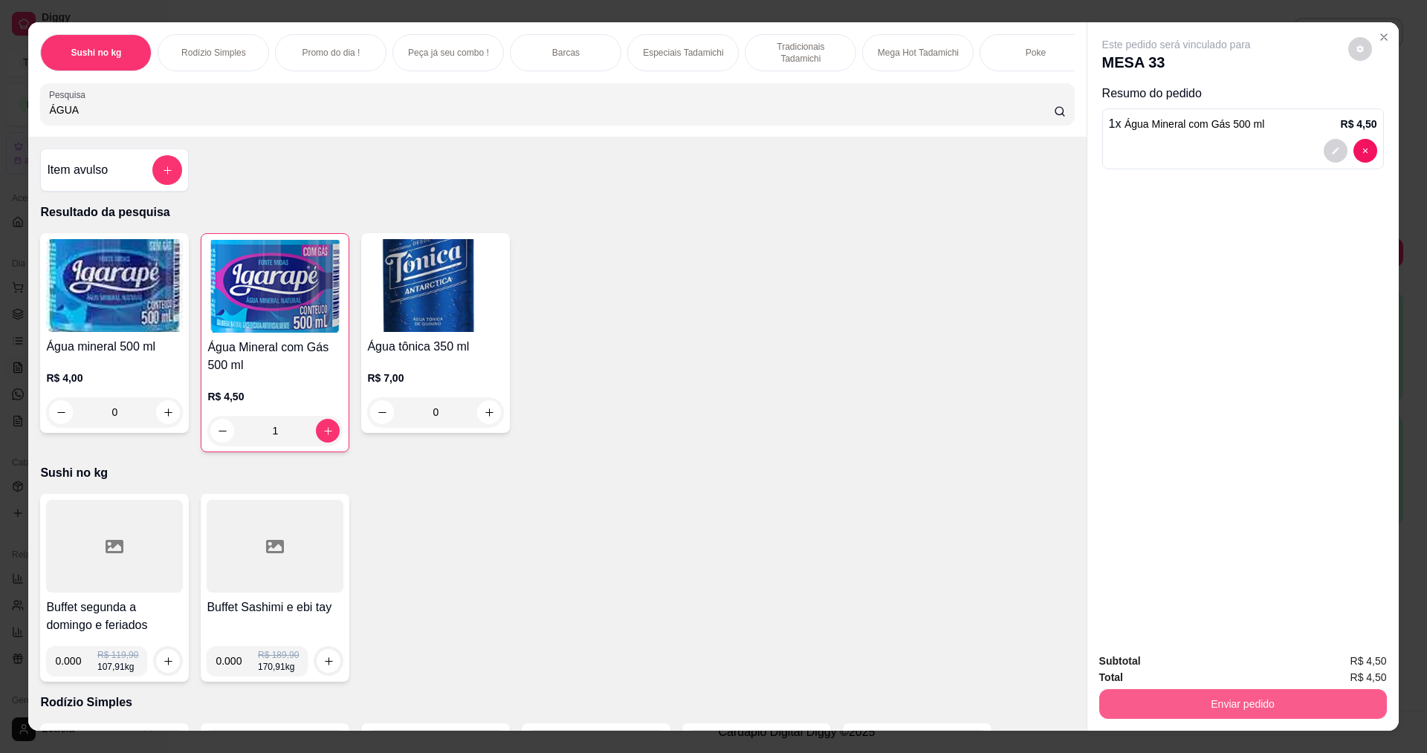
click at [1275, 708] on button "Enviar pedido" at bounding box center [1243, 705] width 288 height 30
click at [1176, 670] on button "Não registrar e enviar pedido" at bounding box center [1193, 667] width 155 height 28
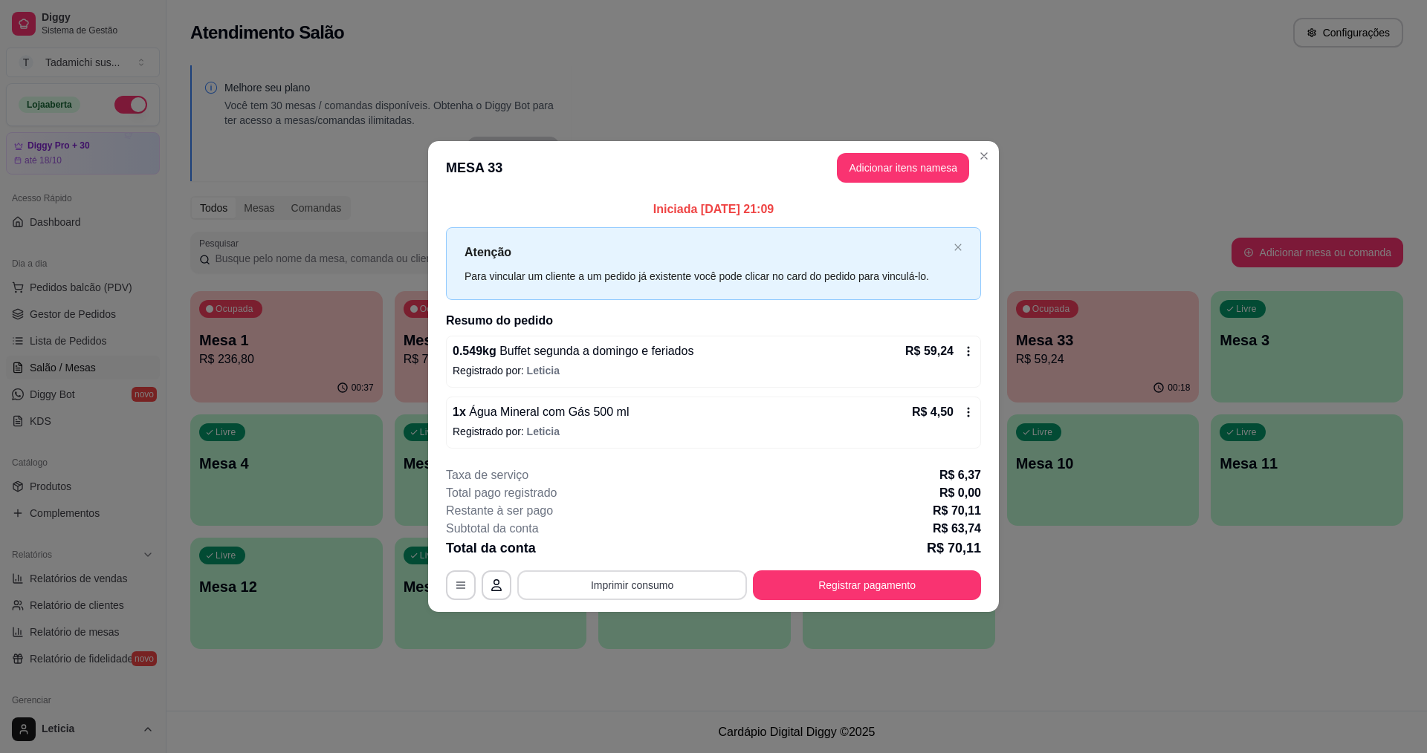
click at [667, 571] on button "Imprimir consumo" at bounding box center [632, 586] width 230 height 30
click at [642, 520] on button "IMPRESSORA HAYOM" at bounding box center [635, 521] width 111 height 23
click at [809, 589] on button "Registrar pagamento" at bounding box center [866, 585] width 221 height 29
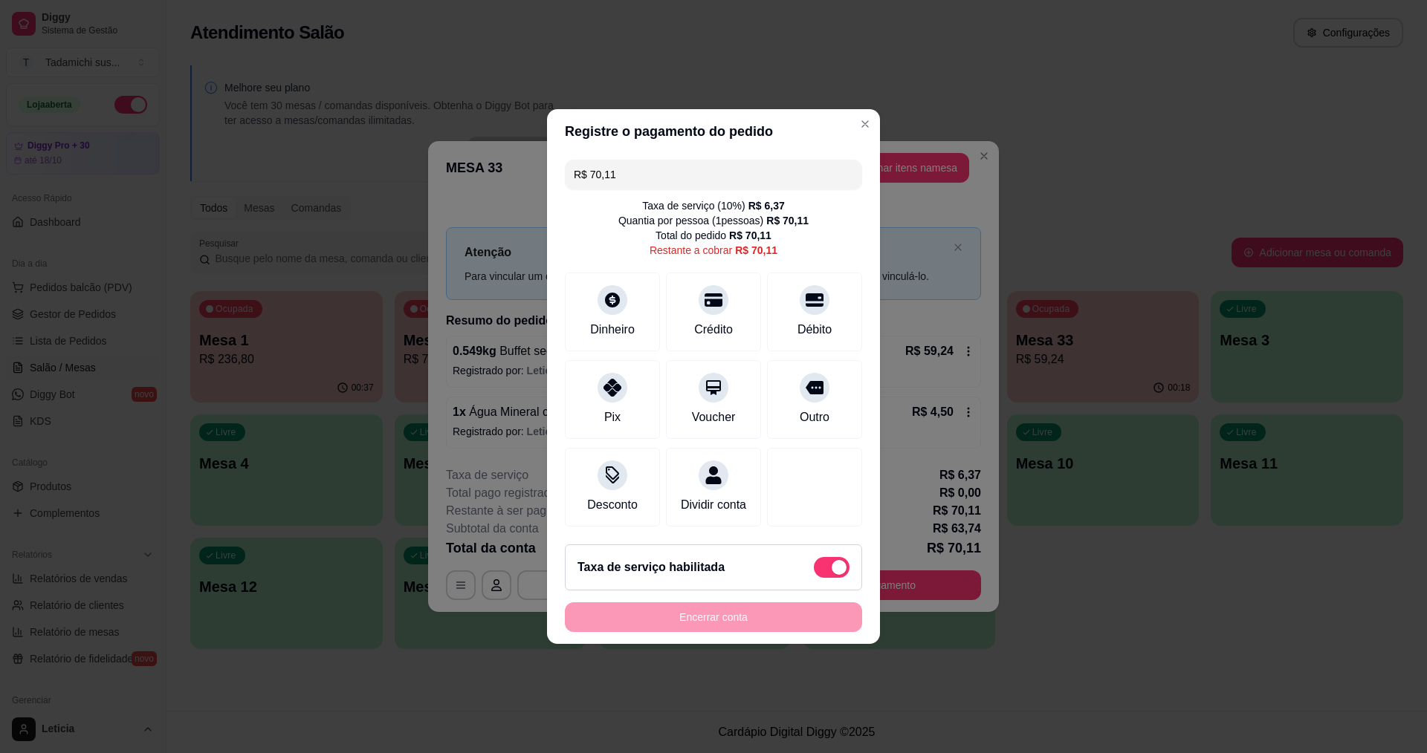
click at [624, 162] on input "R$ 70,11" at bounding box center [713, 175] width 279 height 30
click at [714, 302] on div "Crédito" at bounding box center [713, 309] width 105 height 87
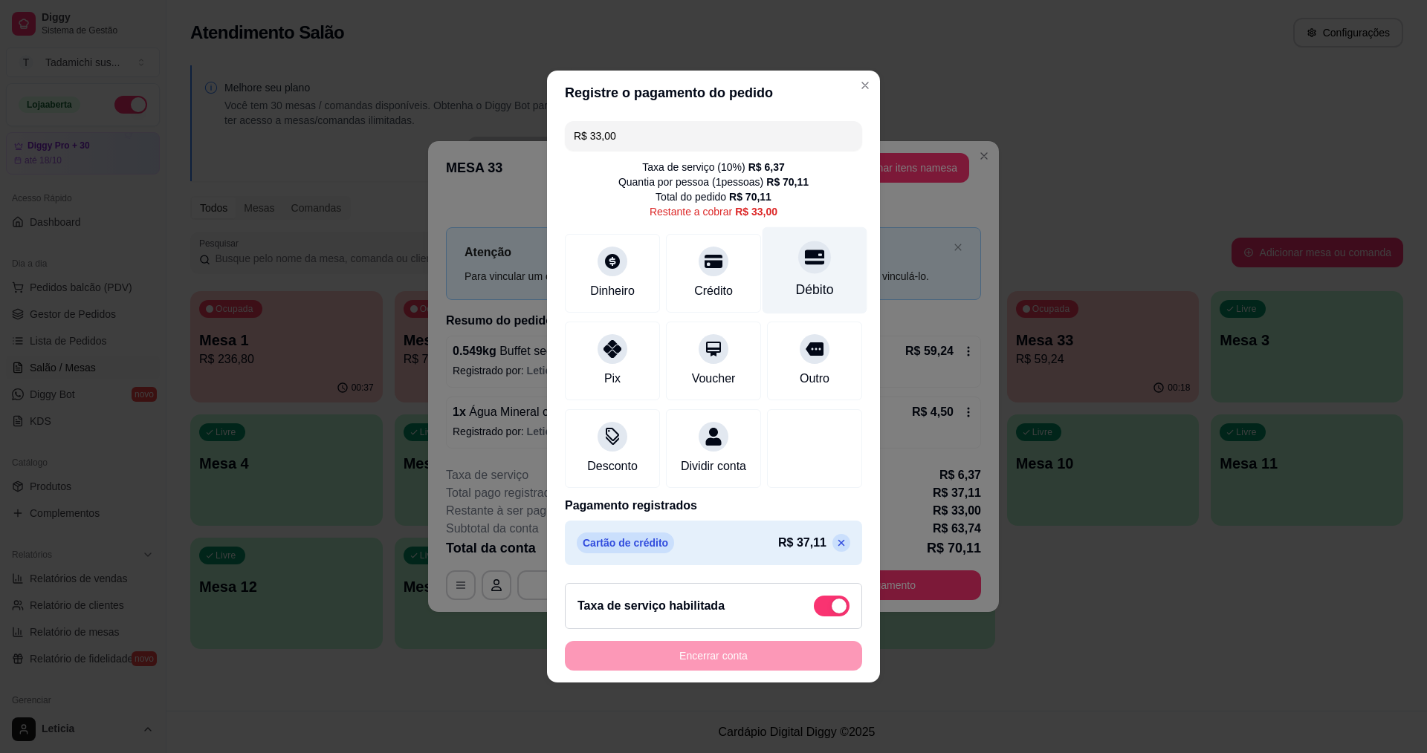
click at [808, 264] on div at bounding box center [814, 257] width 33 height 33
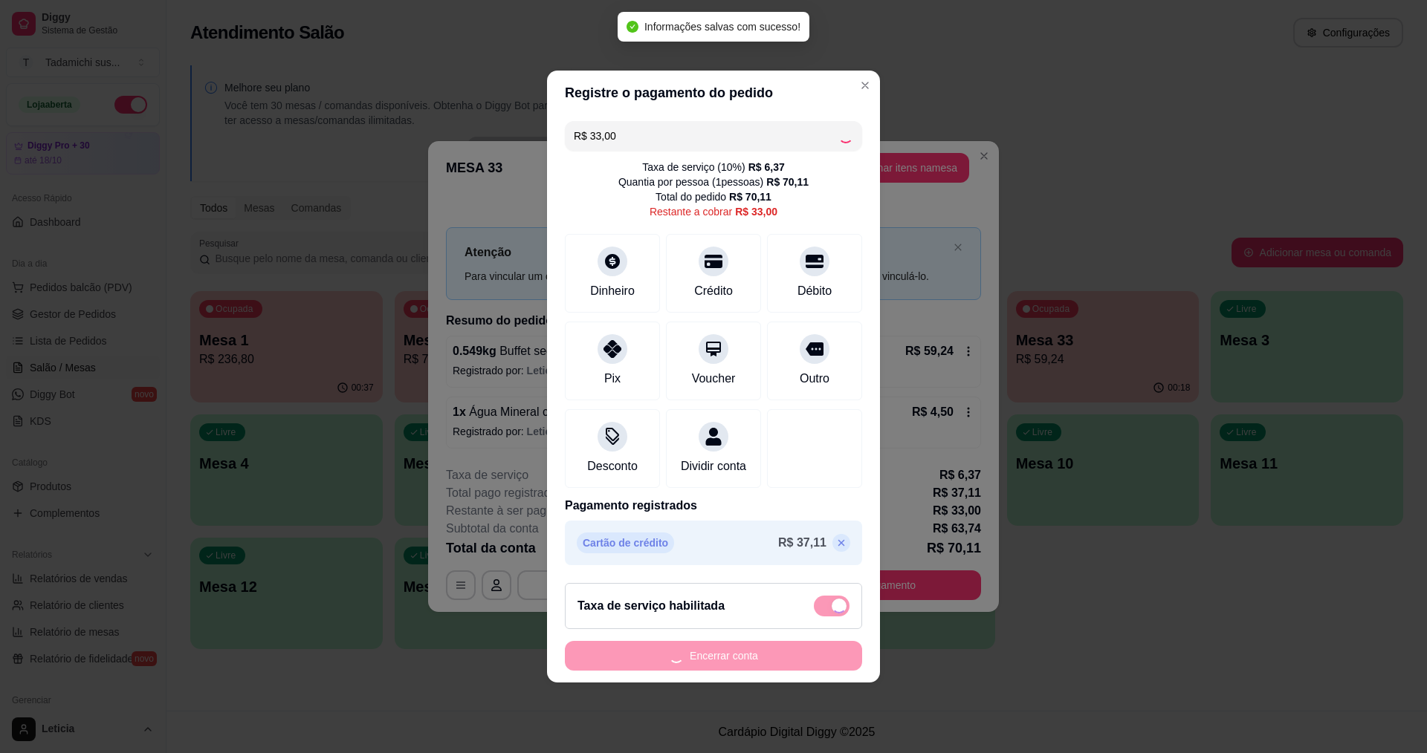
type input "R$ 0,00"
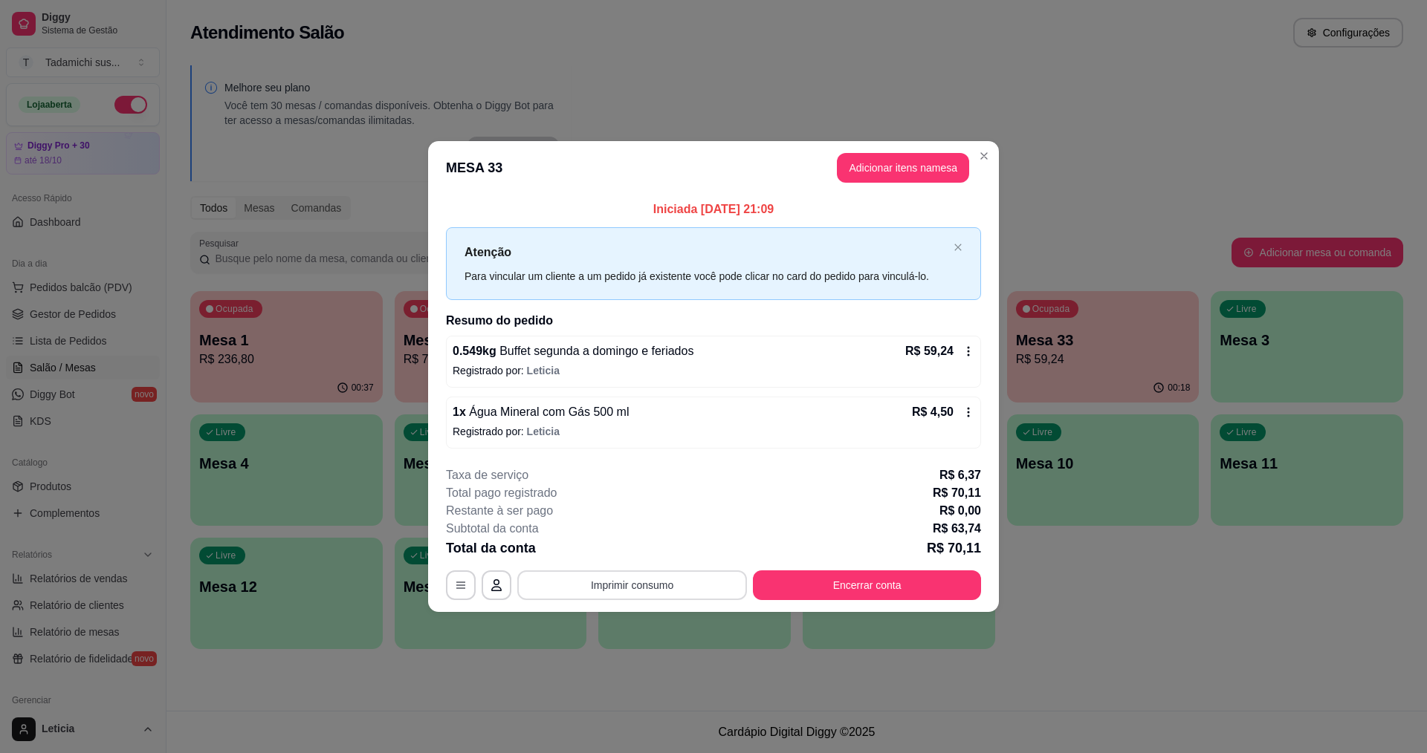
click at [628, 581] on button "Imprimir consumo" at bounding box center [632, 586] width 230 height 30
click at [642, 521] on button "IMPRESSORA HAYOM" at bounding box center [636, 521] width 114 height 24
click at [845, 591] on button "Encerrar conta" at bounding box center [867, 586] width 228 height 30
